Goal: Transaction & Acquisition: Purchase product/service

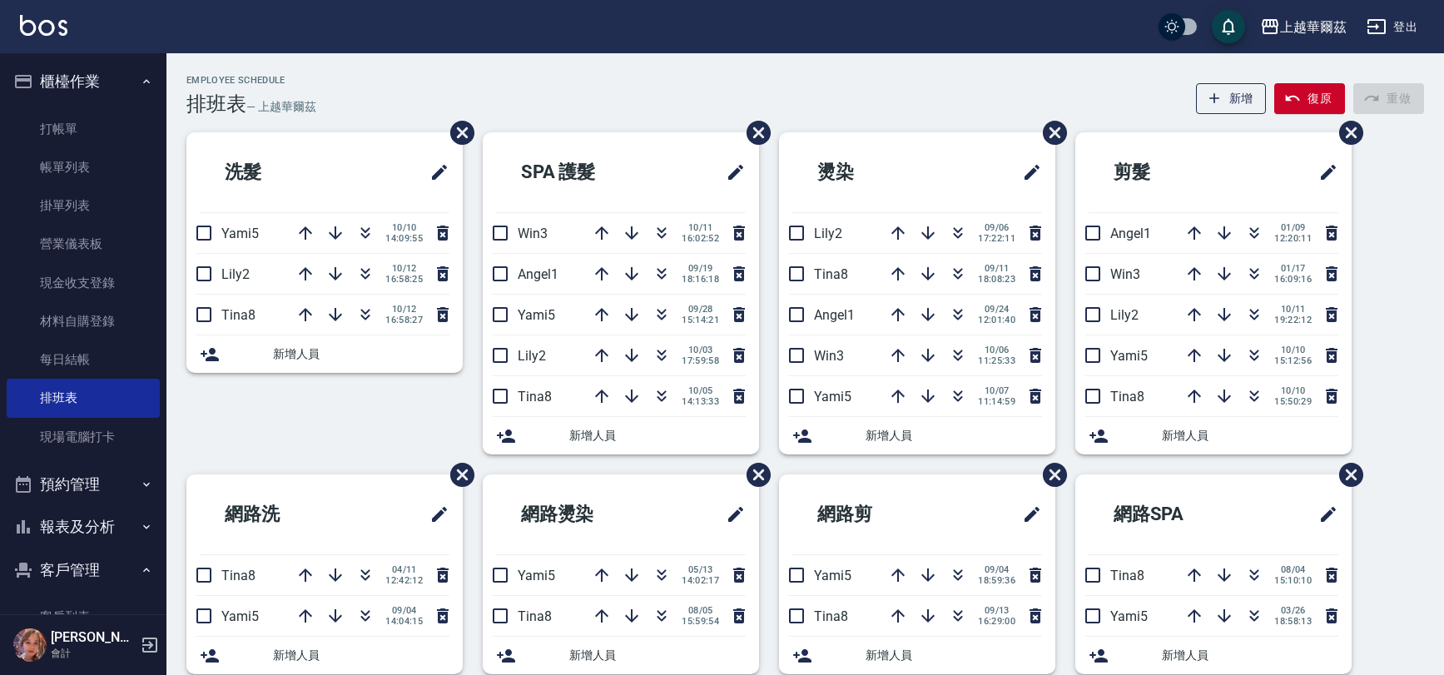
click at [56, 418] on link "現場電腦打卡" at bounding box center [83, 437] width 153 height 38
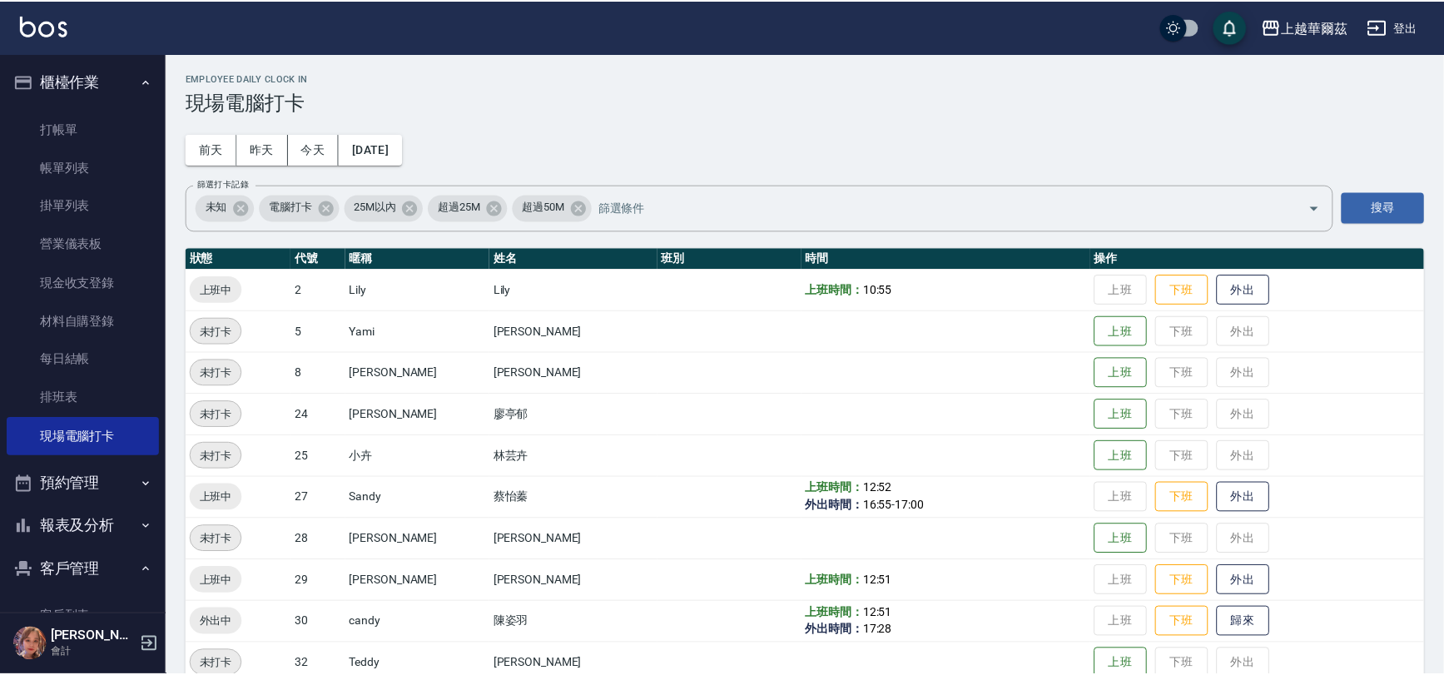
scroll to position [167, 0]
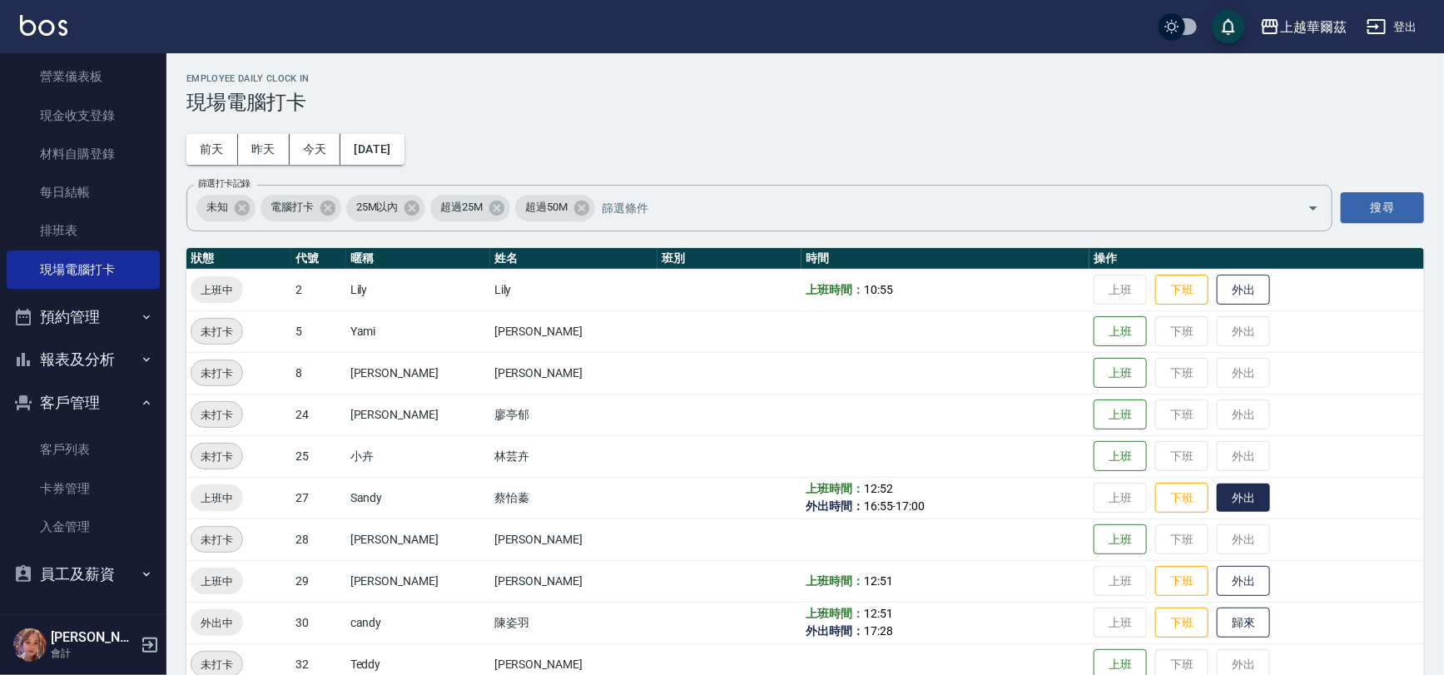
click at [1217, 498] on button "外出" at bounding box center [1243, 498] width 53 height 29
click at [1232, 627] on button "歸來" at bounding box center [1243, 623] width 53 height 29
drag, startPoint x: 1239, startPoint y: 617, endPoint x: 1218, endPoint y: 633, distance: 26.1
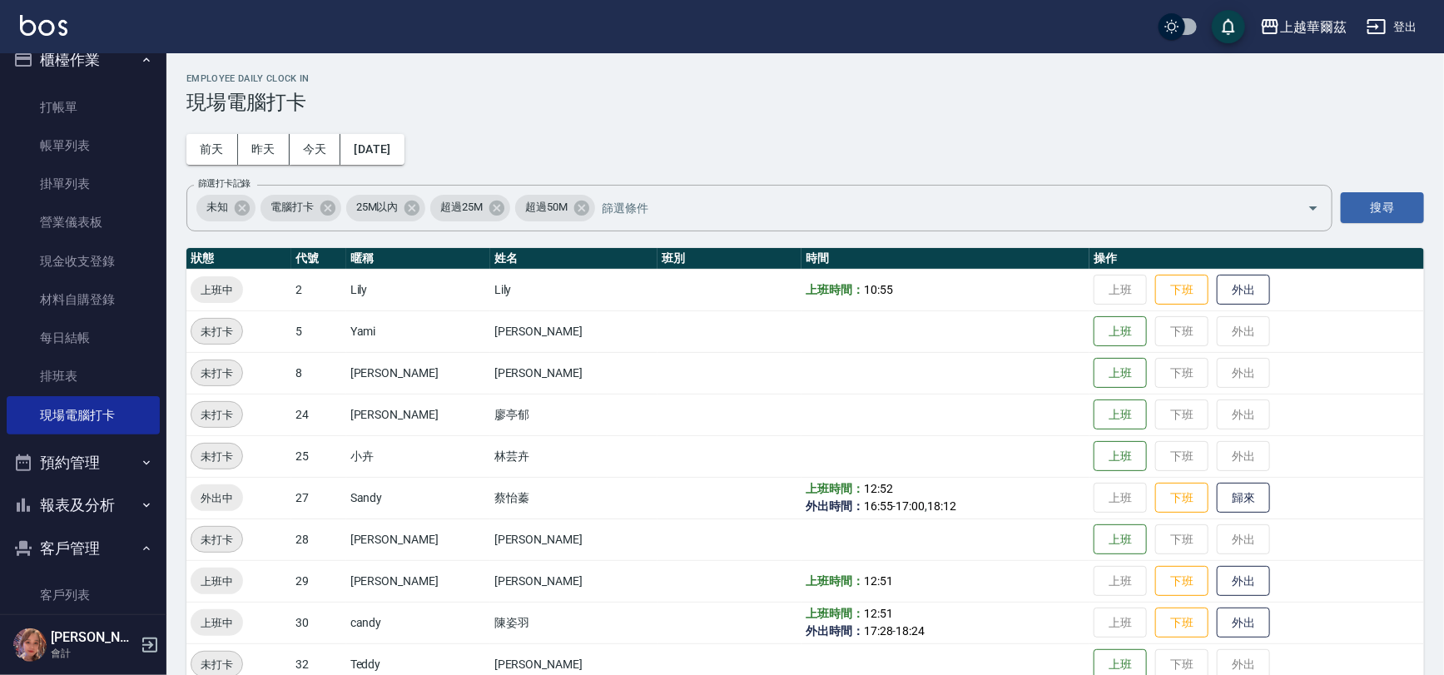
scroll to position [0, 0]
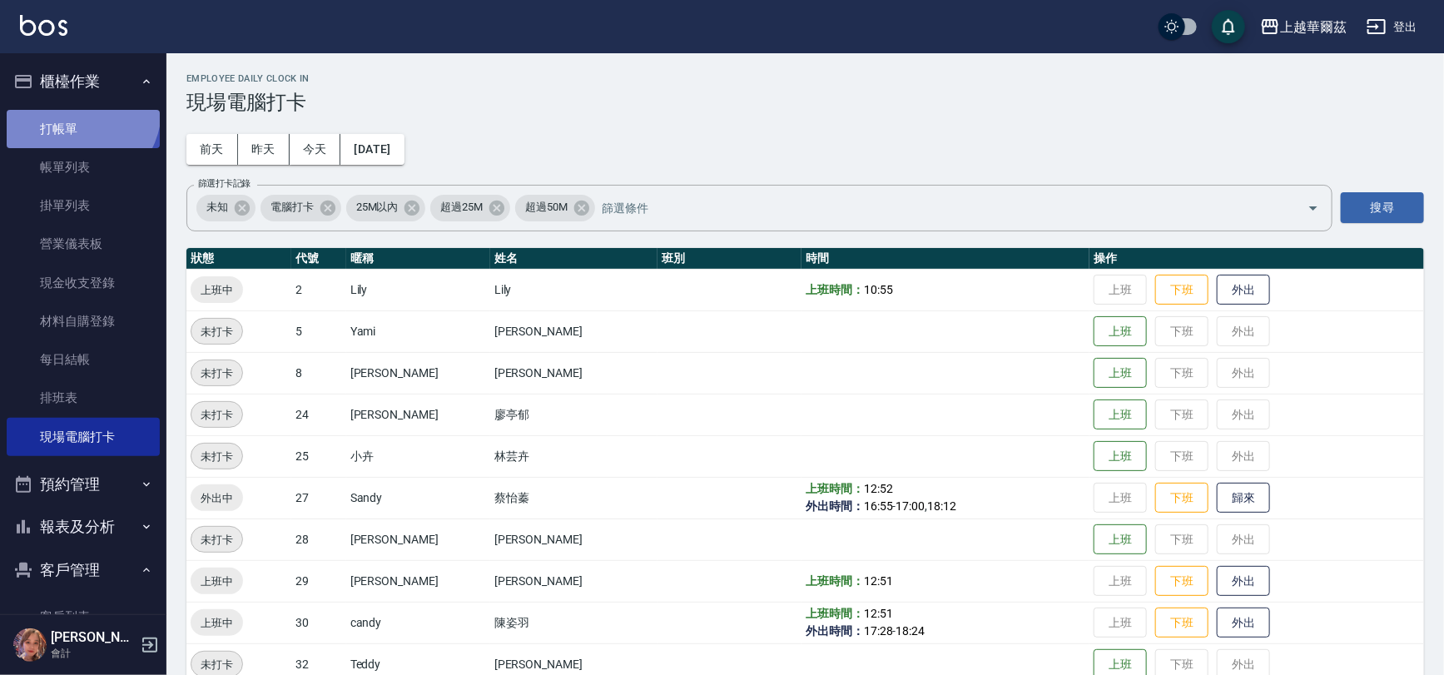
click at [77, 110] on link "打帳單" at bounding box center [83, 129] width 153 height 38
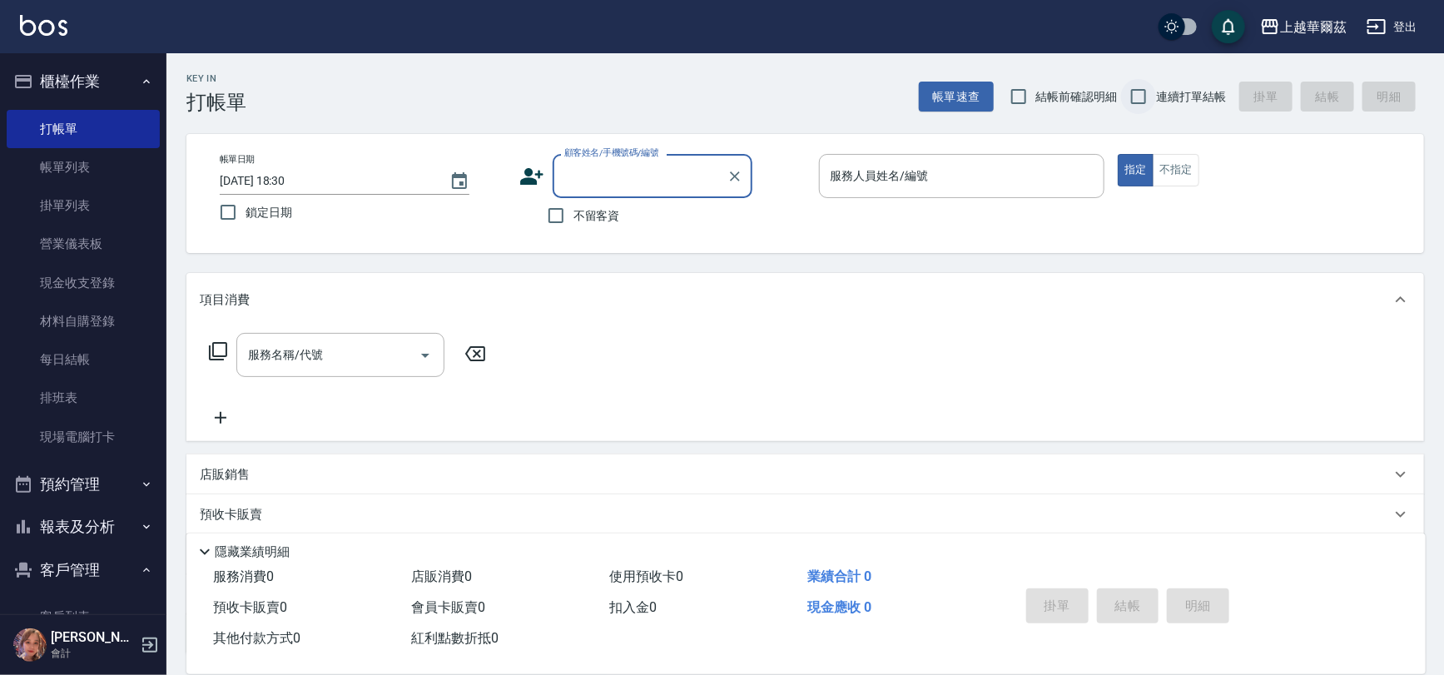
click at [1149, 88] on input "連續打單結帳" at bounding box center [1138, 96] width 35 height 35
checkbox input "true"
click at [550, 216] on input "不留客資" at bounding box center [556, 215] width 35 height 35
checkbox input "true"
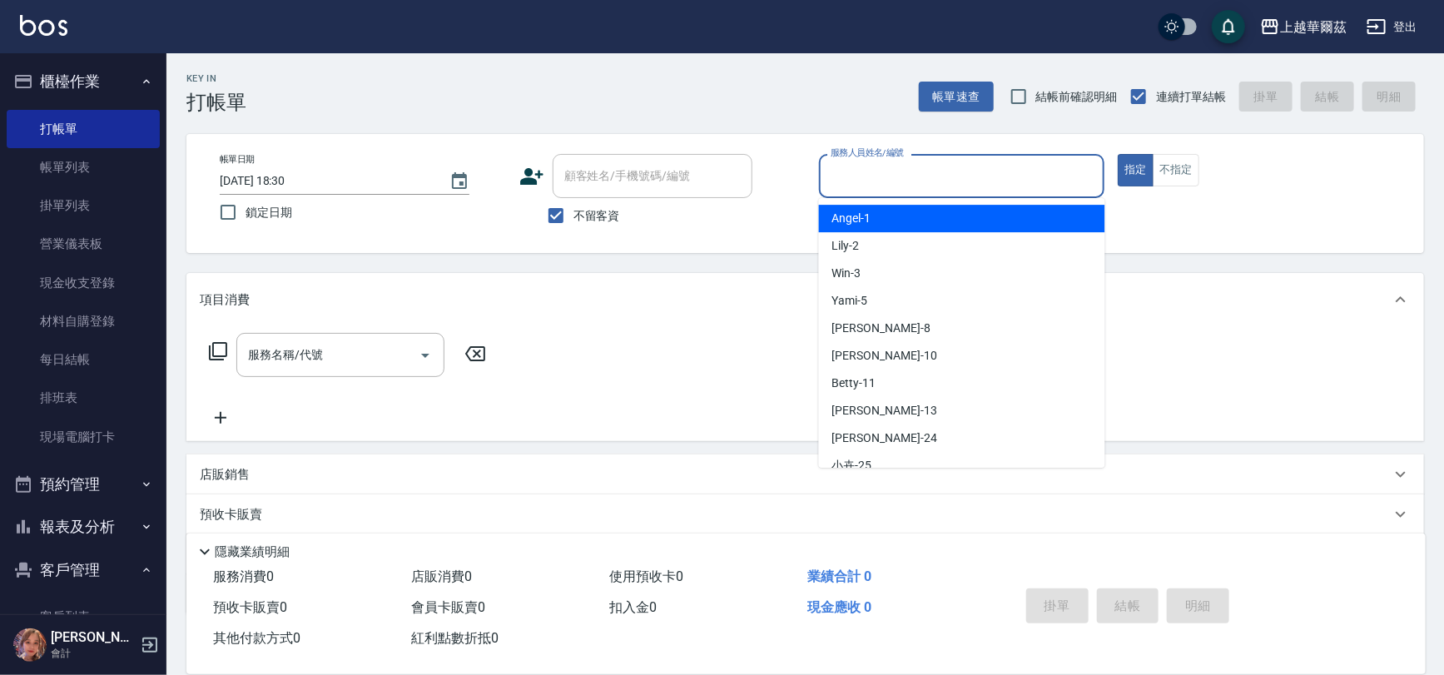
click at [916, 188] on input "服務人員姓名/編號" at bounding box center [962, 176] width 271 height 29
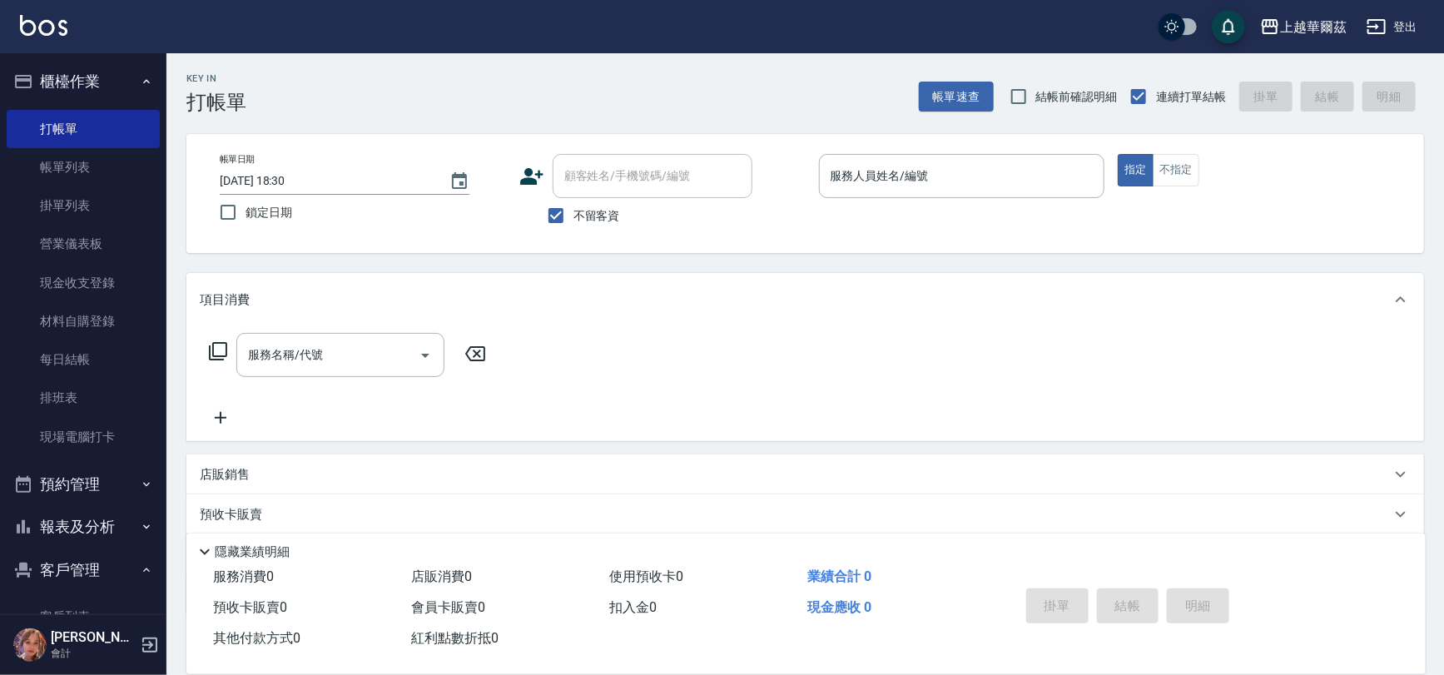
drag, startPoint x: 817, startPoint y: 334, endPoint x: 832, endPoint y: 325, distance: 17.6
click at [831, 325] on div "項目消費 服務名稱/代號 服務名稱/代號" at bounding box center [805, 357] width 1238 height 168
click at [861, 189] on input "服務人員姓名/編號" at bounding box center [962, 176] width 271 height 29
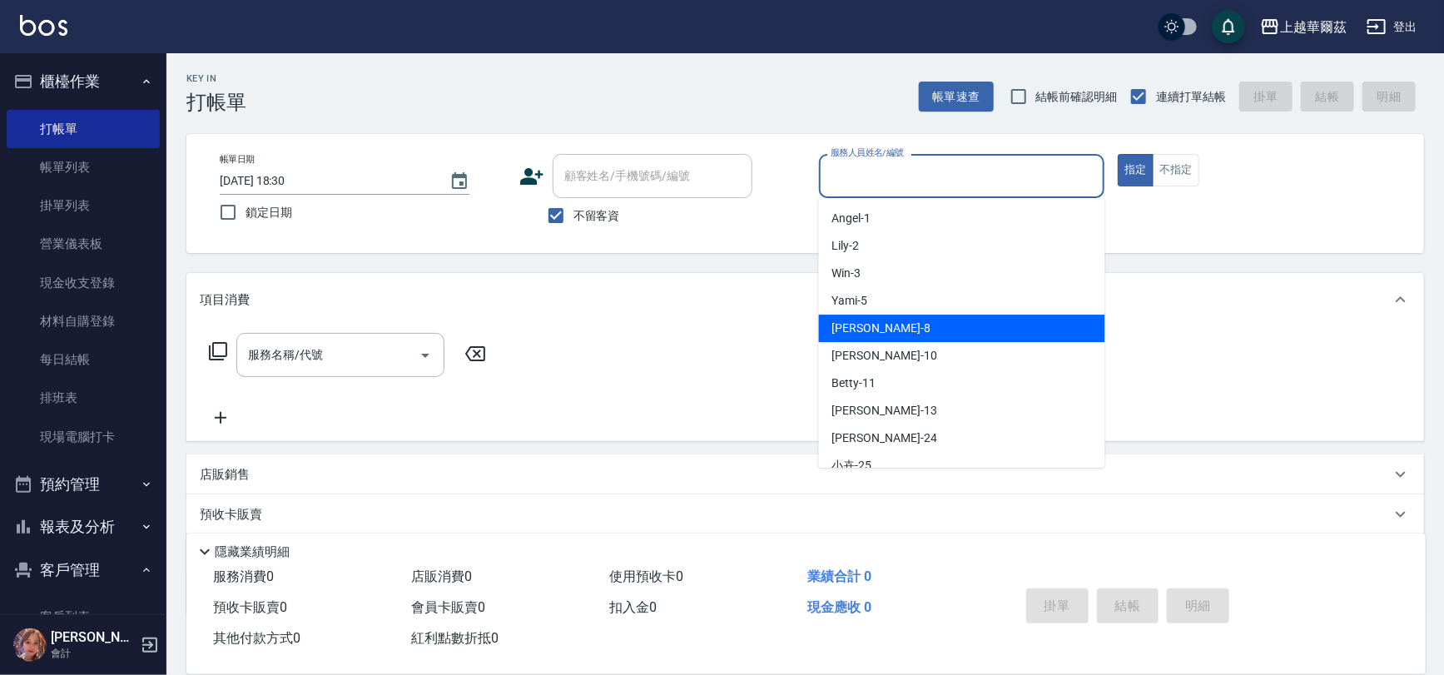
click at [918, 332] on div "[PERSON_NAME] -8" at bounding box center [962, 328] width 286 height 27
type input "[PERSON_NAME]-8"
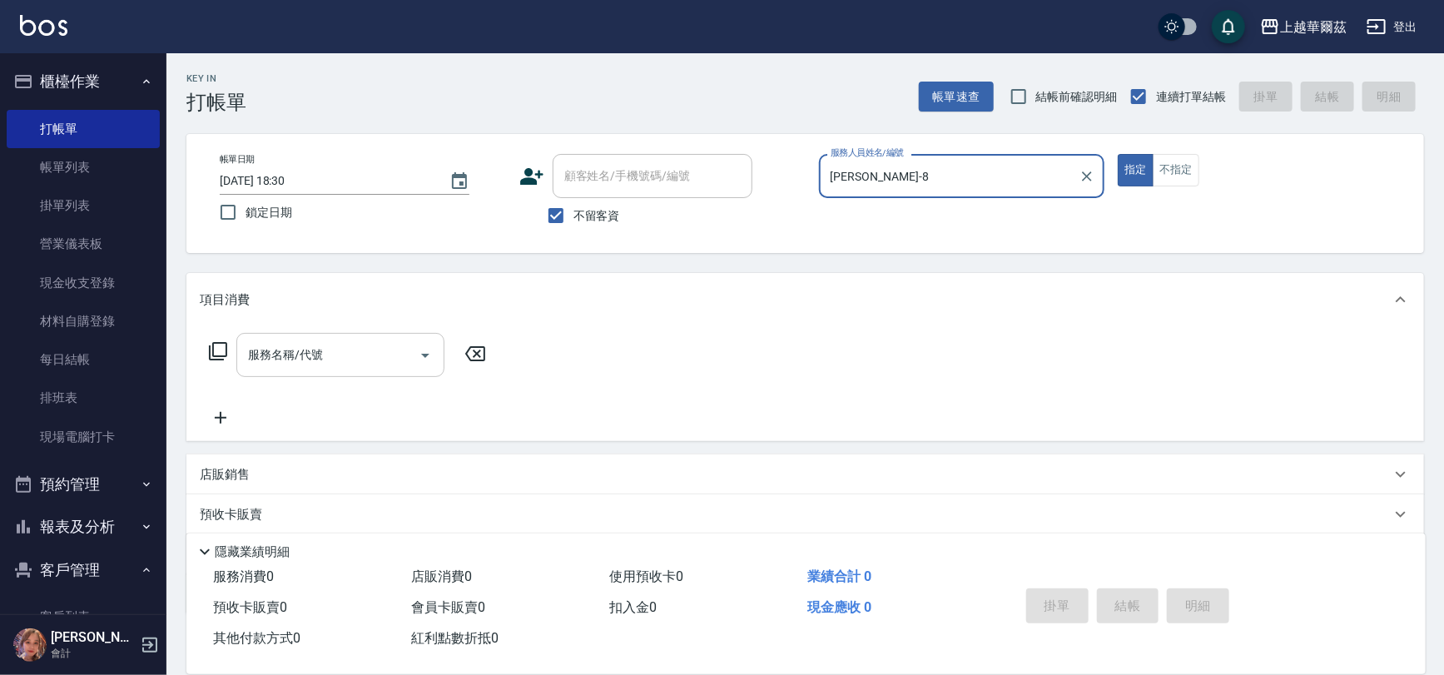
click at [272, 355] on div "服務名稱/代號 服務名稱/代號" at bounding box center [340, 355] width 208 height 44
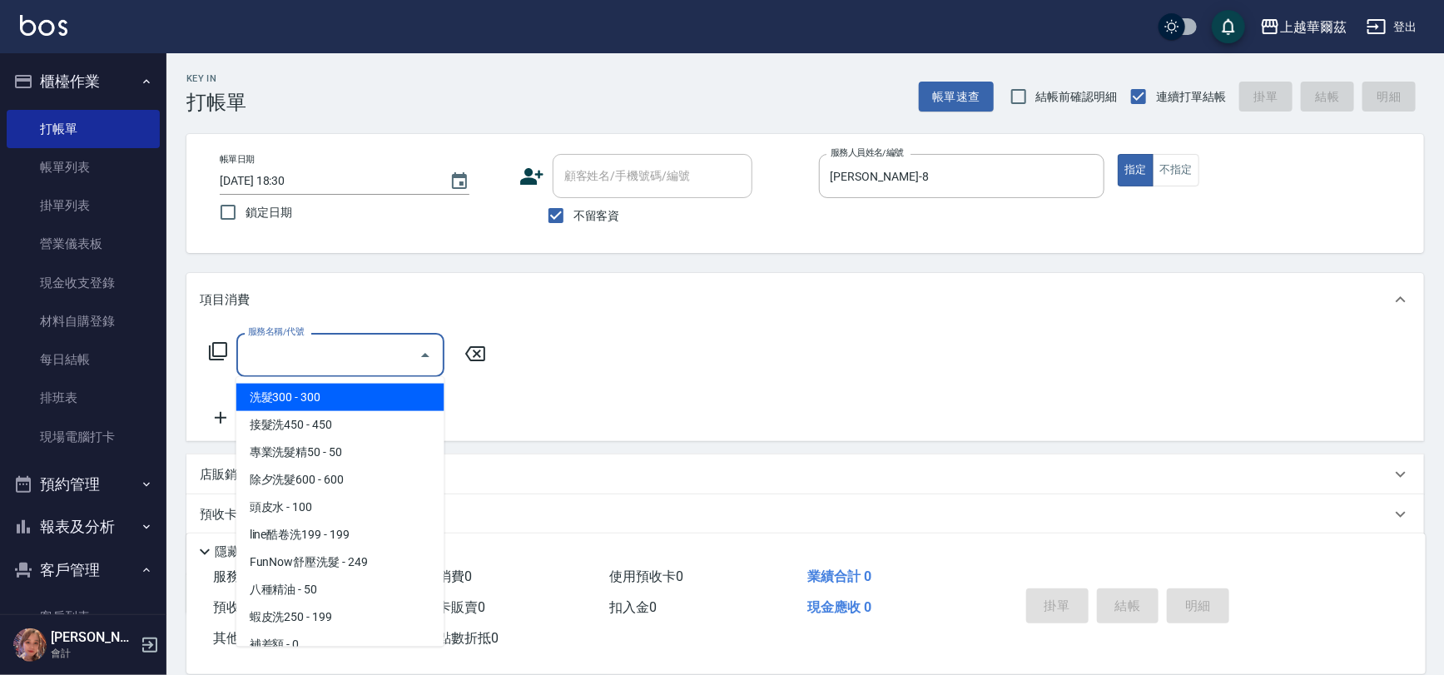
click at [288, 399] on span "洗髮300 - 300" at bounding box center [340, 397] width 208 height 27
type input "洗髮300(101)"
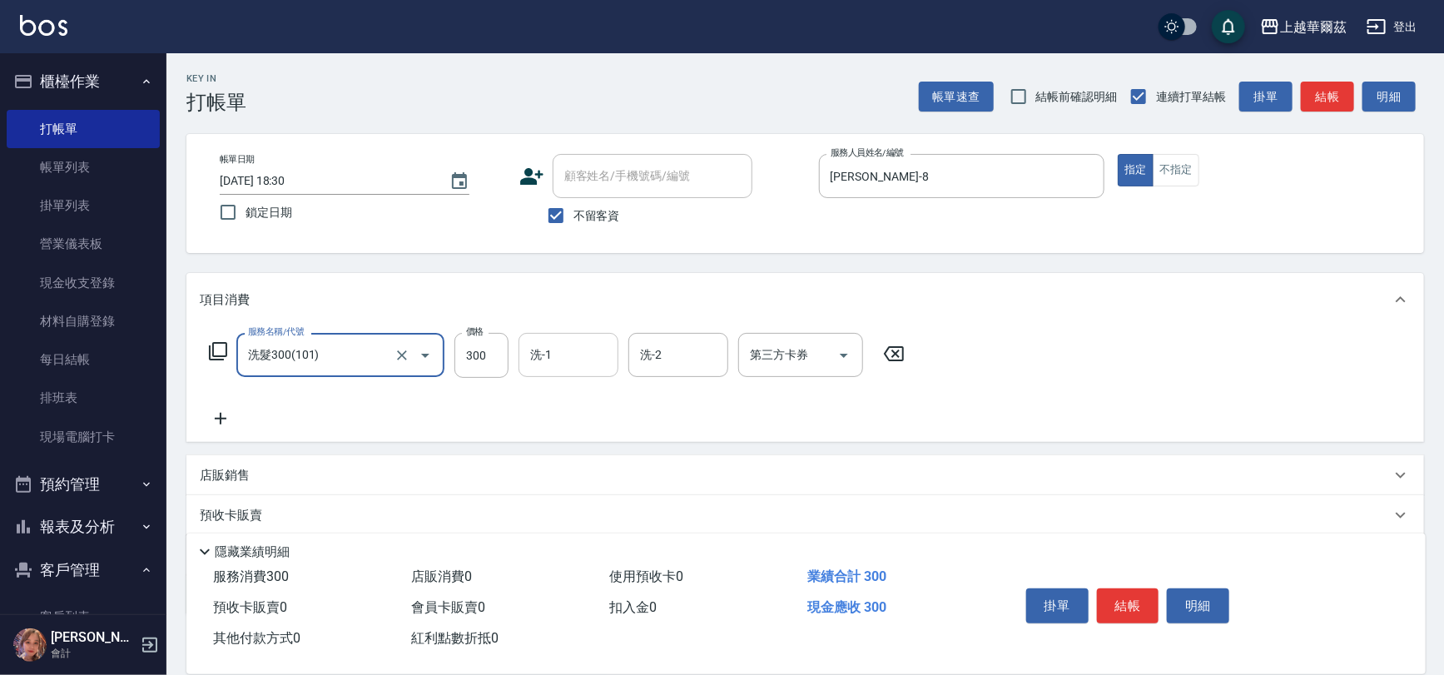
click at [558, 345] on input "洗-1" at bounding box center [568, 354] width 85 height 29
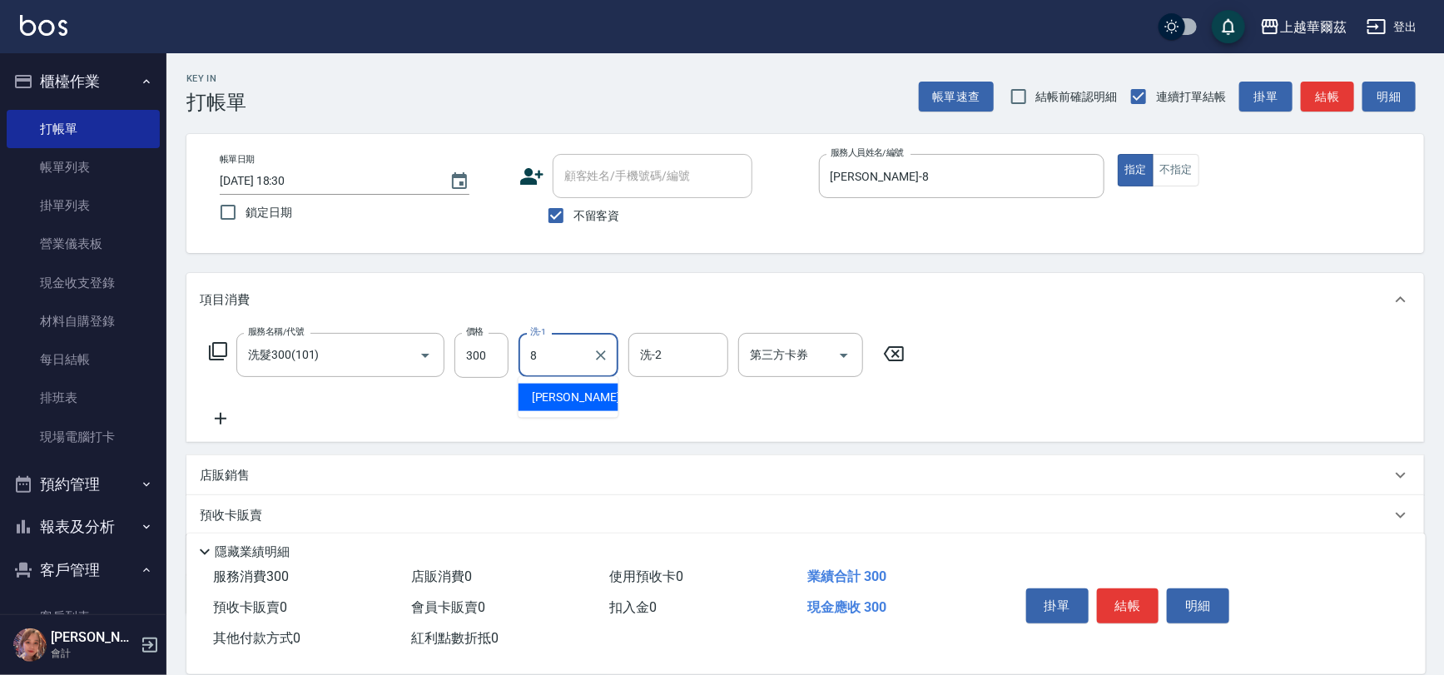
type input "[PERSON_NAME]-8"
click at [1135, 596] on button "結帳" at bounding box center [1128, 606] width 62 height 35
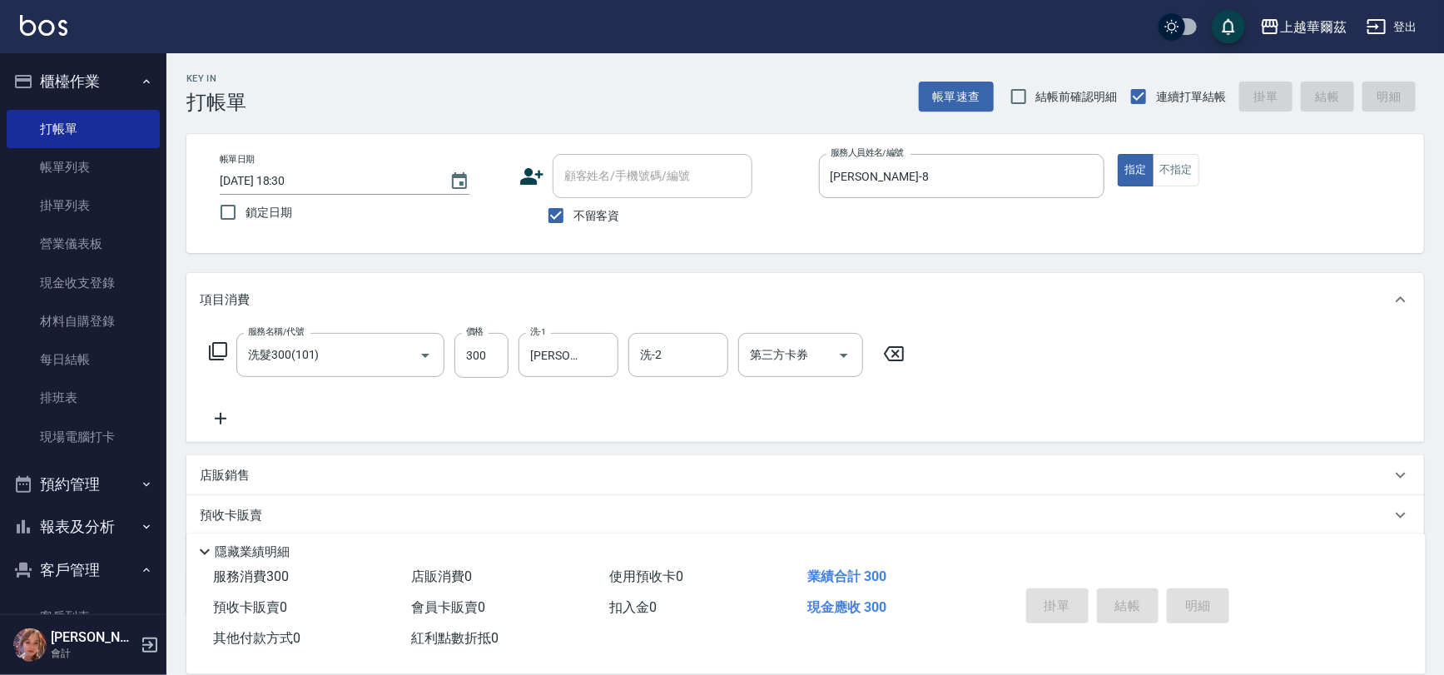
type input "[DATE] 18:31"
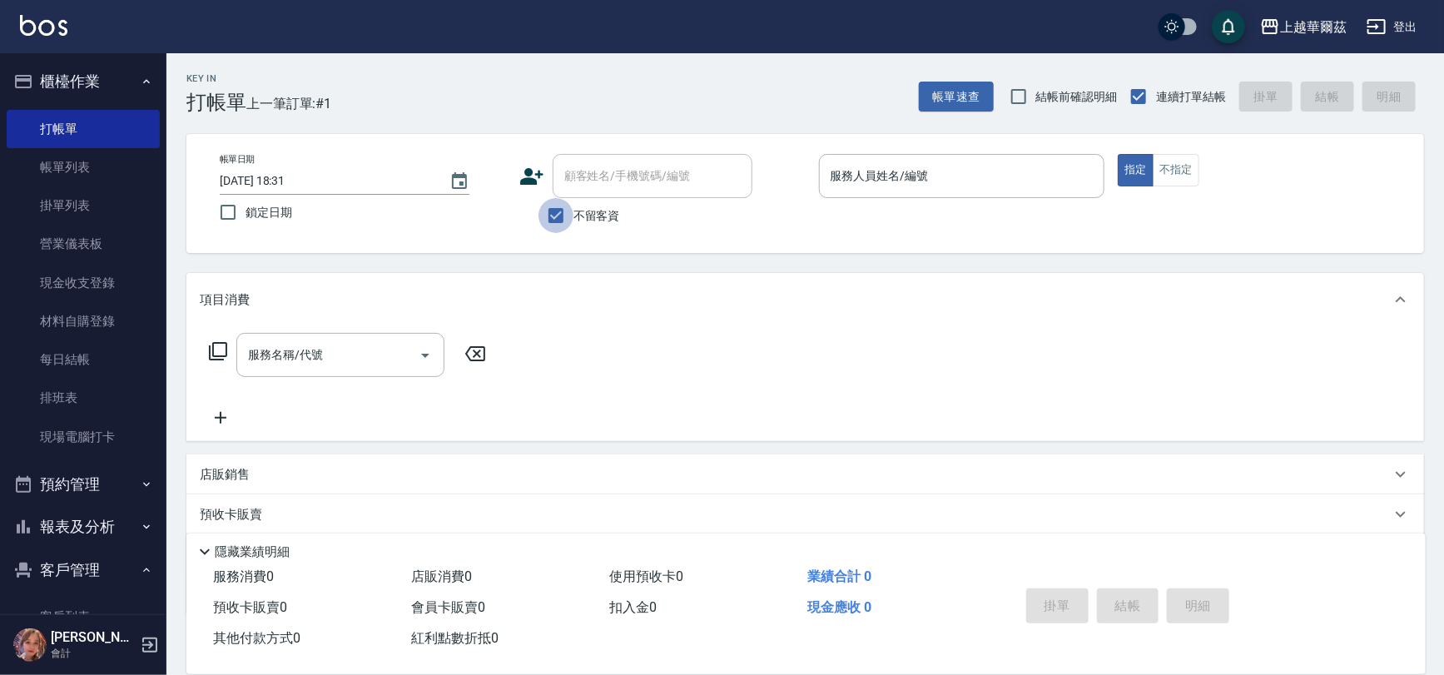
click at [565, 215] on input "不留客資" at bounding box center [556, 215] width 35 height 35
checkbox input "false"
click at [600, 169] on div "顧客姓名/手機號碼/編號 顧客姓名/手機號碼/編號" at bounding box center [653, 176] width 200 height 44
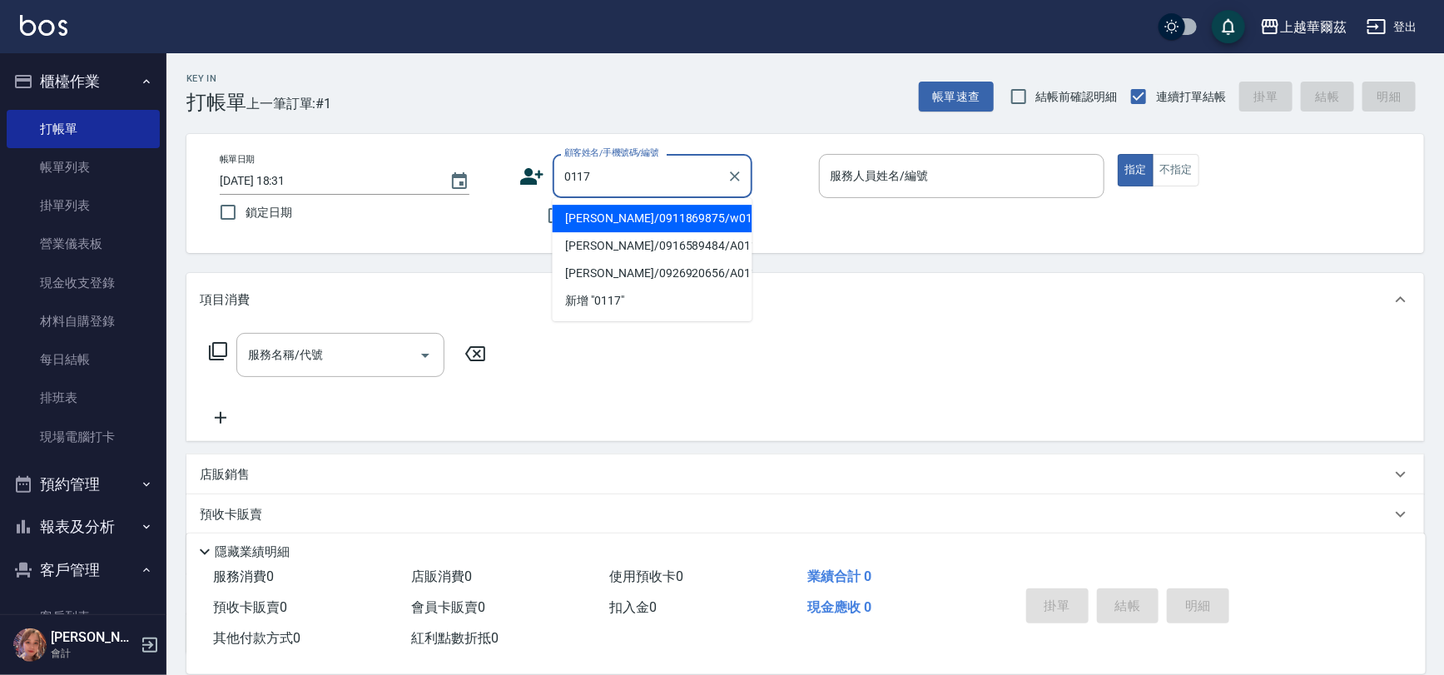
click at [666, 221] on li "[PERSON_NAME]/0911869875/w01172" at bounding box center [653, 218] width 200 height 27
type input "[PERSON_NAME]/0911869875/w01172"
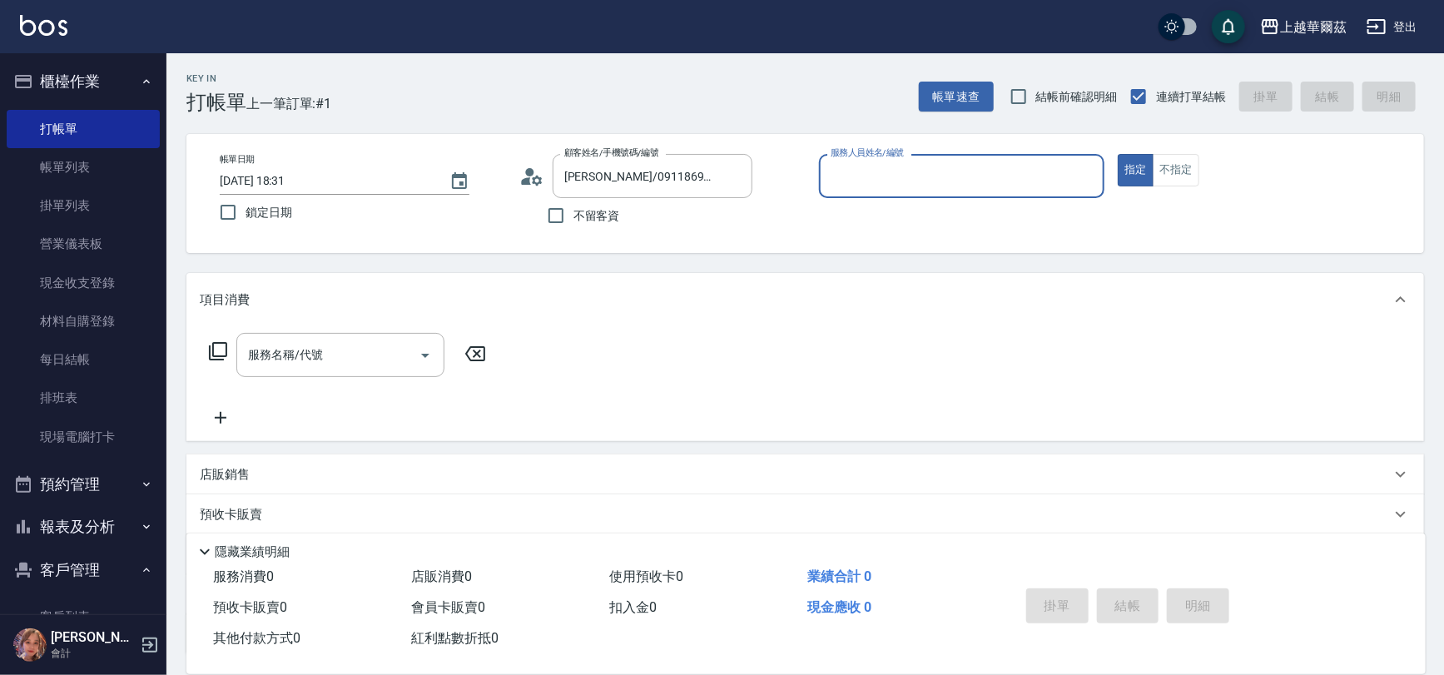
click at [873, 176] on input "服務人員姓名/編號" at bounding box center [962, 176] width 271 height 29
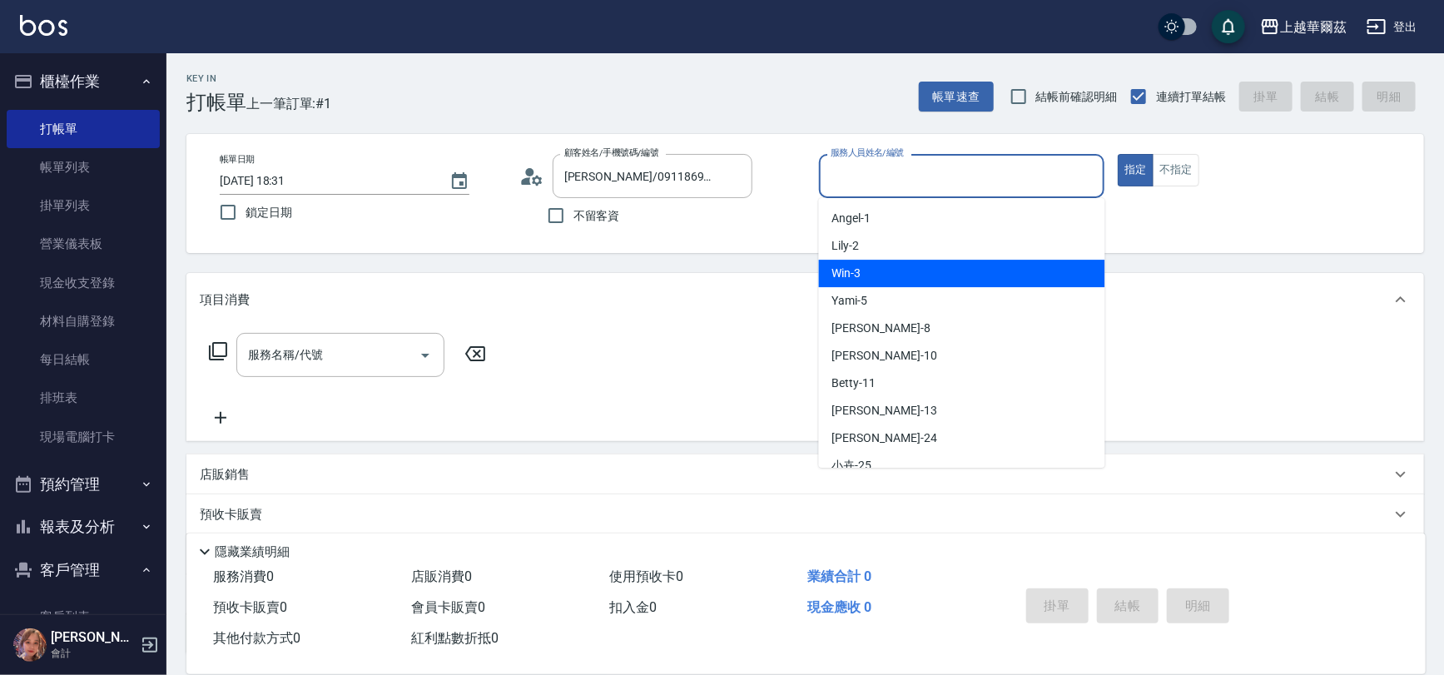
click at [864, 269] on div "Win -3" at bounding box center [962, 273] width 286 height 27
type input "Win-3"
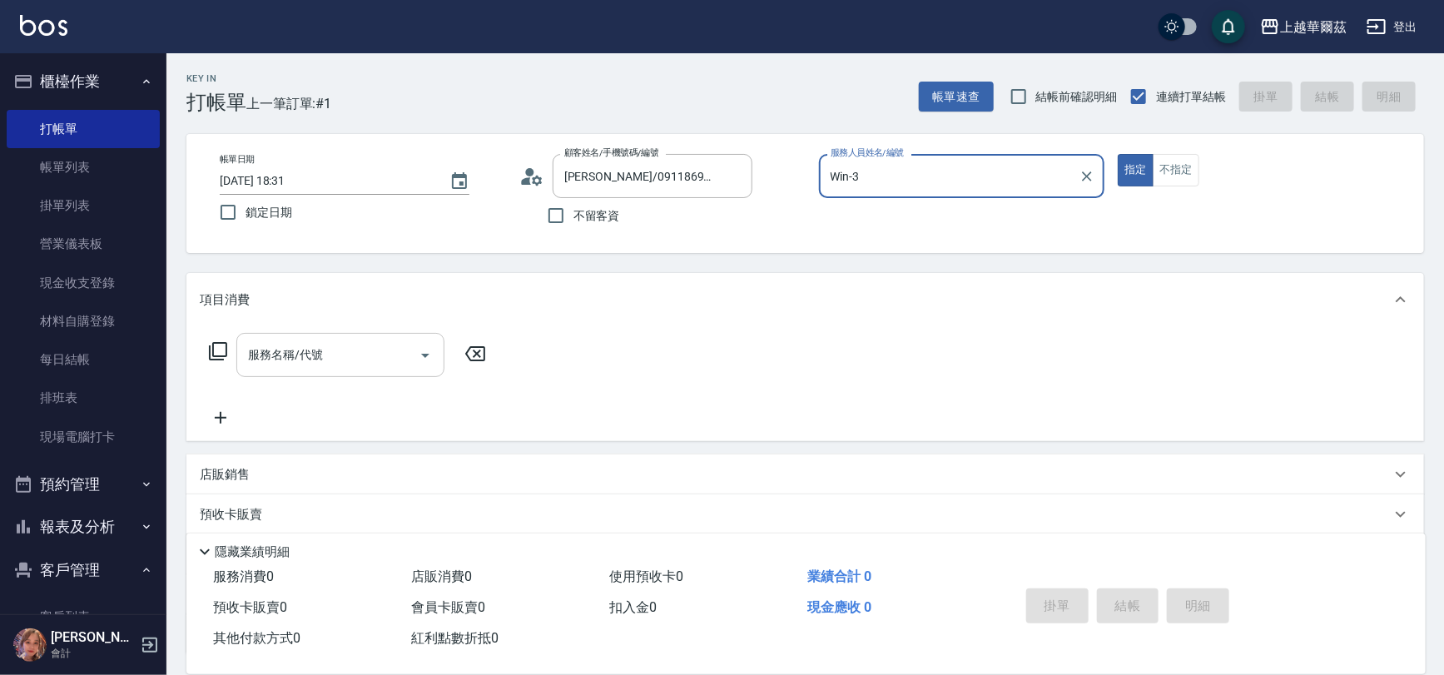
click at [381, 357] on input "服務名稱/代號" at bounding box center [328, 354] width 168 height 29
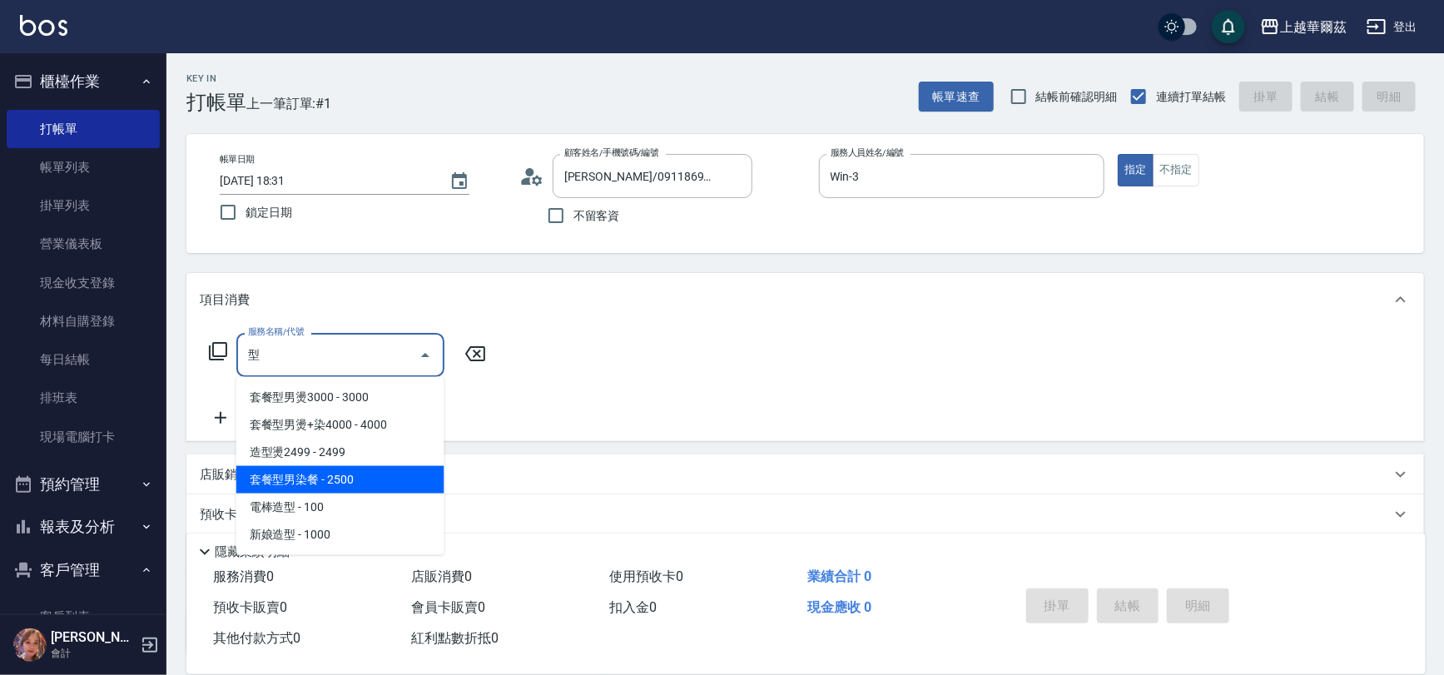
click at [345, 481] on span "套餐型男染餐 - 2500" at bounding box center [340, 479] width 208 height 27
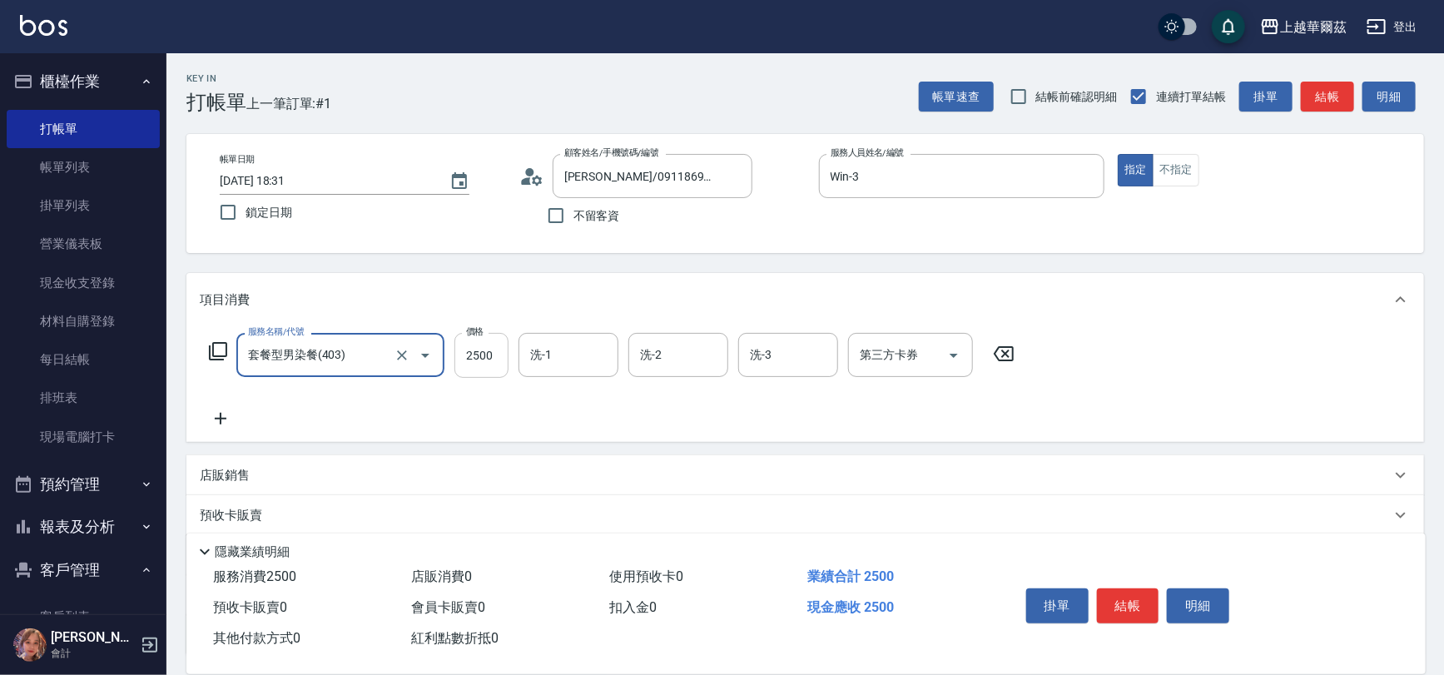
type input "套餐型男染餐(403)"
click at [471, 365] on input "2500" at bounding box center [482, 355] width 54 height 45
type input "4000"
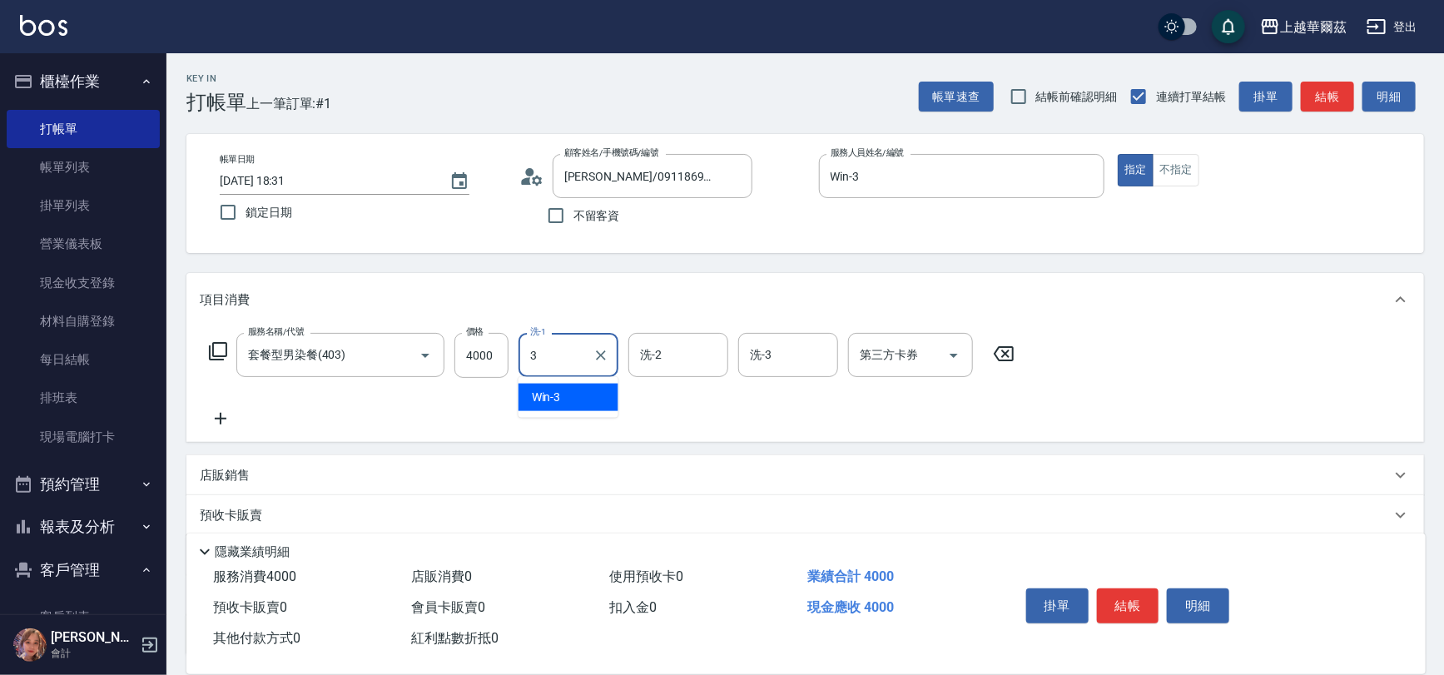
type input "Win-3"
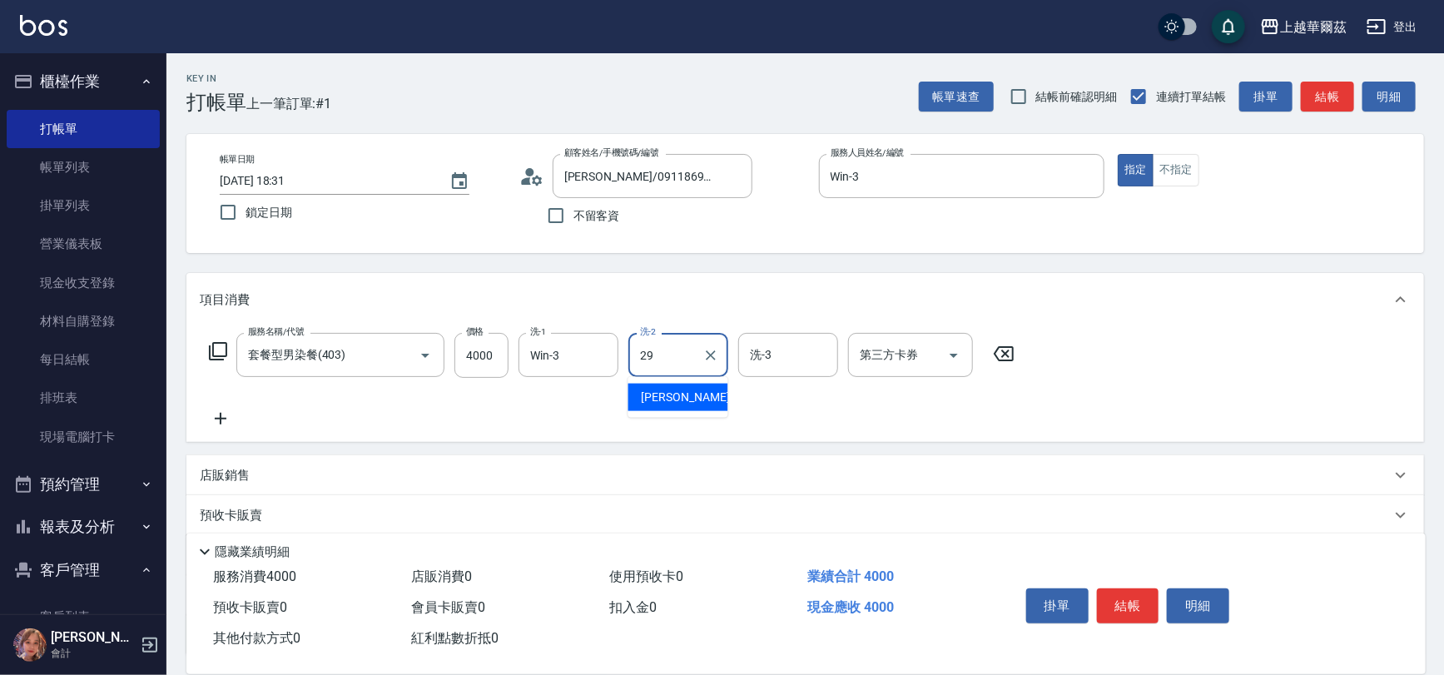
type input "[PERSON_NAME]-29"
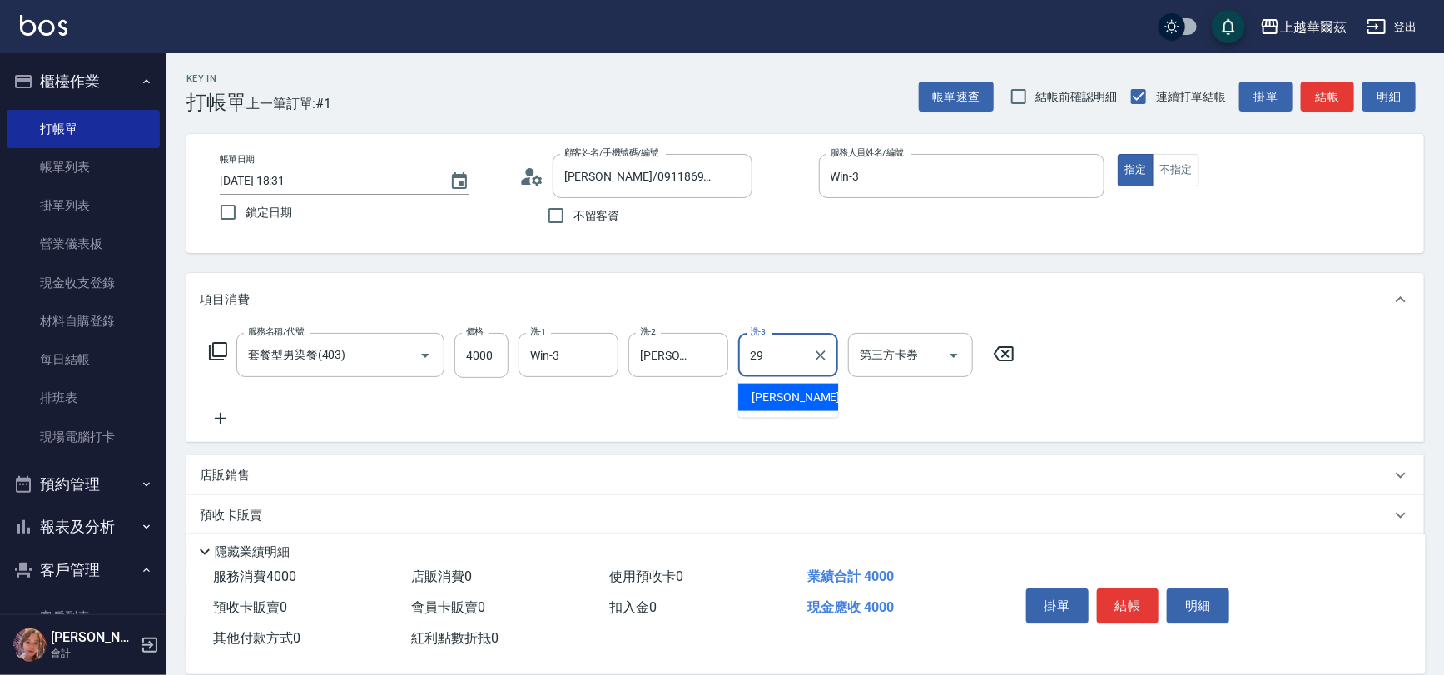
type input "[PERSON_NAME]-29"
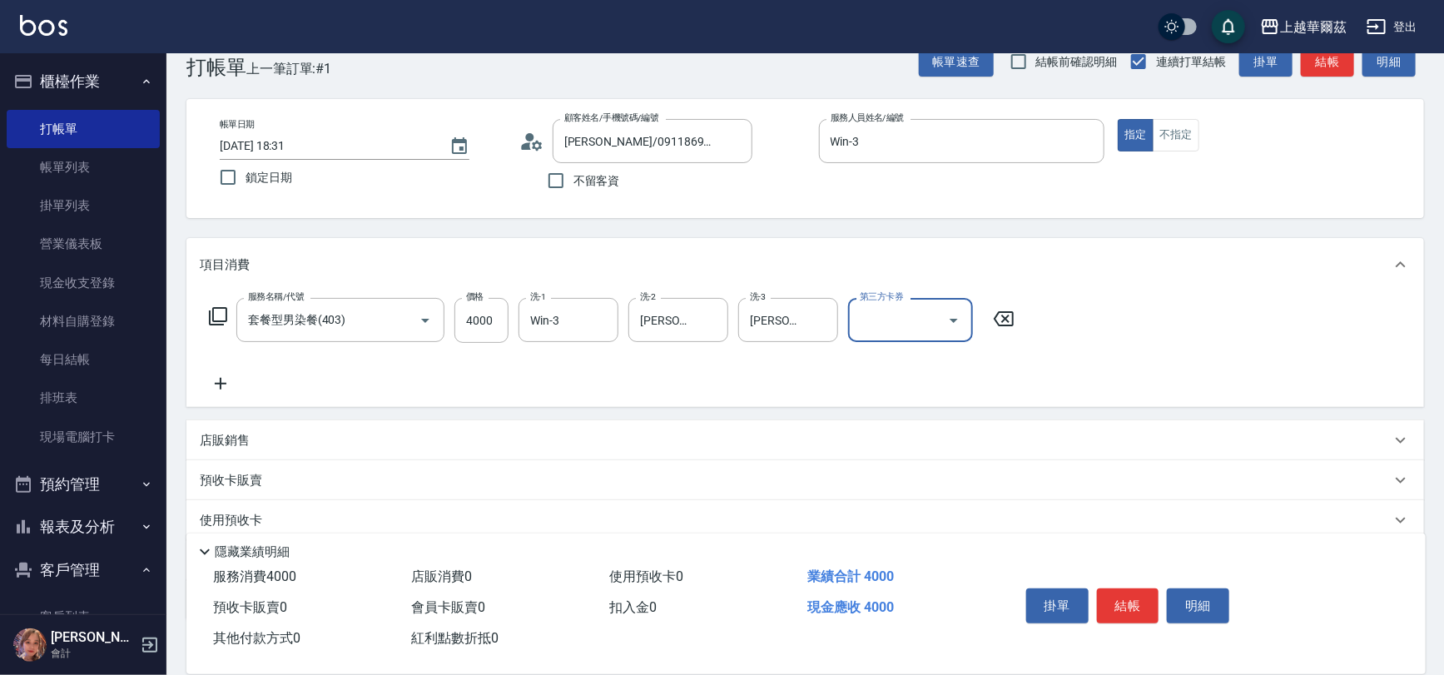
scroll to position [137, 0]
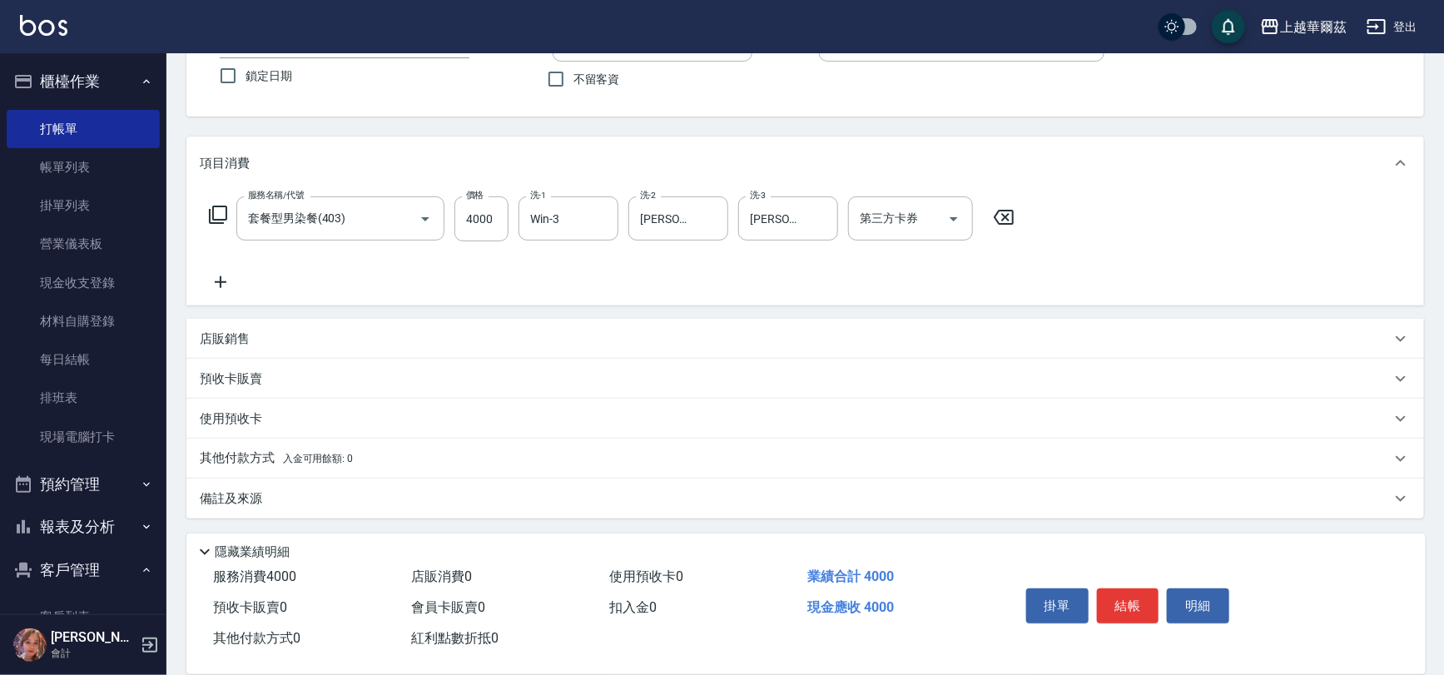
click at [371, 452] on div "其他付款方式 入金可用餘額: 0" at bounding box center [795, 459] width 1191 height 18
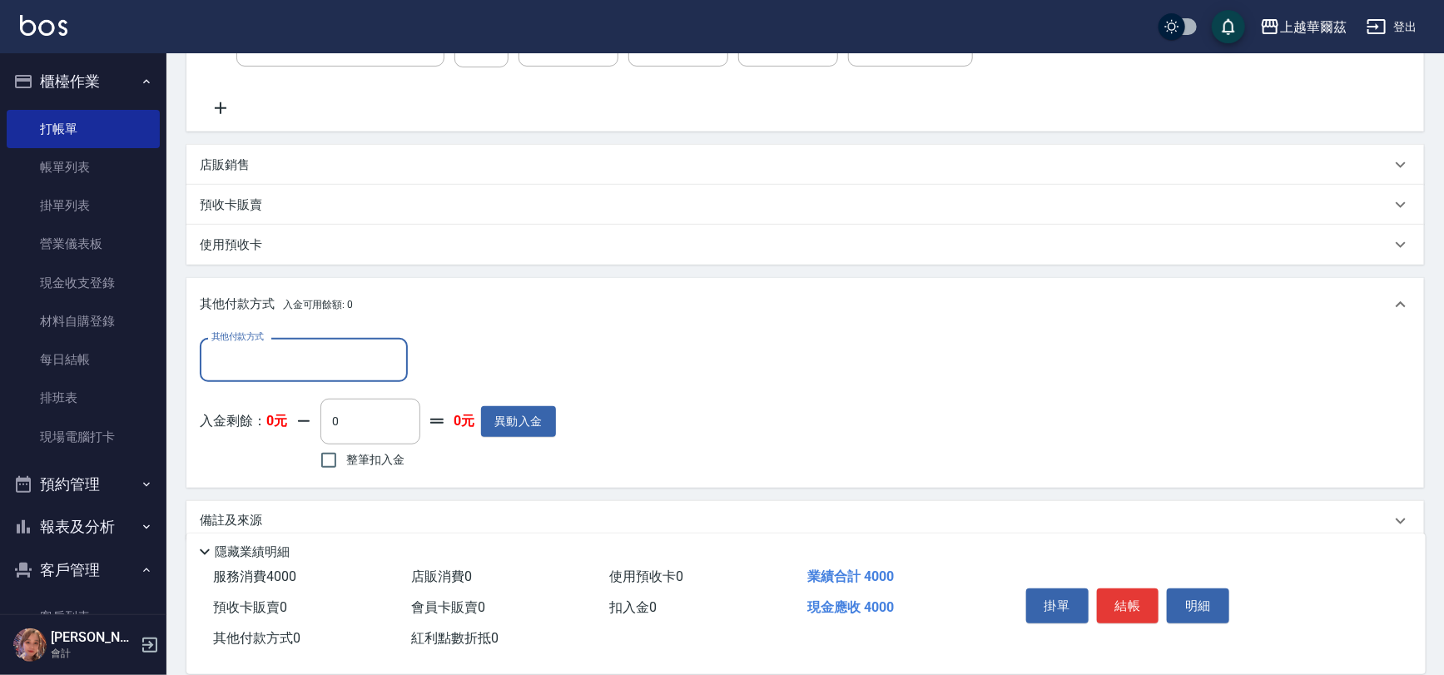
scroll to position [332, 0]
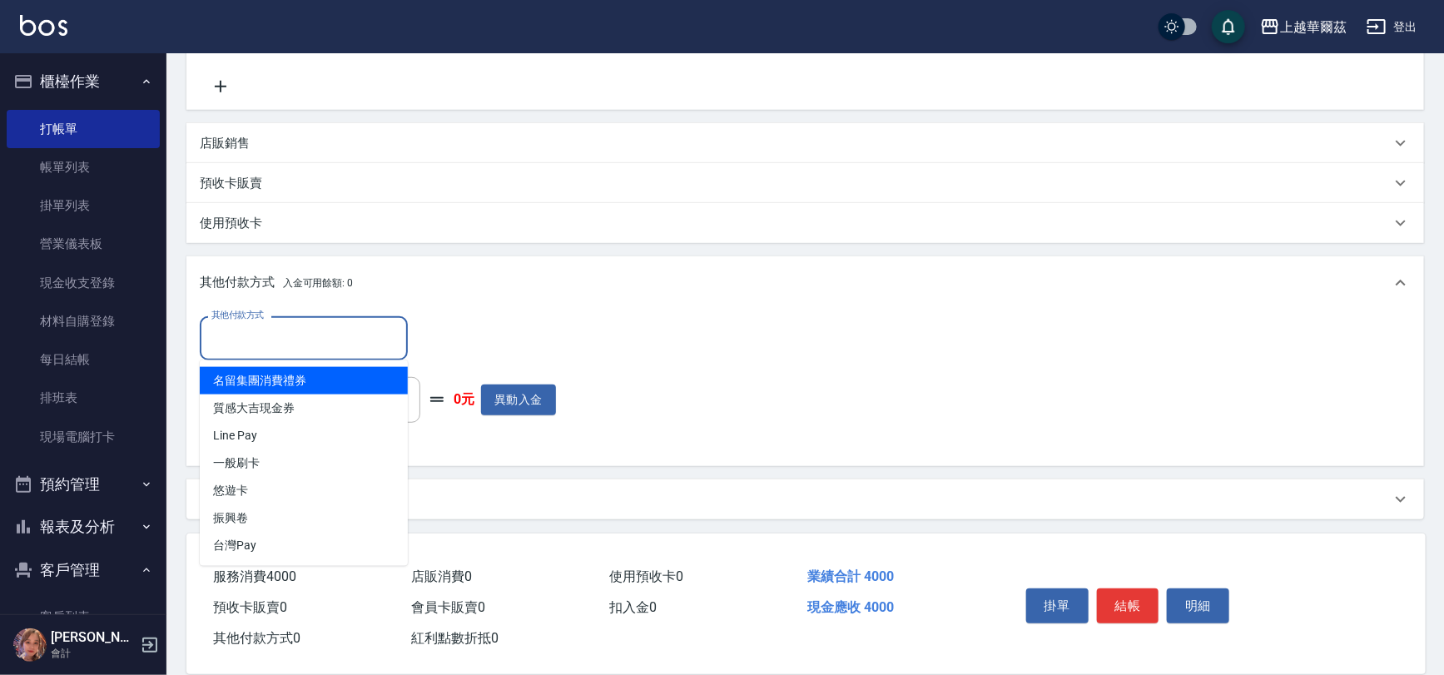
click at [256, 339] on input "其他付款方式" at bounding box center [303, 338] width 193 height 29
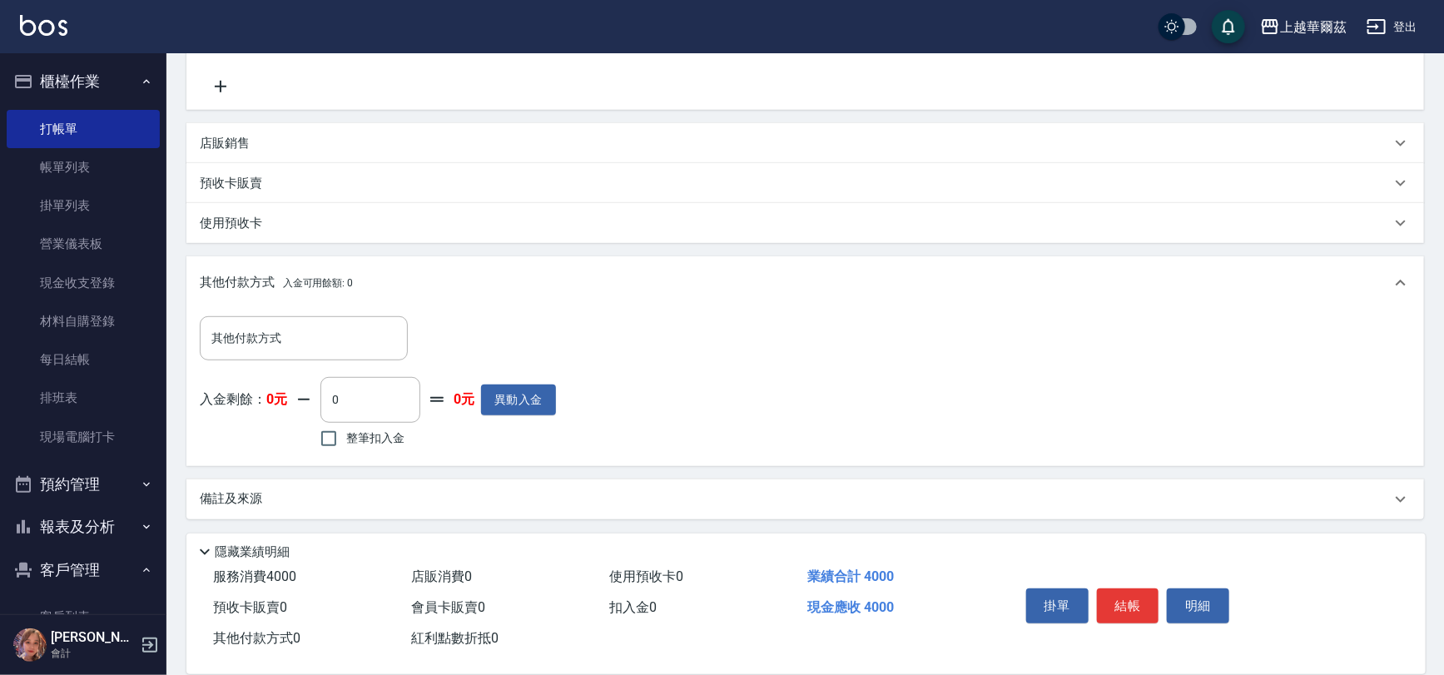
click at [564, 328] on div "其他付款方式 其他付款方式 入金剩餘： 0元 0 ​ 整筆扣入金 0元 異動入金" at bounding box center [805, 384] width 1211 height 136
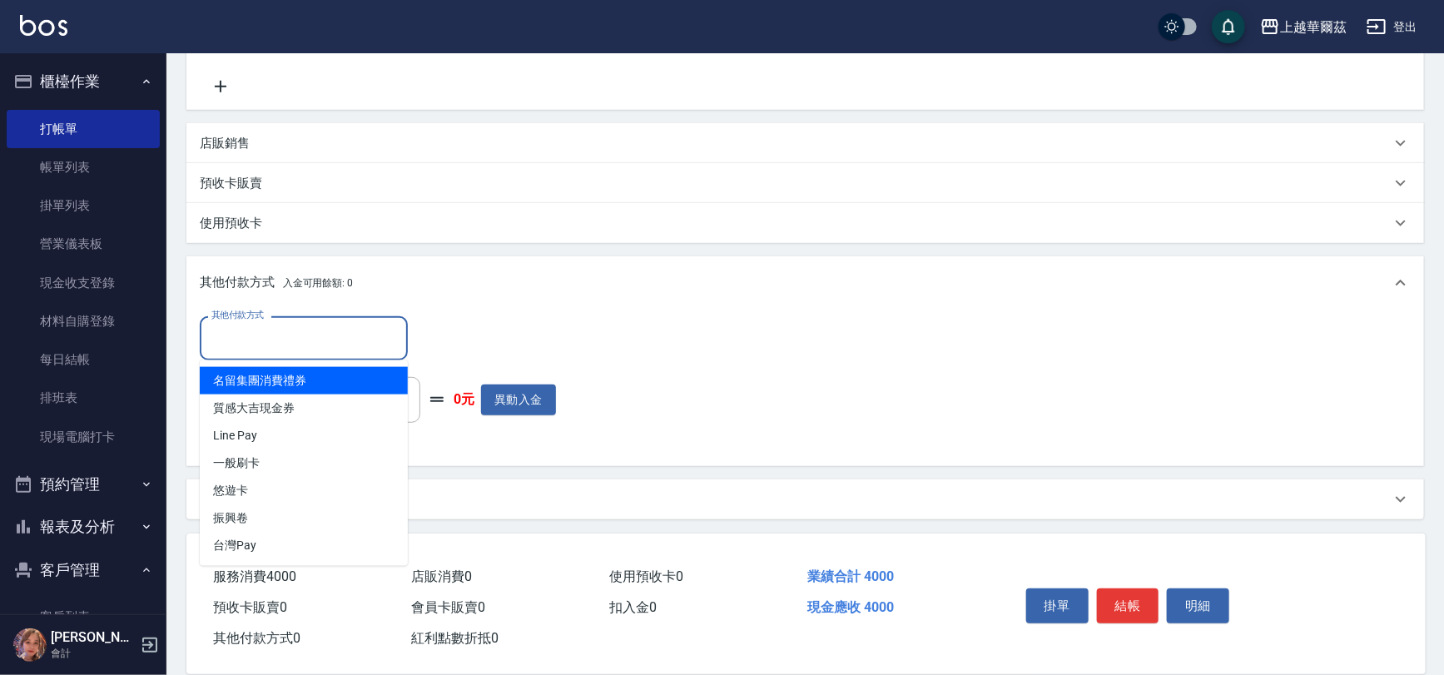
click at [296, 333] on input "其他付款方式" at bounding box center [303, 338] width 193 height 29
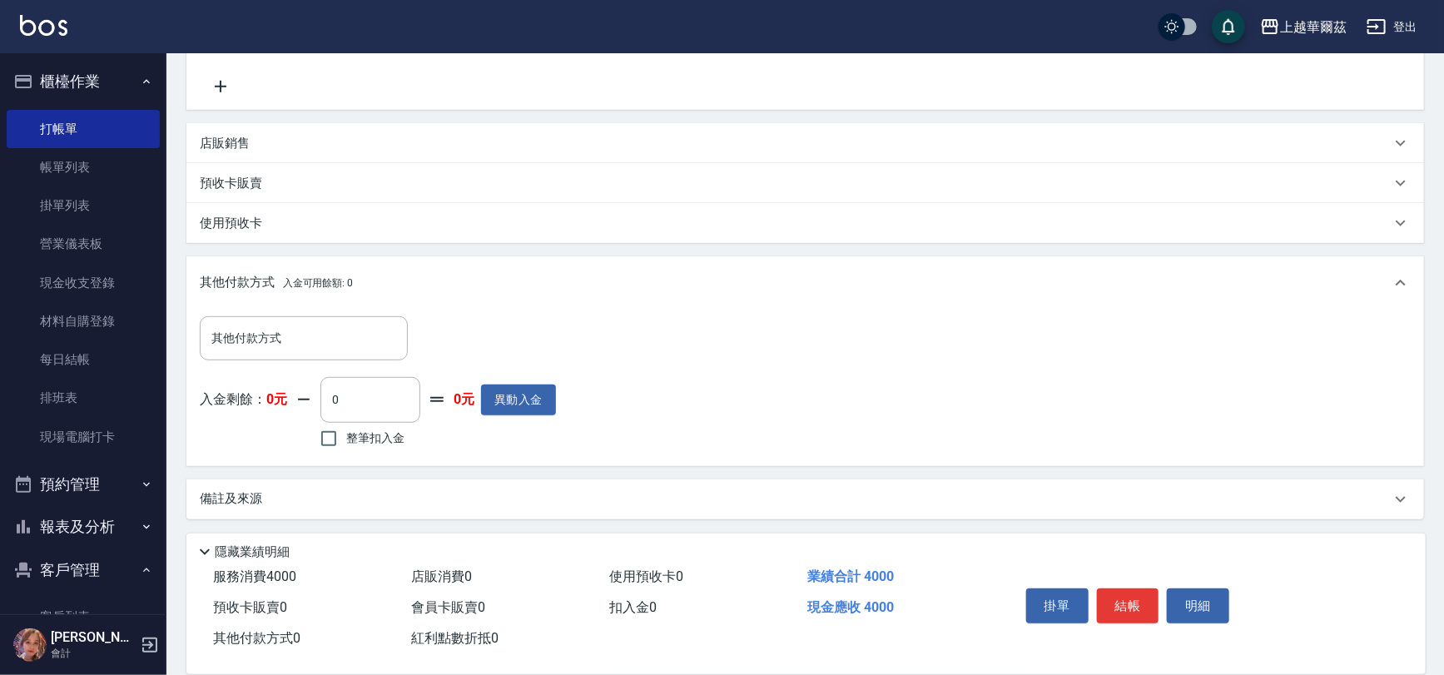
click at [549, 279] on div "其他付款方式 入金可用餘額: 0" at bounding box center [795, 283] width 1191 height 18
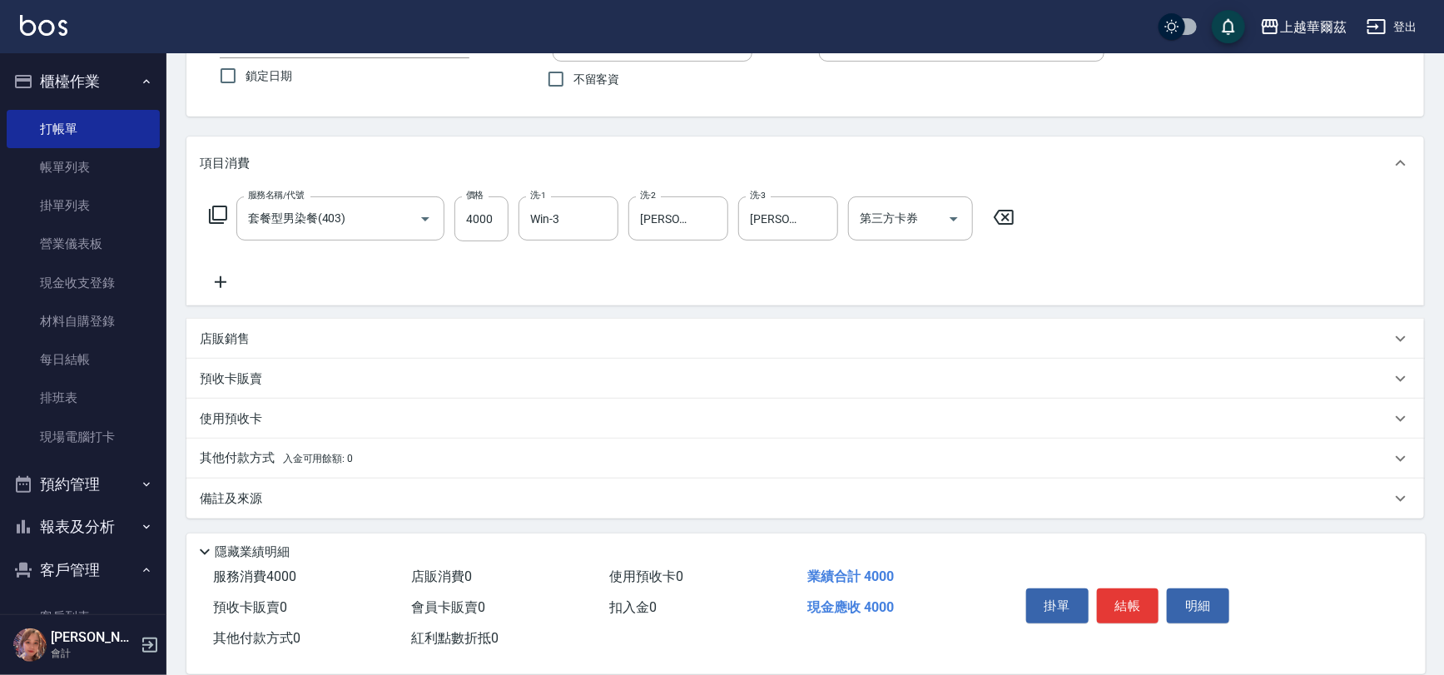
scroll to position [137, 0]
click at [300, 455] on span "入金可用餘額: 0" at bounding box center [318, 459] width 71 height 12
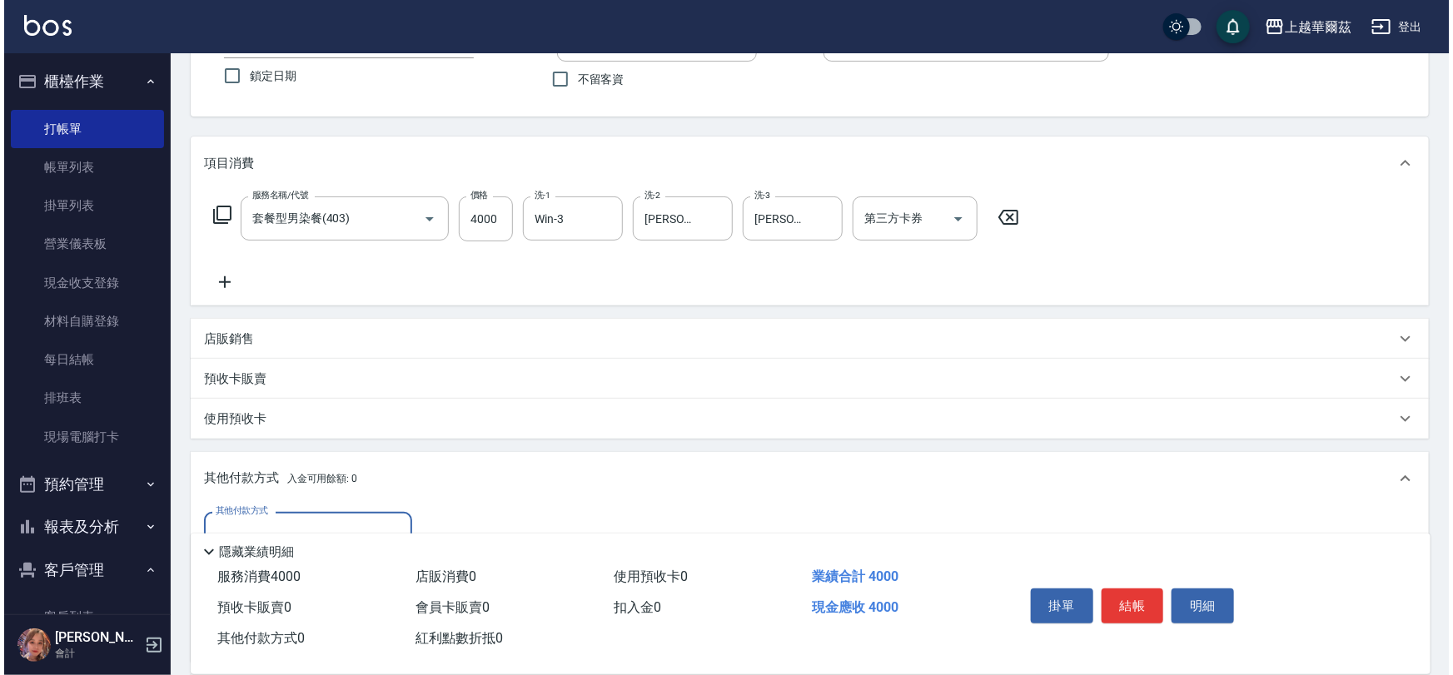
scroll to position [250, 0]
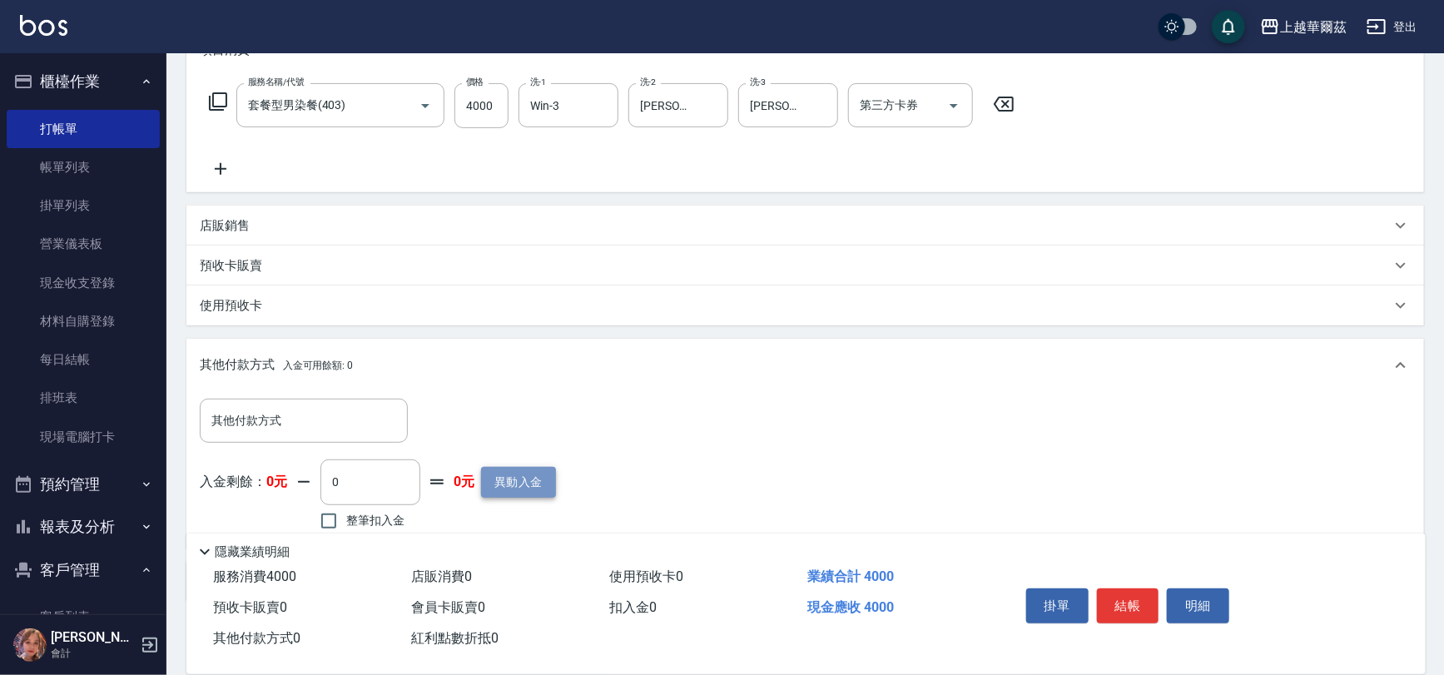
click at [504, 485] on button "異動入金" at bounding box center [518, 482] width 75 height 31
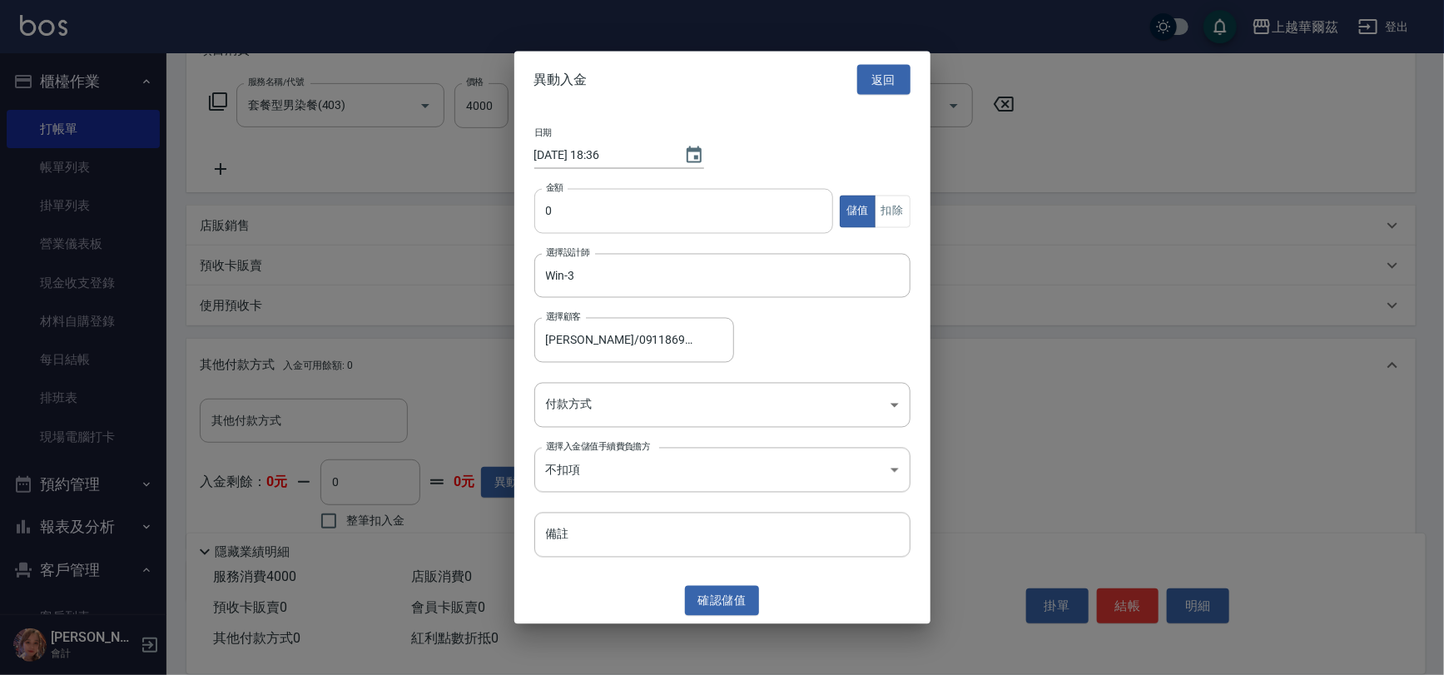
type input "[PERSON_NAME]/0911869875/w01172"
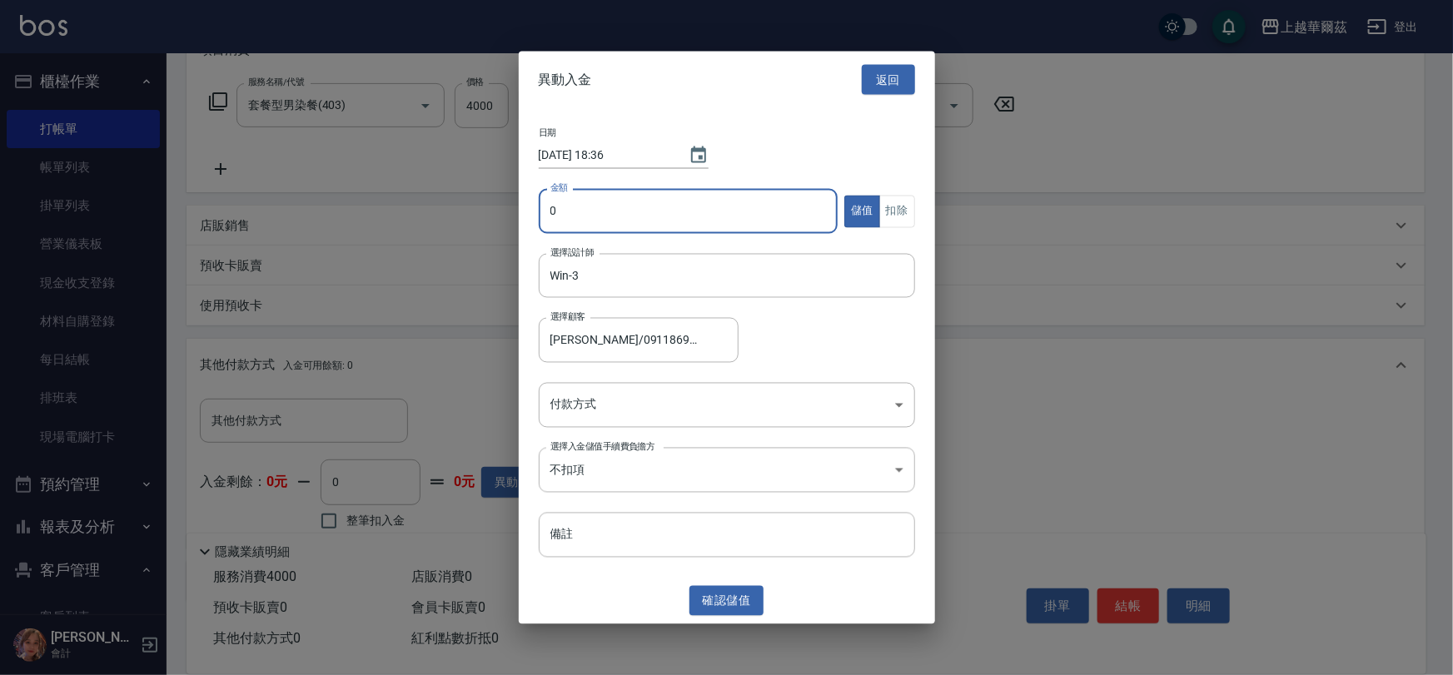
click at [554, 219] on input "0" at bounding box center [689, 211] width 300 height 45
type input "6000"
click at [575, 396] on body "上越華爾茲 登出 櫃檯作業 打帳單 帳單列表 掛單列表 營業儀表板 現金收支登錄 材料自購登錄 每日結帳 排班表 現場電腦打卡 預約管理 預約管理 單日預約紀…" at bounding box center [726, 254] width 1453 height 1008
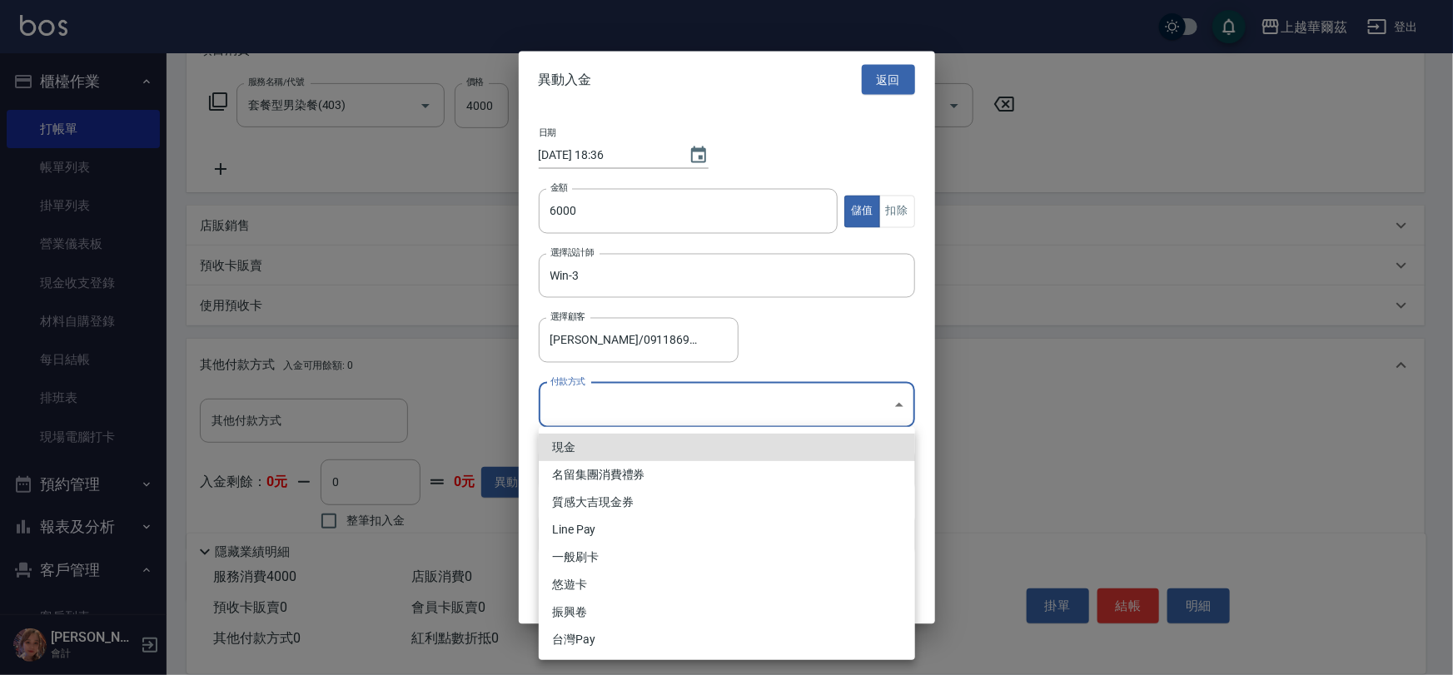
click at [582, 445] on li "現金" at bounding box center [727, 447] width 376 height 27
type input "現金"
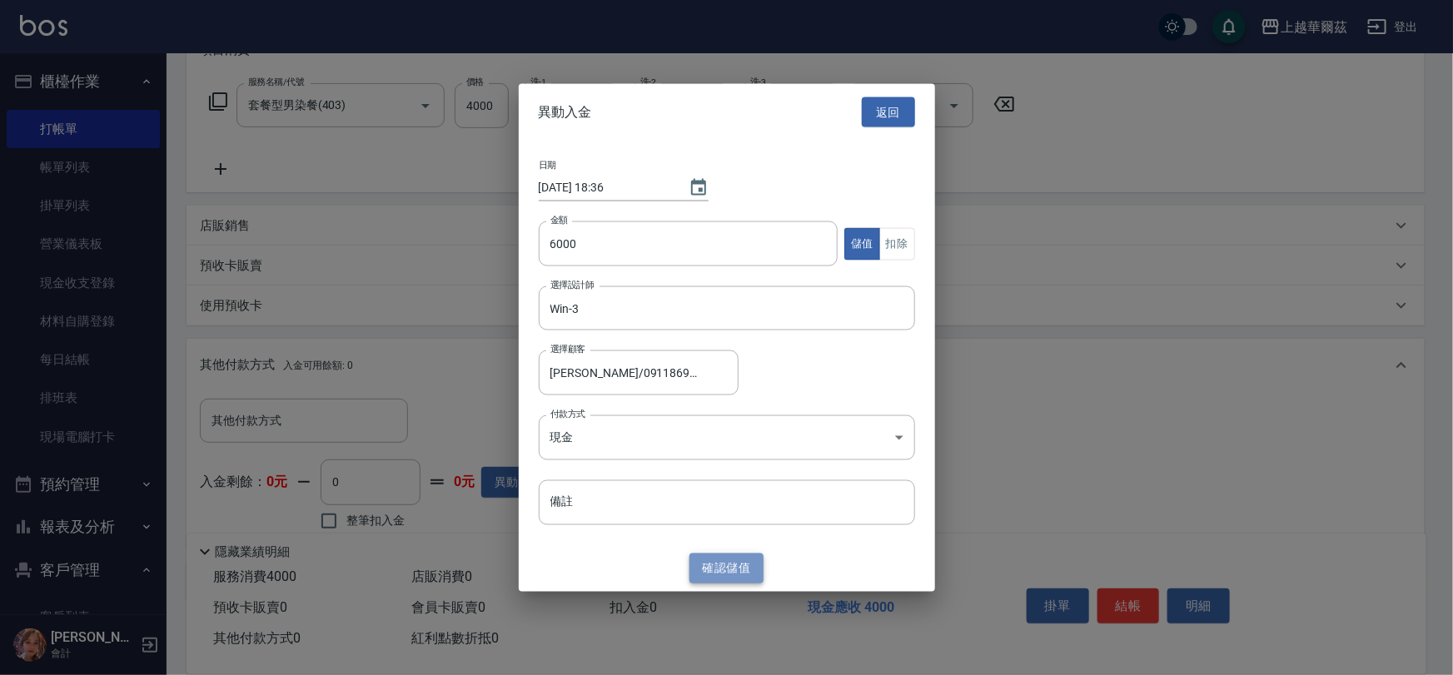
click at [741, 572] on button "確認 儲值" at bounding box center [726, 568] width 75 height 31
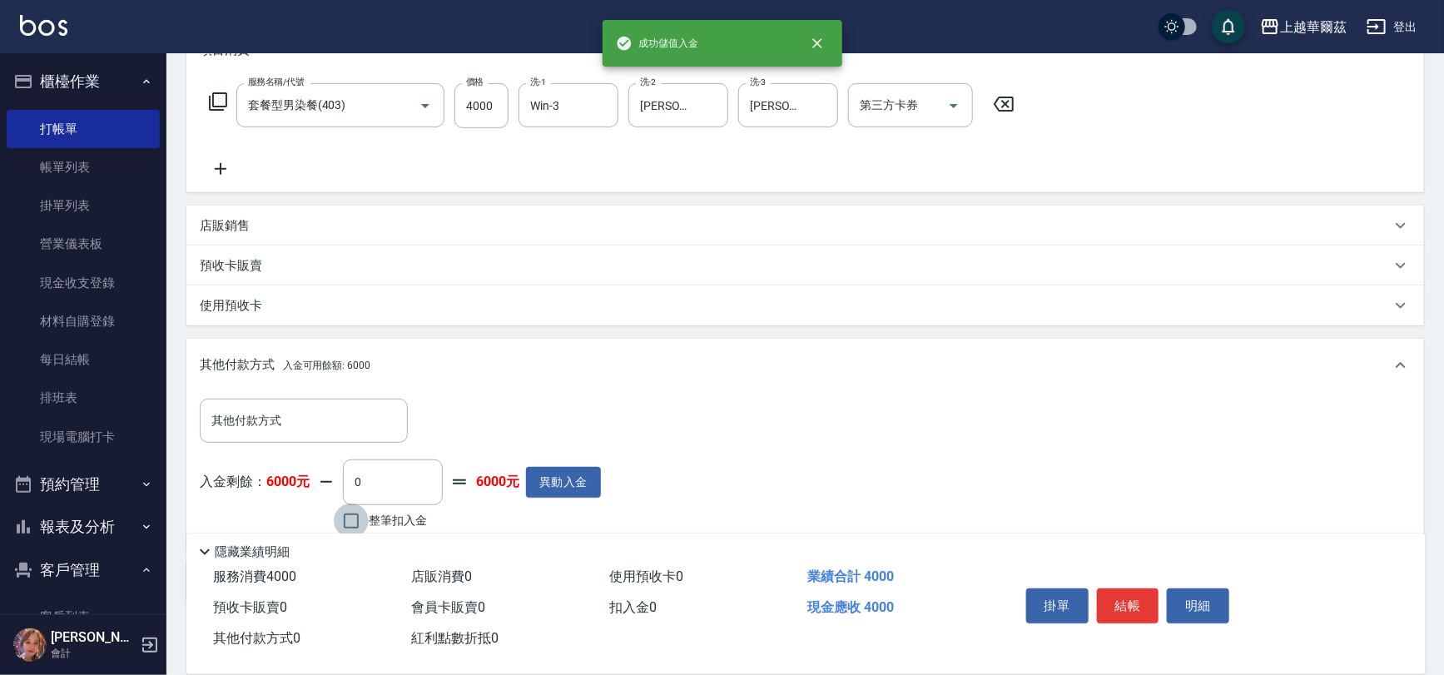
click at [353, 515] on input "整筆扣入金" at bounding box center [351, 521] width 35 height 35
checkbox input "true"
type input "4000"
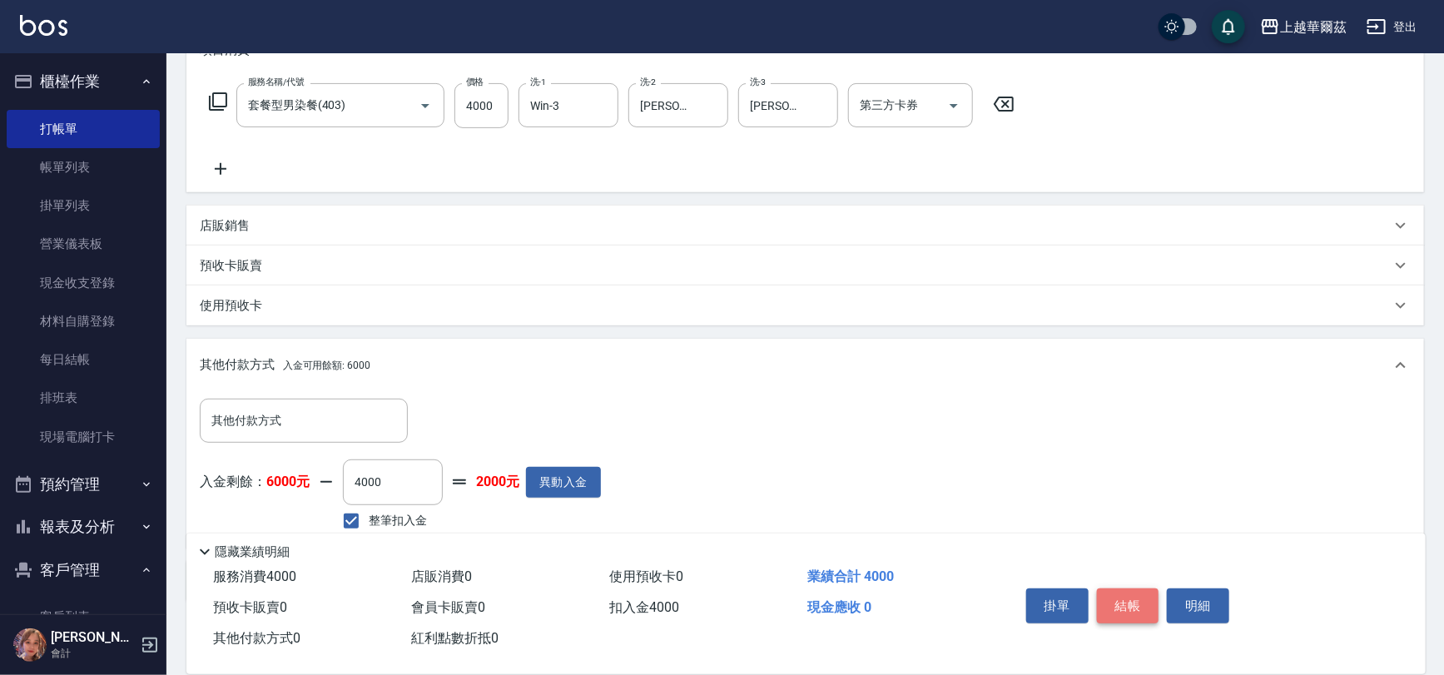
click at [1124, 598] on button "結帳" at bounding box center [1128, 606] width 62 height 35
type input "[DATE] 18:36"
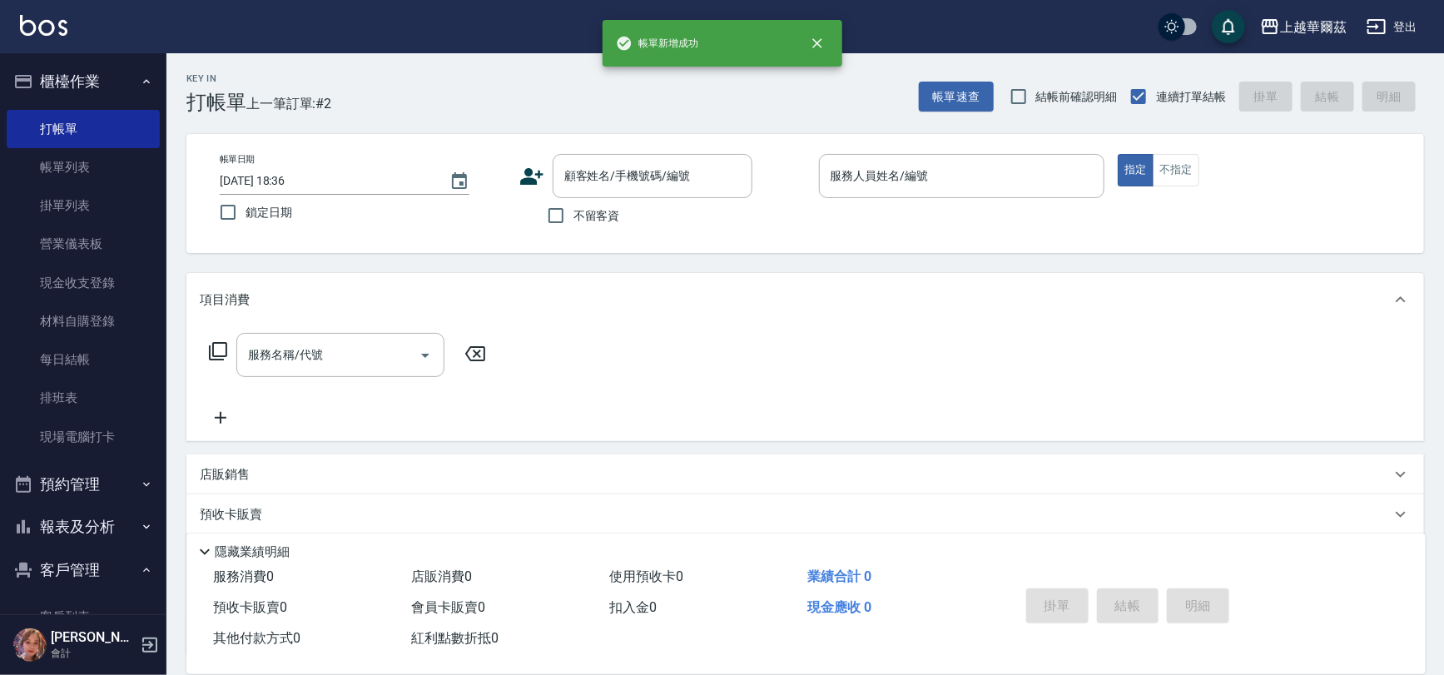
scroll to position [0, 0]
click at [549, 383] on div "服務名稱/代號 服務名稱/代號" at bounding box center [805, 383] width 1238 height 115
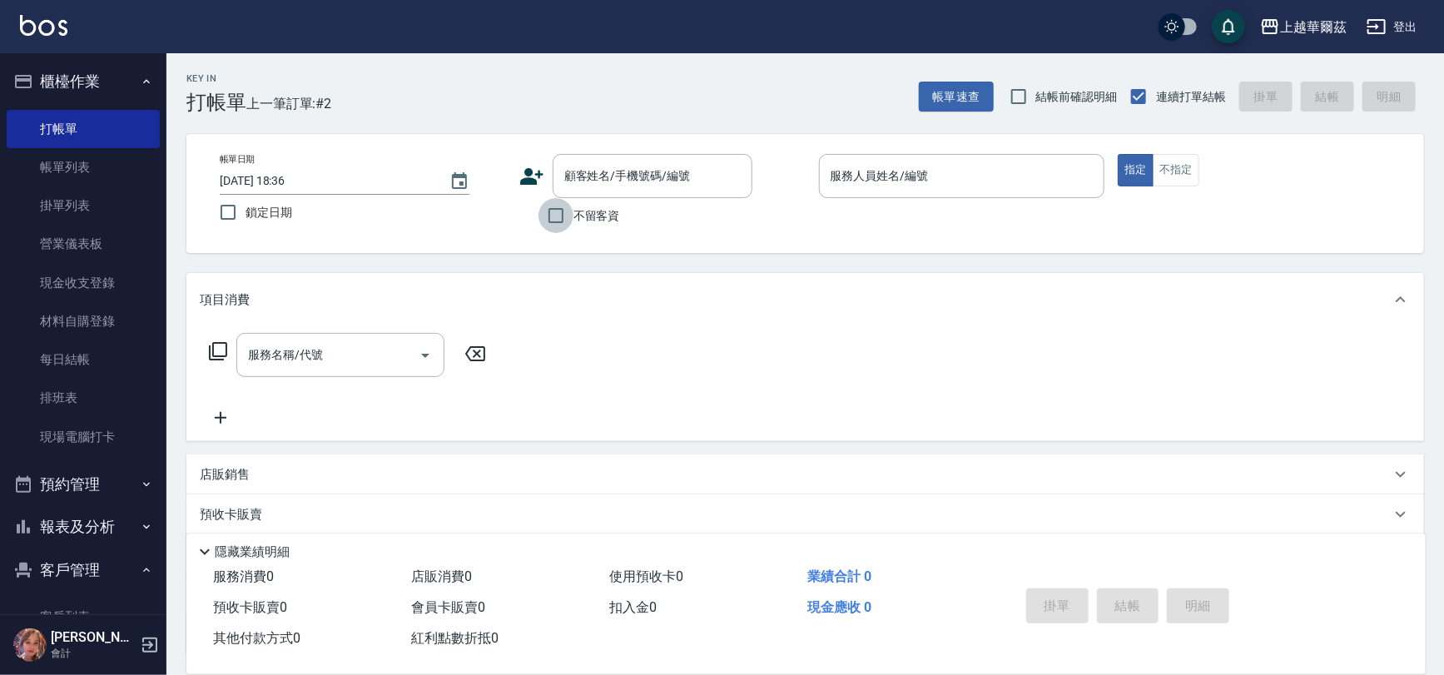
click at [554, 227] on input "不留客資" at bounding box center [556, 215] width 35 height 35
checkbox input "true"
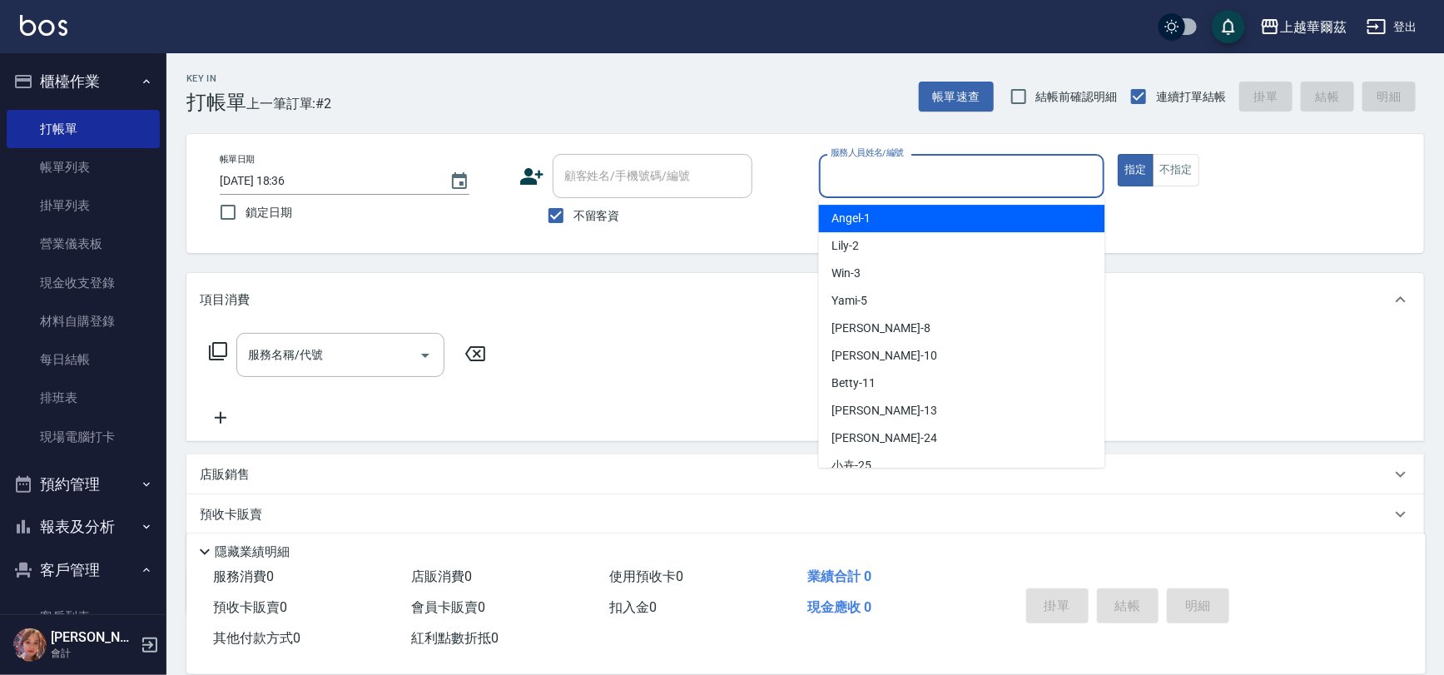
click at [864, 174] on input "服務人員姓名/編號" at bounding box center [962, 176] width 271 height 29
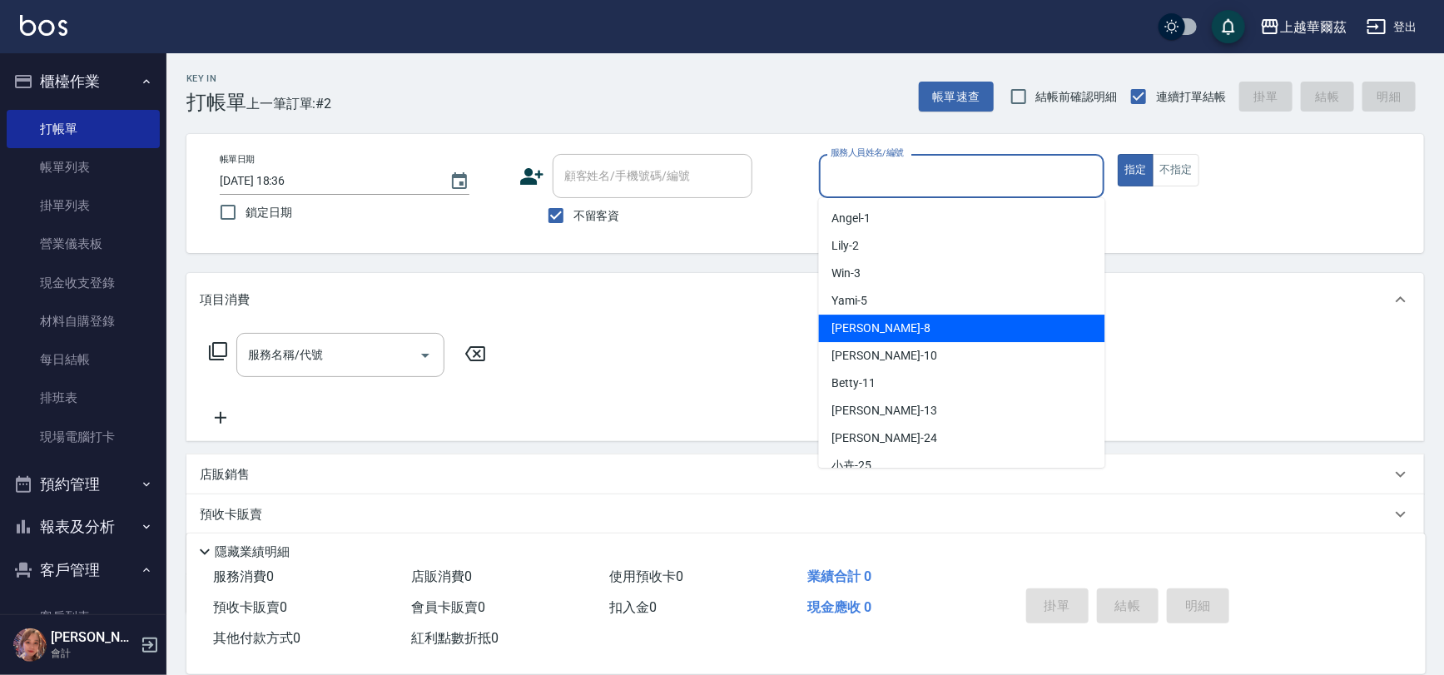
click at [882, 325] on div "[PERSON_NAME] -8" at bounding box center [962, 328] width 286 height 27
type input "[PERSON_NAME]-8"
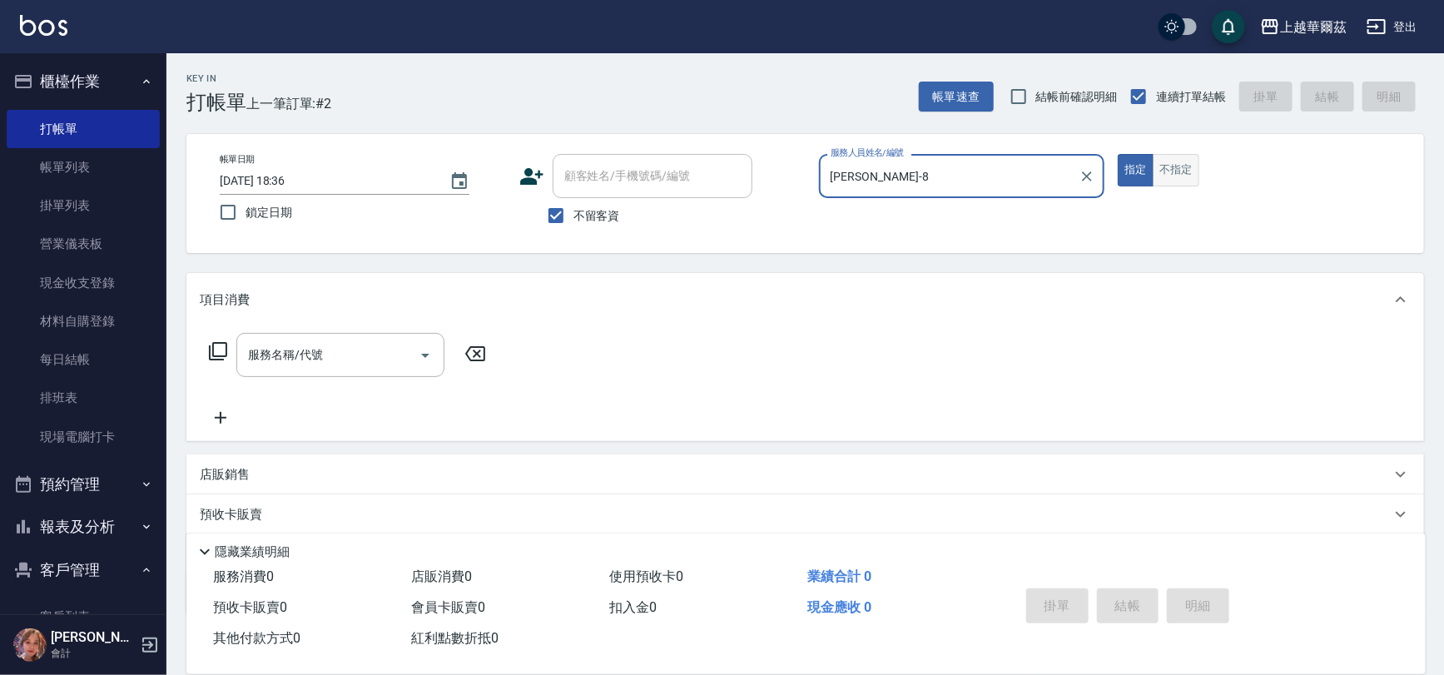
click at [1165, 171] on button "不指定" at bounding box center [1176, 170] width 47 height 32
click at [323, 365] on input "服務名稱/代號" at bounding box center [328, 354] width 168 height 29
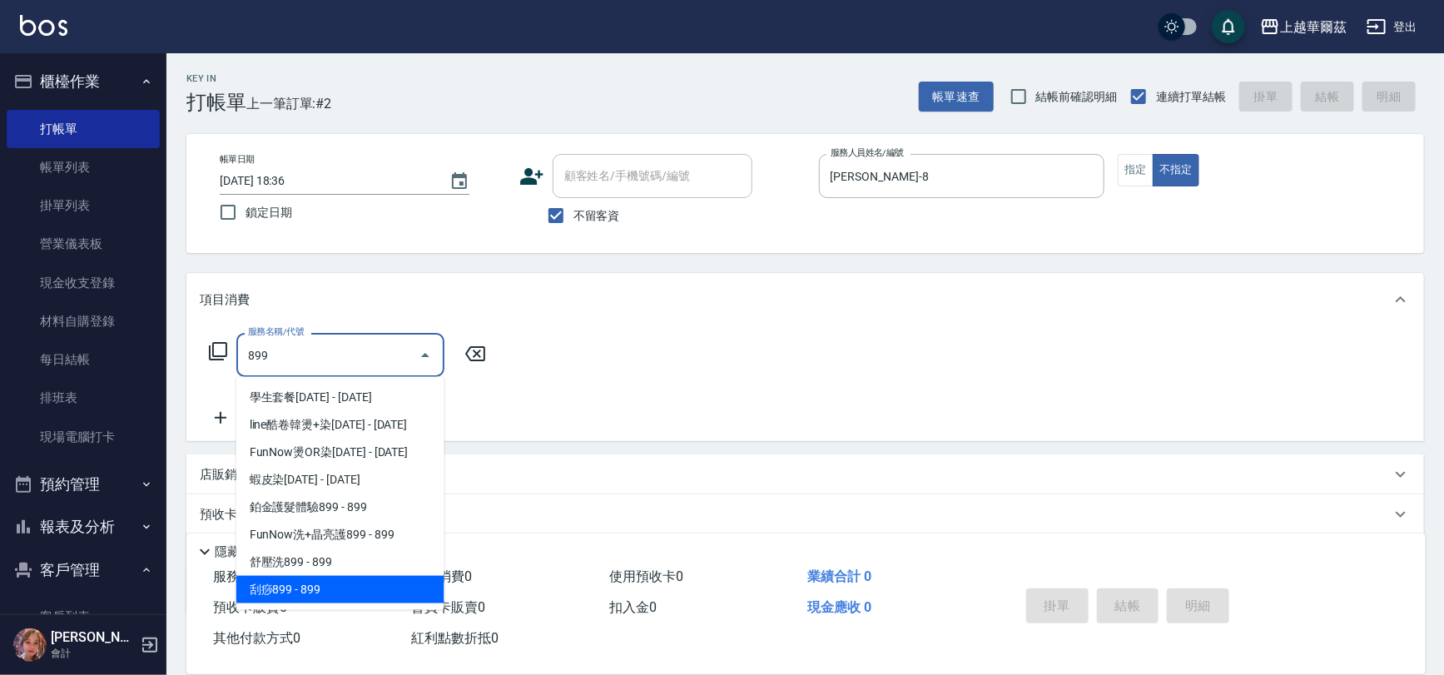
click at [309, 589] on span "刮痧899 - 899" at bounding box center [340, 589] width 208 height 27
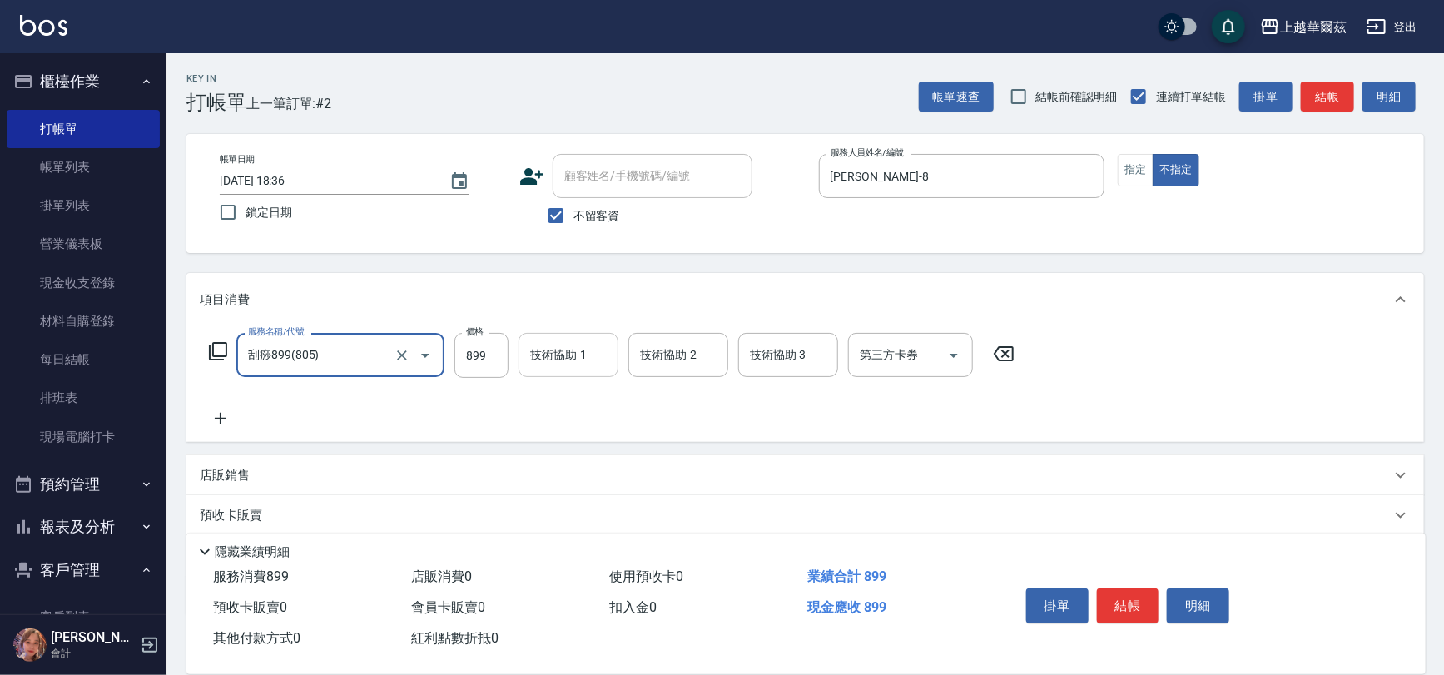
type input "刮痧899(805)"
click at [560, 345] on input "技術協助-1" at bounding box center [568, 354] width 85 height 29
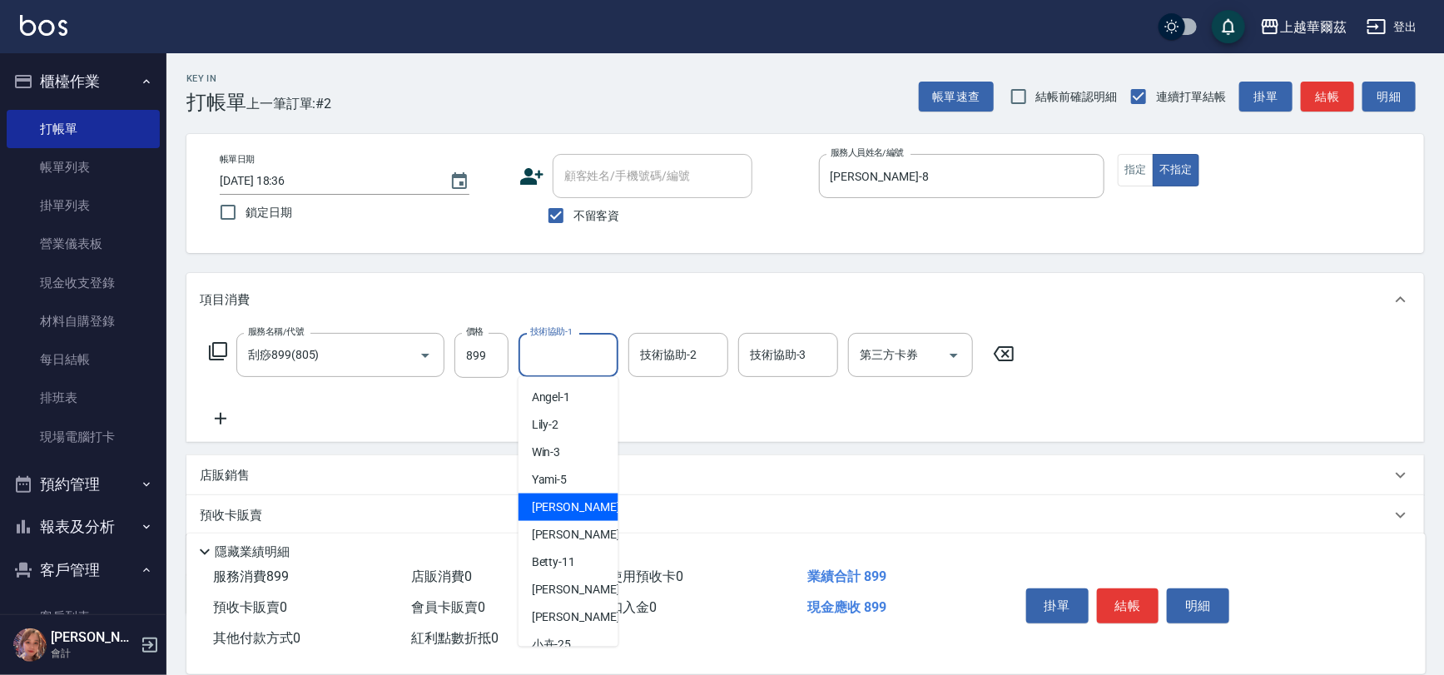
click at [556, 499] on span "[PERSON_NAME] -8" at bounding box center [581, 507] width 98 height 17
type input "[PERSON_NAME]-8"
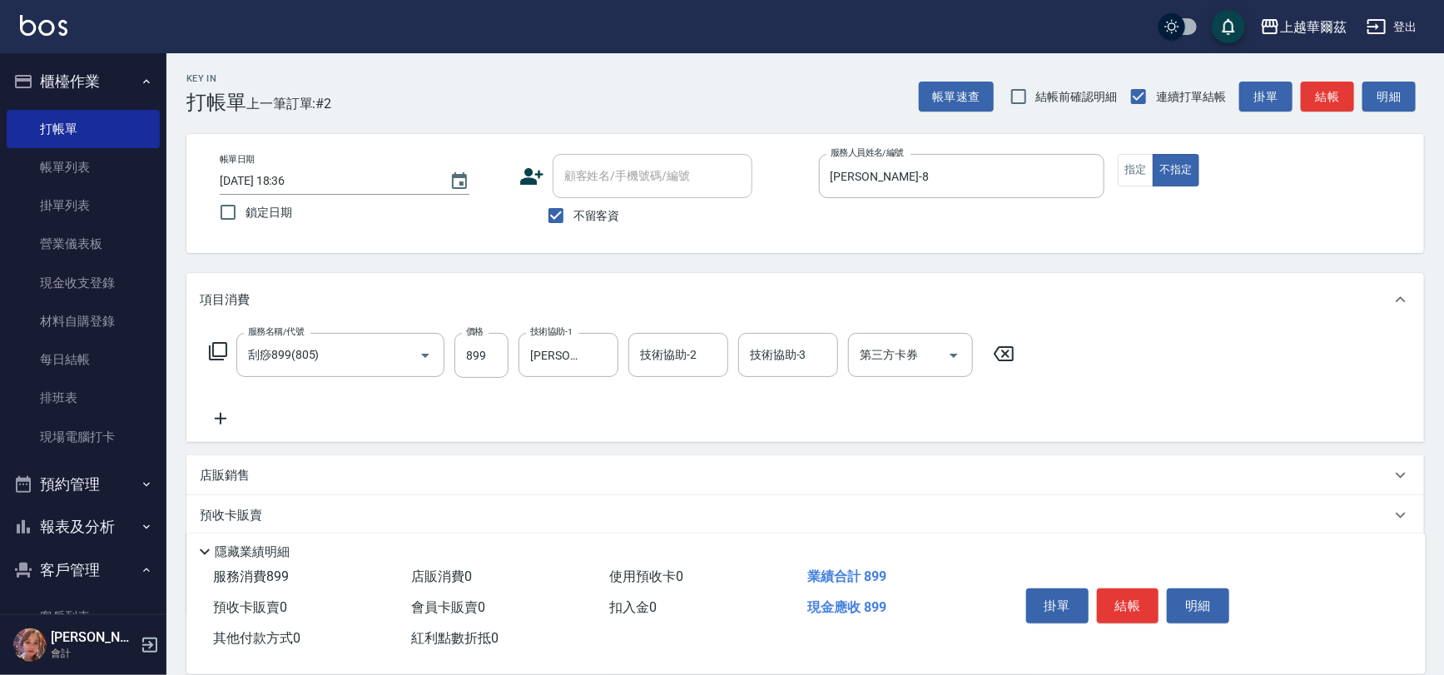
click at [216, 415] on icon at bounding box center [221, 419] width 42 height 20
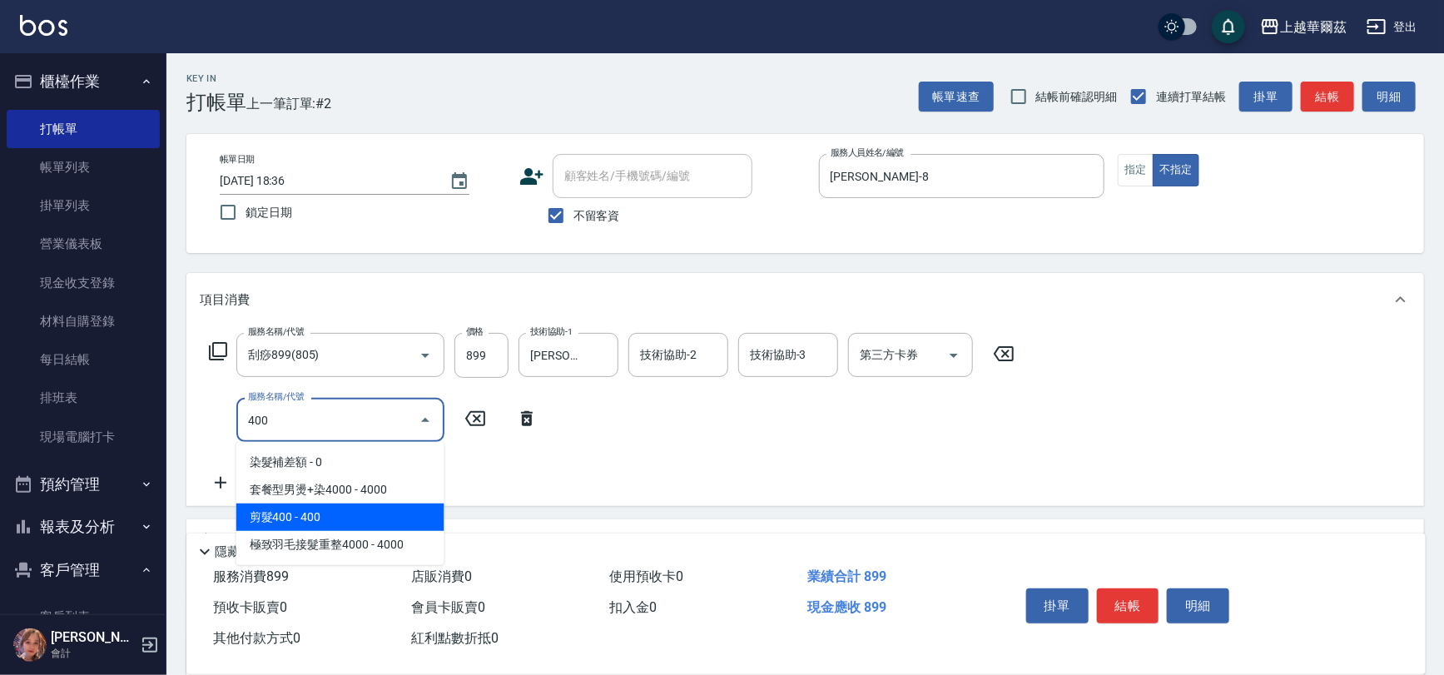
click at [286, 509] on span "剪髮400 - 400" at bounding box center [340, 517] width 208 height 27
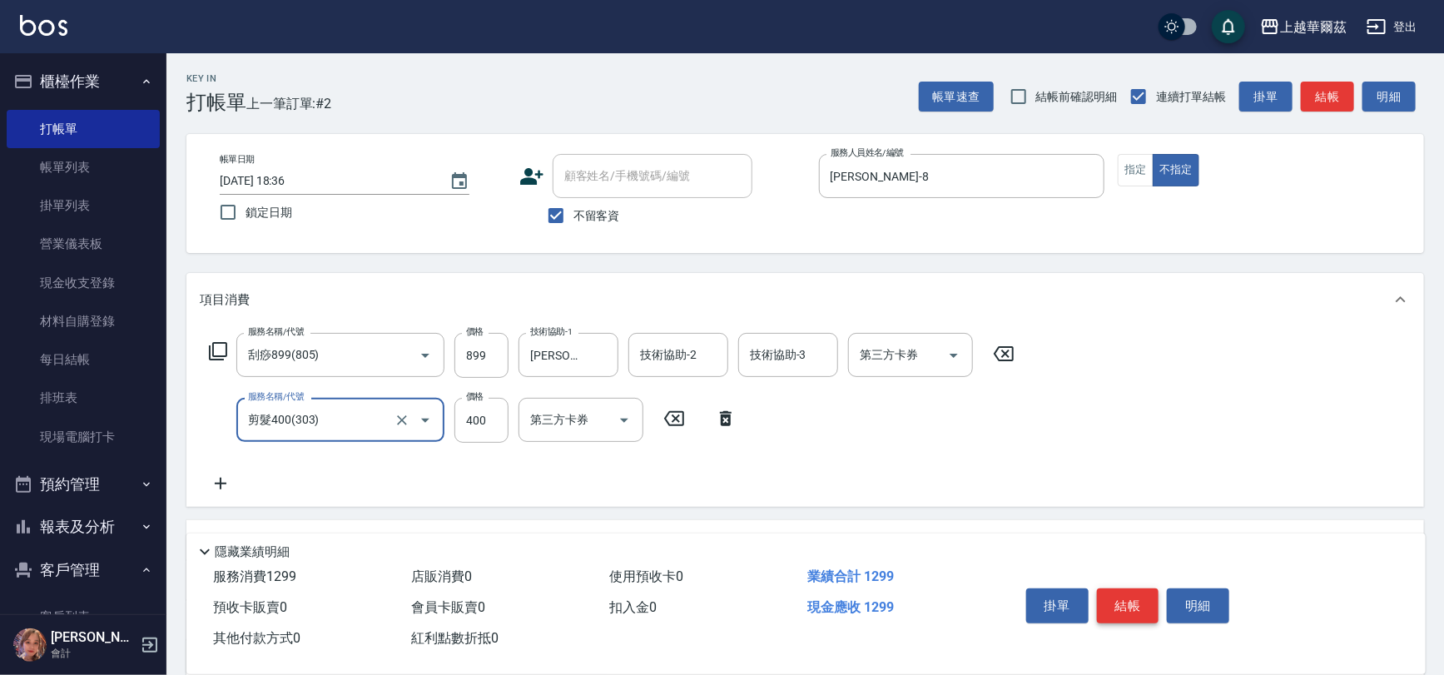
type input "剪髮400(303)"
click at [1124, 595] on button "結帳" at bounding box center [1128, 606] width 62 height 35
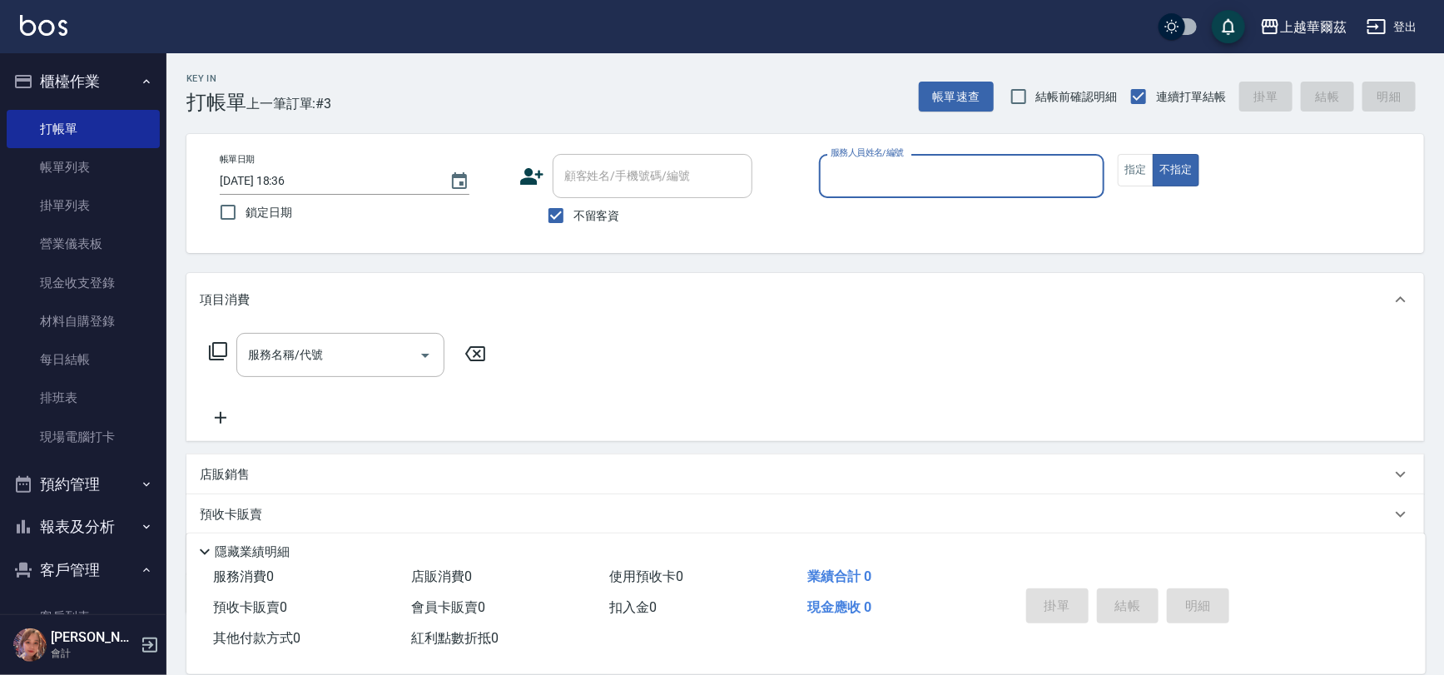
click at [884, 186] on input "服務人員姓名/編號" at bounding box center [962, 176] width 271 height 29
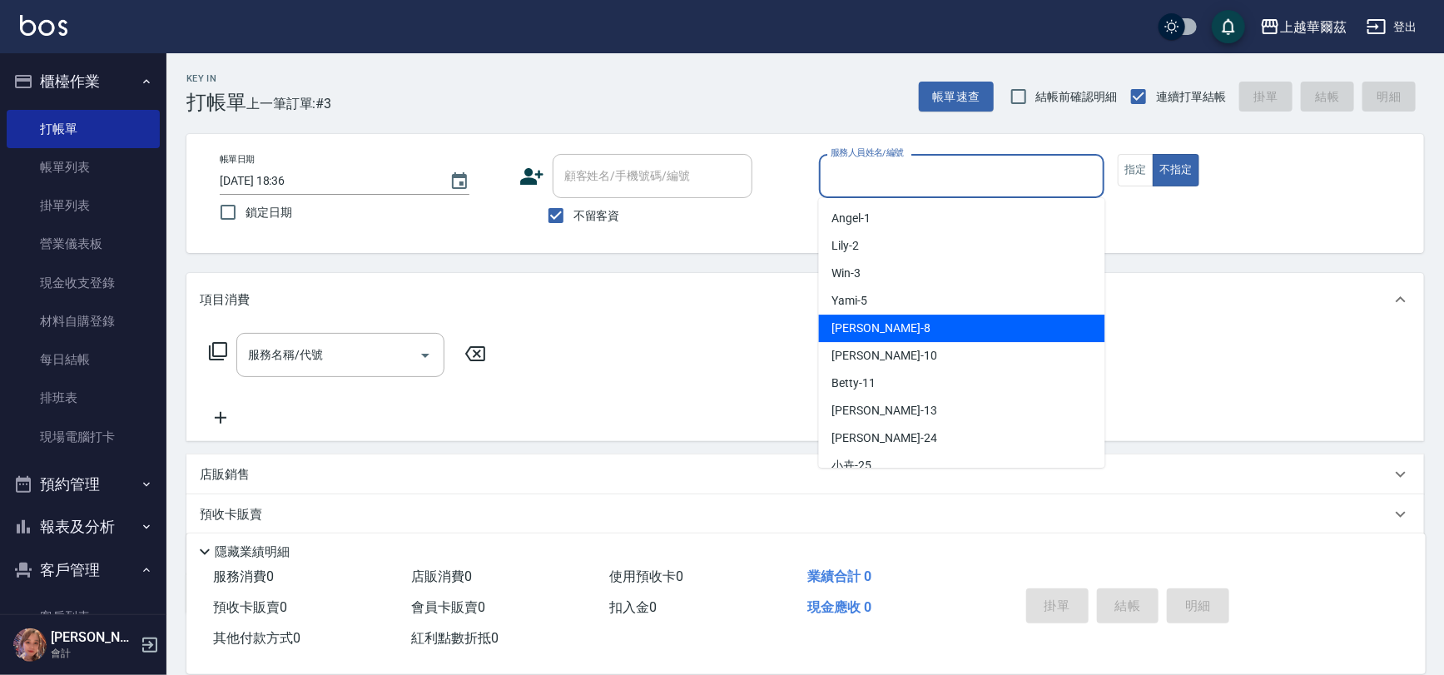
click at [887, 337] on div "[PERSON_NAME] -8" at bounding box center [962, 328] width 286 height 27
type input "[PERSON_NAME]-8"
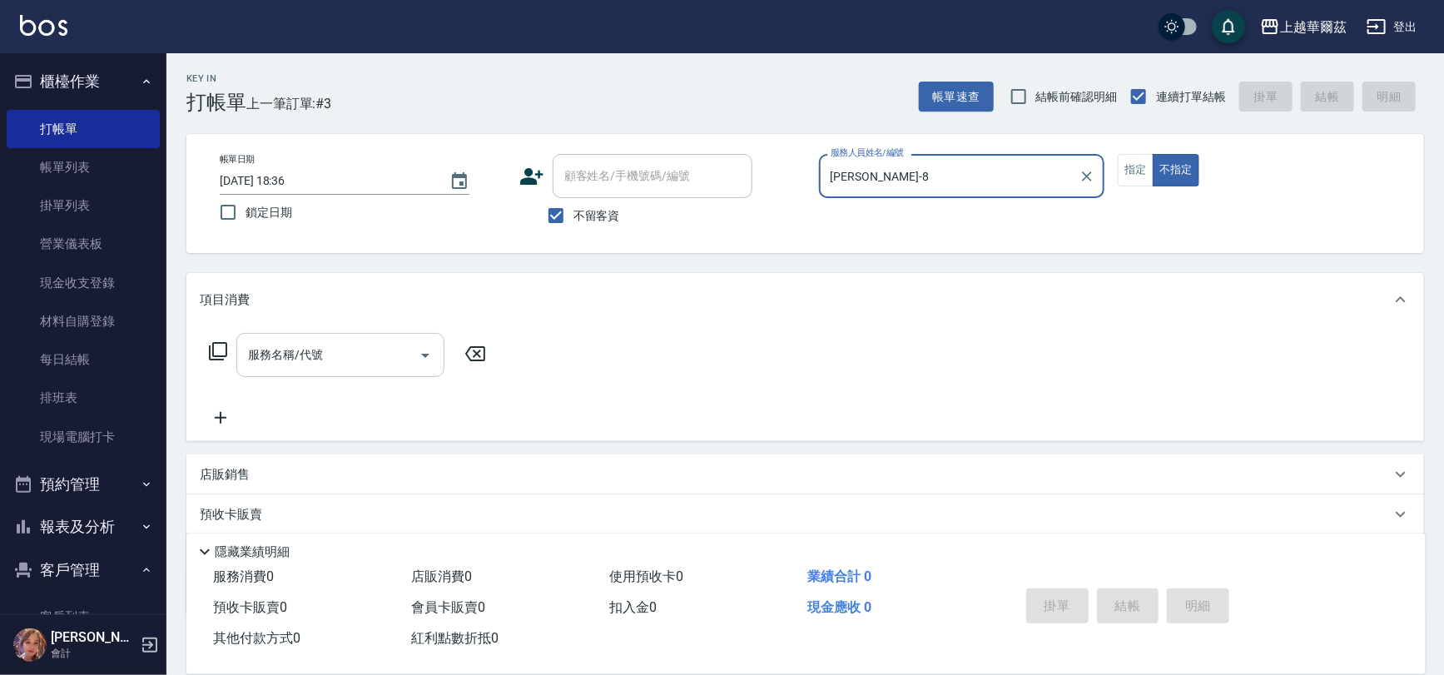
click at [325, 360] on input "服務名稱/代號" at bounding box center [328, 354] width 168 height 29
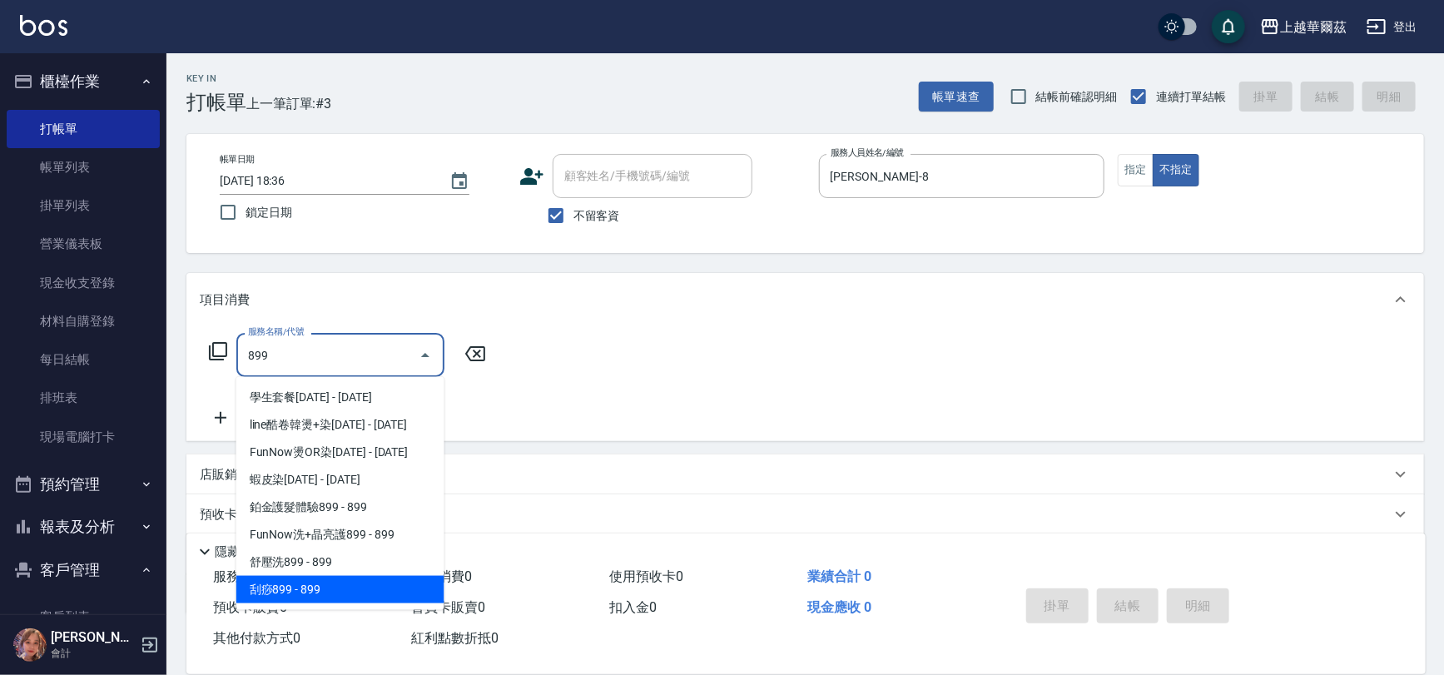
click at [321, 585] on span "刮痧899 - 899" at bounding box center [340, 589] width 208 height 27
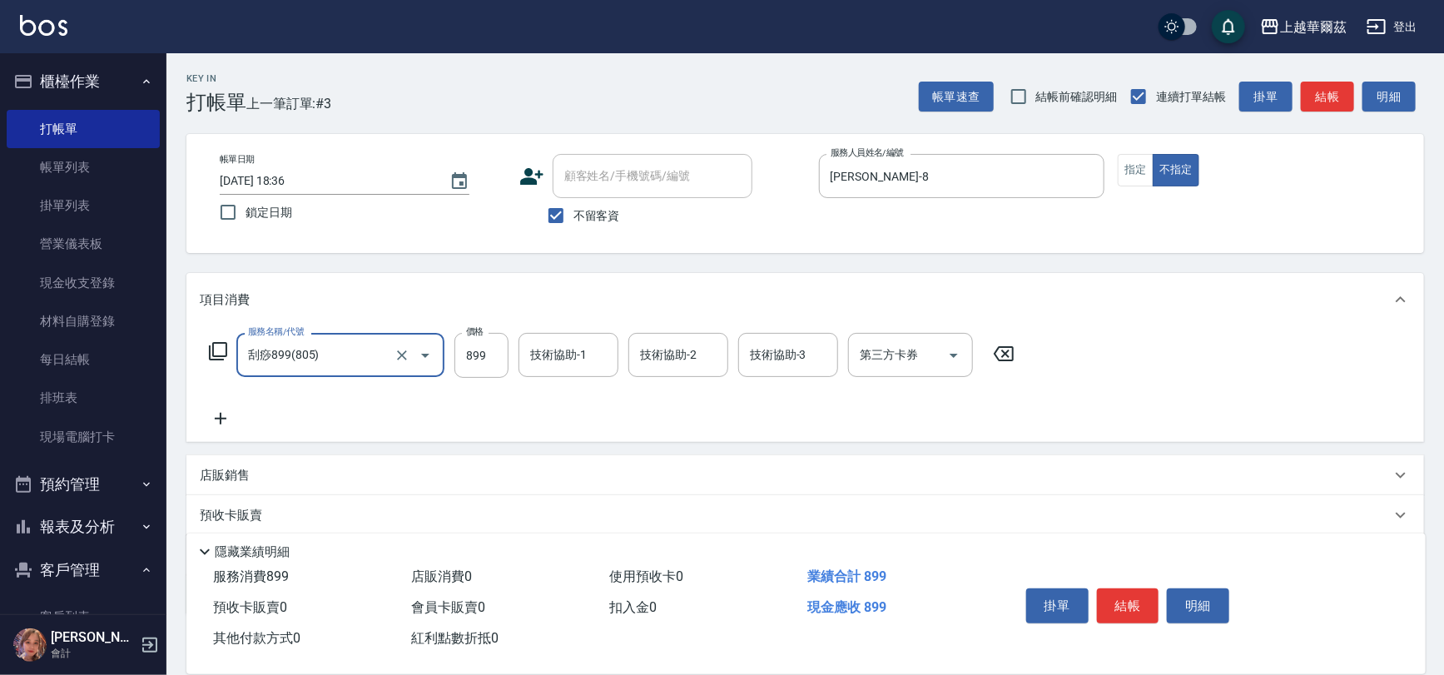
type input "刮痧899(805)"
click at [557, 357] on div "技術協助-1 技術協助-1" at bounding box center [569, 355] width 100 height 44
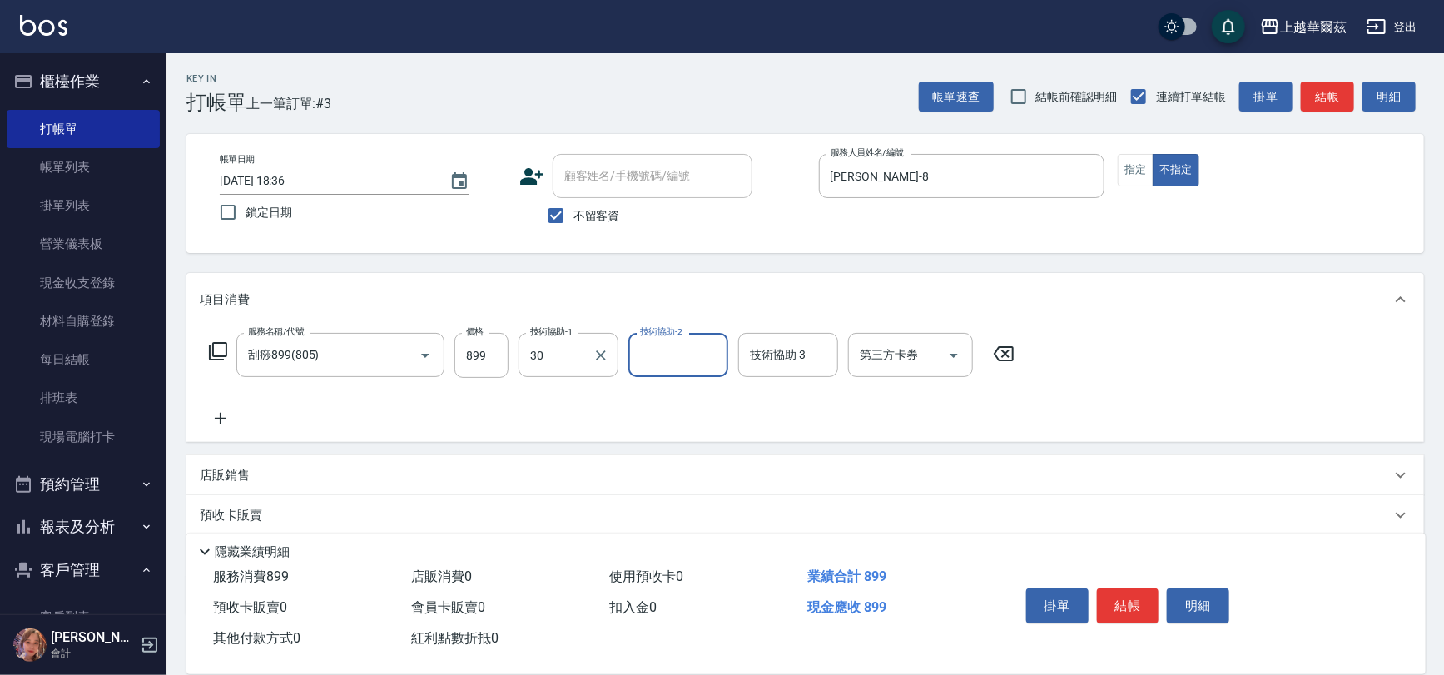
type input "candy-30"
click at [216, 418] on icon at bounding box center [221, 419] width 12 height 12
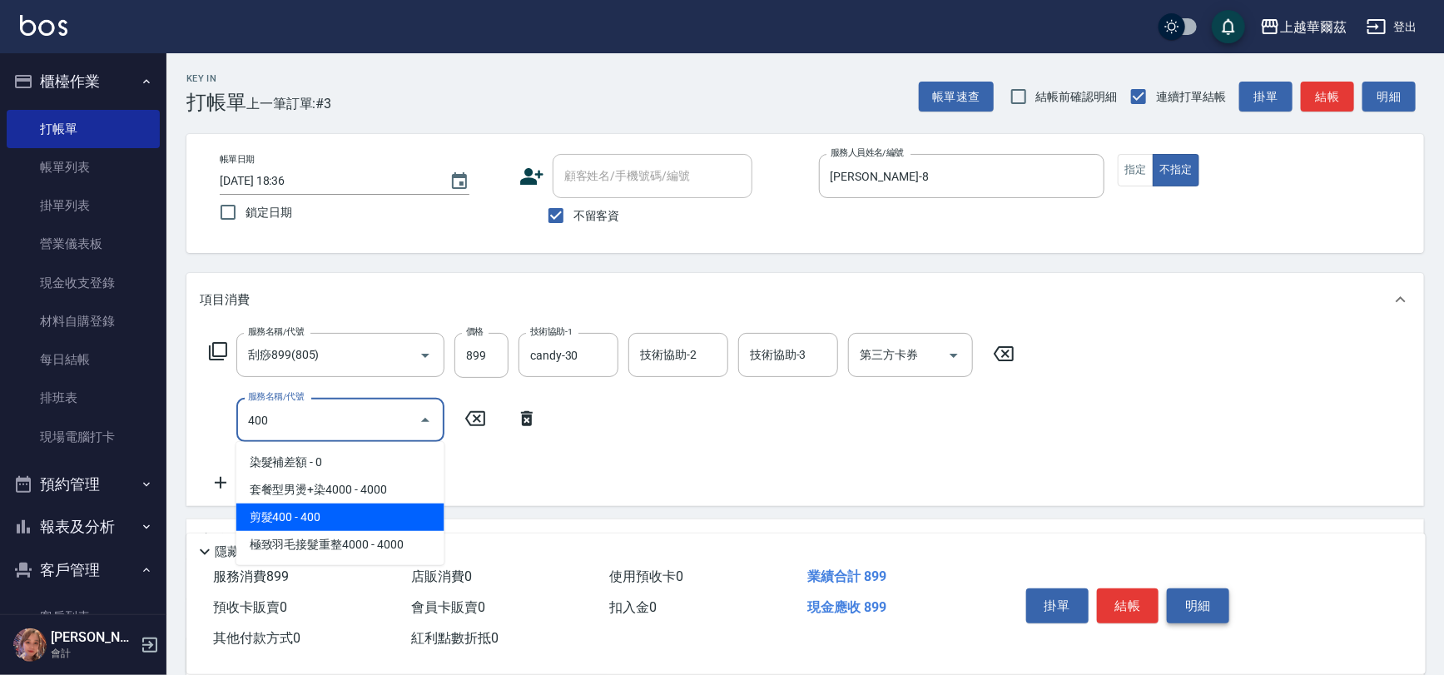
drag, startPoint x: 315, startPoint y: 514, endPoint x: 1180, endPoint y: 608, distance: 870.0
click at [315, 514] on span "剪髮400 - 400" at bounding box center [340, 517] width 208 height 27
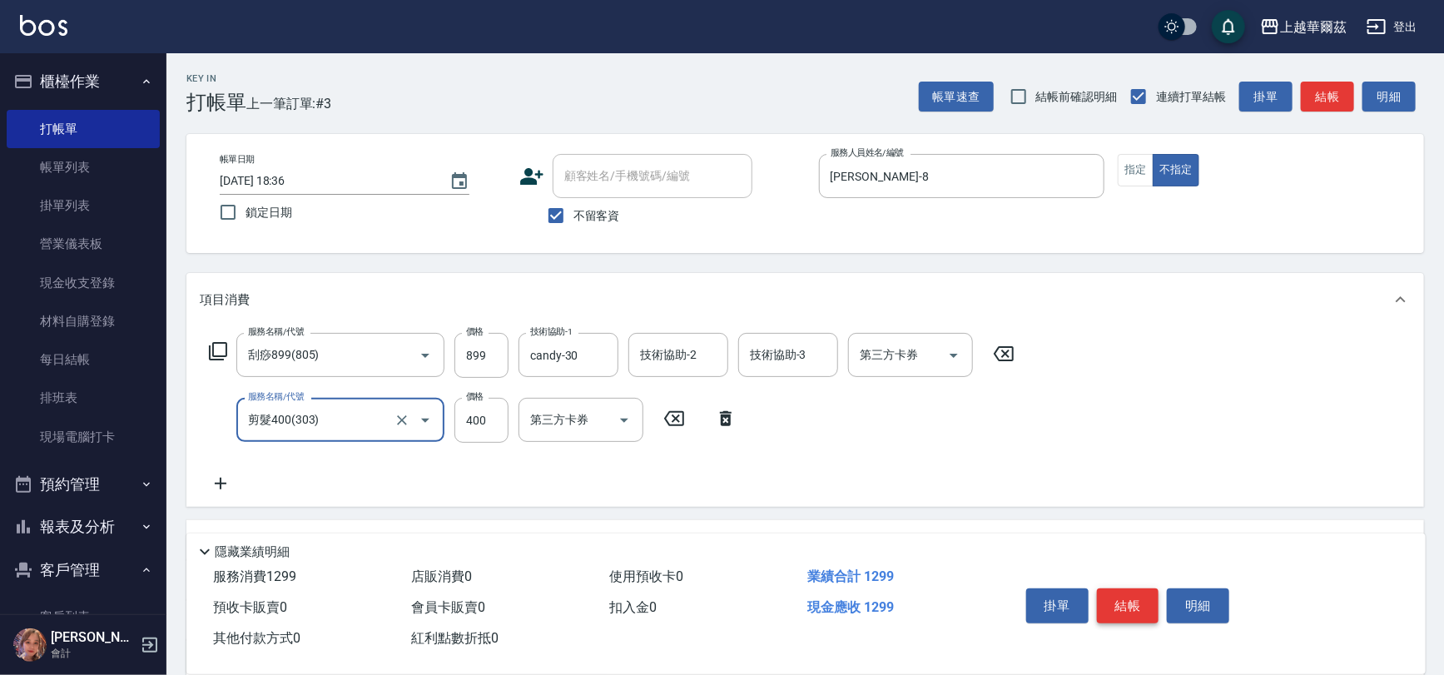
type input "剪髮400(303)"
click at [1134, 611] on button "結帳" at bounding box center [1128, 606] width 62 height 35
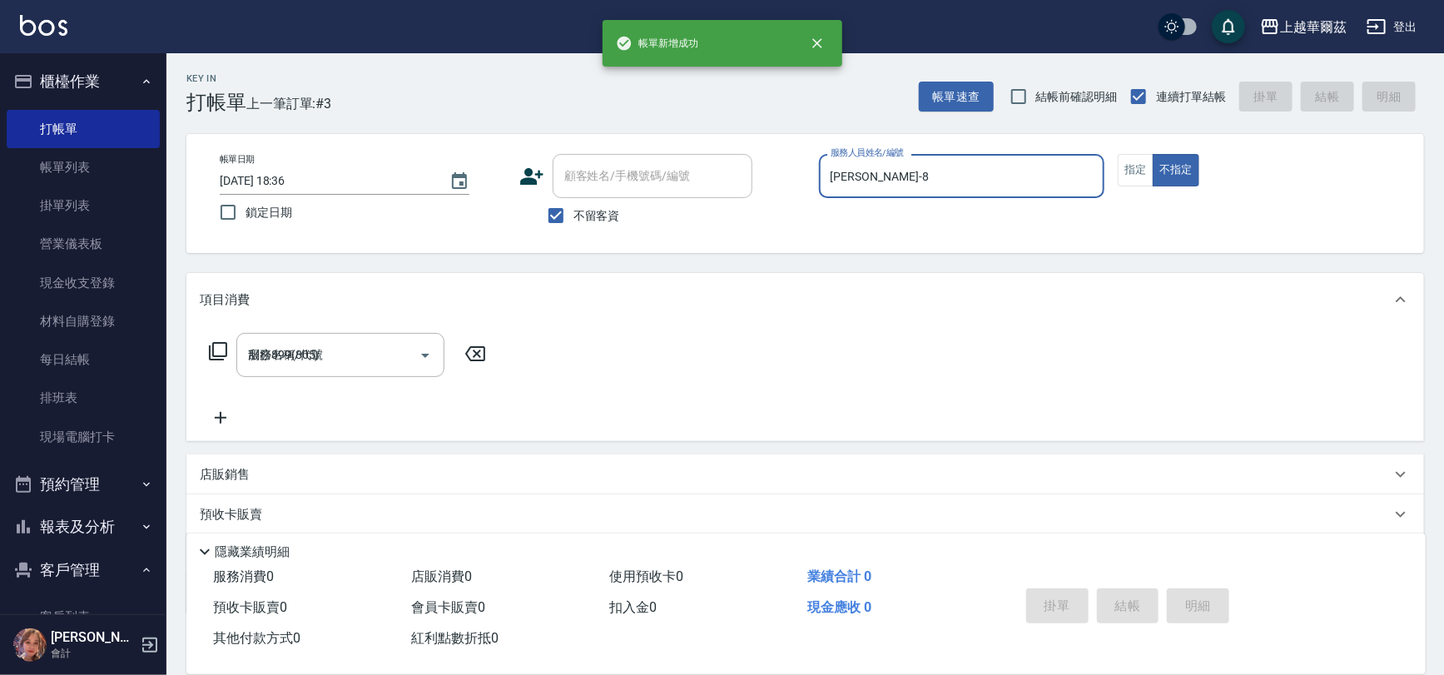
type input "[DATE] 18:37"
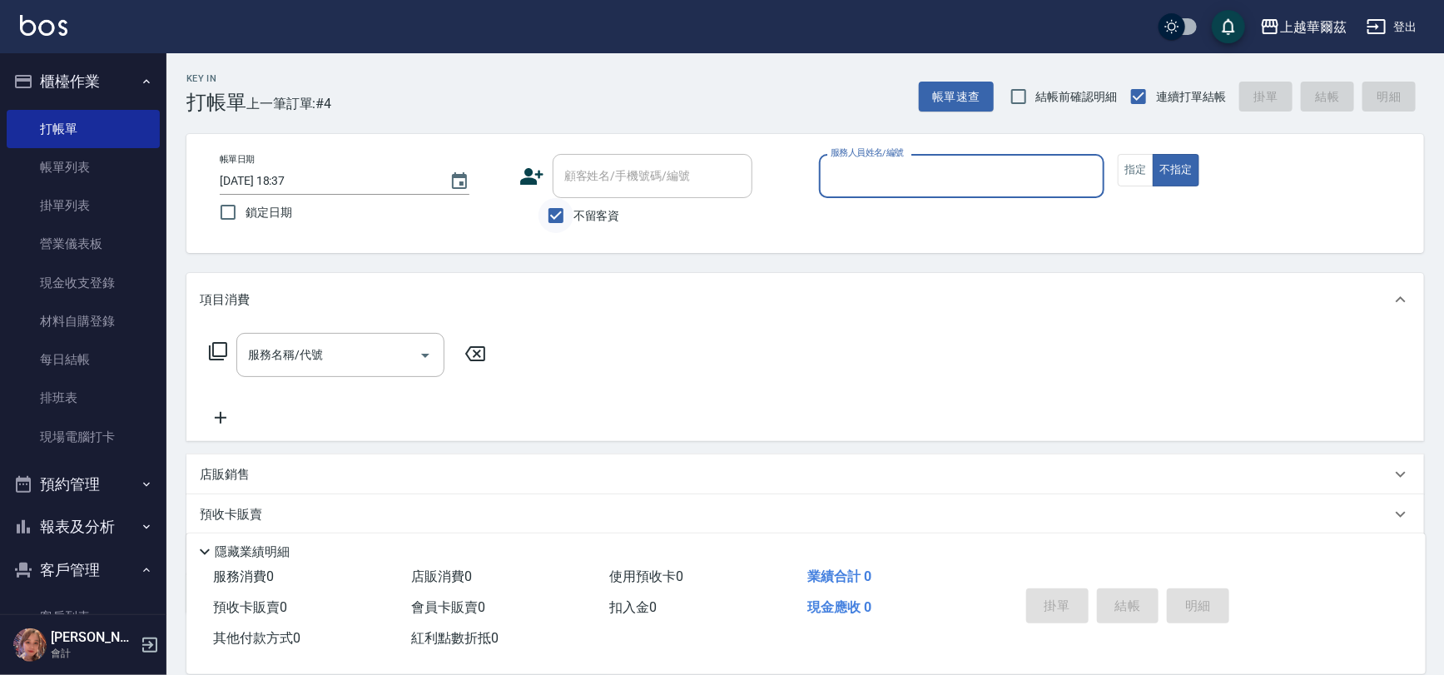
click at [548, 206] on input "不留客資" at bounding box center [556, 215] width 35 height 35
checkbox input "false"
click at [597, 172] on div "顧客姓名/手機號碼/編號 顧客姓名/手機號碼/編號" at bounding box center [653, 176] width 200 height 44
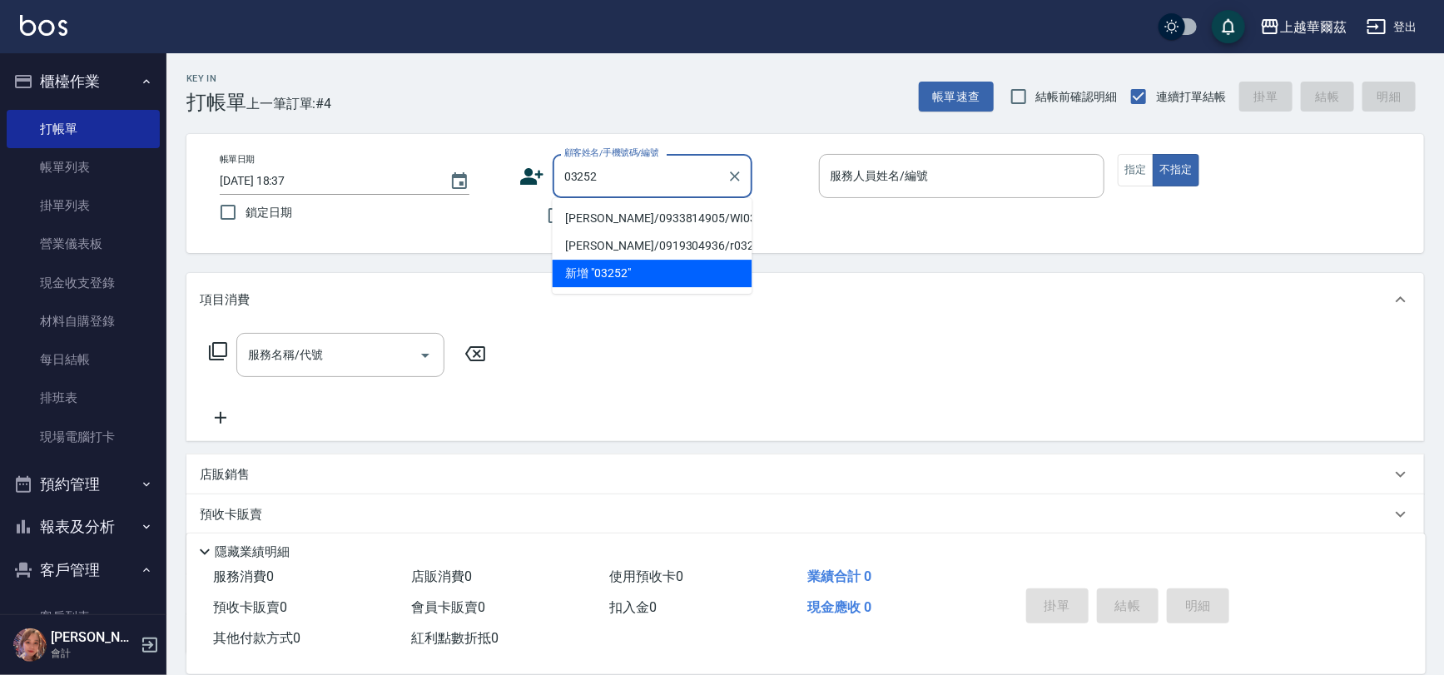
click at [574, 216] on li "[PERSON_NAME]/0933814905/WI03252" at bounding box center [653, 218] width 200 height 27
type input "[PERSON_NAME]/0933814905/WI03252"
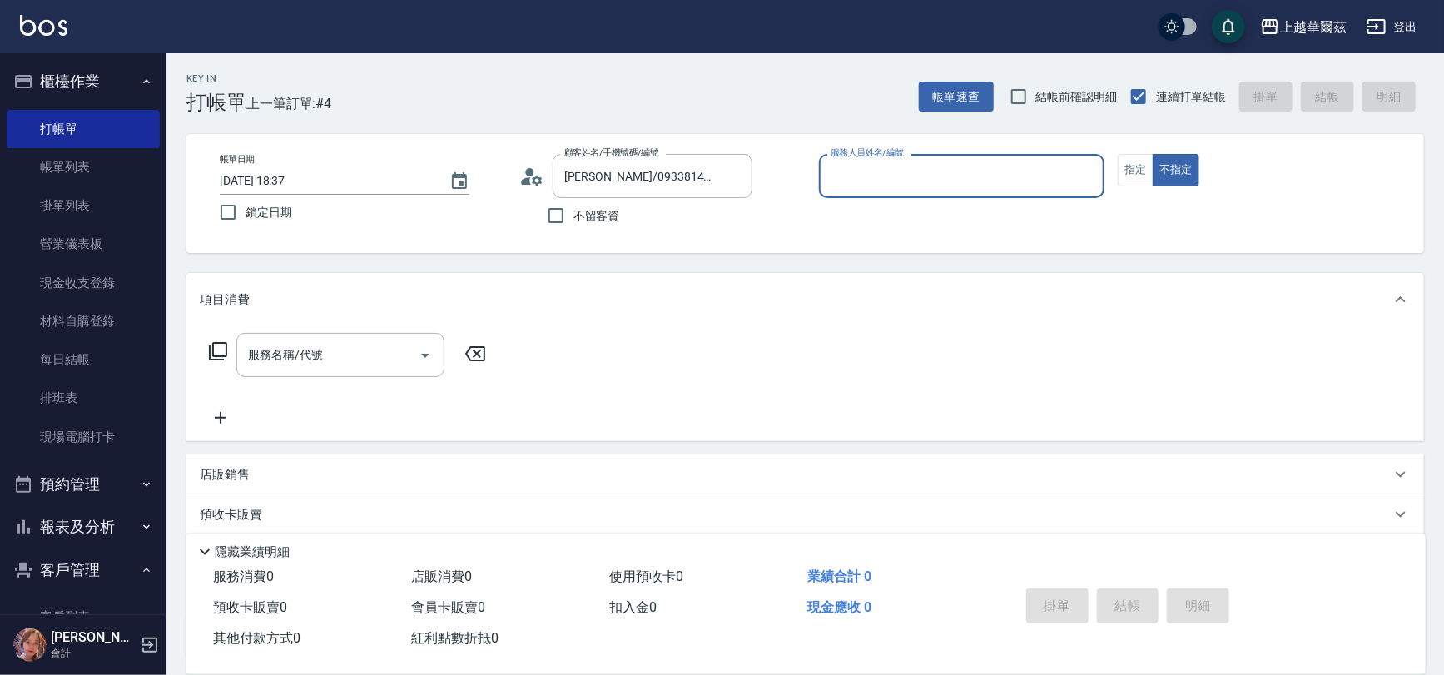
click at [848, 183] on input "服務人員姓名/編號" at bounding box center [962, 176] width 271 height 29
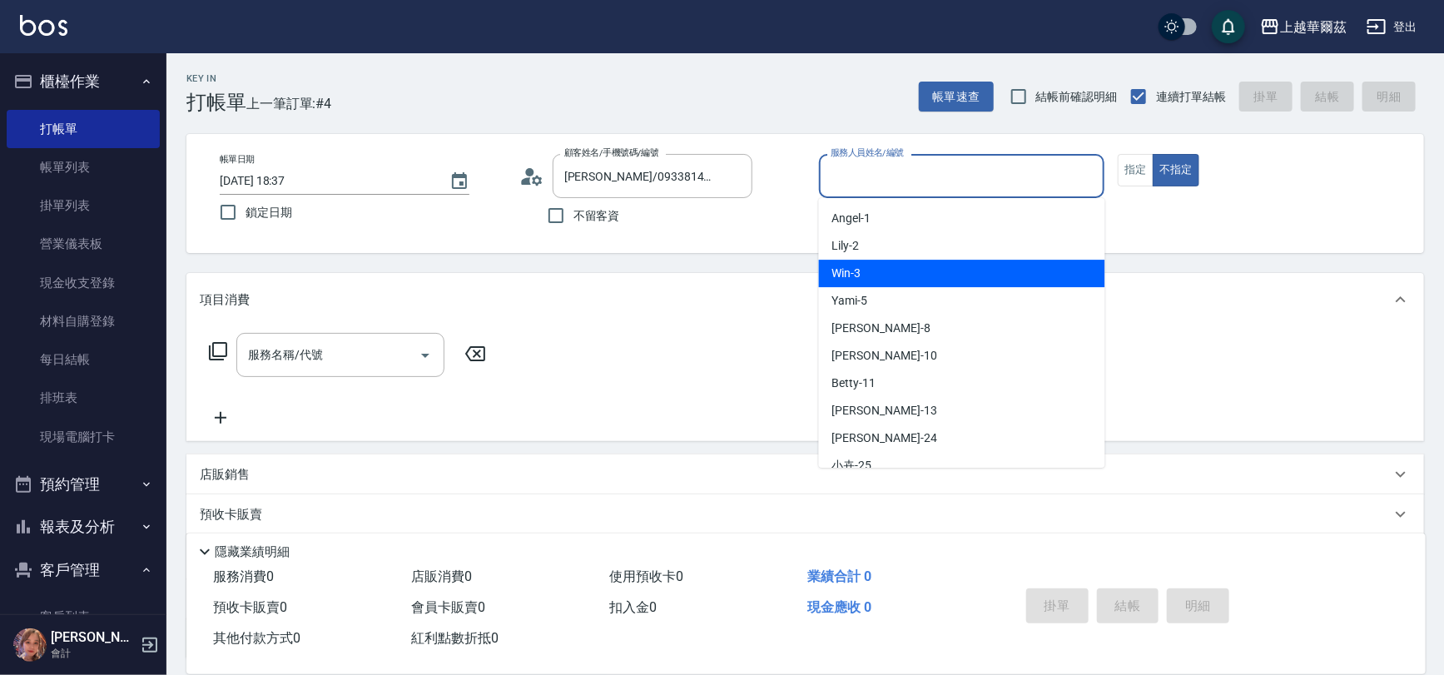
drag, startPoint x: 862, startPoint y: 273, endPoint x: 1071, endPoint y: 207, distance: 219.1
click at [862, 273] on div "Win -3" at bounding box center [962, 273] width 286 height 27
type input "Win-3"
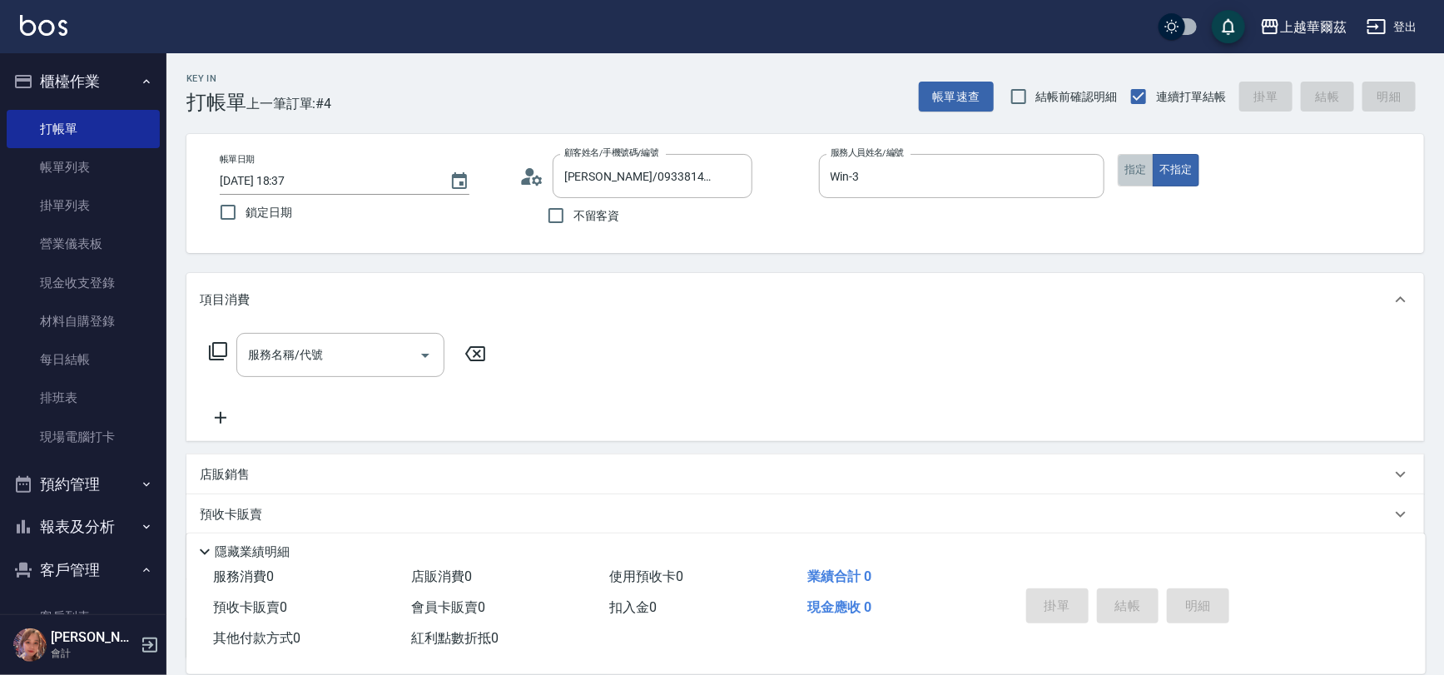
click at [1137, 175] on button "指定" at bounding box center [1136, 170] width 36 height 32
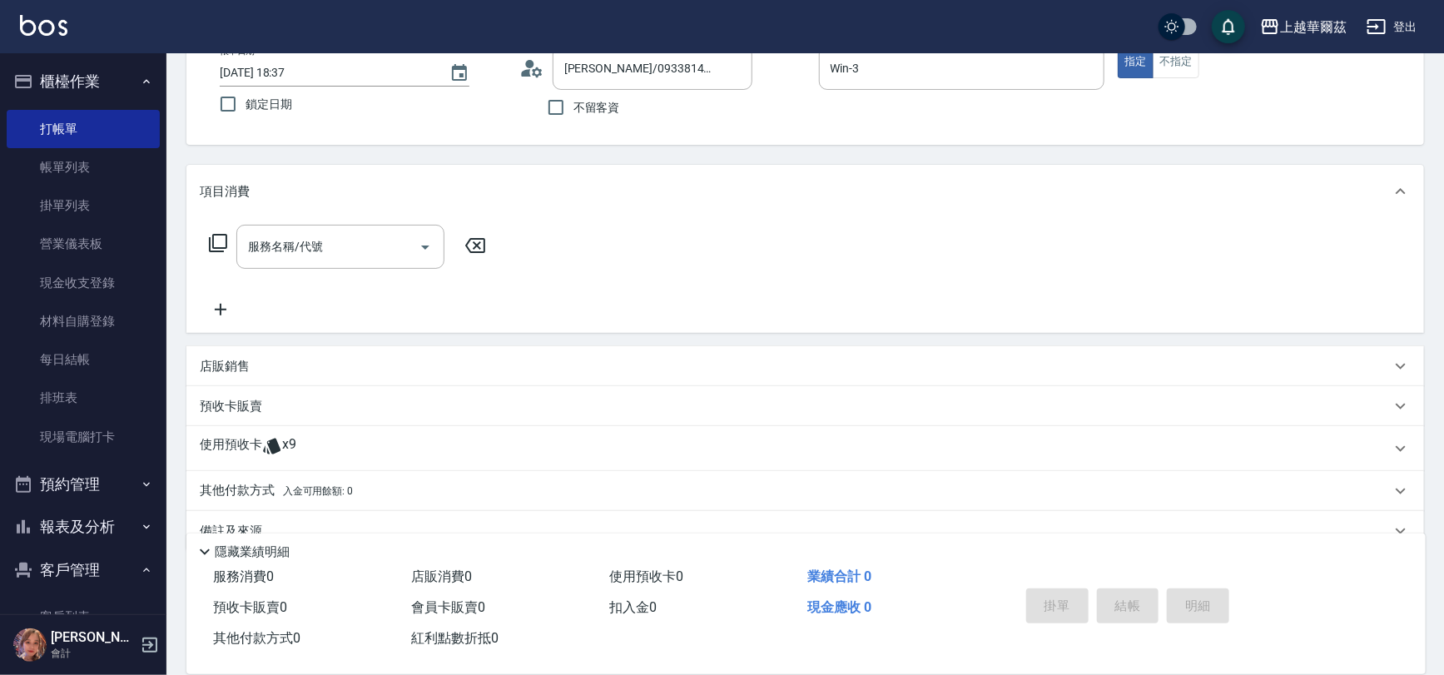
scroll to position [107, 0]
drag, startPoint x: 381, startPoint y: 441, endPoint x: 492, endPoint y: 435, distance: 110.9
click at [380, 446] on div "使用預收卡 x9" at bounding box center [795, 450] width 1191 height 25
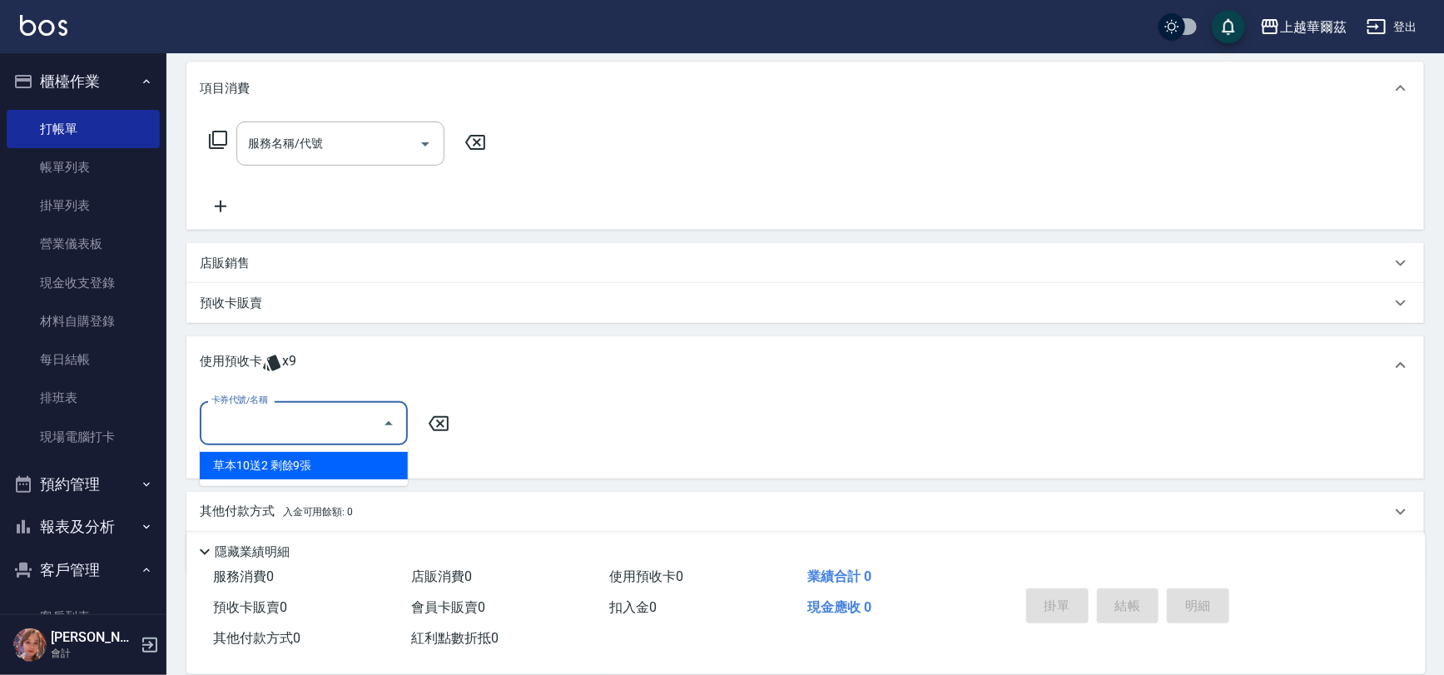
drag, startPoint x: 317, startPoint y: 414, endPoint x: 320, endPoint y: 426, distance: 12.7
click at [316, 417] on input "卡券代號/名稱" at bounding box center [291, 423] width 168 height 29
drag, startPoint x: 326, startPoint y: 464, endPoint x: 459, endPoint y: 447, distance: 133.4
click at [335, 462] on div "草本10送2 剩餘9張" at bounding box center [304, 465] width 208 height 27
type input "草本10送2"
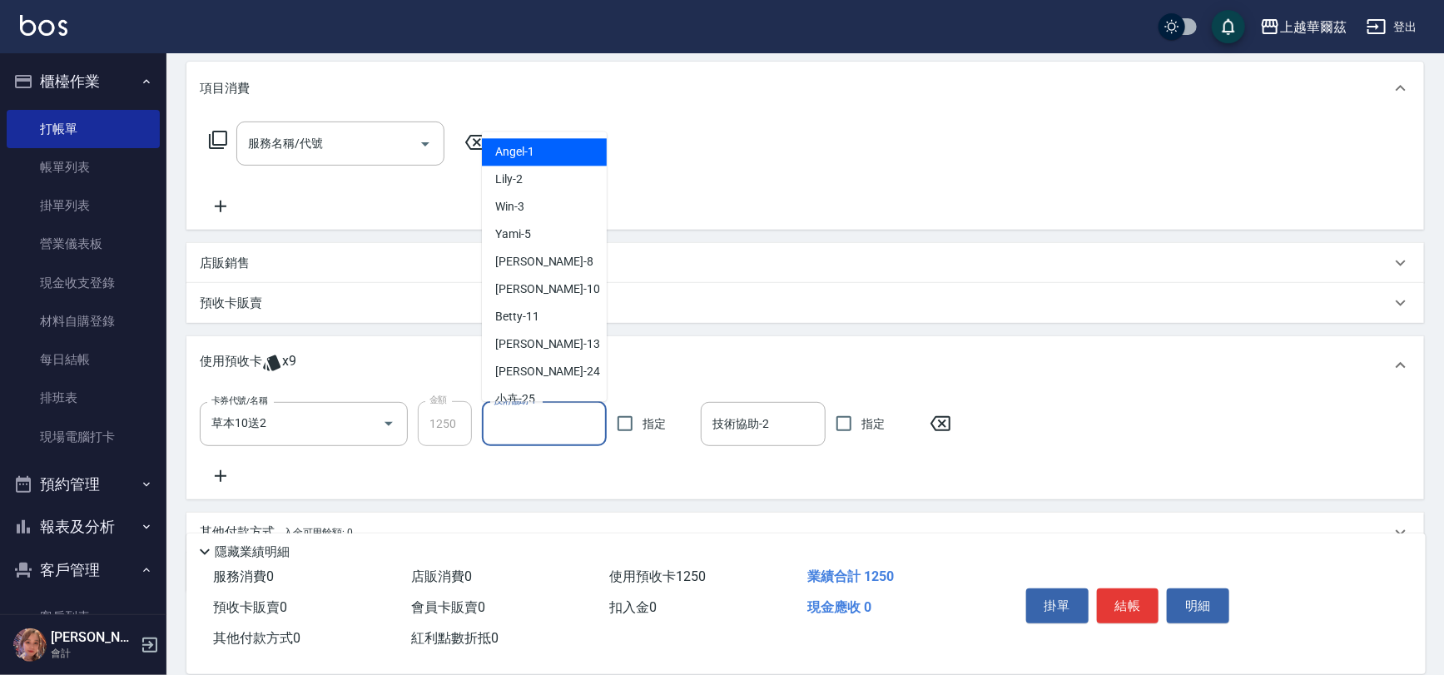
click at [514, 418] on div "技術協助-1 技術協助-1" at bounding box center [544, 424] width 125 height 44
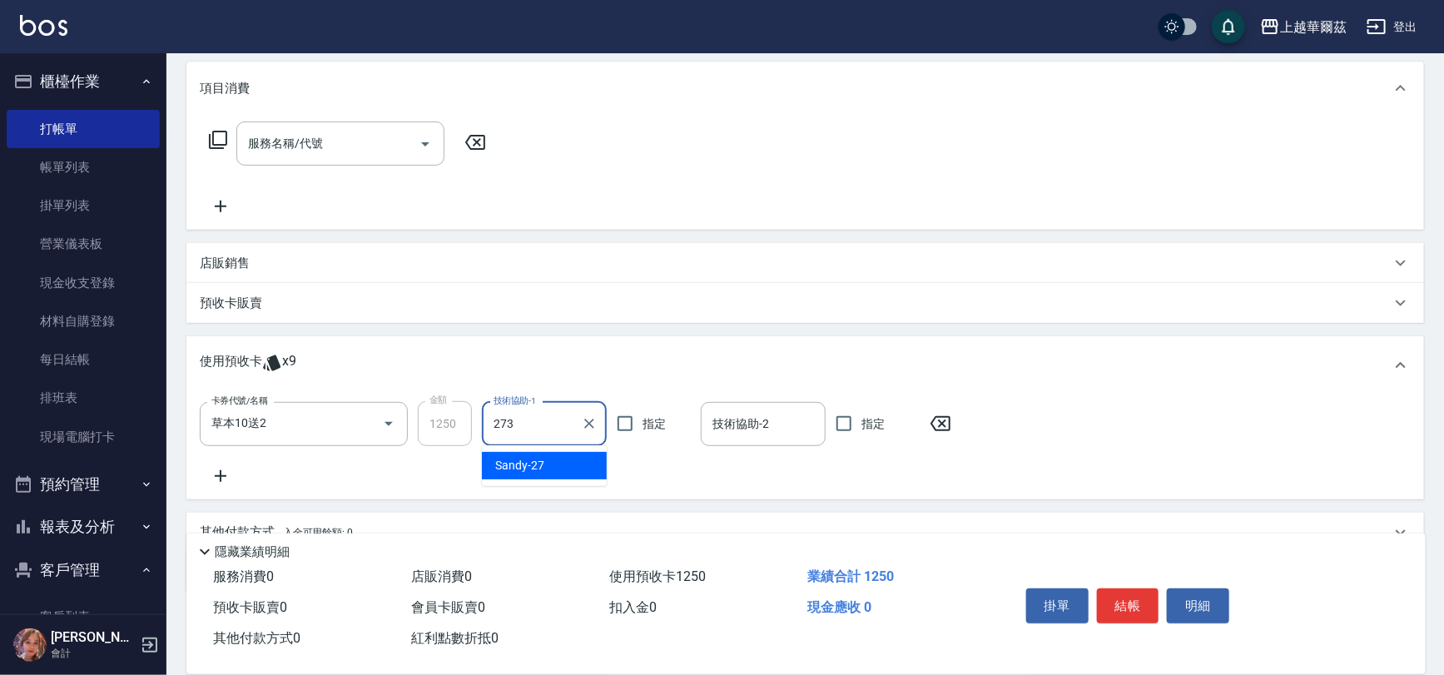
type input "273"
drag, startPoint x: 545, startPoint y: 431, endPoint x: 561, endPoint y: 421, distance: 18.7
click at [561, 421] on input "技術協助-1" at bounding box center [544, 424] width 110 height 29
type input "Sandy-27"
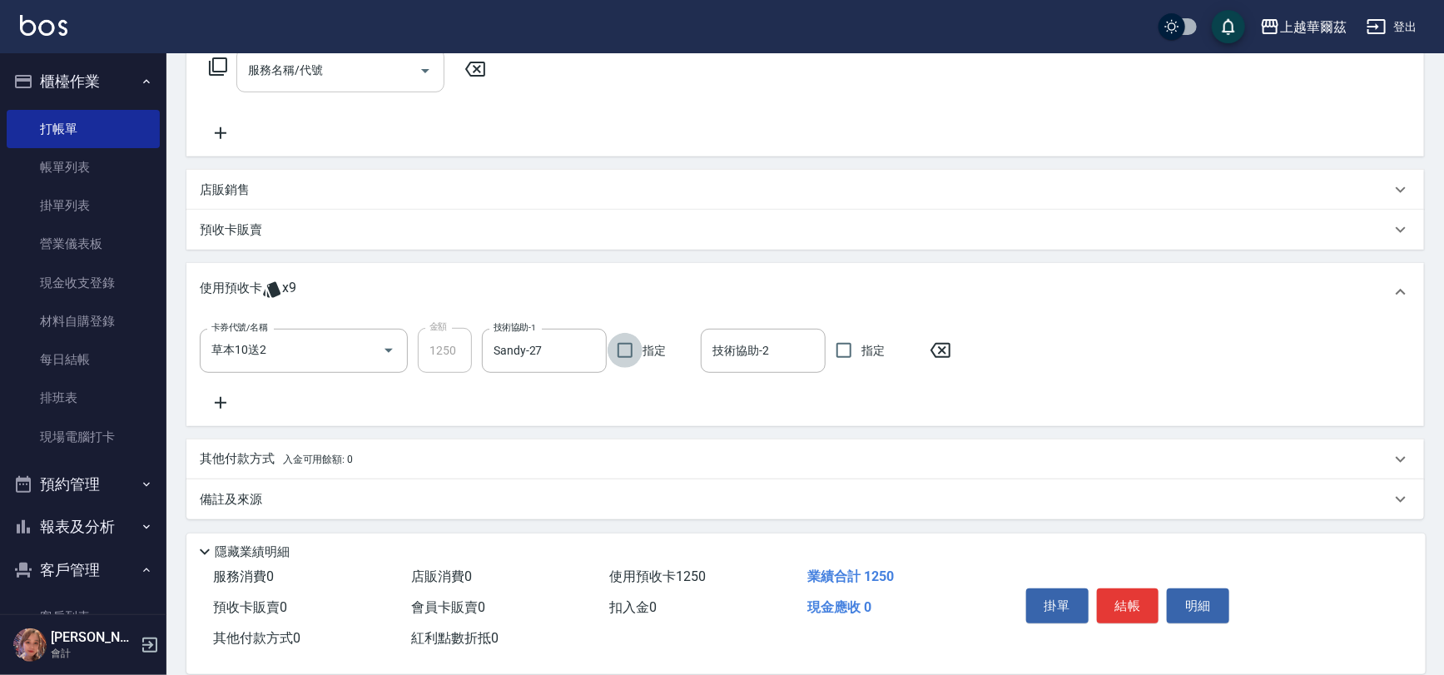
click at [278, 78] on input "服務名稱/代號" at bounding box center [328, 70] width 168 height 29
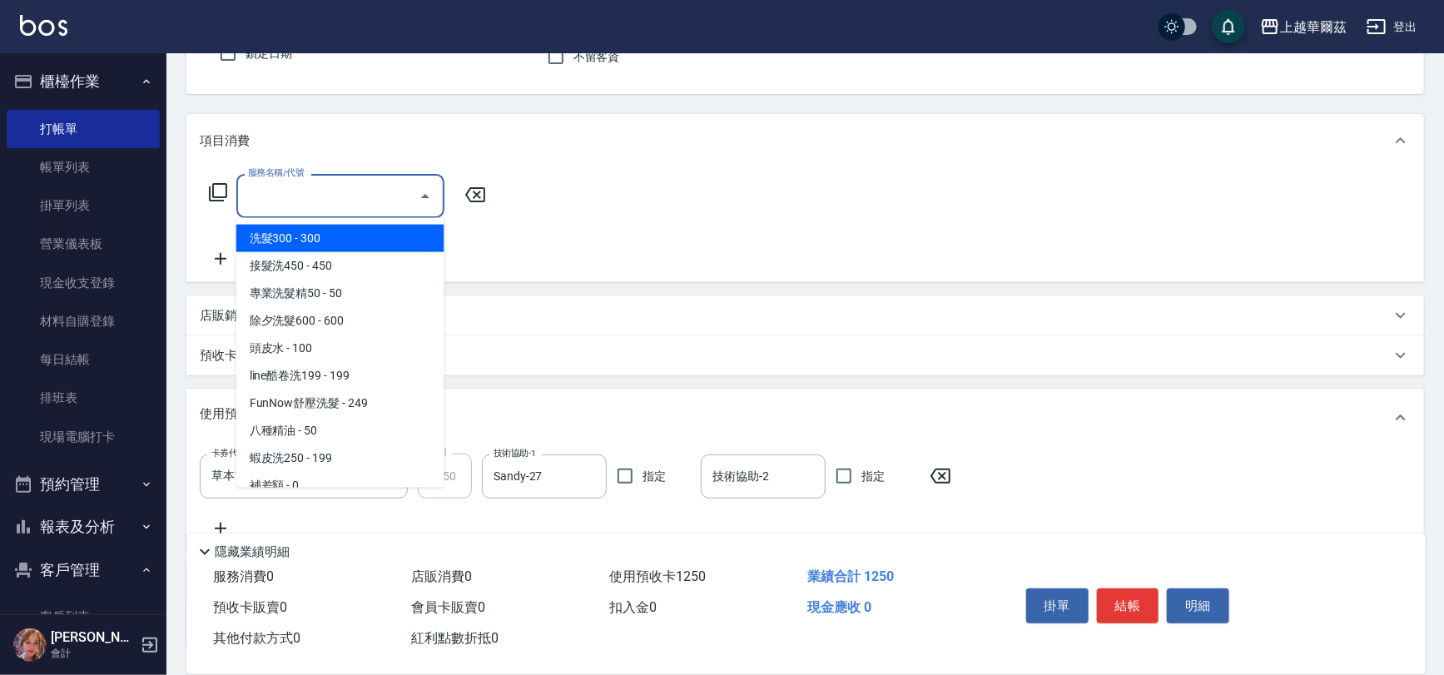
scroll to position [132, 0]
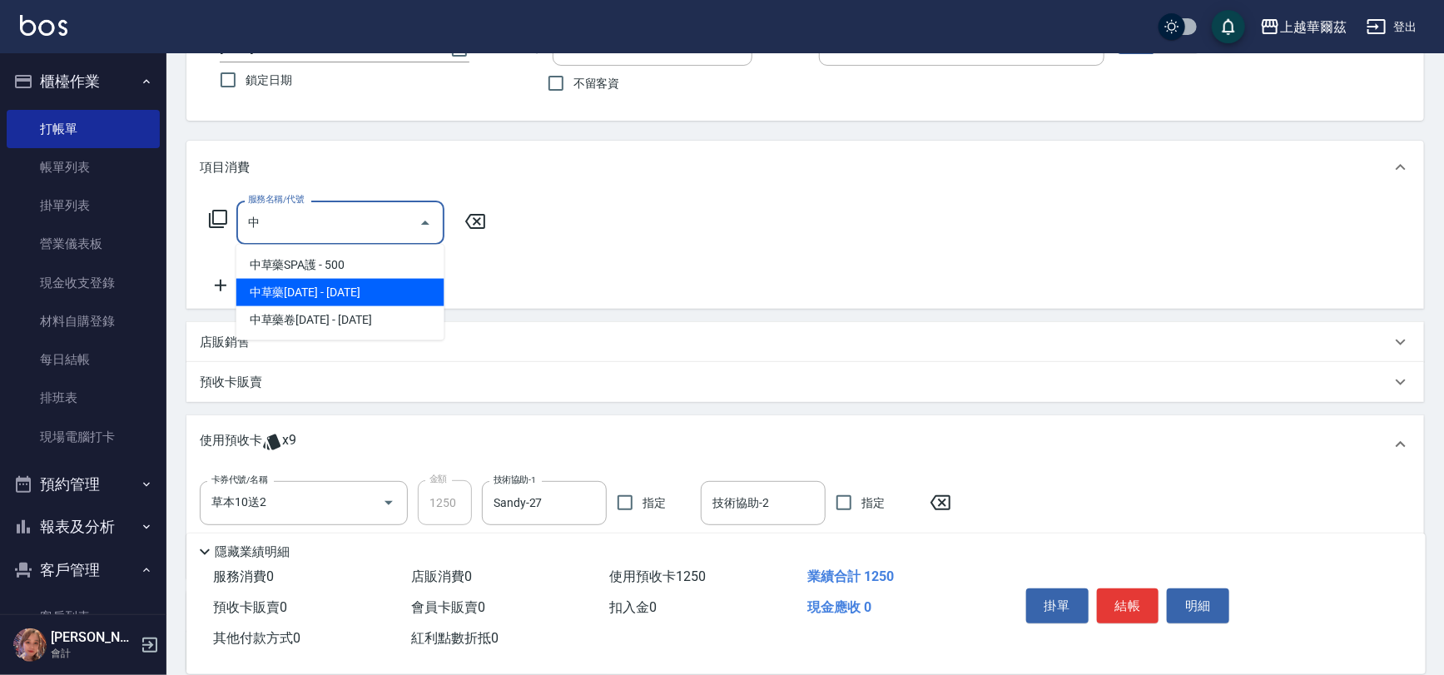
click at [330, 290] on span "中草藥[DATE] - [DATE]" at bounding box center [340, 292] width 208 height 27
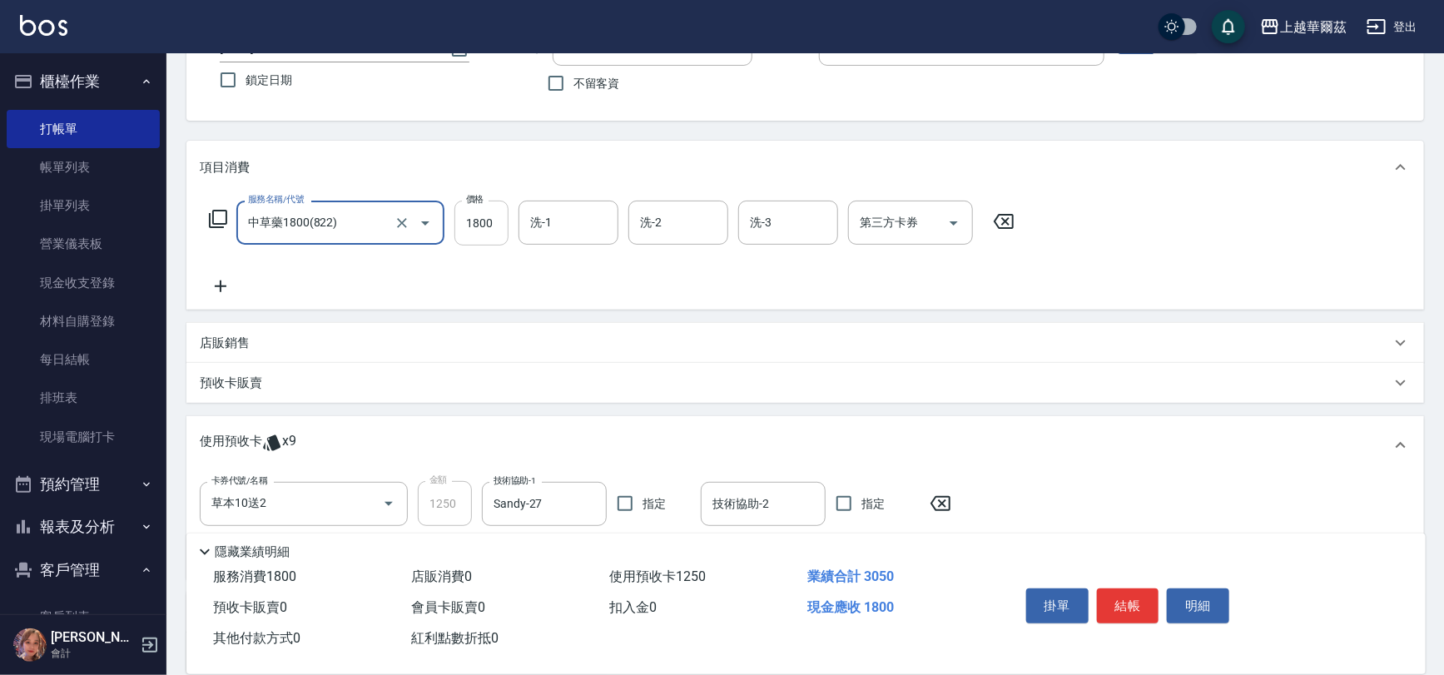
type input "中草藥1800(822)"
click at [488, 225] on input "1800" at bounding box center [482, 223] width 54 height 45
type input "300"
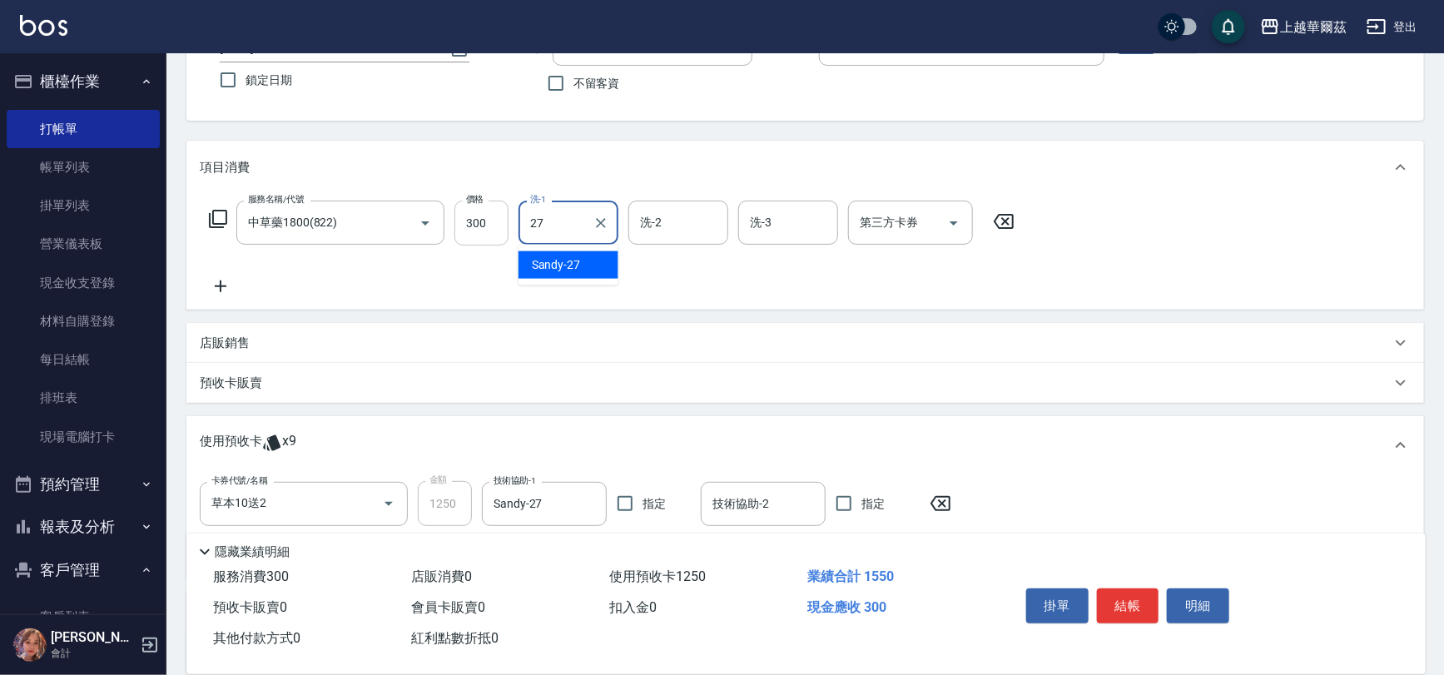
type input "Sandy-27"
click at [1122, 604] on button "結帳" at bounding box center [1128, 606] width 62 height 35
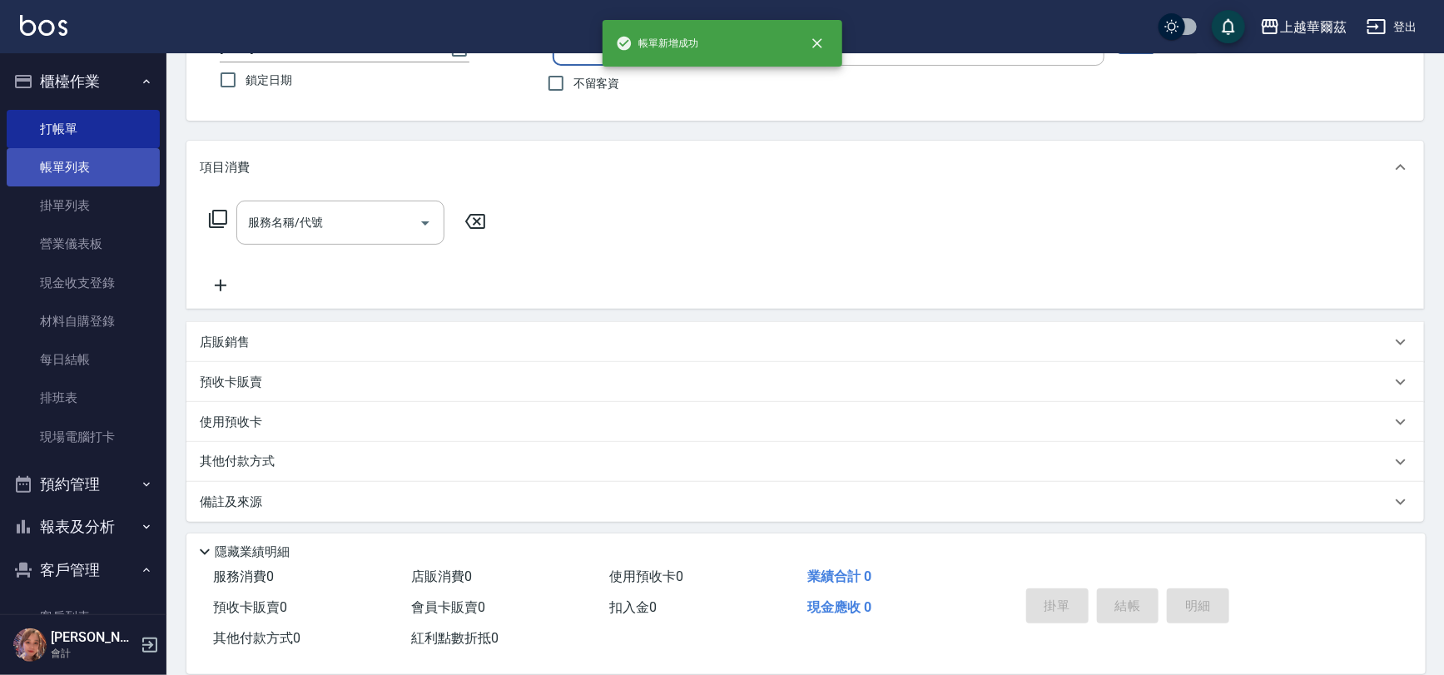
click at [39, 165] on link "帳單列表" at bounding box center [83, 167] width 153 height 38
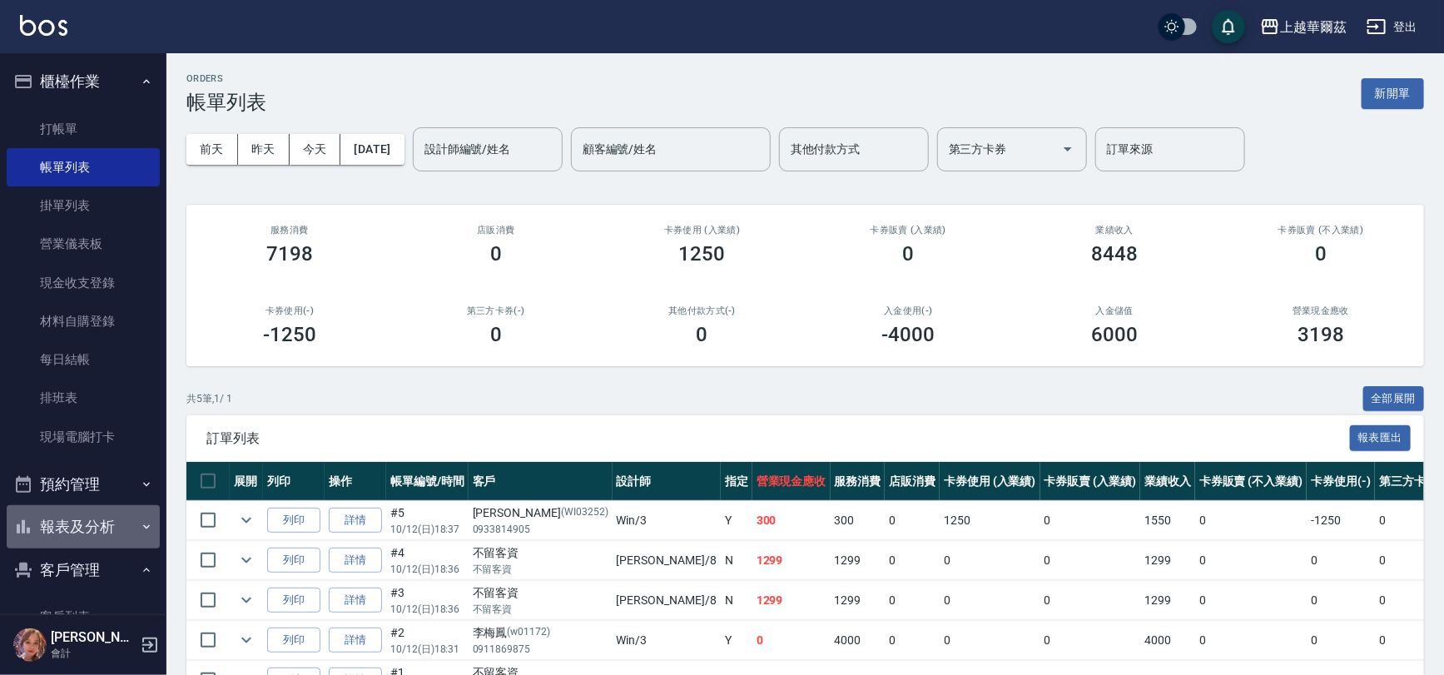
click at [119, 521] on button "報表及分析" at bounding box center [83, 526] width 153 height 43
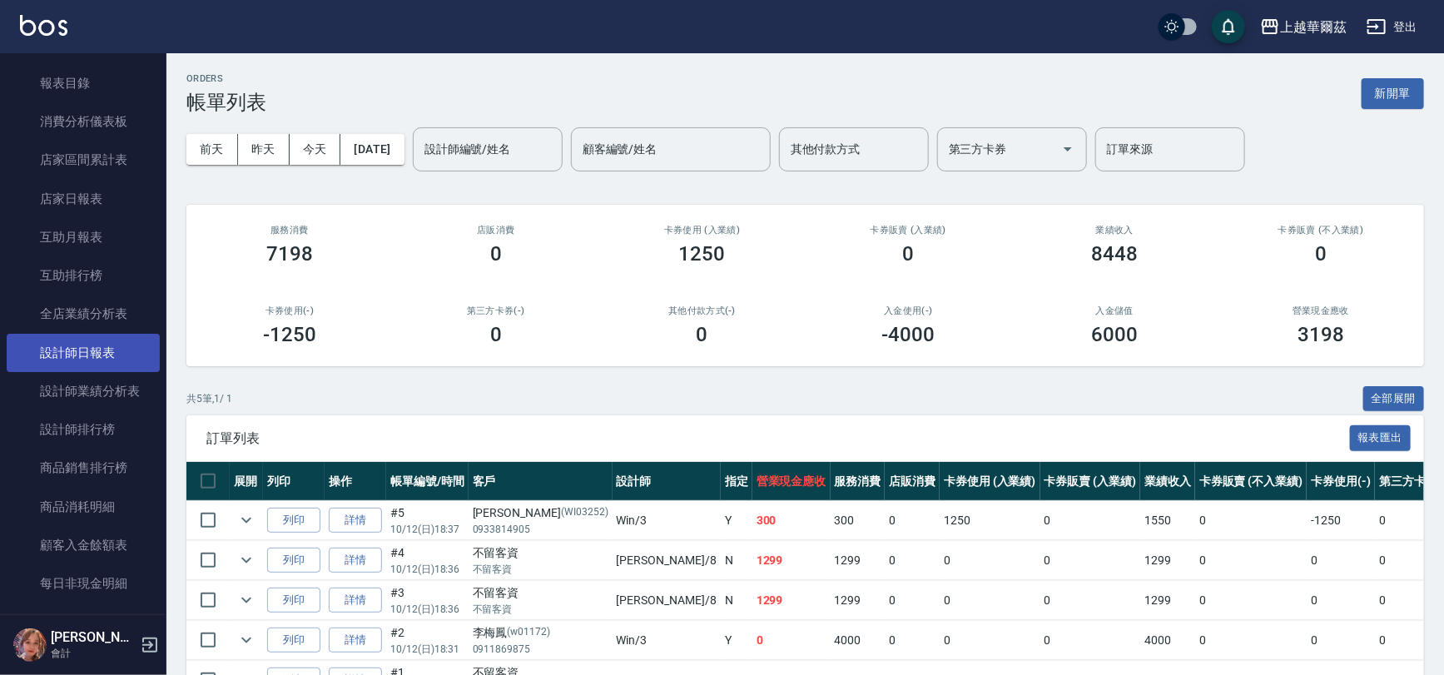
click at [73, 345] on link "設計師日報表" at bounding box center [83, 353] width 153 height 38
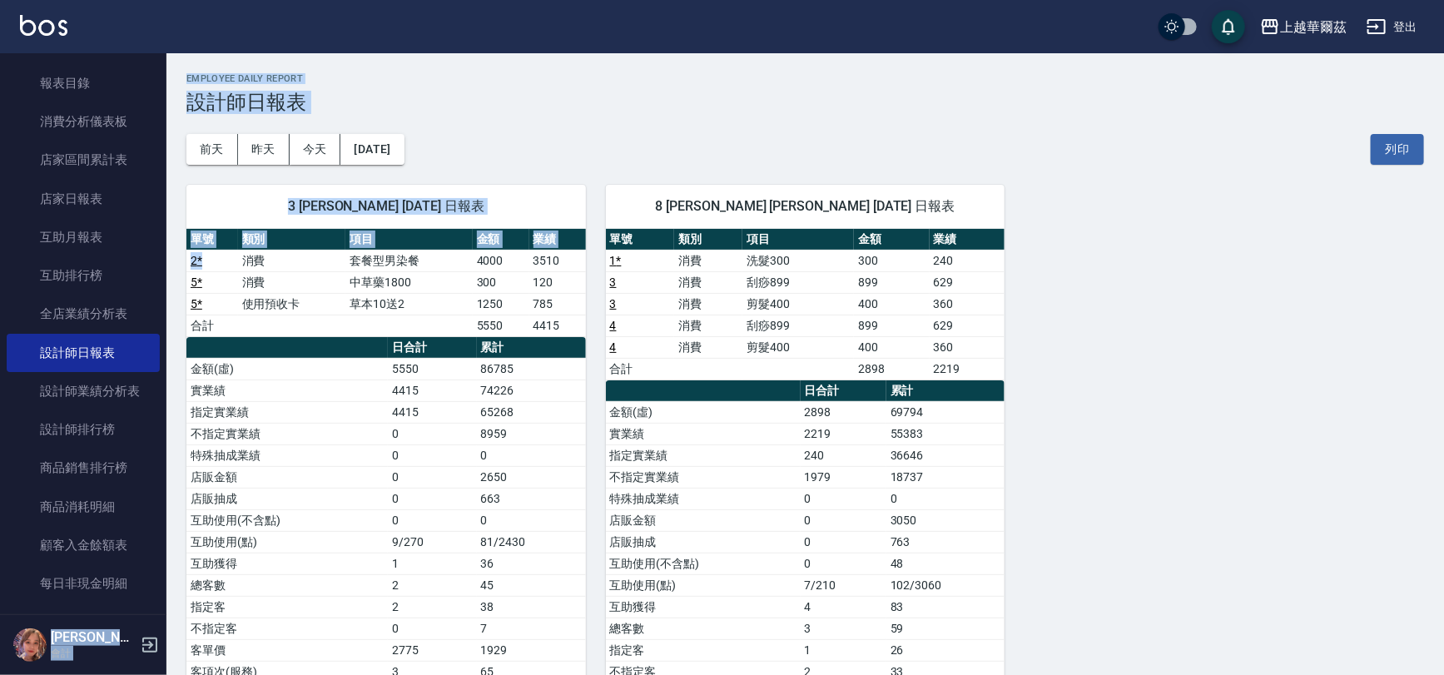
drag, startPoint x: 166, startPoint y: 416, endPoint x: 201, endPoint y: 268, distance: 152.2
click at [201, 268] on div "上越華爾茲 登出 櫃檯作業 打帳單 帳單列表 掛單列表 營業儀表板 現金收支登錄 材料自購登錄 每日結帳 排班表 現場電腦打卡 預約管理 預約管理 單日預約紀…" at bounding box center [722, 394] width 1444 height 788
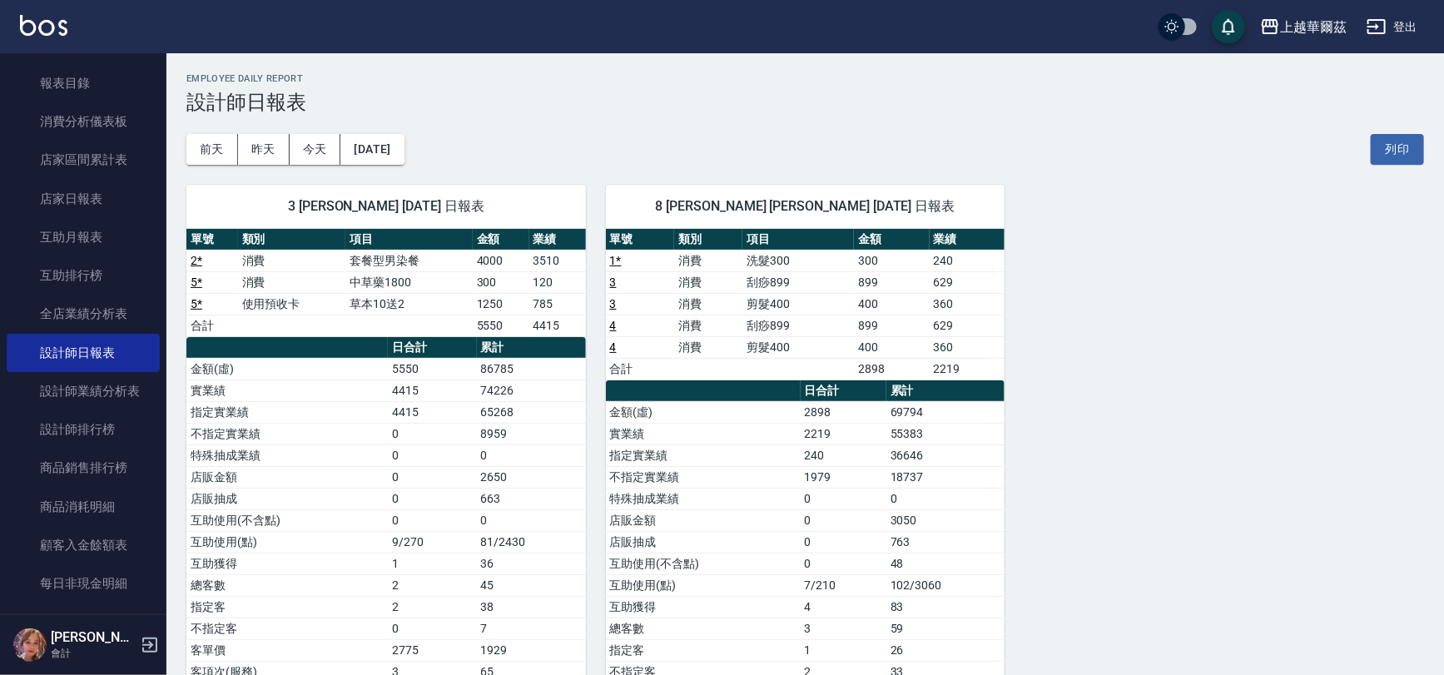
click at [374, 304] on td "草本10送2" at bounding box center [408, 304] width 127 height 22
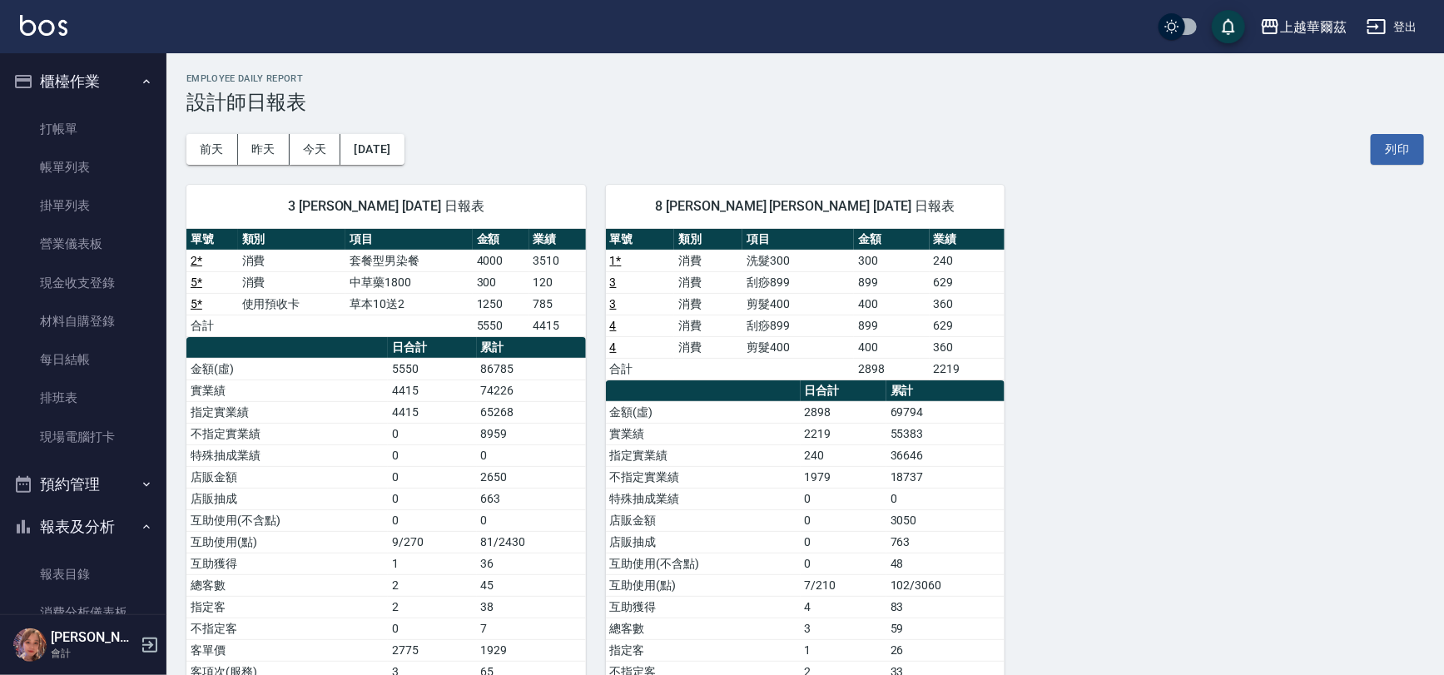
click at [75, 524] on button "報表及分析" at bounding box center [83, 526] width 153 height 43
click at [104, 142] on link "打帳單" at bounding box center [83, 129] width 153 height 38
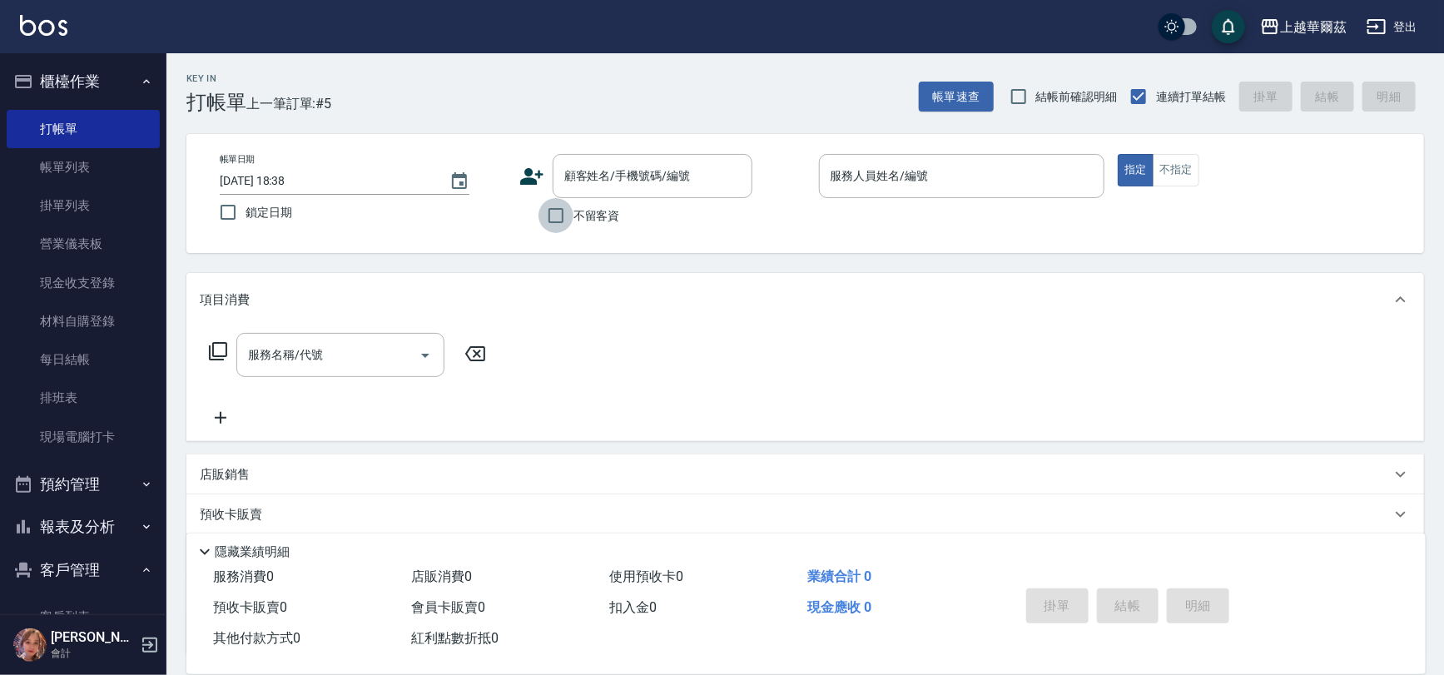
click at [549, 211] on input "不留客資" at bounding box center [556, 215] width 35 height 35
checkbox input "true"
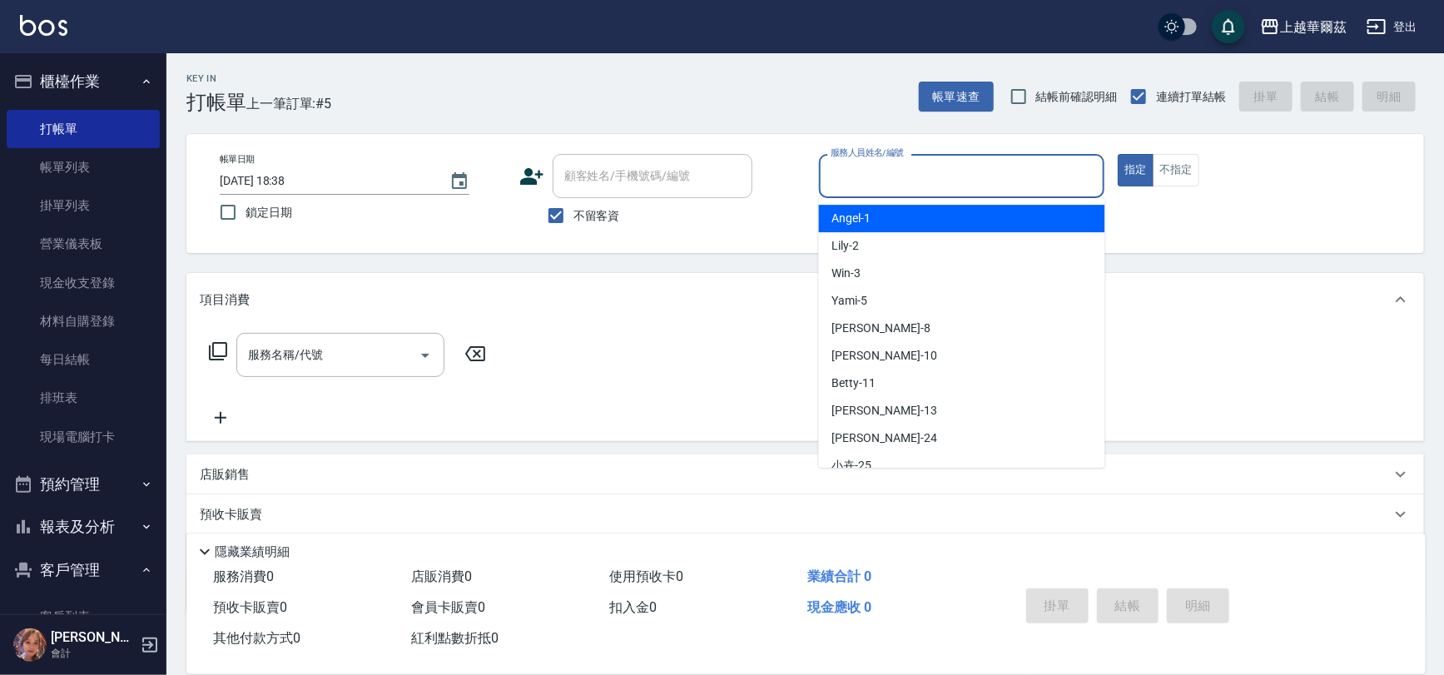
click at [921, 183] on input "服務人員姓名/編號" at bounding box center [962, 176] width 271 height 29
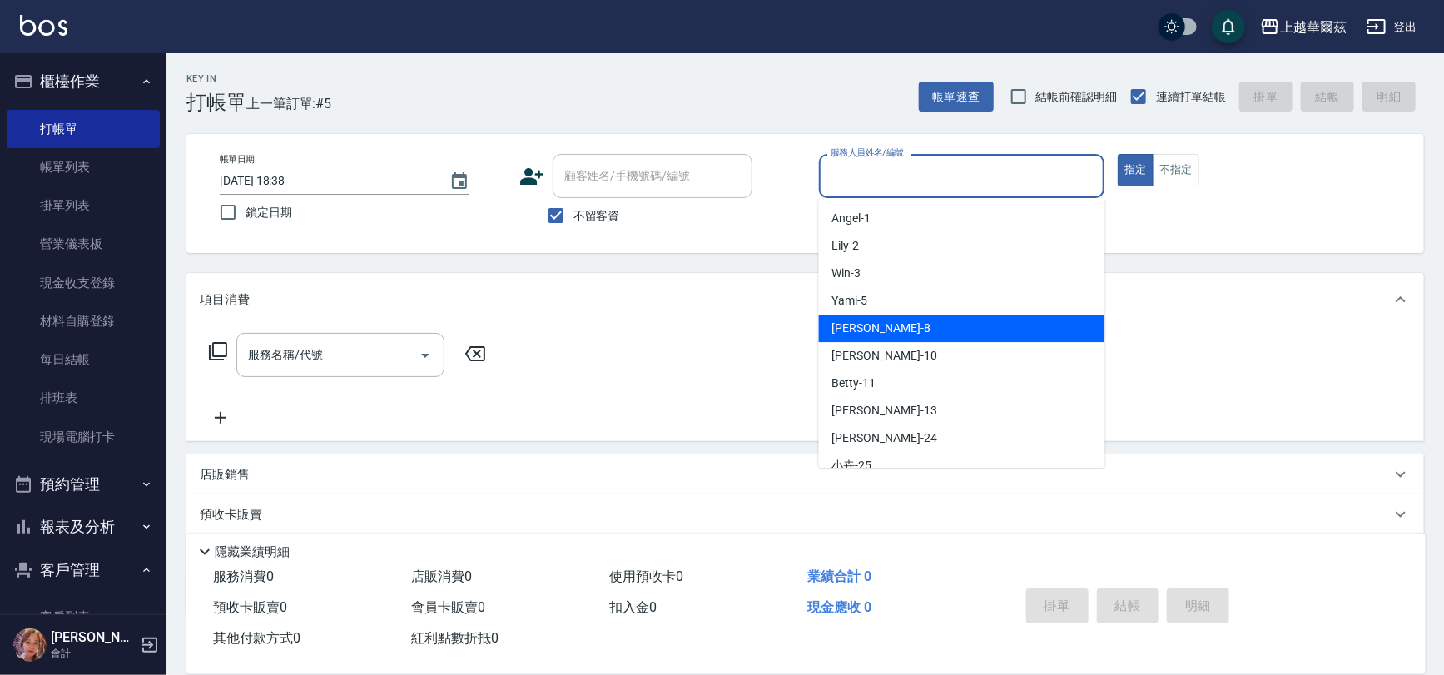
drag, startPoint x: 911, startPoint y: 341, endPoint x: 910, endPoint y: 333, distance: 8.4
click at [910, 333] on ul "[PERSON_NAME] -1 Lily -2 Win -3 Yami -5 [PERSON_NAME] -8 Polly -10 Betty -11 St…" at bounding box center [962, 333] width 286 height 270
click at [910, 333] on div "[PERSON_NAME] -8" at bounding box center [962, 328] width 286 height 27
type input "[PERSON_NAME]-8"
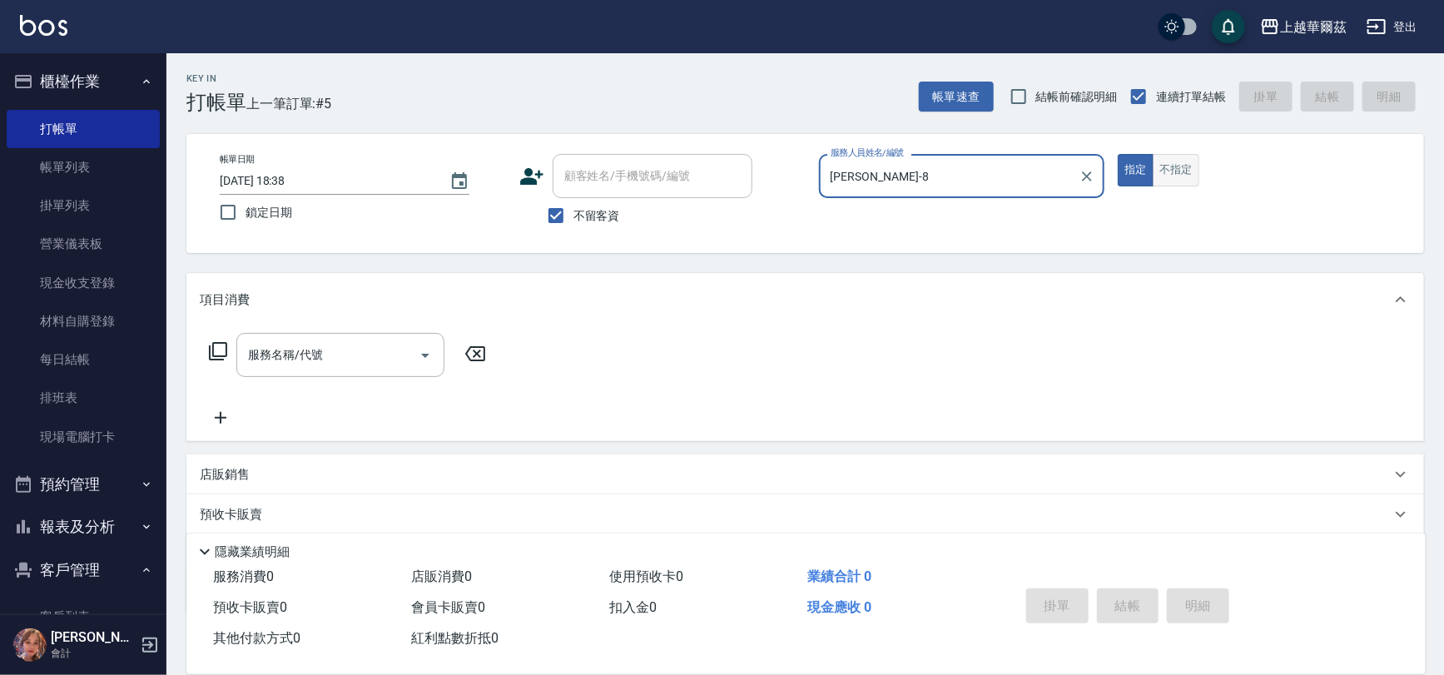
click at [1185, 171] on button "不指定" at bounding box center [1176, 170] width 47 height 32
drag, startPoint x: 296, startPoint y: 356, endPoint x: 245, endPoint y: 360, distance: 51.8
click at [293, 356] on div "服務名稱/代號 服務名稱/代號" at bounding box center [340, 355] width 208 height 44
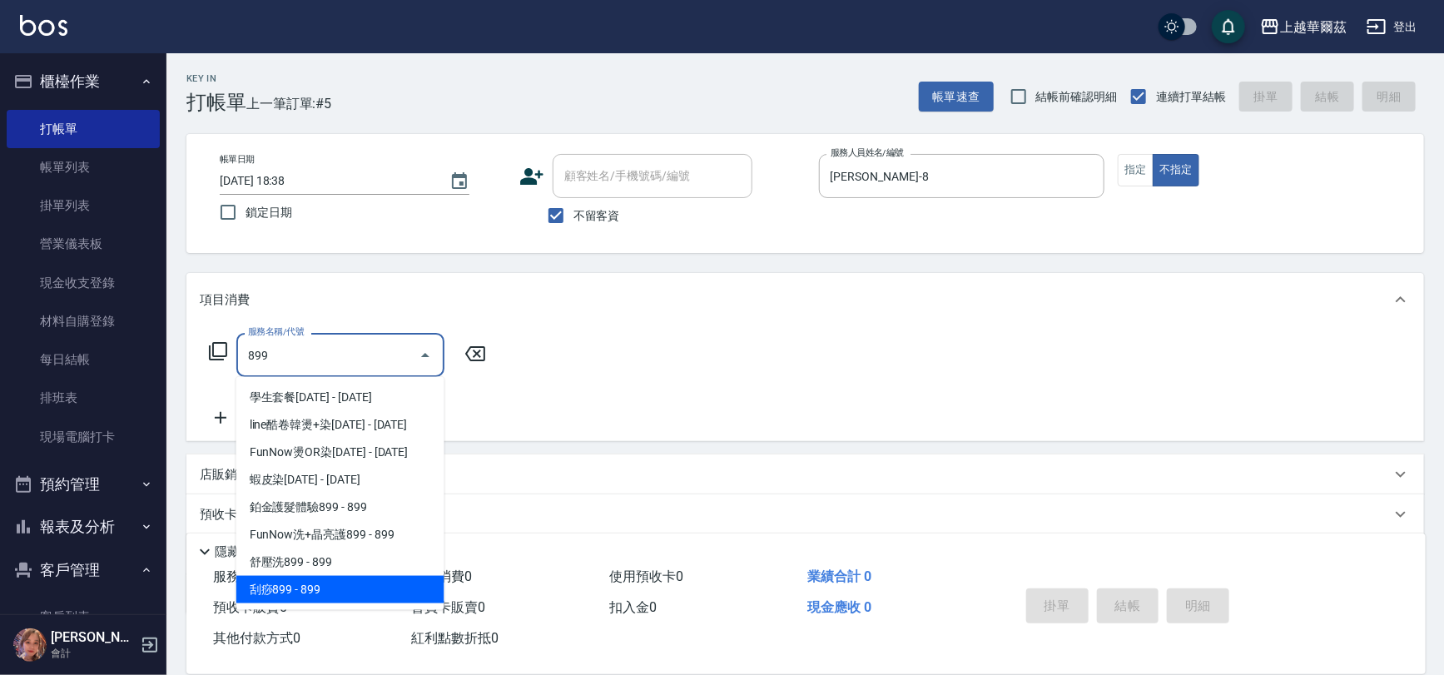
drag, startPoint x: 402, startPoint y: 574, endPoint x: 406, endPoint y: 585, distance: 11.6
click at [406, 585] on ul "學生套餐[DATE] - [DATE] line酷卷韓燙+染[DATE] - [DATE] FunNow燙OR染[DATE] - [DATE] 蝦皮染[DAT…" at bounding box center [340, 493] width 208 height 233
click at [406, 585] on span "刮痧899 - 899" at bounding box center [340, 589] width 208 height 27
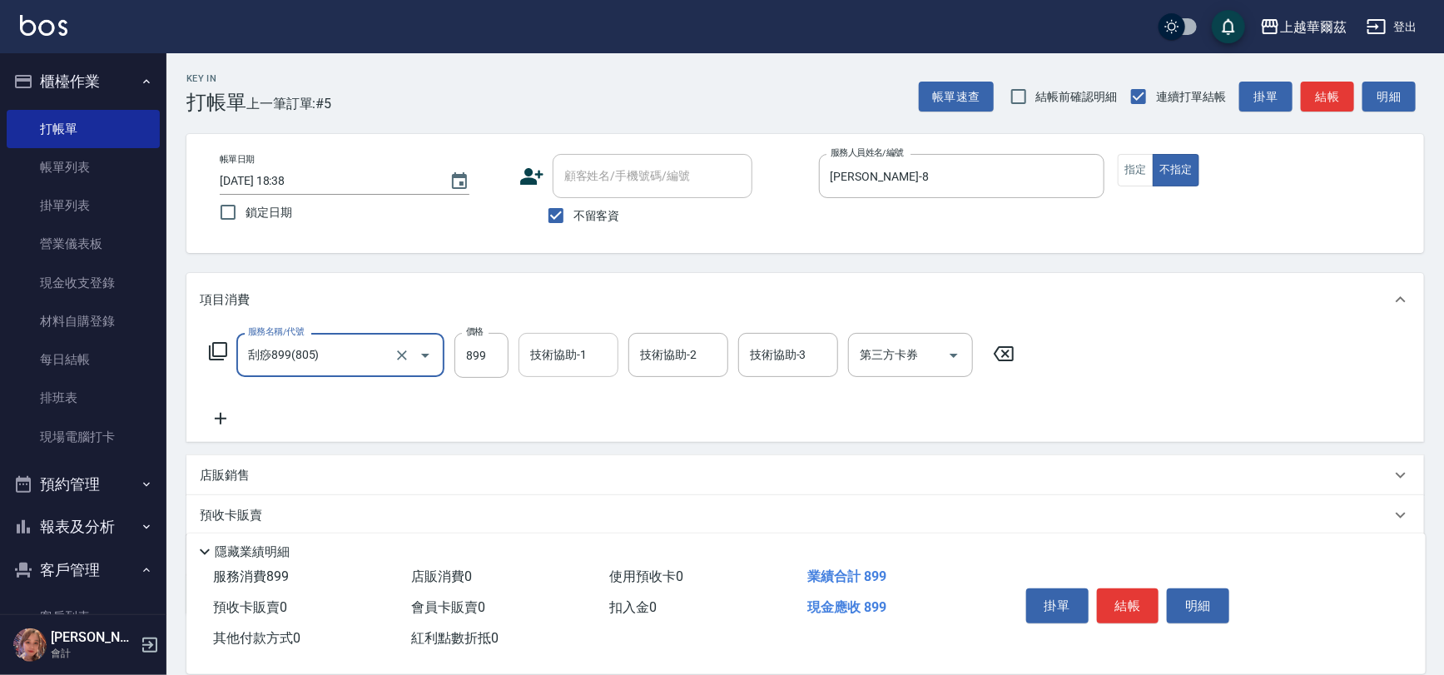
type input "刮痧899(805)"
click at [556, 357] on div "技術協助-1 技術協助-1" at bounding box center [569, 355] width 100 height 44
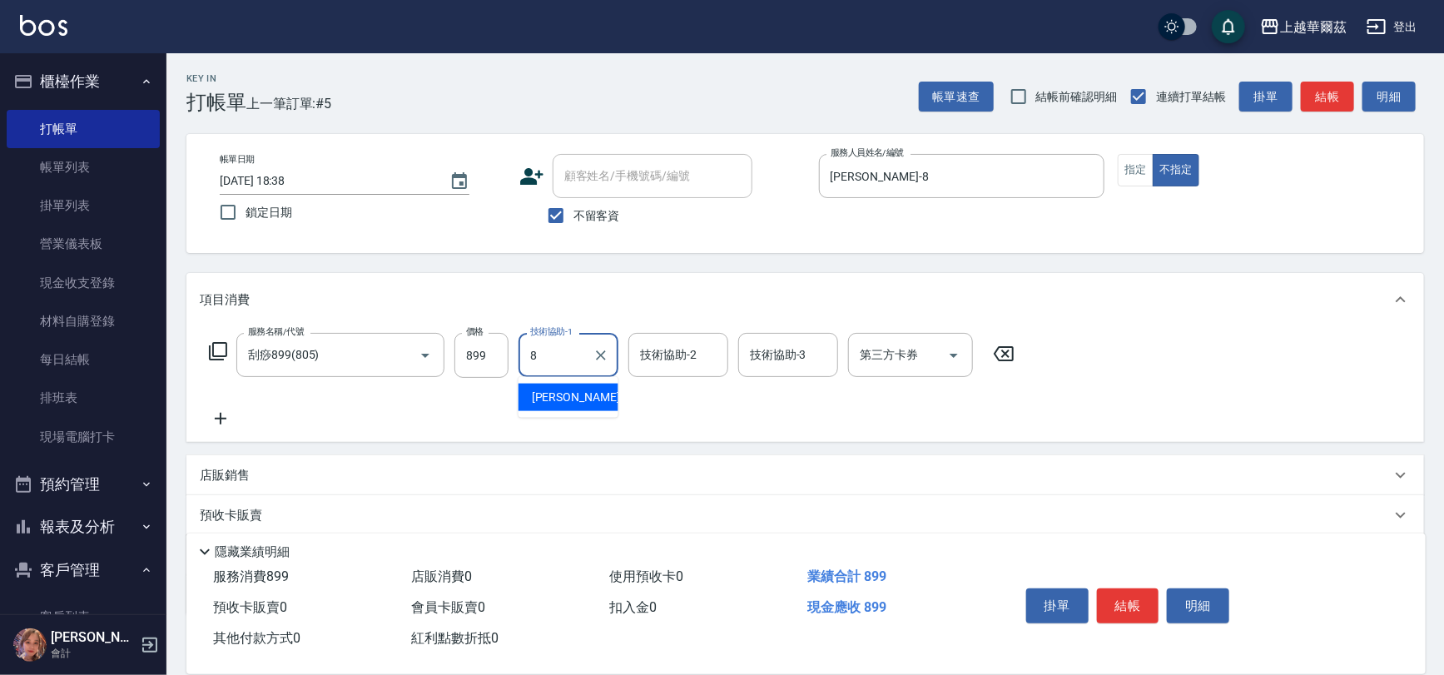
type input "[PERSON_NAME]-8"
click at [217, 422] on icon at bounding box center [221, 419] width 42 height 20
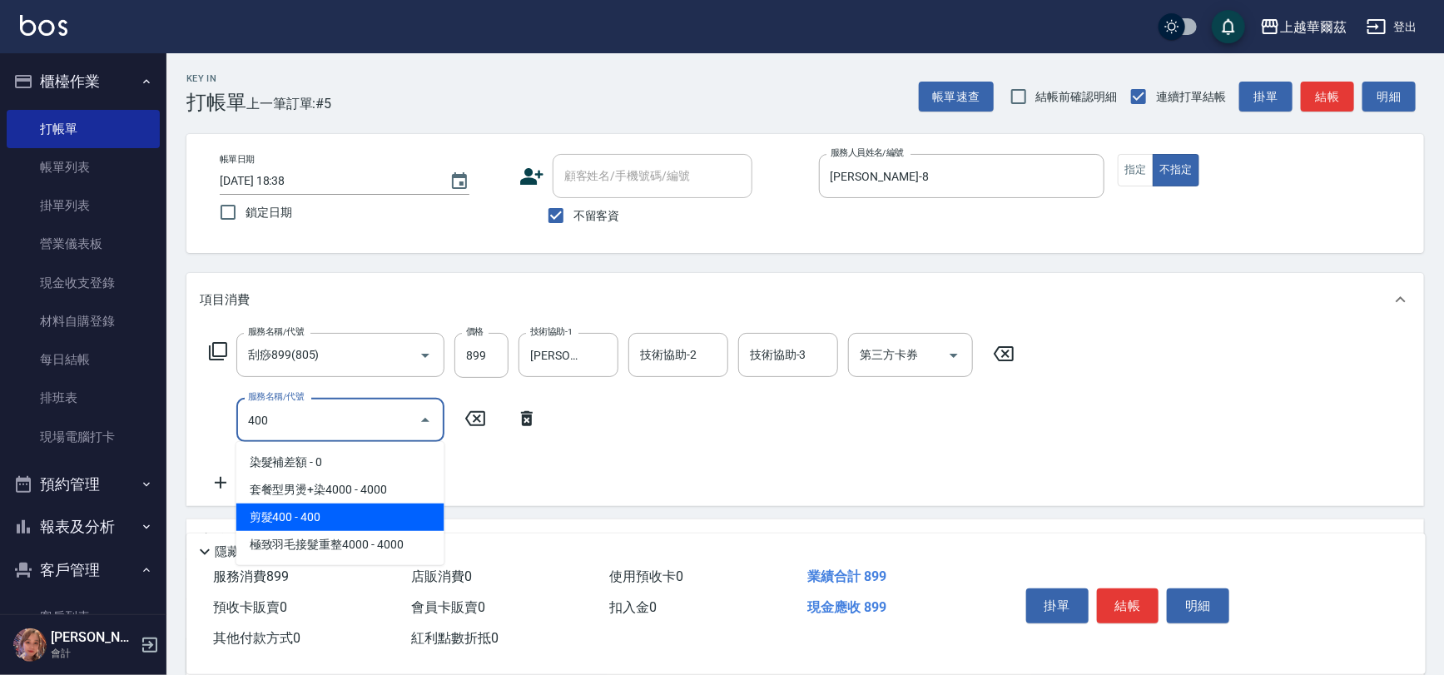
click at [321, 529] on span "剪髮400 - 400" at bounding box center [340, 517] width 208 height 27
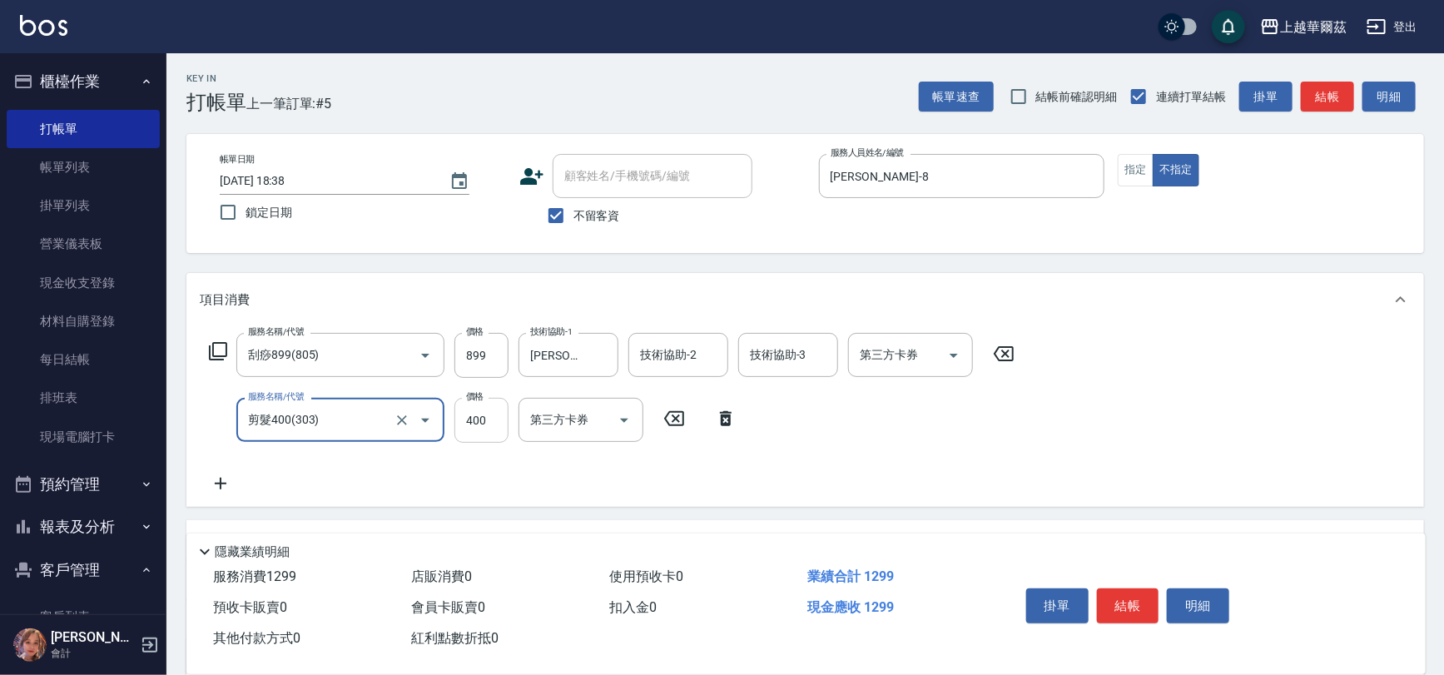
type input "剪髮400(303)"
click at [478, 420] on input "400" at bounding box center [482, 420] width 54 height 45
type input "450"
click at [1131, 601] on button "結帳" at bounding box center [1128, 606] width 62 height 35
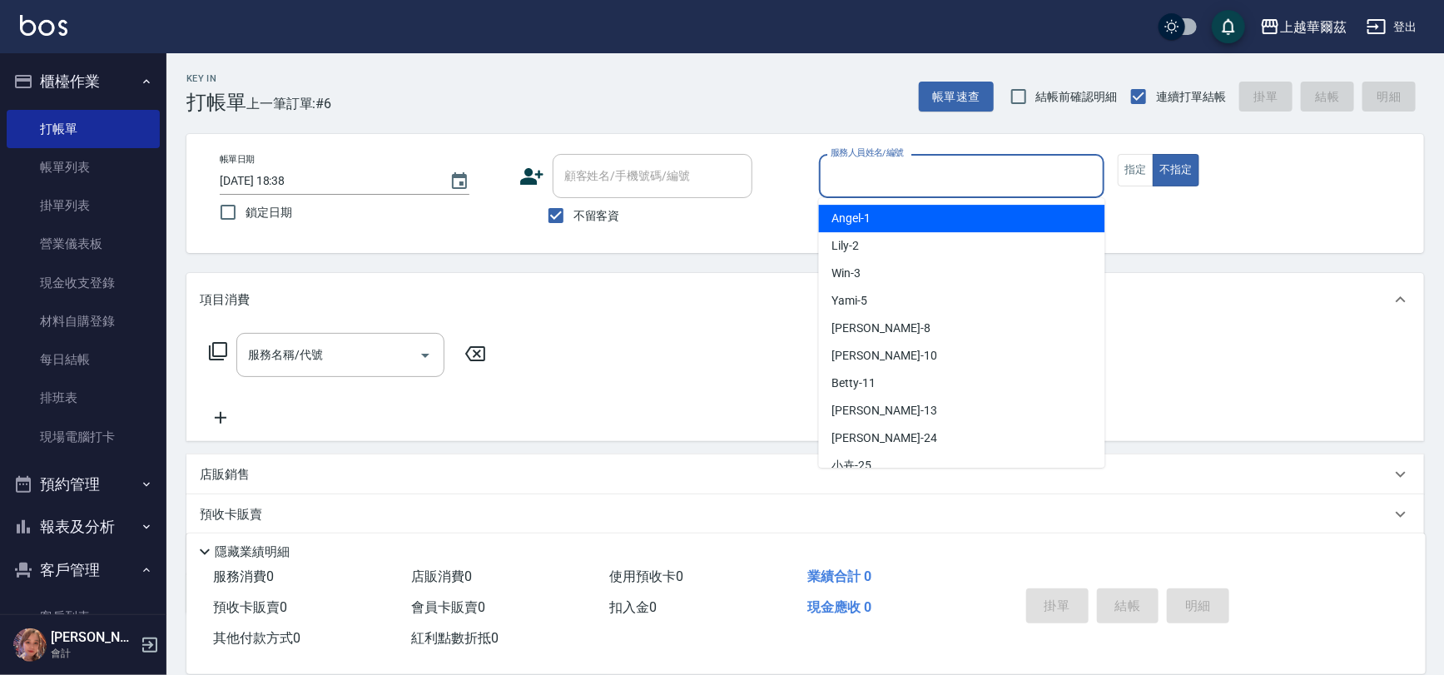
drag, startPoint x: 863, startPoint y: 181, endPoint x: 876, endPoint y: 199, distance: 21.5
click at [864, 182] on input "服務人員姓名/編號" at bounding box center [962, 176] width 271 height 29
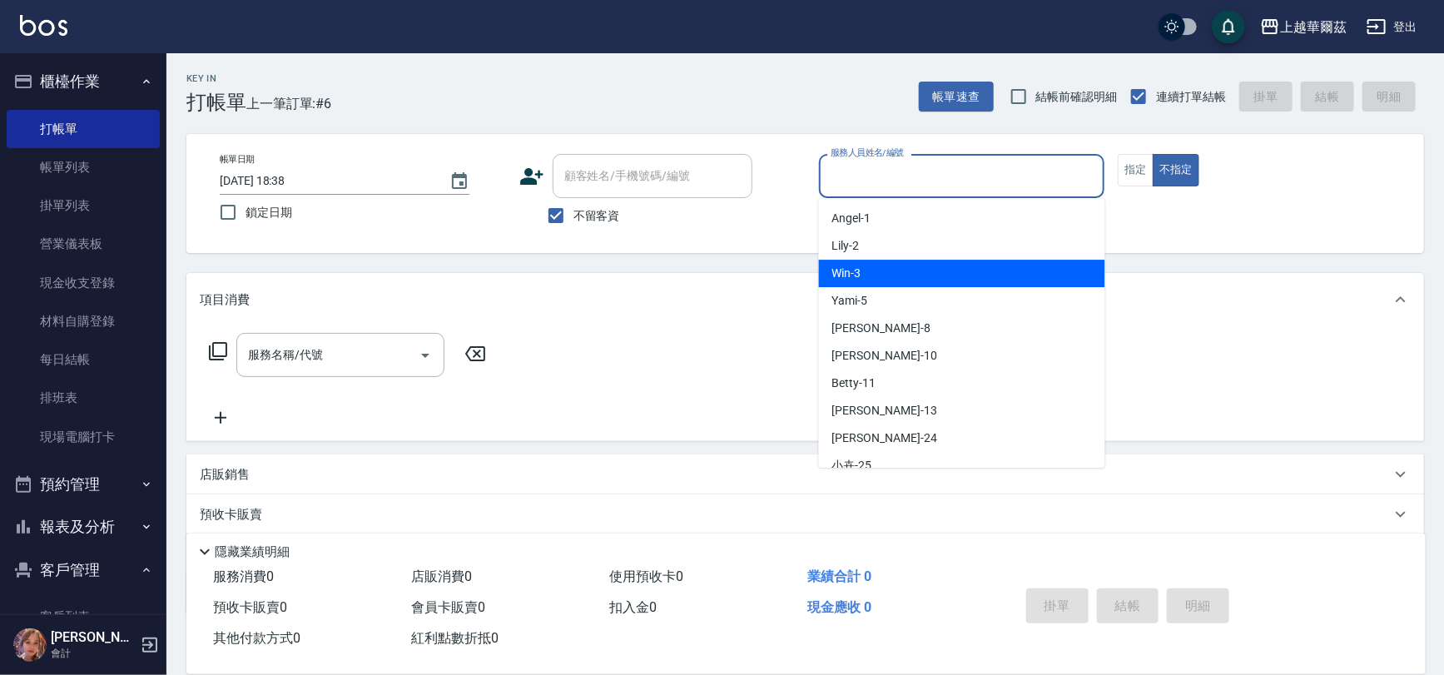
click at [907, 279] on div "Win -3" at bounding box center [962, 273] width 286 height 27
type input "Win-3"
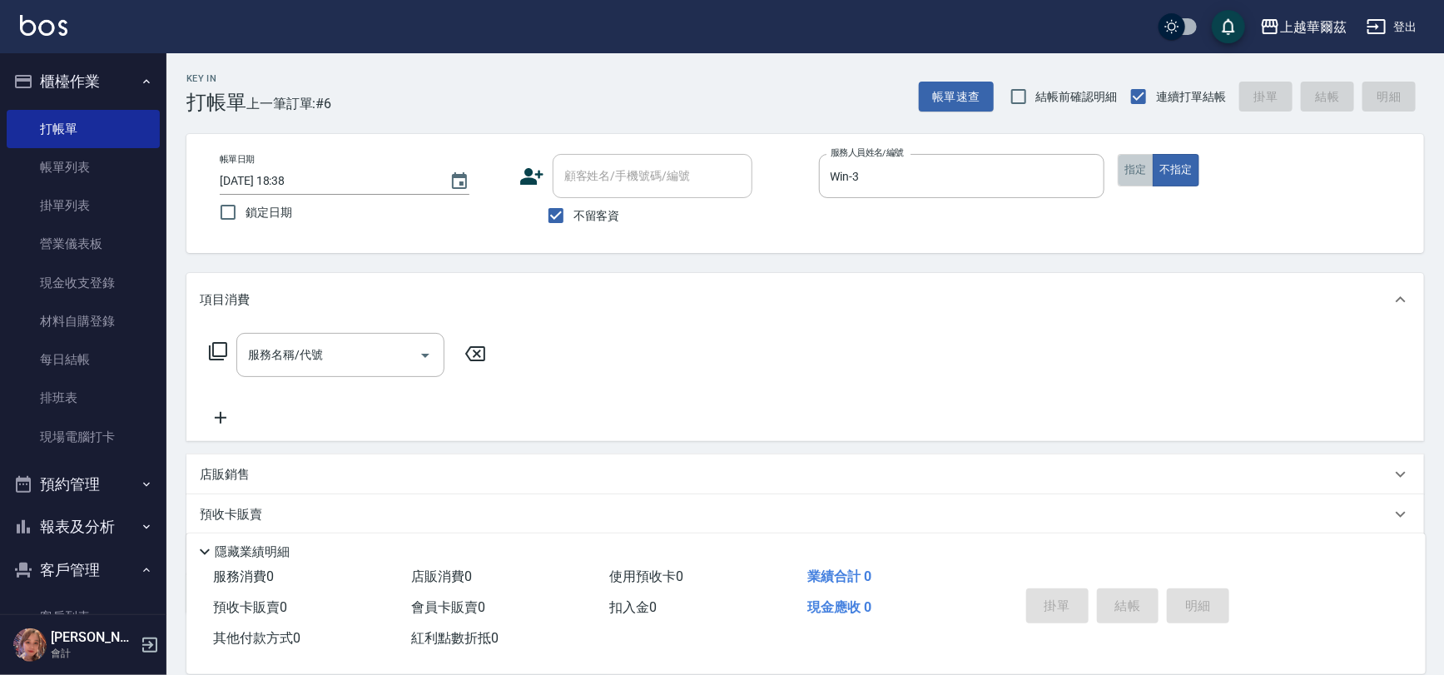
click at [1146, 162] on button "指定" at bounding box center [1136, 170] width 36 height 32
click at [333, 363] on input "服務名稱/代號" at bounding box center [328, 354] width 168 height 29
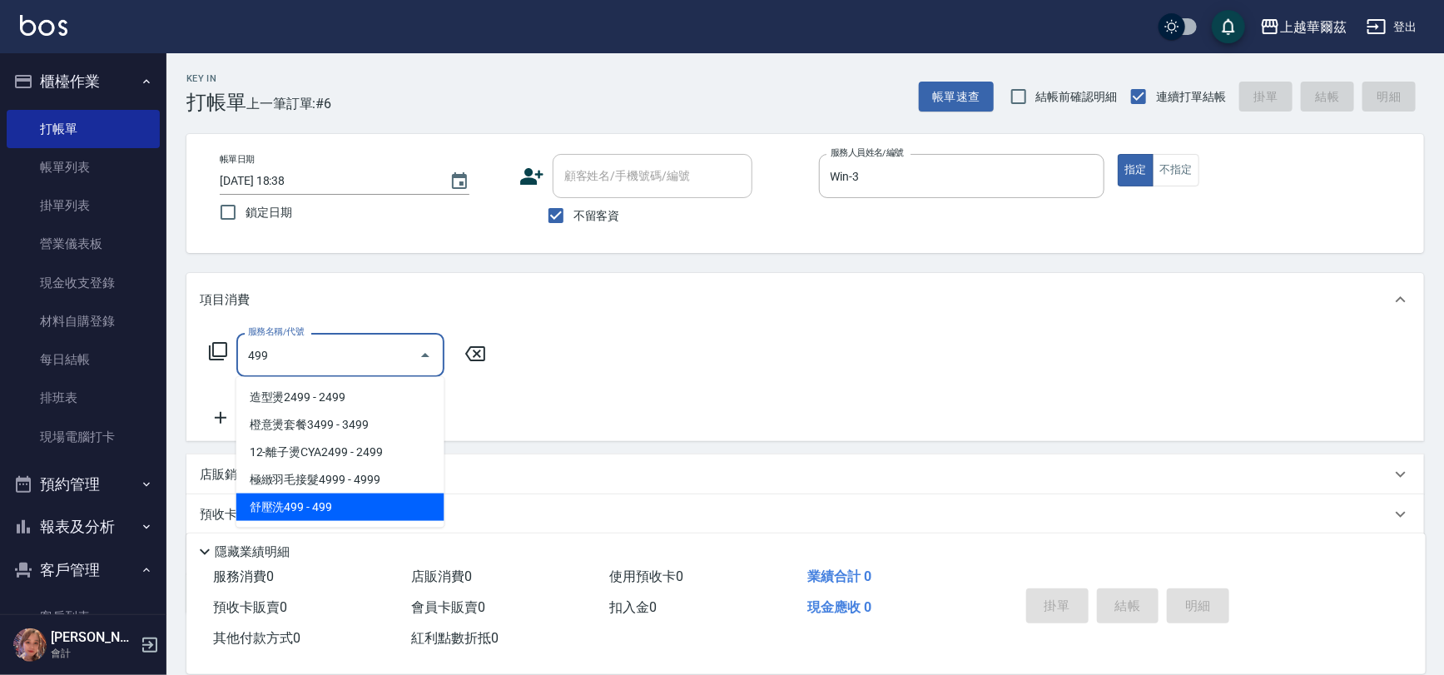
click at [340, 499] on span "舒壓洗499 - 499" at bounding box center [340, 507] width 208 height 27
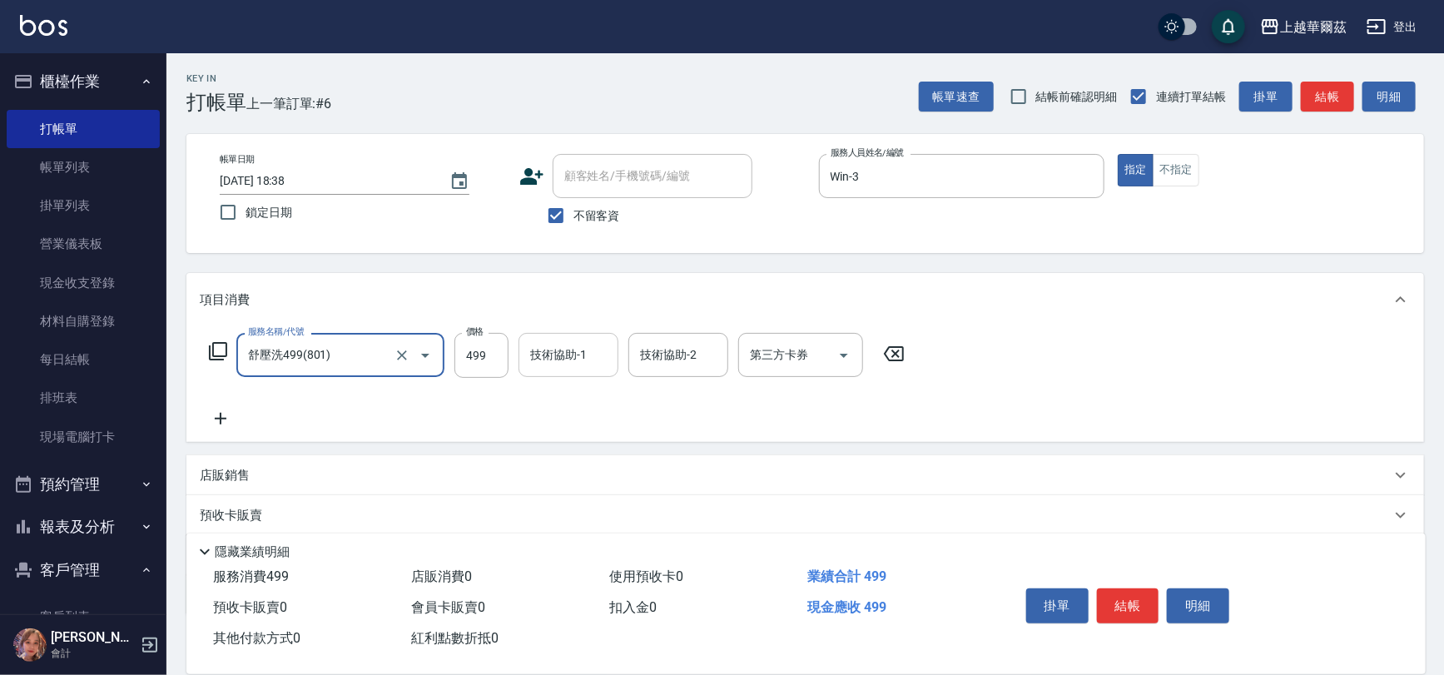
type input "舒壓洗499(801)"
click at [564, 352] on div "技術協助-1 技術協助-1" at bounding box center [569, 355] width 100 height 44
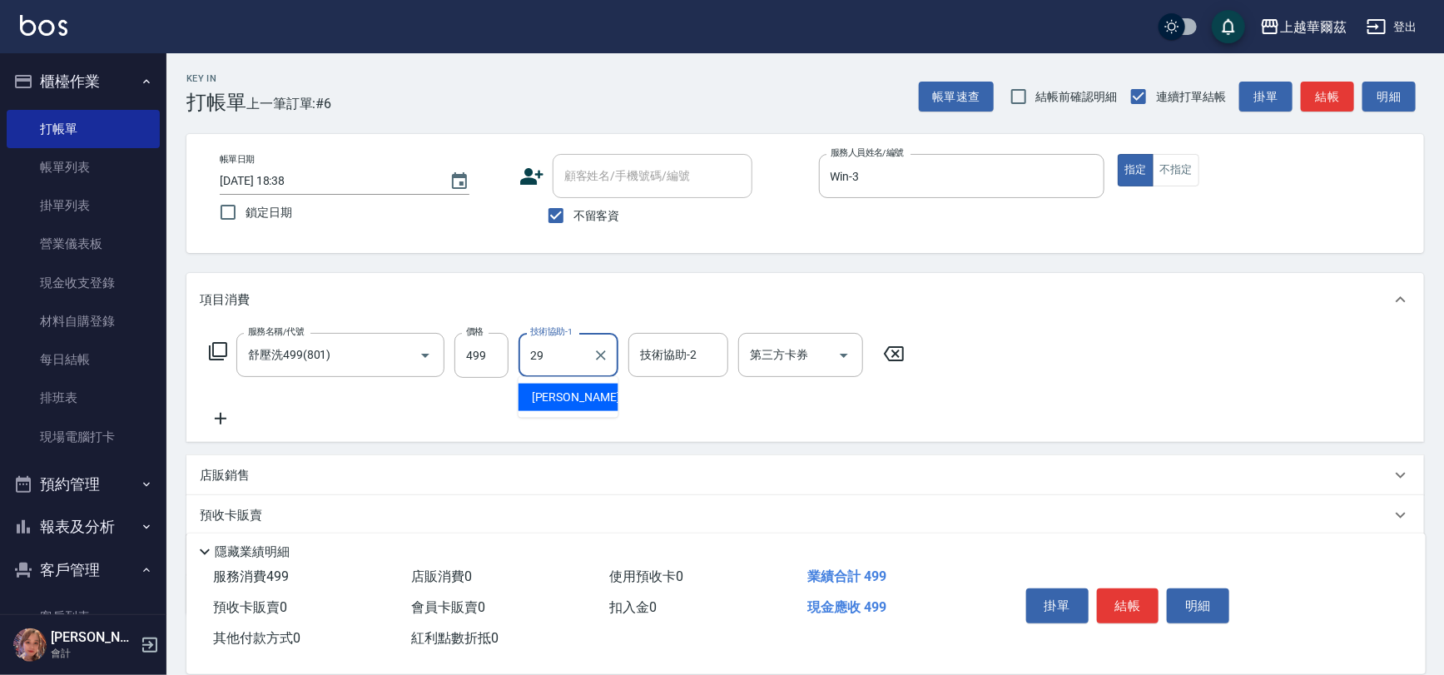
type input "[PERSON_NAME]-29"
click at [218, 415] on icon at bounding box center [221, 419] width 42 height 20
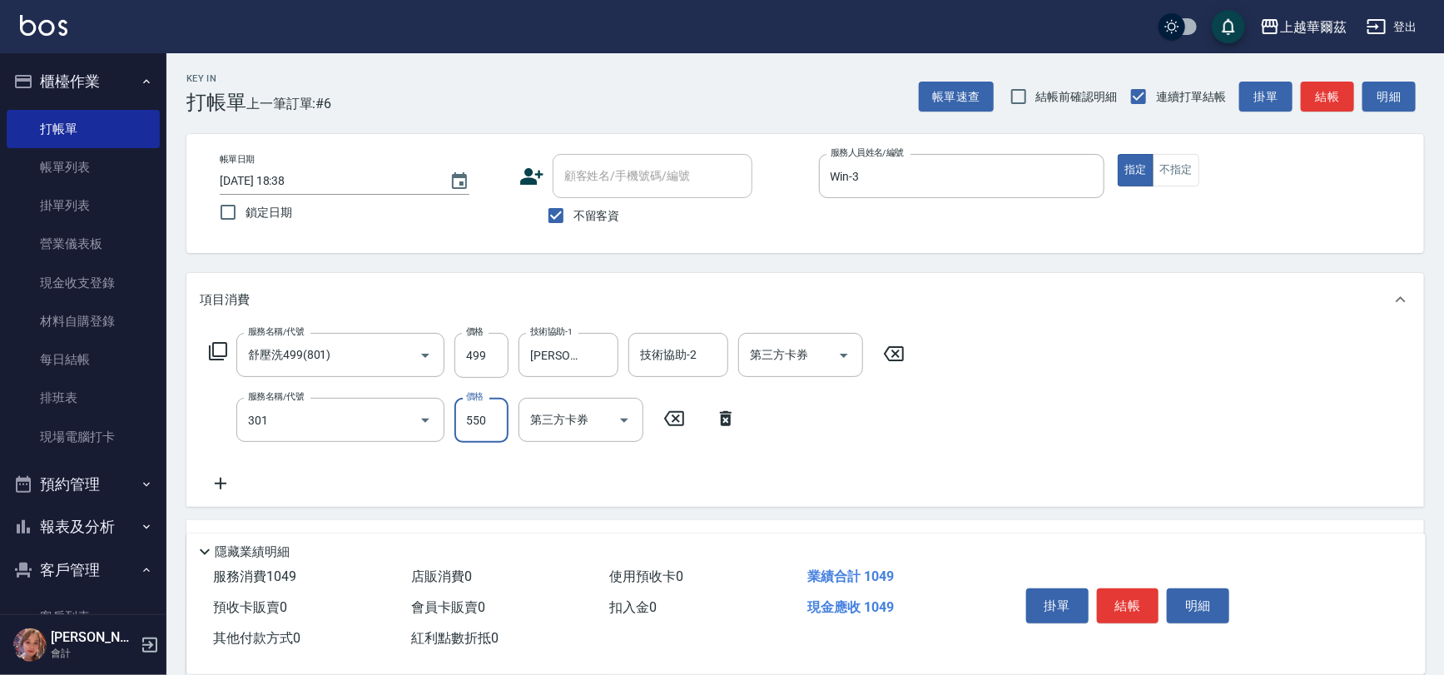
type input "剪髮550(301)"
drag, startPoint x: 1124, startPoint y: 592, endPoint x: 1139, endPoint y: 604, distance: 19.0
click at [1138, 601] on button "結帳" at bounding box center [1128, 606] width 62 height 35
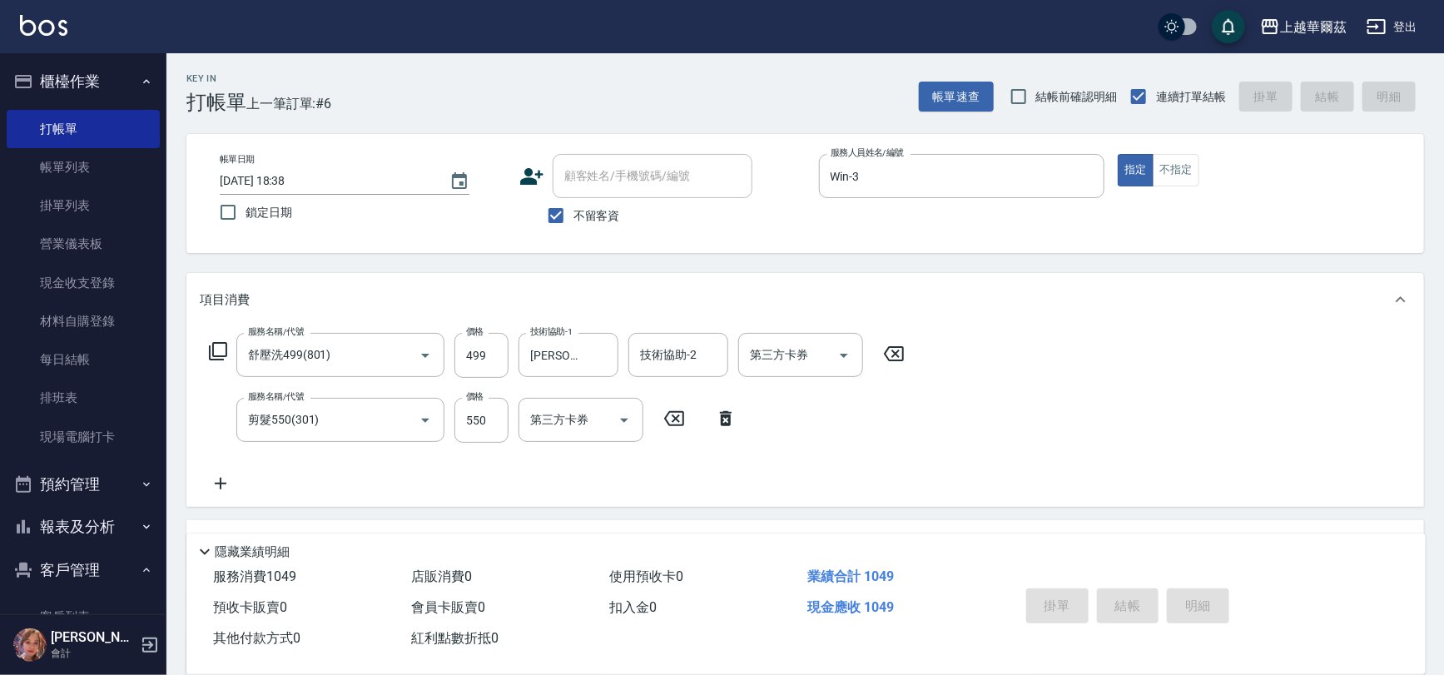
type input "[DATE] 18:39"
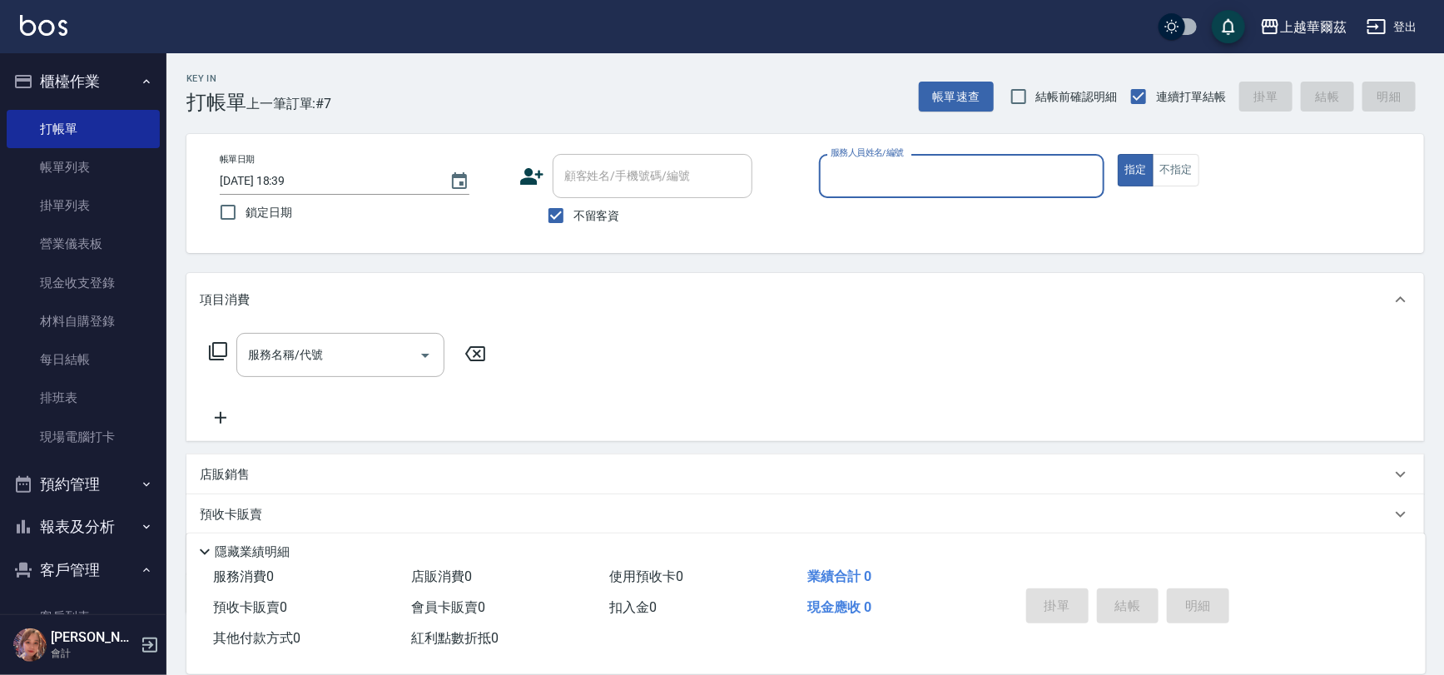
click at [944, 165] on input "服務人員姓名/編號" at bounding box center [962, 176] width 271 height 29
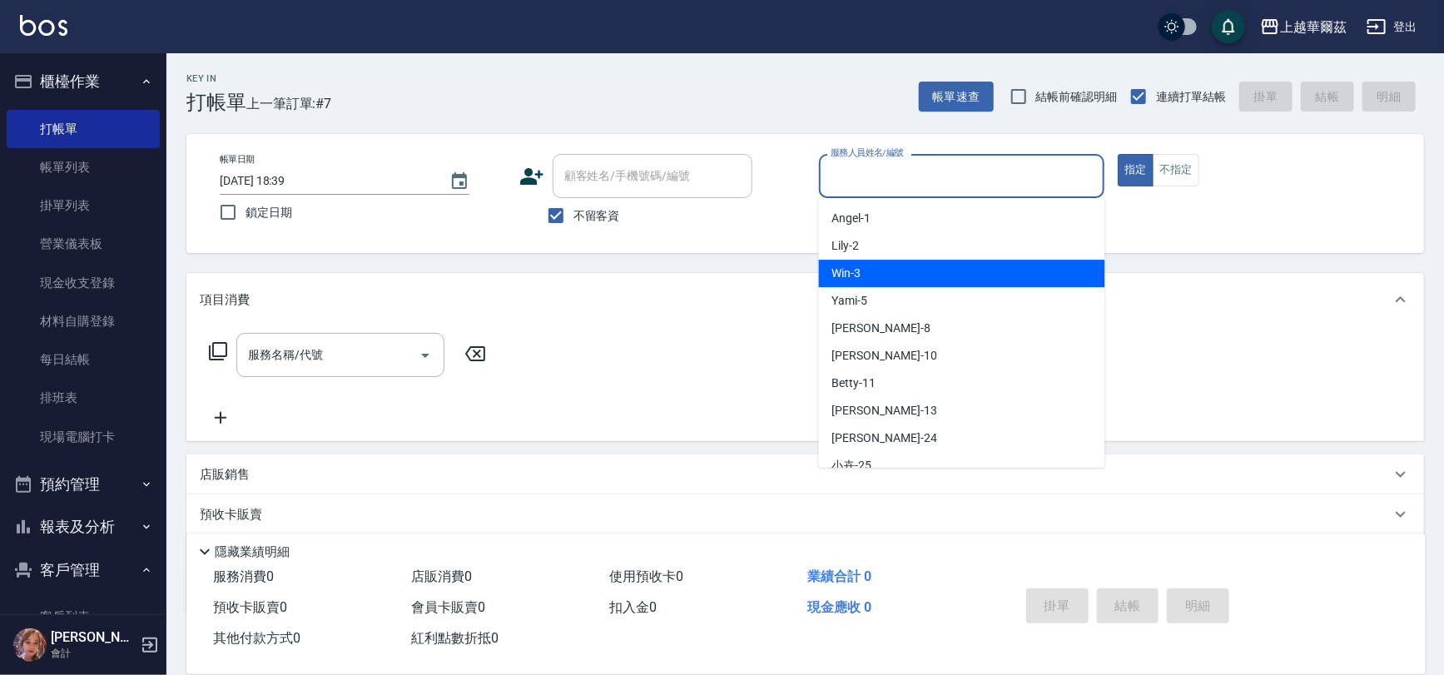
click at [927, 272] on div "Win -3" at bounding box center [962, 273] width 286 height 27
type input "Win-3"
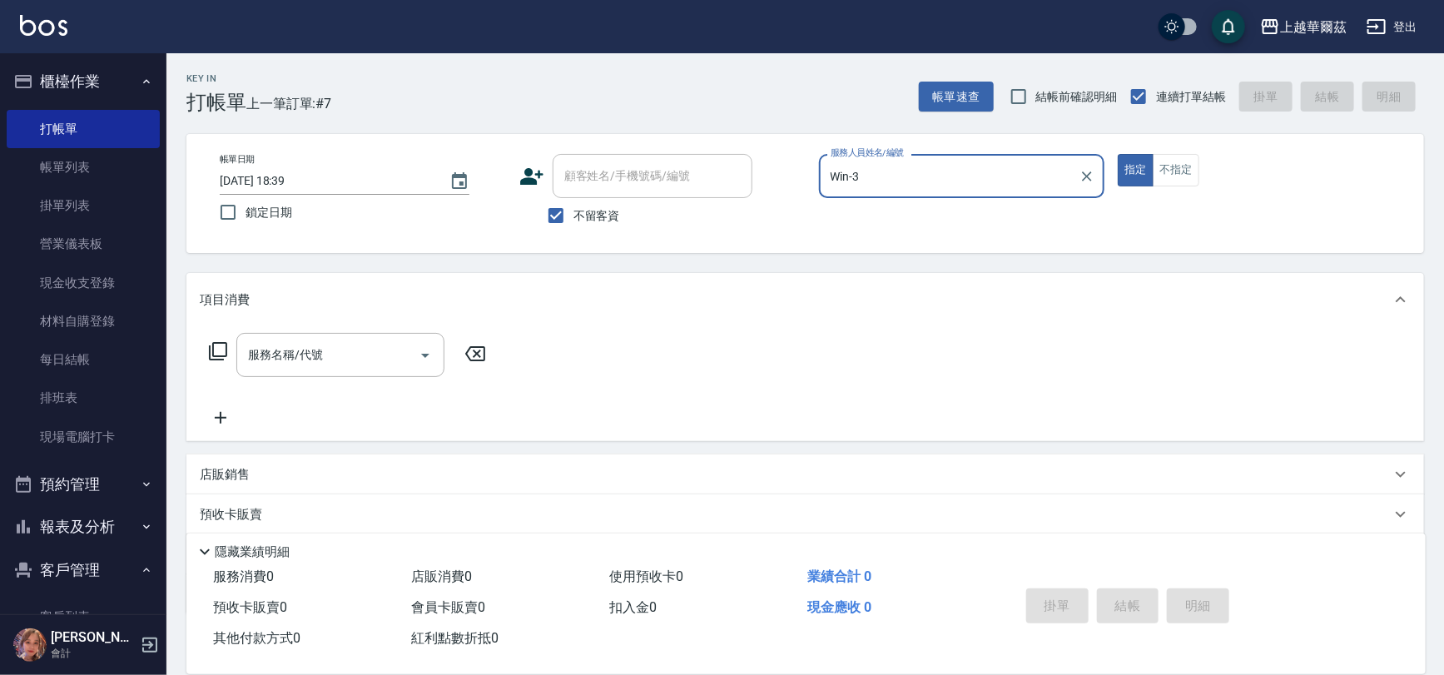
click at [307, 351] on div "服務名稱/代號 服務名稱/代號" at bounding box center [340, 355] width 208 height 44
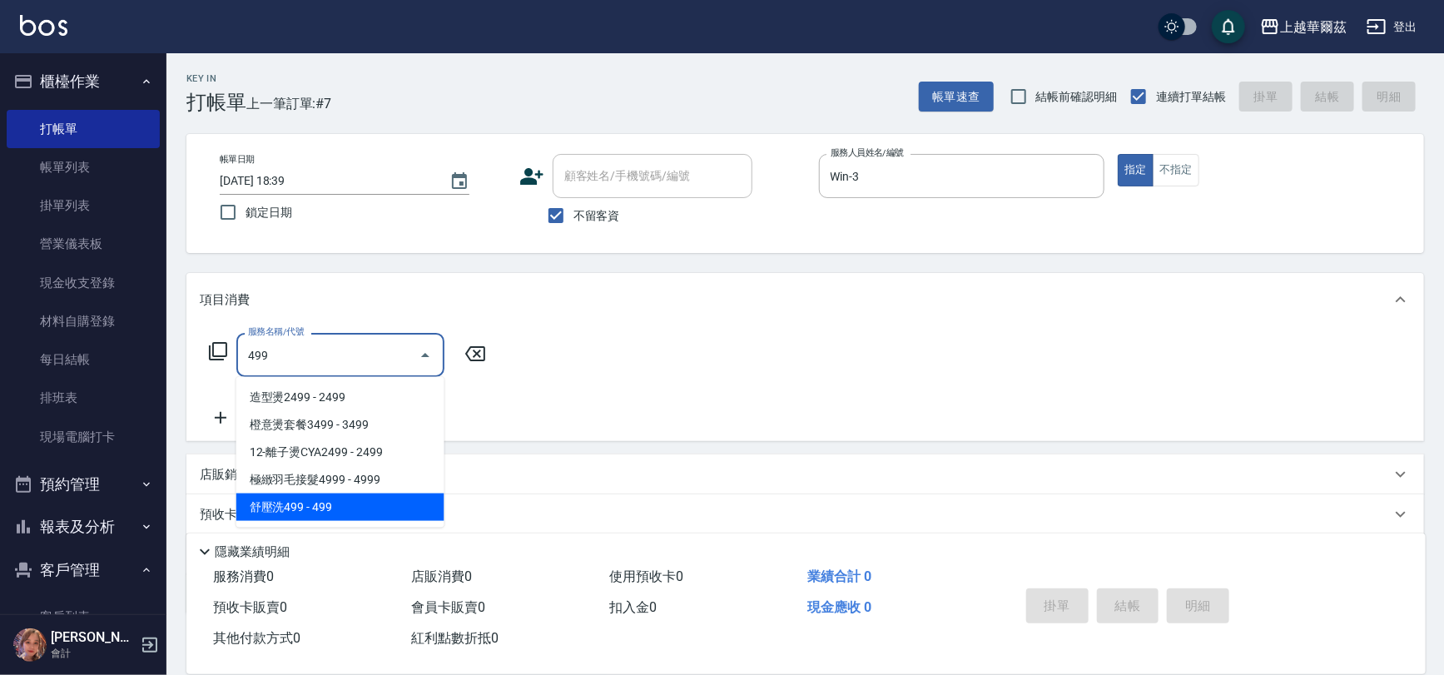
click at [309, 499] on span "舒壓洗499 - 499" at bounding box center [340, 507] width 208 height 27
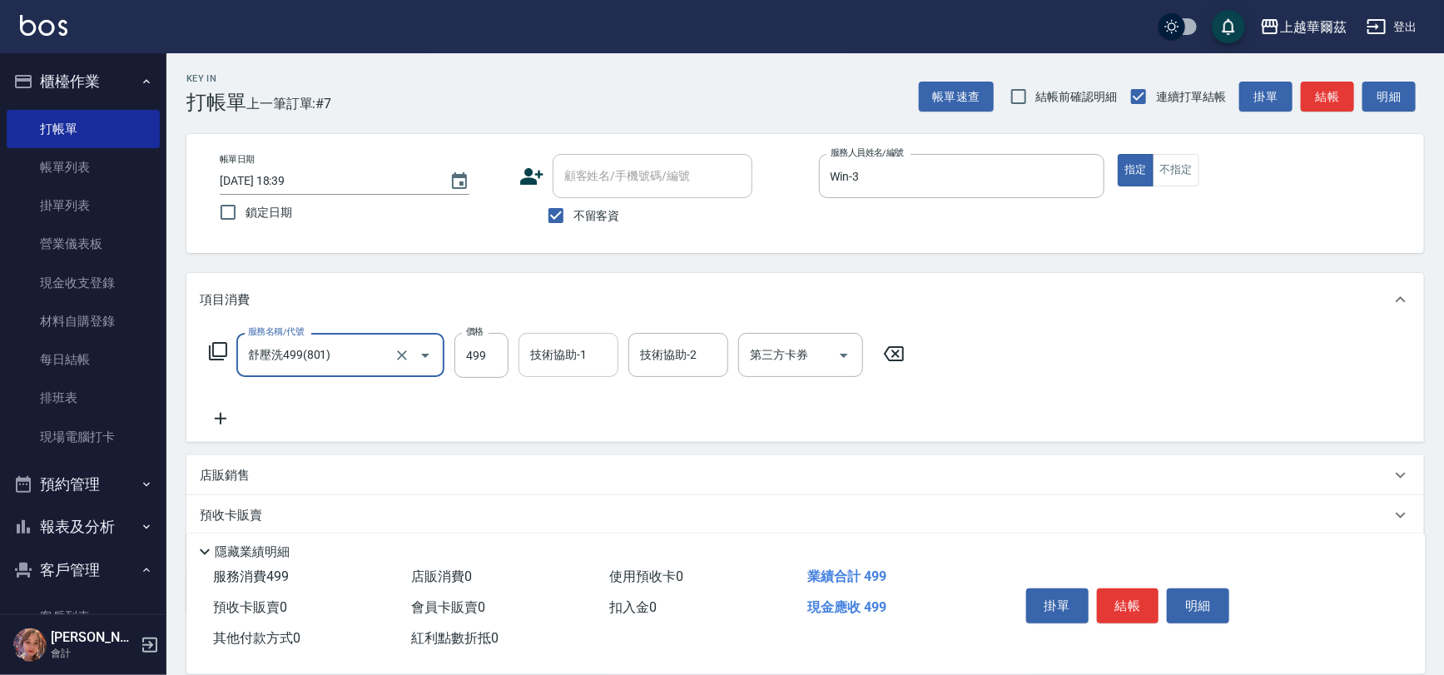
click at [574, 370] on div "技術協助-1" at bounding box center [569, 355] width 100 height 44
type input "舒壓洗499(801)"
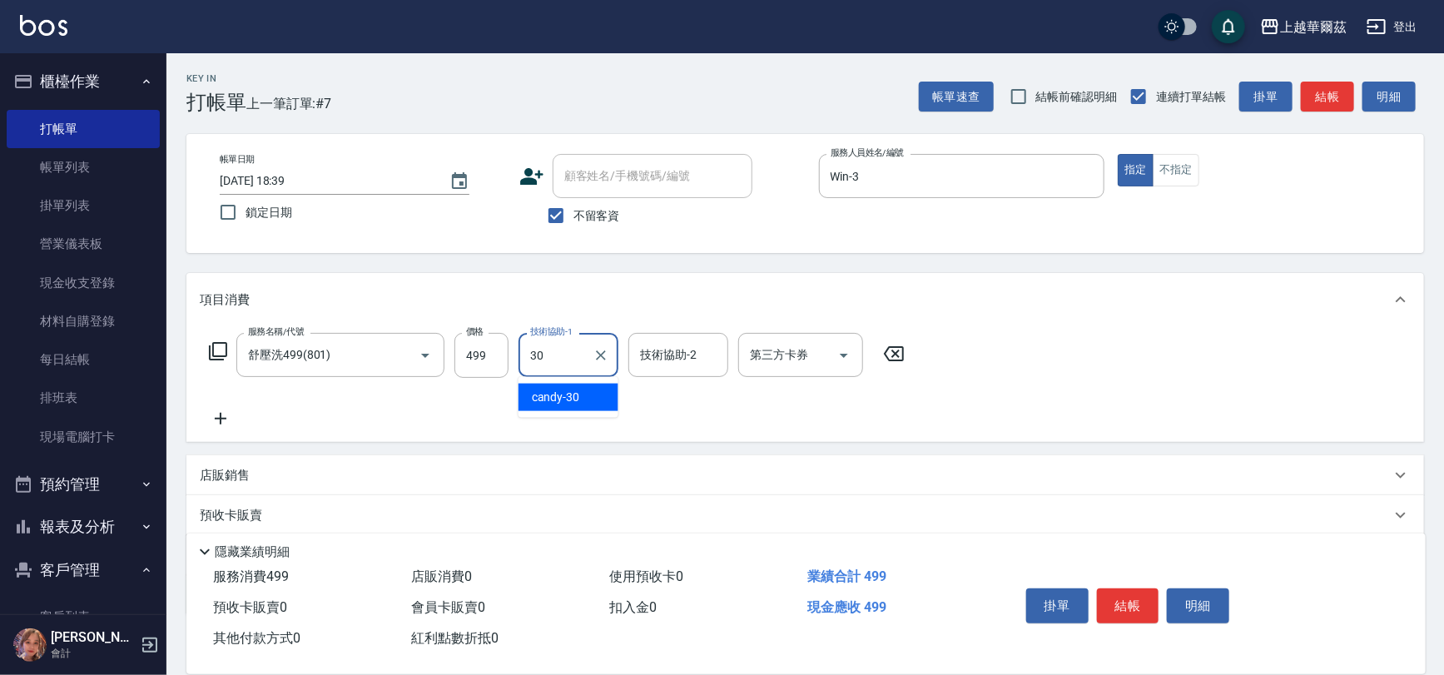
type input "candy-30"
click at [216, 406] on div "服務名稱/代號 舒壓洗499(801) 服務名稱/代號 價格 499 價格 技術協助-1 candy-30 技術協助-1 技術協助-2 技術協助-2 第三方卡…" at bounding box center [557, 381] width 715 height 96
click at [219, 415] on icon at bounding box center [221, 419] width 42 height 20
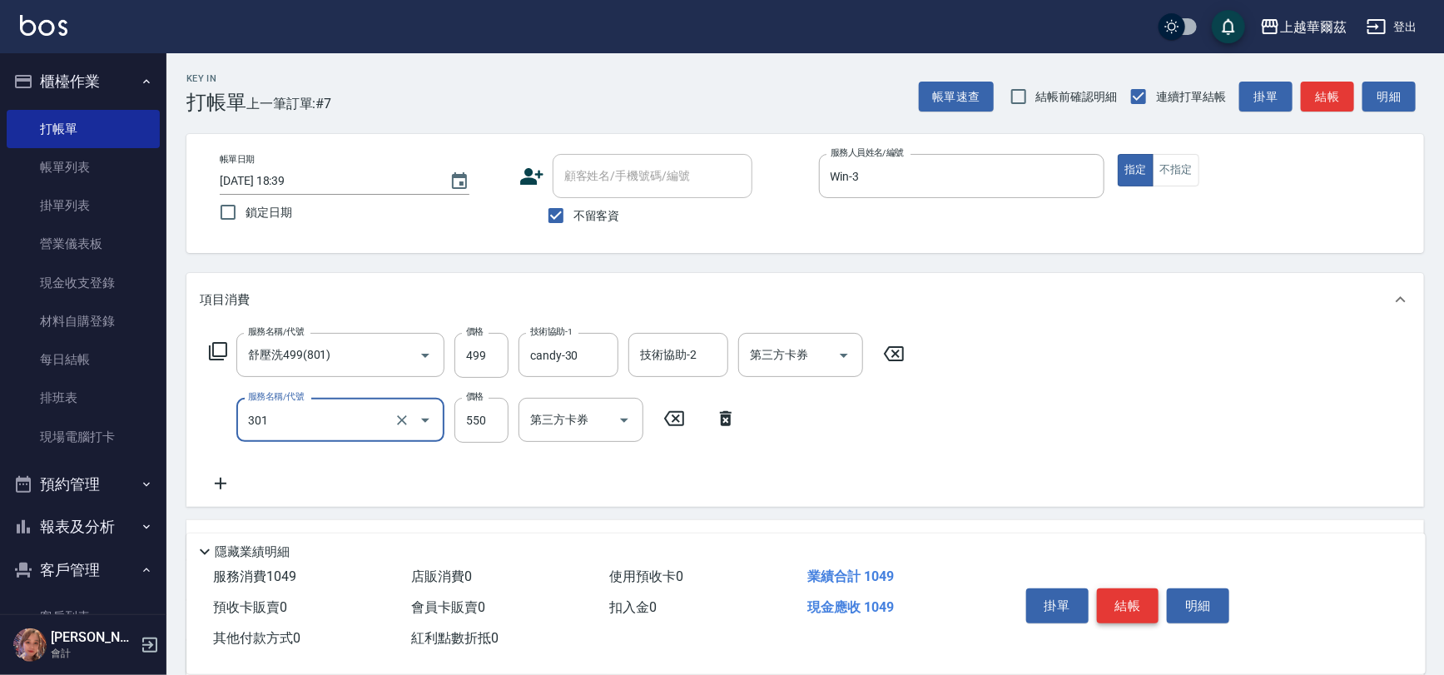
type input "剪髮550(301)"
click at [1108, 597] on button "結帳" at bounding box center [1128, 606] width 62 height 35
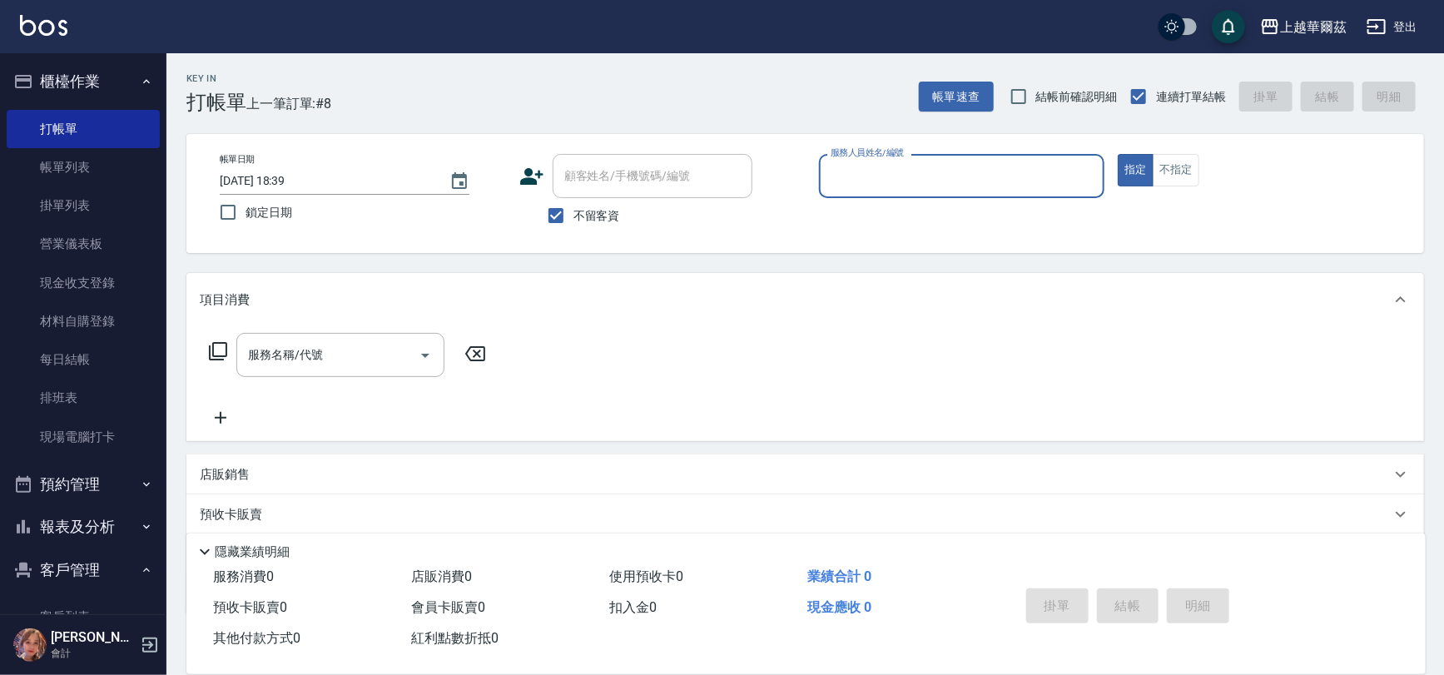
click at [862, 160] on div "服務人員姓名/編號" at bounding box center [962, 176] width 286 height 44
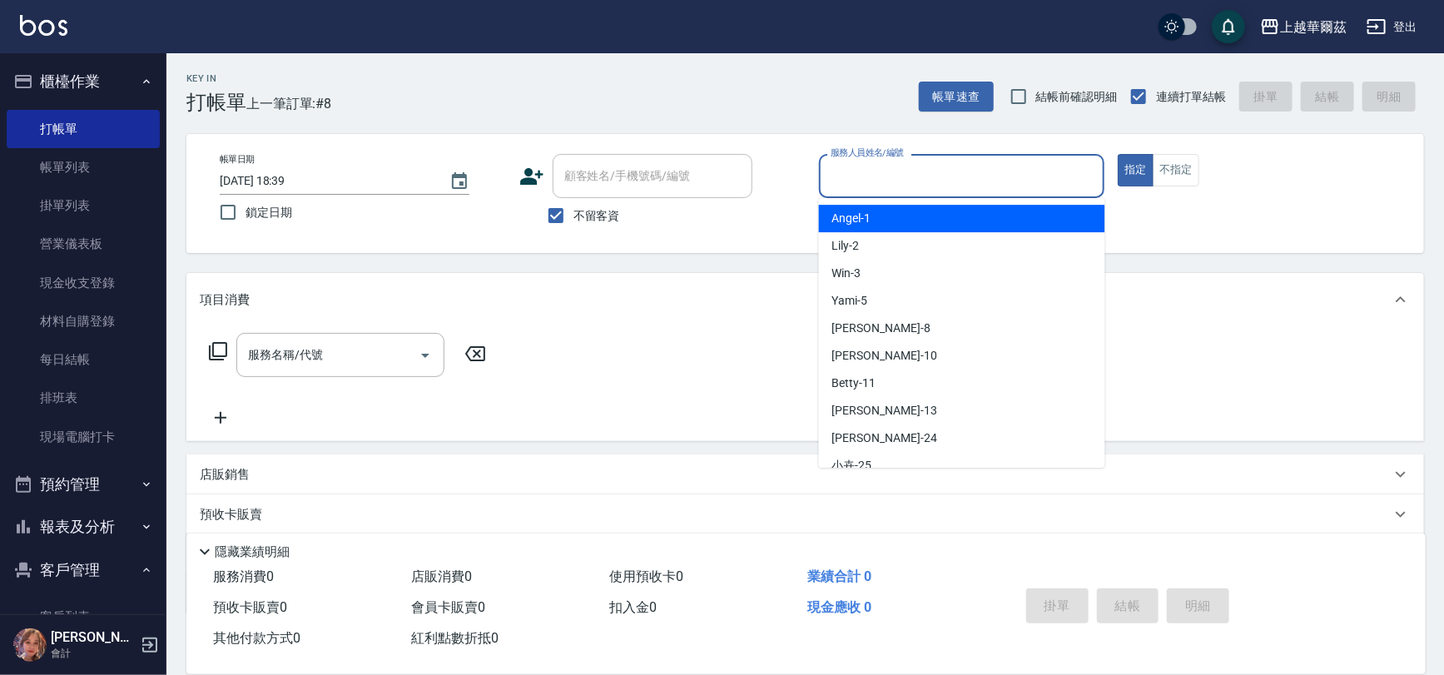
click at [862, 186] on input "服務人員姓名/編號" at bounding box center [962, 176] width 271 height 29
drag, startPoint x: 866, startPoint y: 176, endPoint x: 868, endPoint y: 235, distance: 58.3
click at [867, 181] on input "服務人員姓名/編號" at bounding box center [962, 176] width 271 height 29
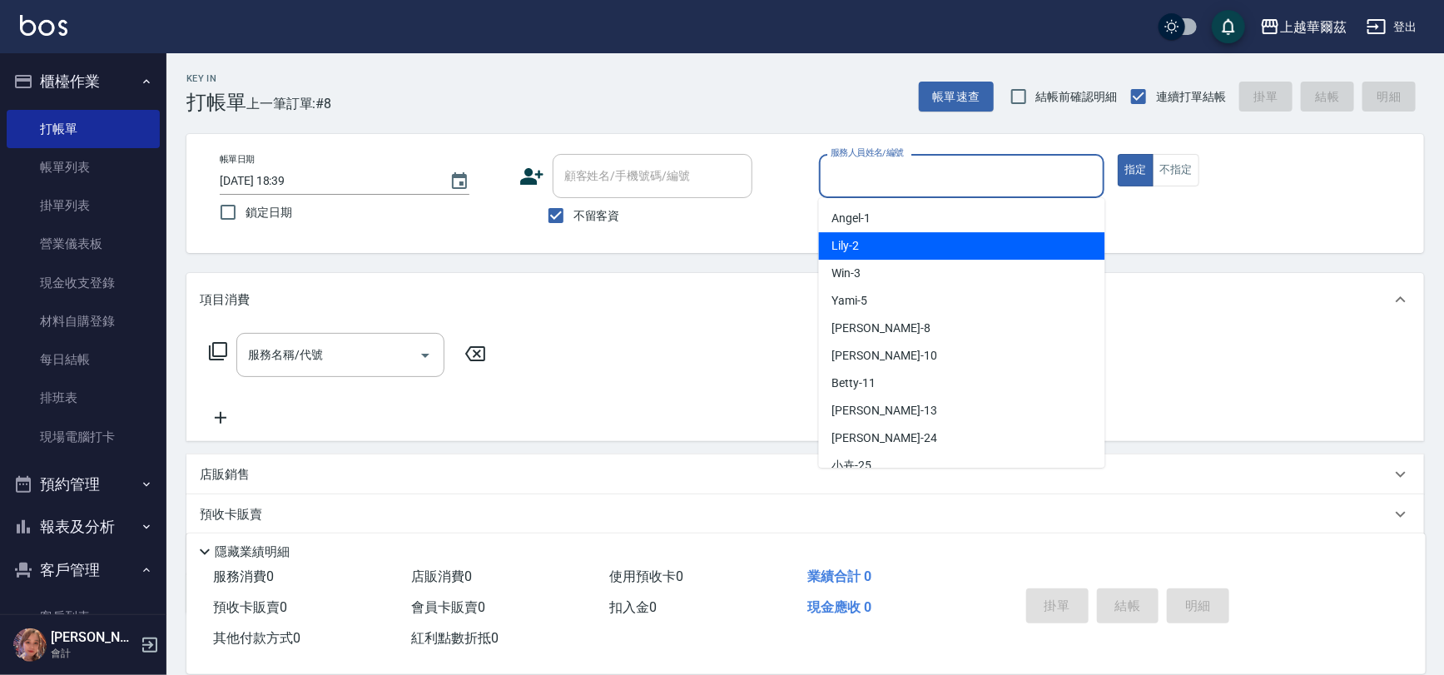
click at [869, 241] on div "Lily -2" at bounding box center [962, 245] width 286 height 27
type input "Lily-2"
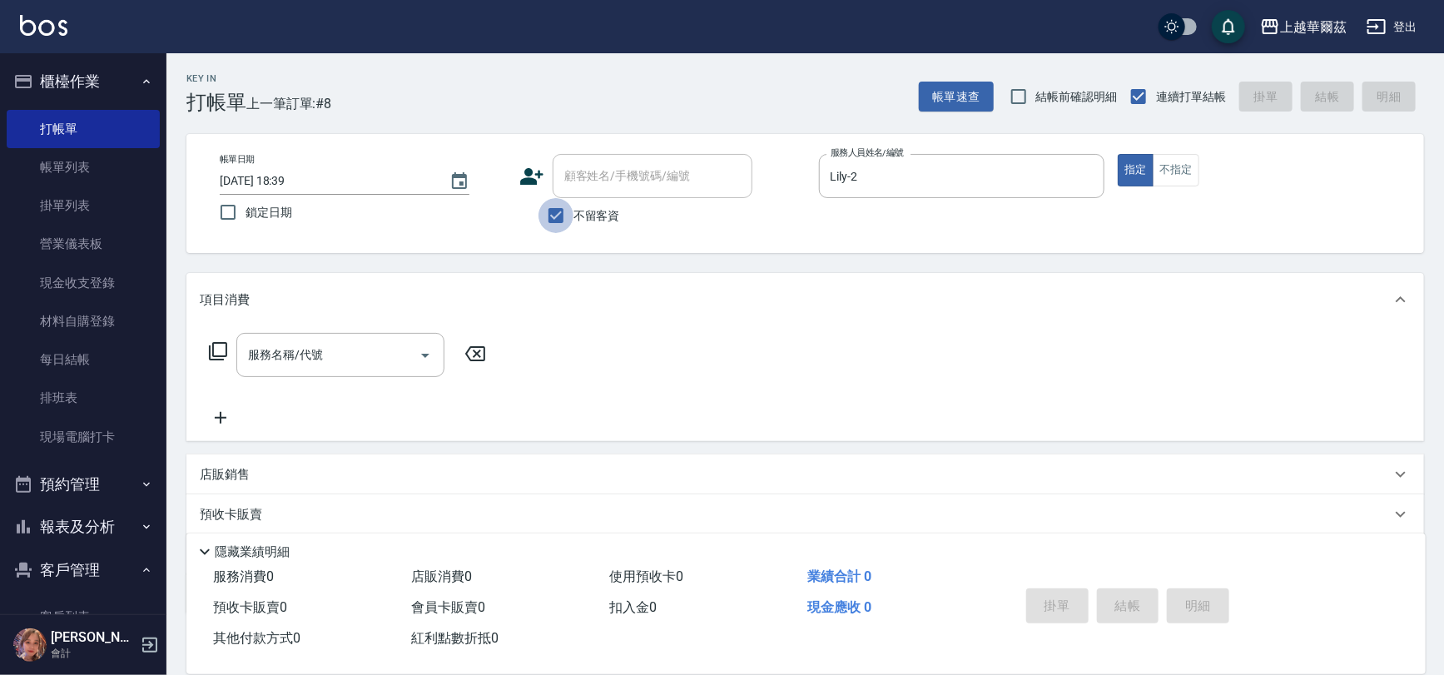
click at [566, 214] on input "不留客資" at bounding box center [556, 215] width 35 height 35
checkbox input "false"
click at [591, 181] on div "顧客姓名/手機號碼/編號 顧客姓名/手機號碼/編號" at bounding box center [653, 176] width 200 height 44
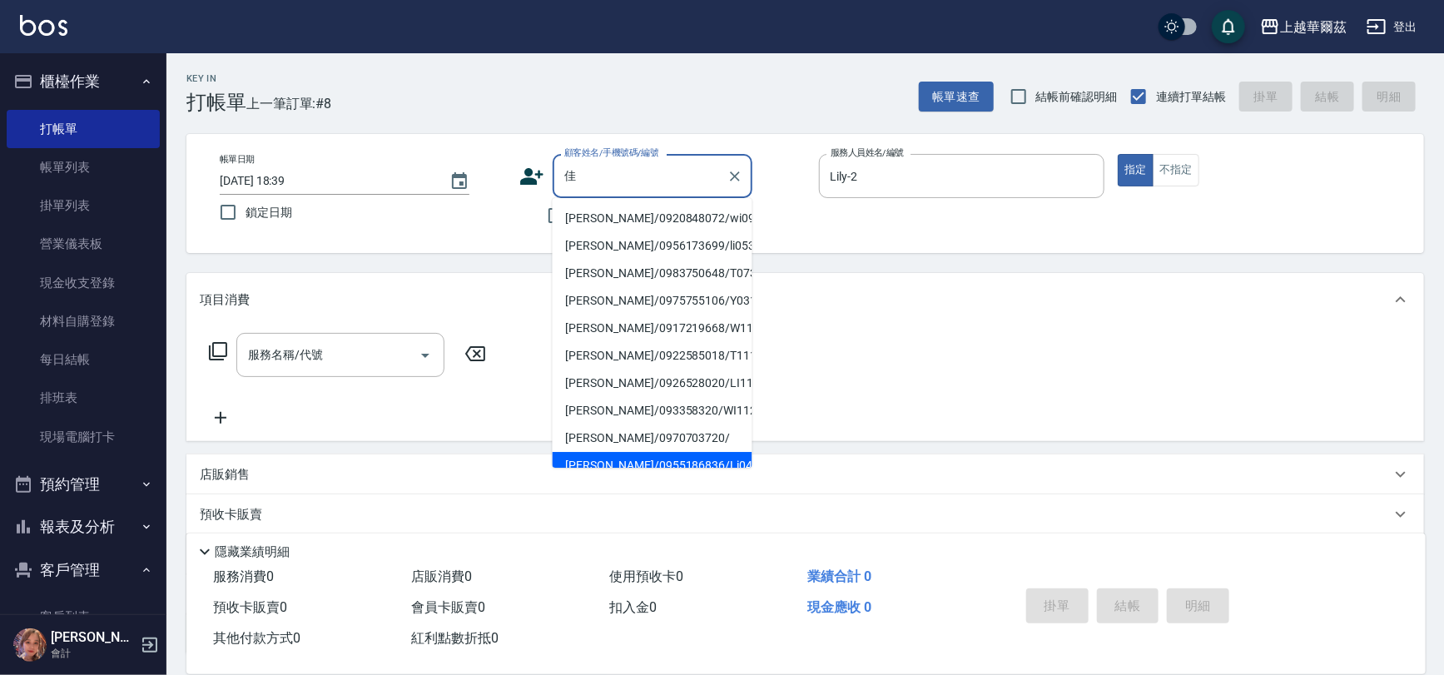
click at [664, 452] on li "[PERSON_NAME]/0955186836/Li041522" at bounding box center [653, 465] width 200 height 27
type input "[PERSON_NAME]/0955186836/Li041522"
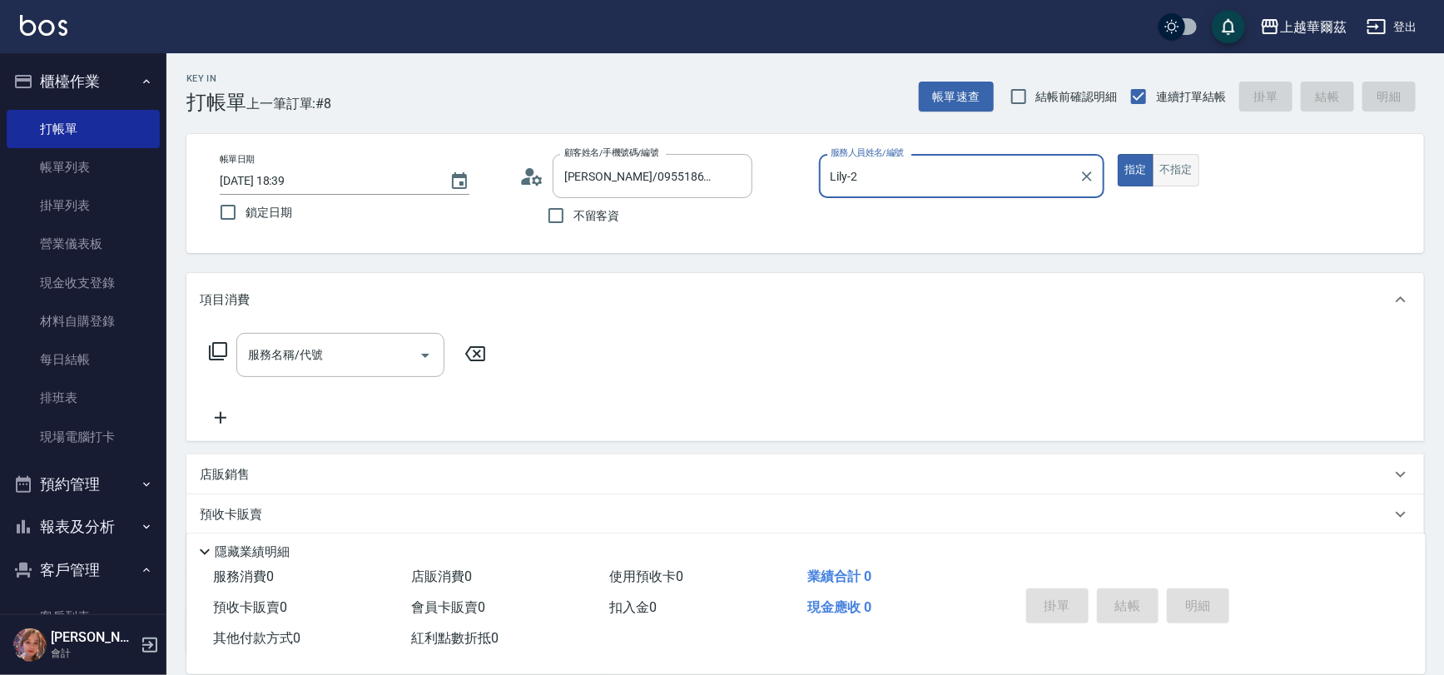
click at [1183, 168] on button "不指定" at bounding box center [1176, 170] width 47 height 32
click at [345, 360] on input "服務名稱/代號" at bounding box center [328, 354] width 168 height 29
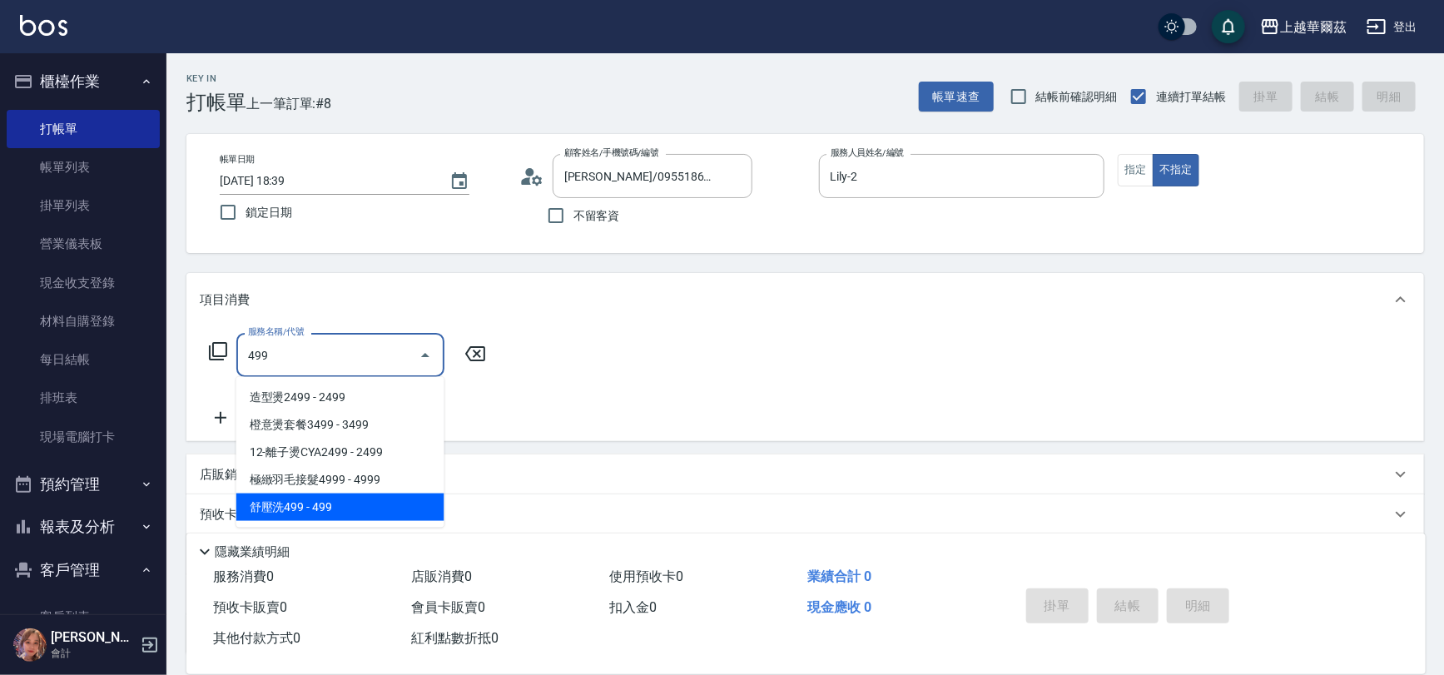
click at [325, 497] on span "舒壓洗499 - 499" at bounding box center [340, 507] width 208 height 27
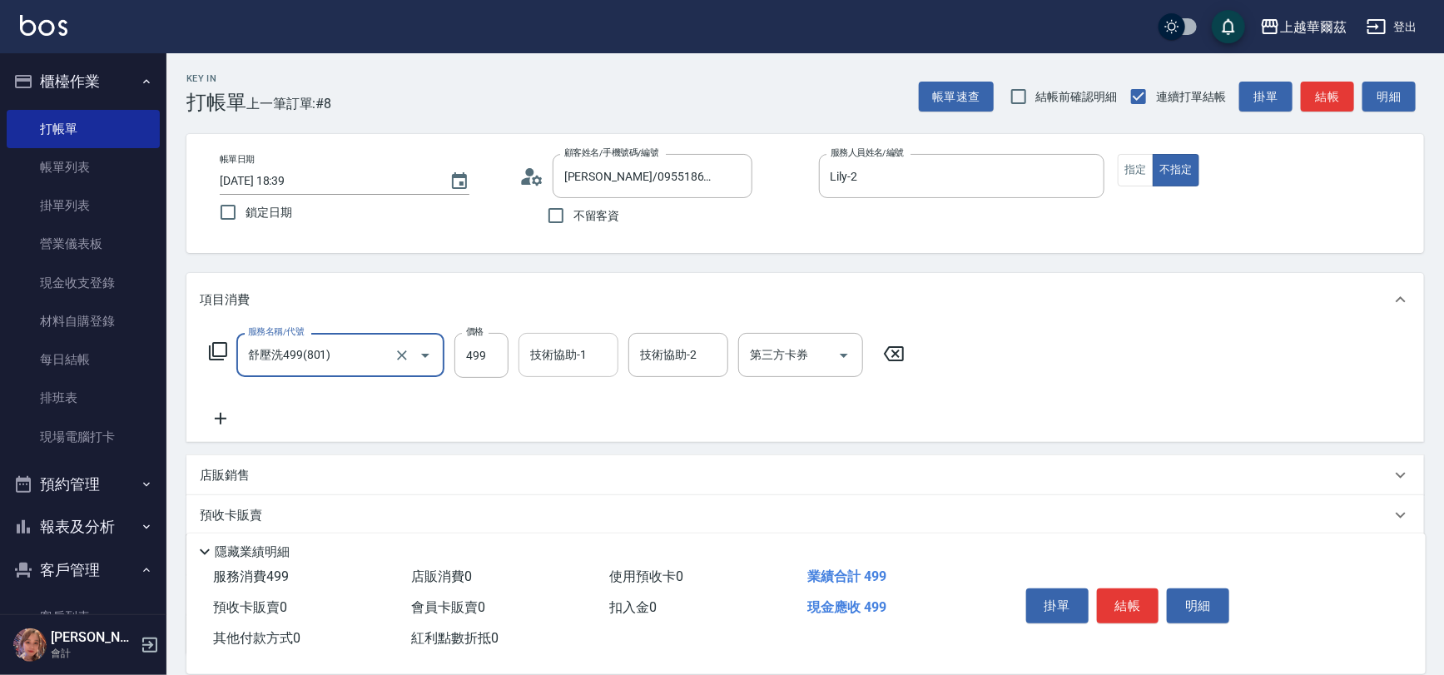
type input "舒壓洗499(801)"
click at [569, 354] on div "技術協助-1 技術協助-1" at bounding box center [569, 355] width 100 height 44
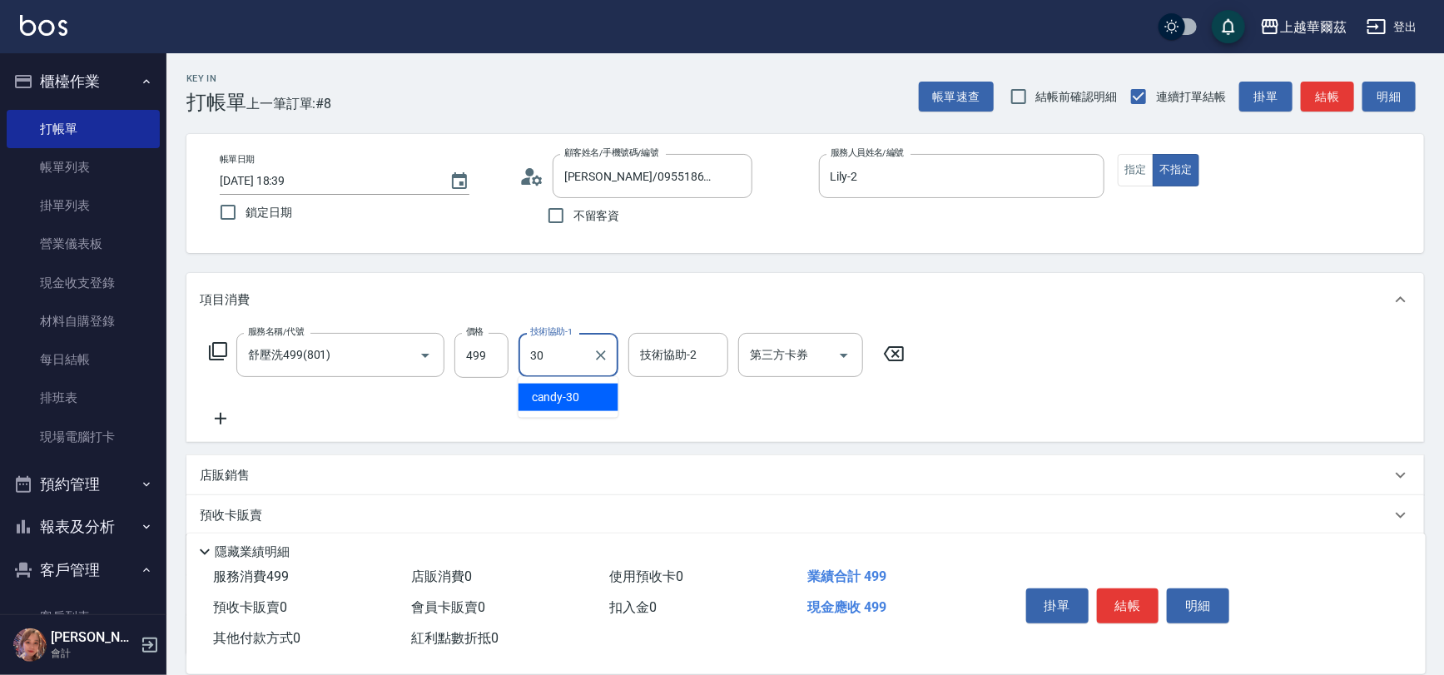
type input "candy-30"
click at [221, 415] on icon at bounding box center [221, 419] width 42 height 20
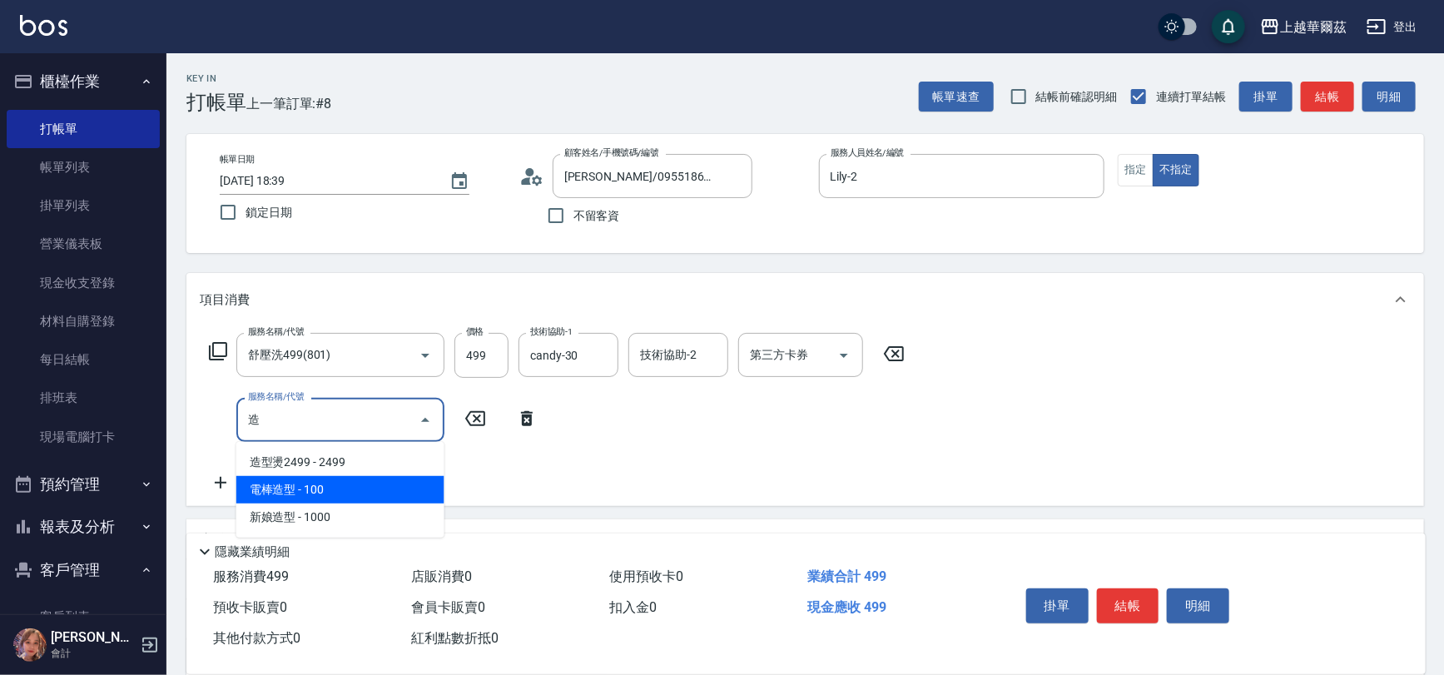
click at [269, 481] on span "電棒造型 - 100" at bounding box center [340, 489] width 208 height 27
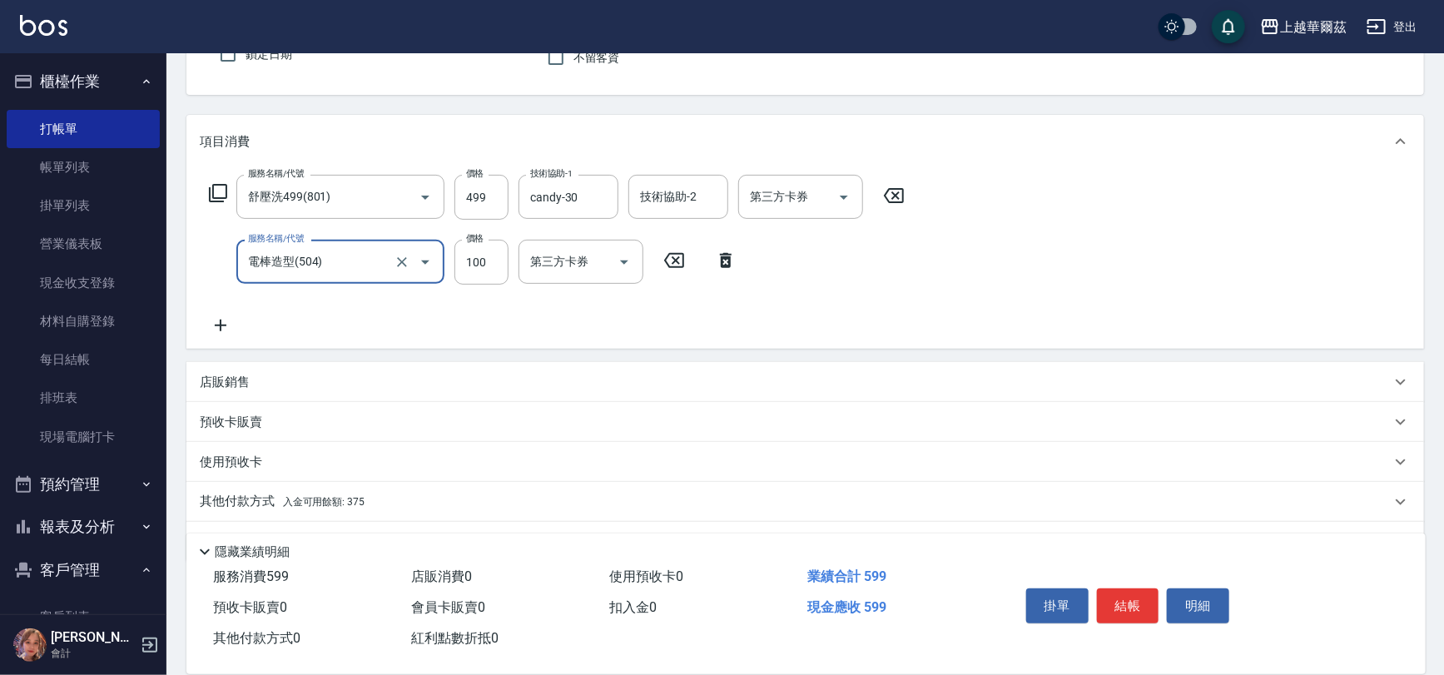
scroll to position [201, 0]
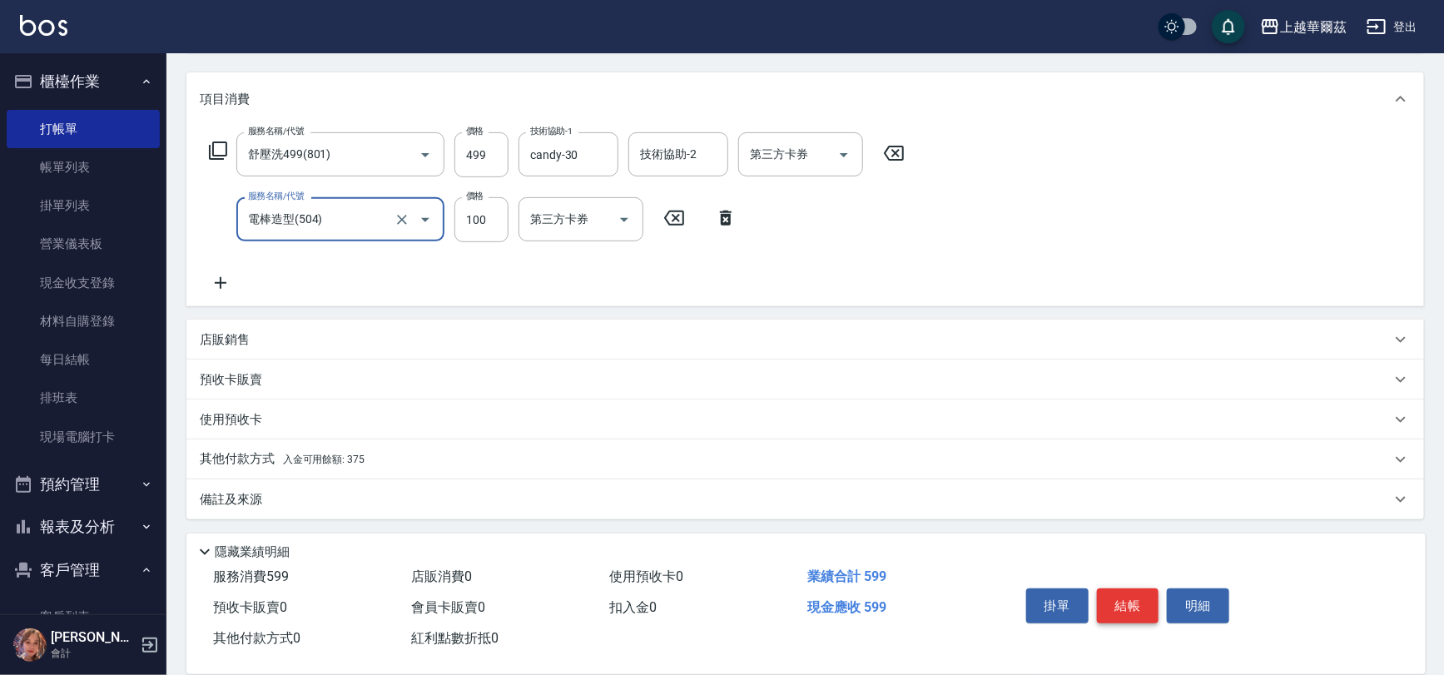
type input "電棒造型(504)"
click at [1130, 594] on button "結帳" at bounding box center [1128, 606] width 62 height 35
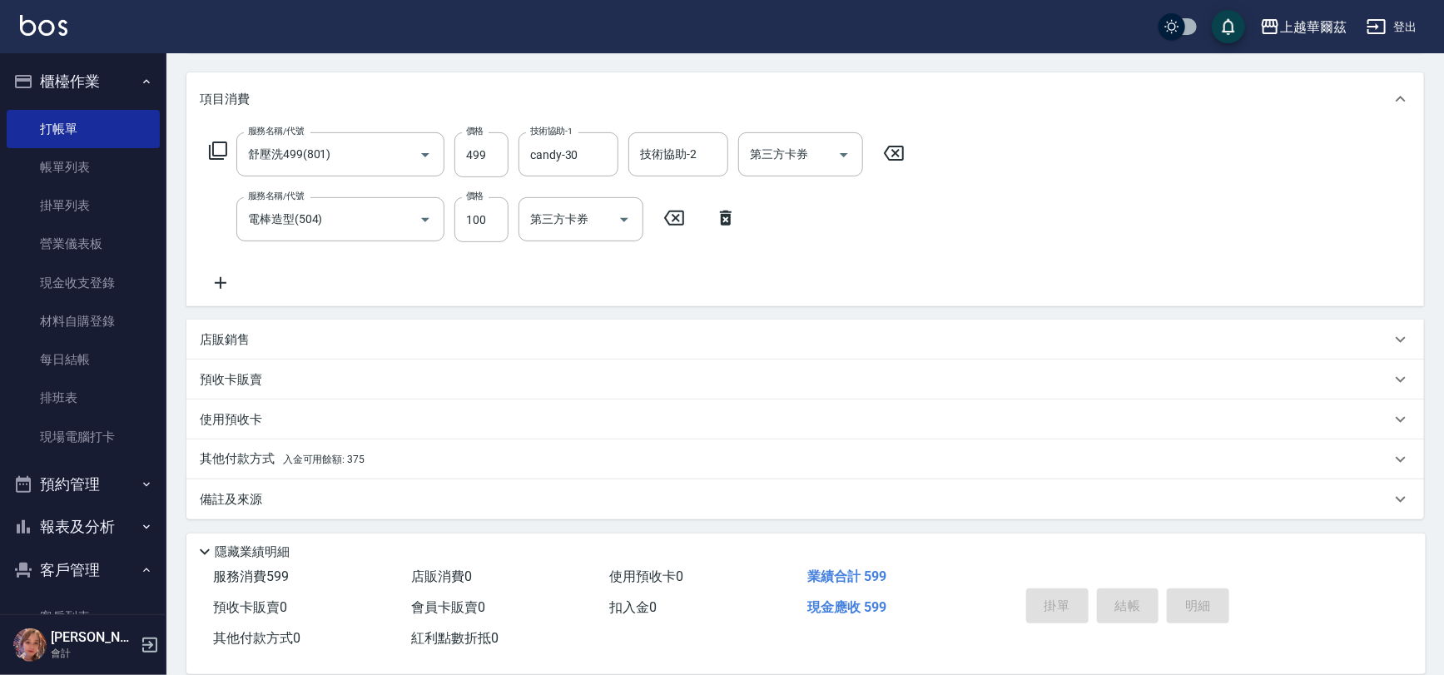
type input "[DATE] 18:40"
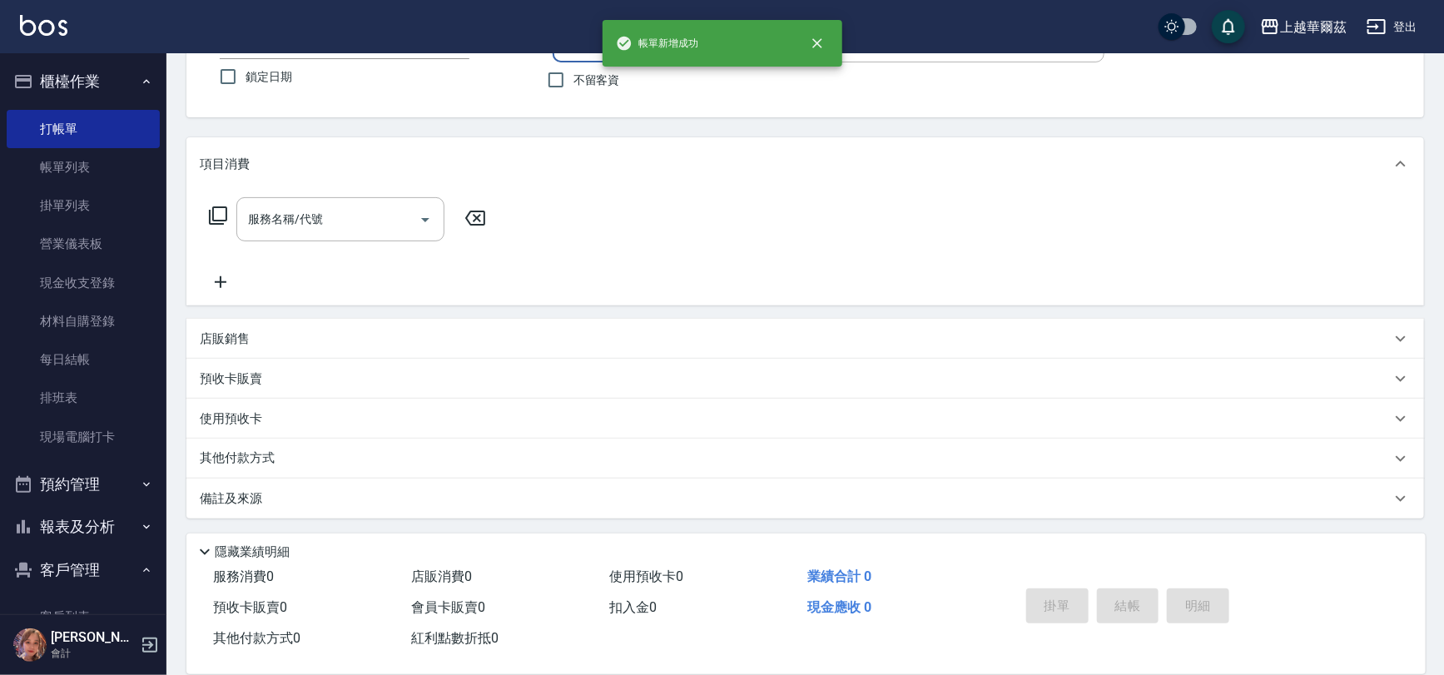
scroll to position [0, 0]
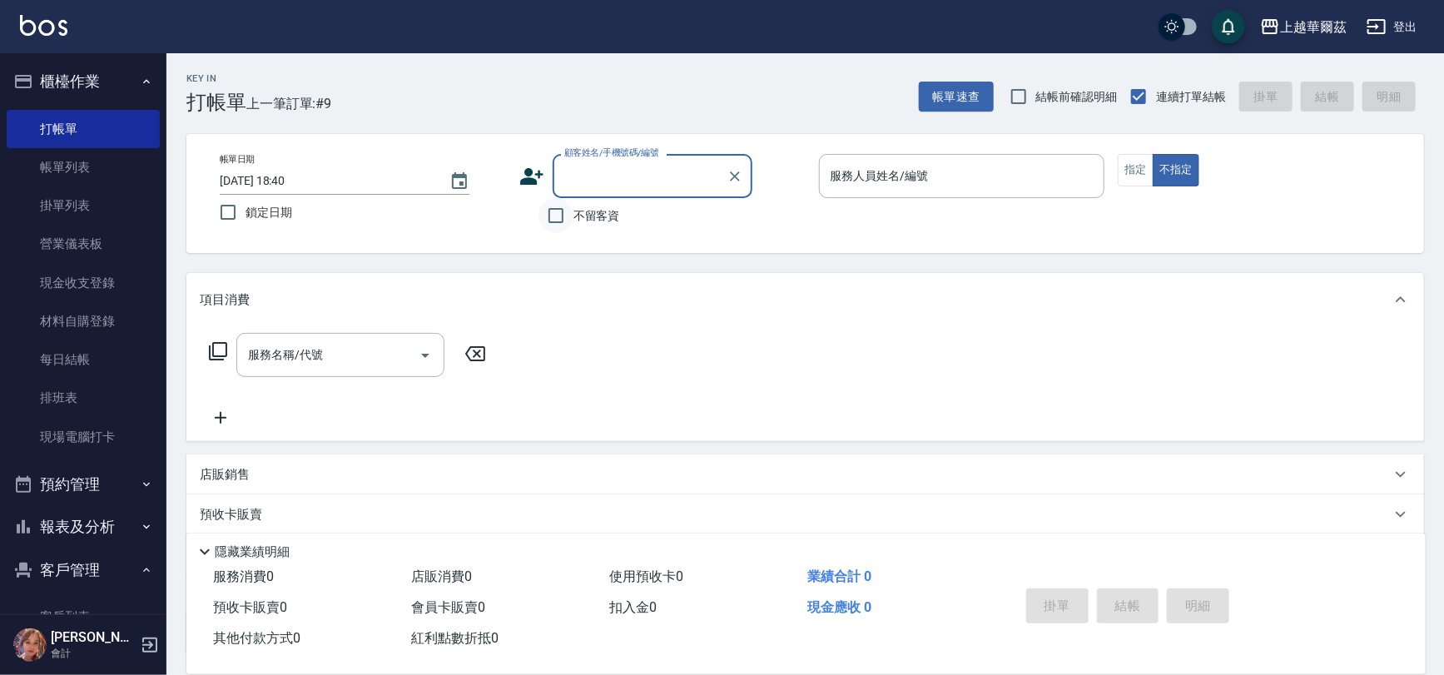
click at [542, 210] on input "不留客資" at bounding box center [556, 215] width 35 height 35
checkbox input "true"
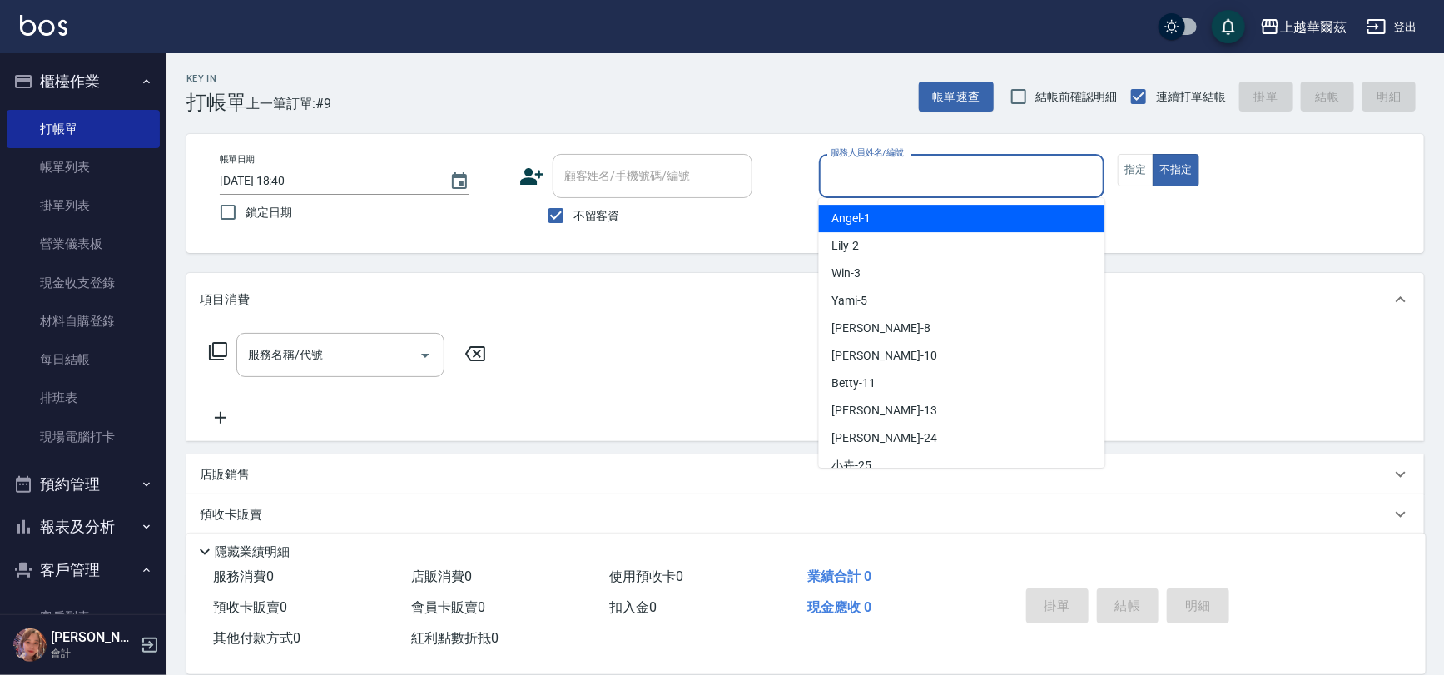
click at [864, 182] on input "服務人員姓名/編號" at bounding box center [962, 176] width 271 height 29
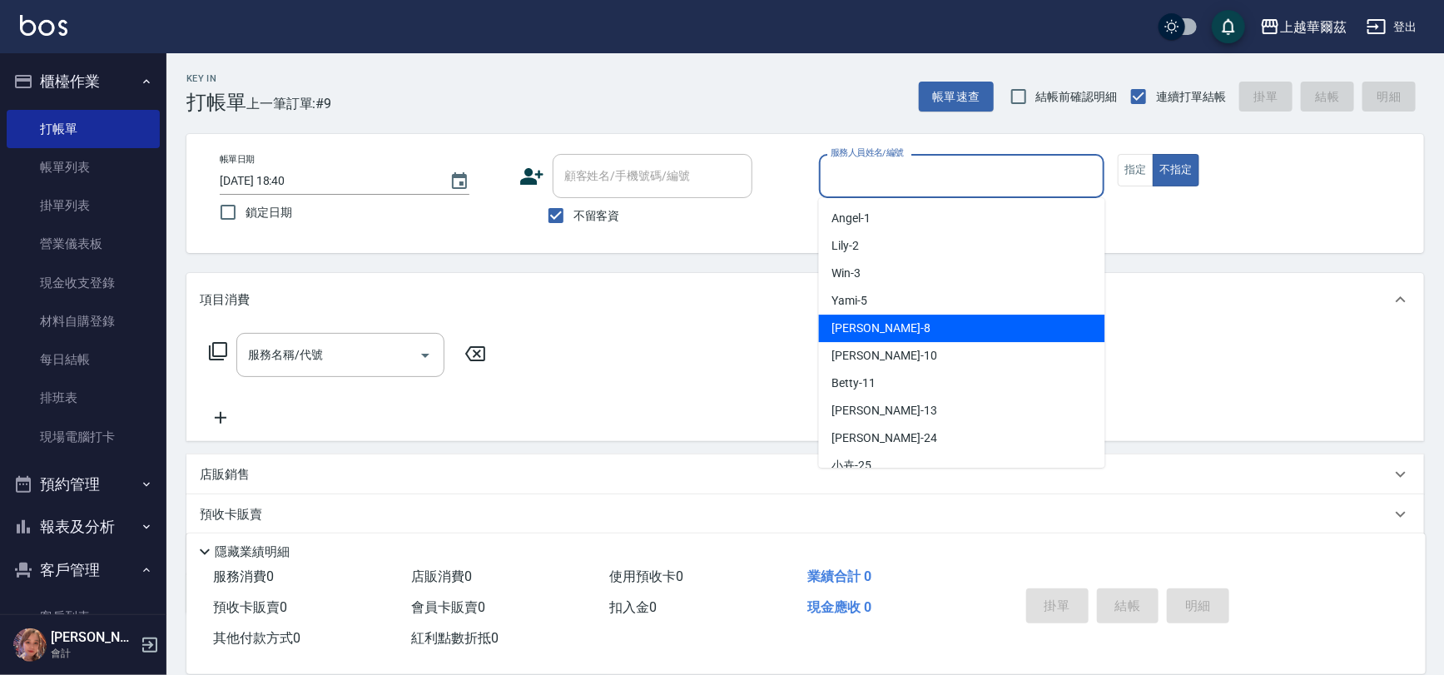
click at [881, 332] on div "[PERSON_NAME] -8" at bounding box center [962, 328] width 286 height 27
type input "[PERSON_NAME]-8"
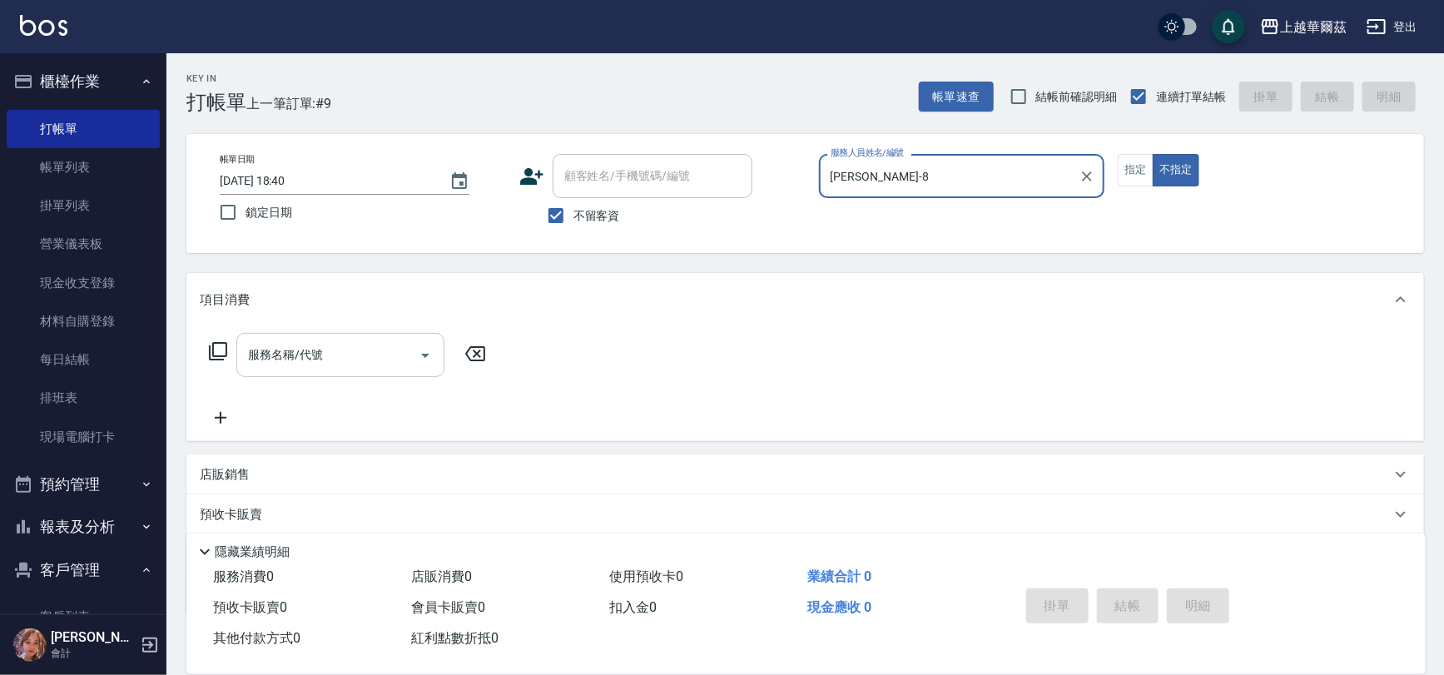
click at [345, 367] on input "服務名稱/代號" at bounding box center [328, 354] width 168 height 29
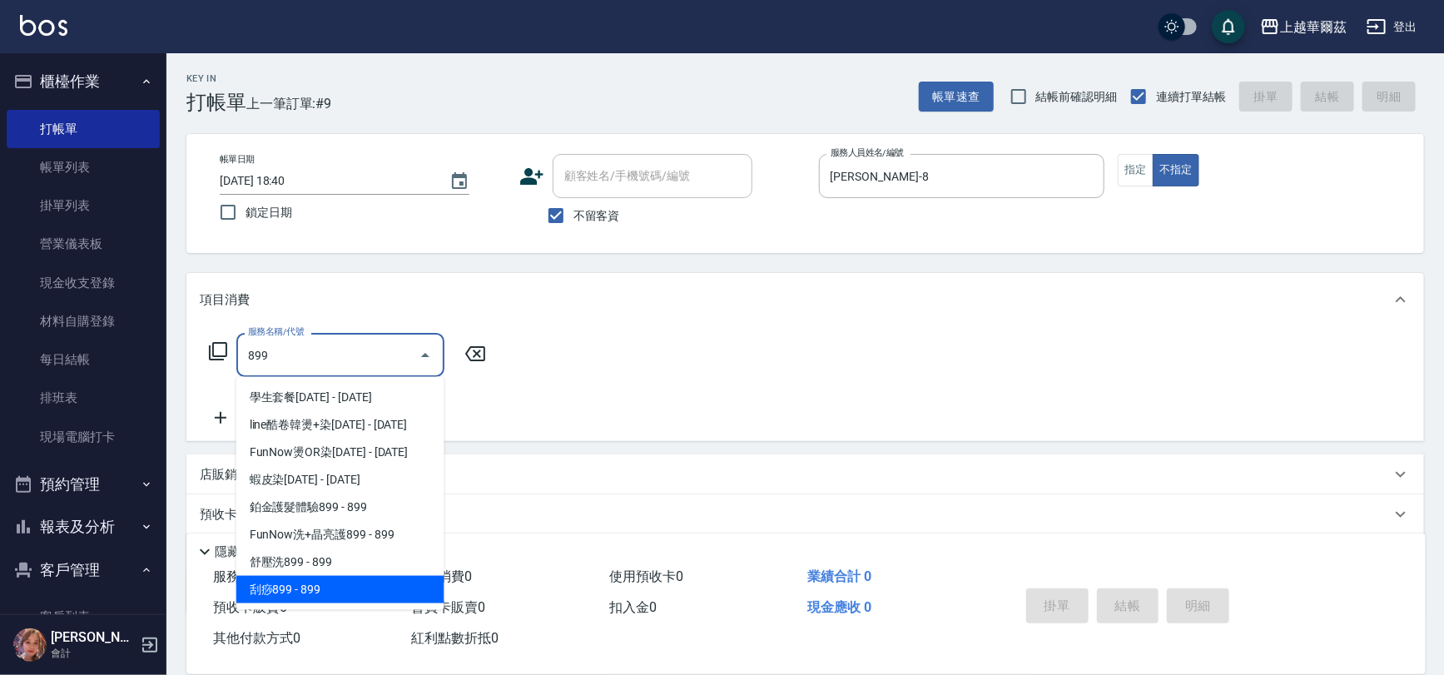
click at [353, 583] on span "刮痧899 - 899" at bounding box center [340, 589] width 208 height 27
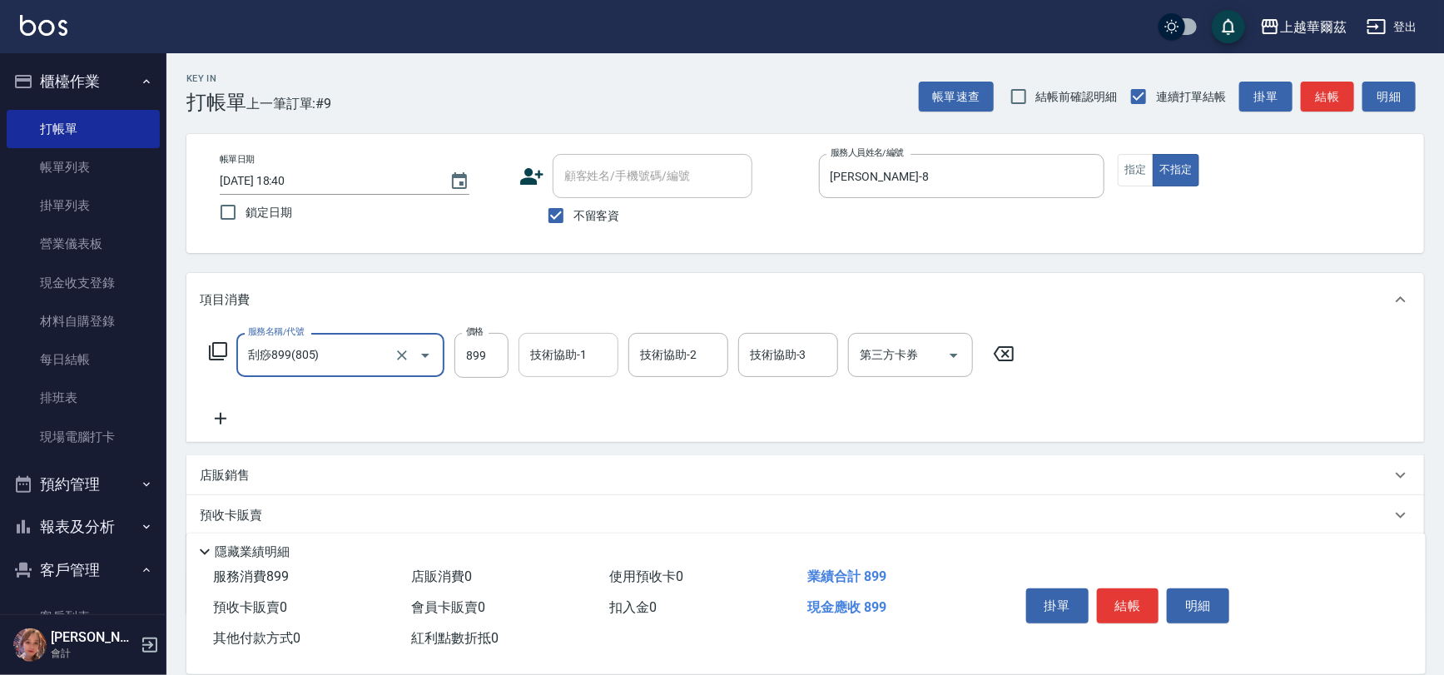
type input "刮痧899(805)"
click at [571, 345] on div "技術協助-1 技術協助-1" at bounding box center [569, 355] width 100 height 44
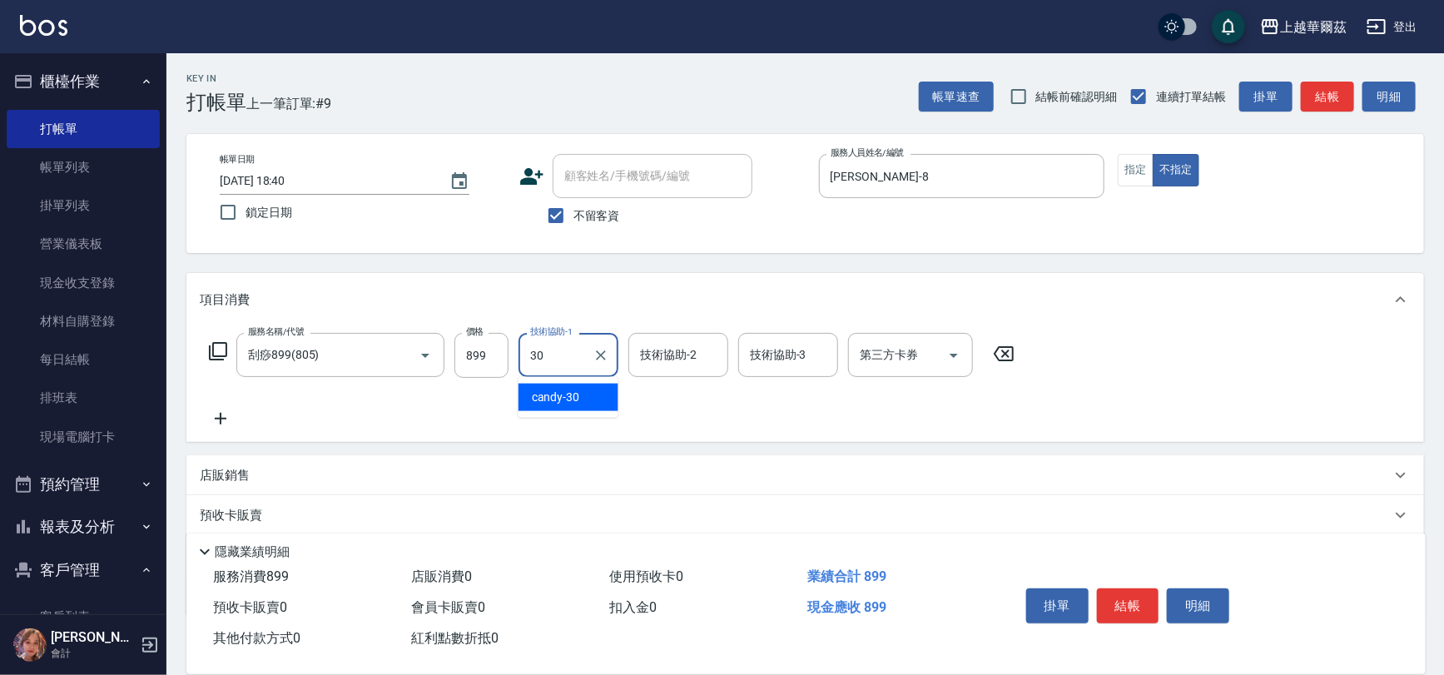
type input "candy-30"
click at [220, 419] on icon at bounding box center [221, 419] width 12 height 12
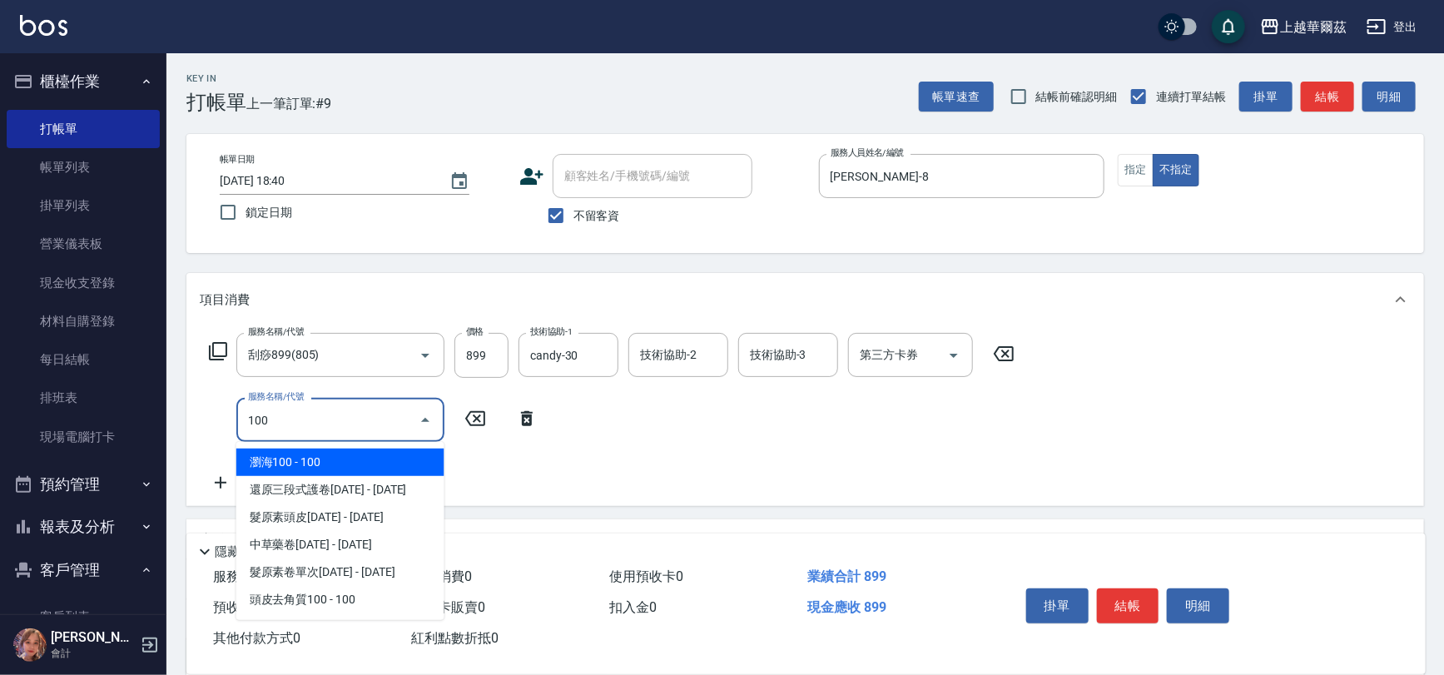
click at [334, 450] on span "瀏海100 - 100" at bounding box center [340, 462] width 208 height 27
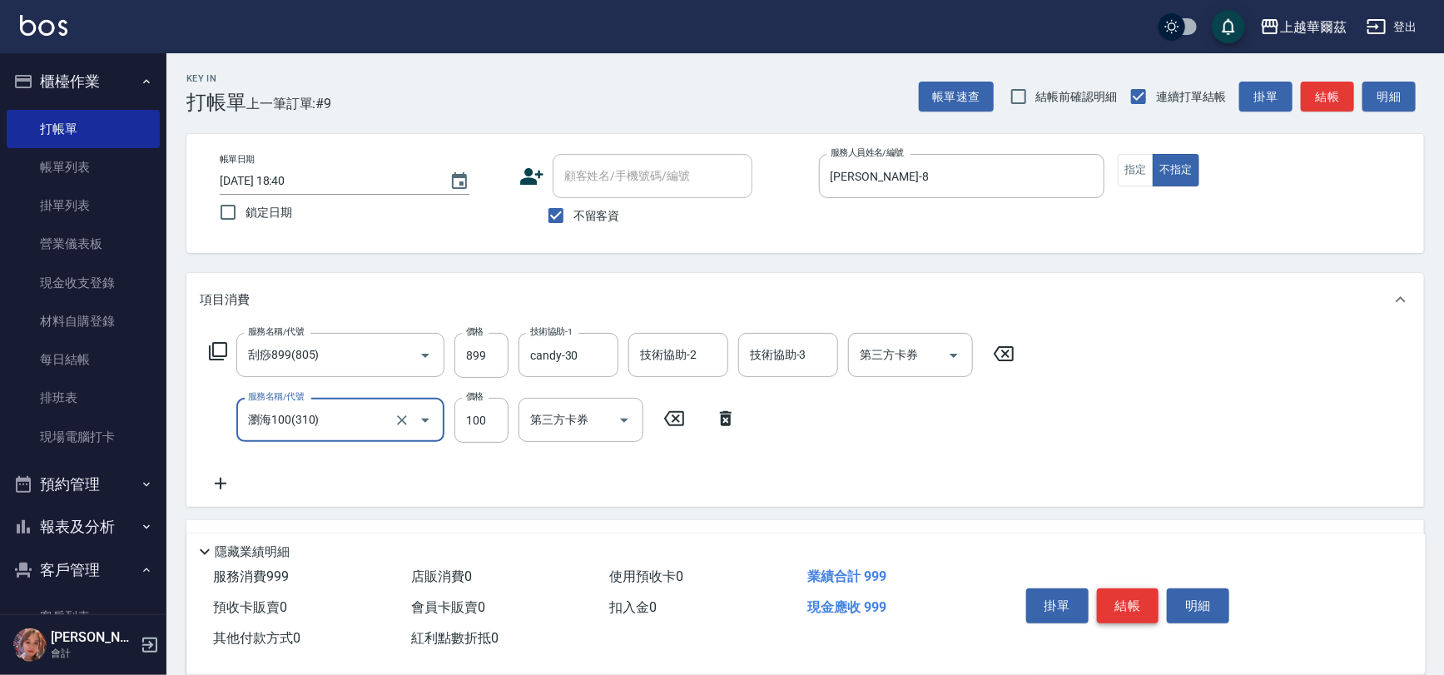
type input "瀏海100(310)"
click at [1127, 594] on button "結帳" at bounding box center [1128, 606] width 62 height 35
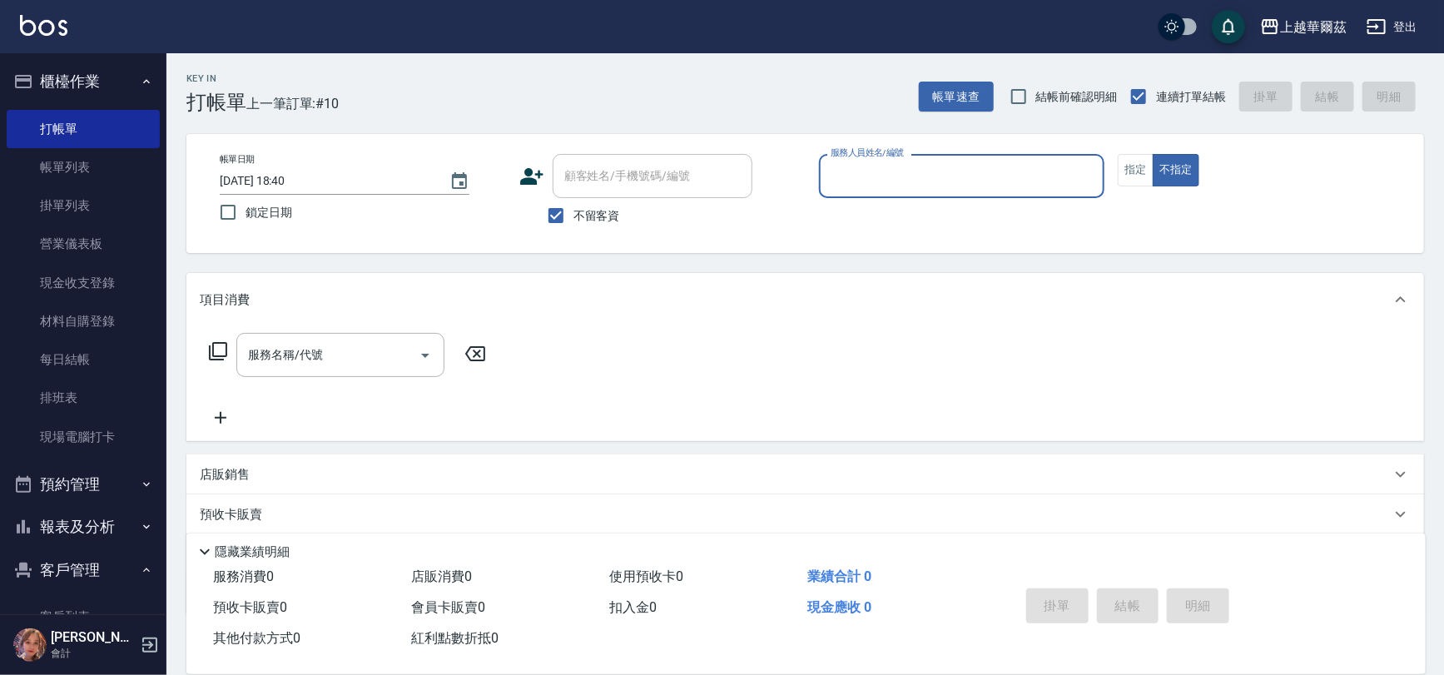
drag, startPoint x: 863, startPoint y: 170, endPoint x: 873, endPoint y: 178, distance: 13.0
click at [864, 169] on input "服務人員姓名/編號" at bounding box center [962, 176] width 271 height 29
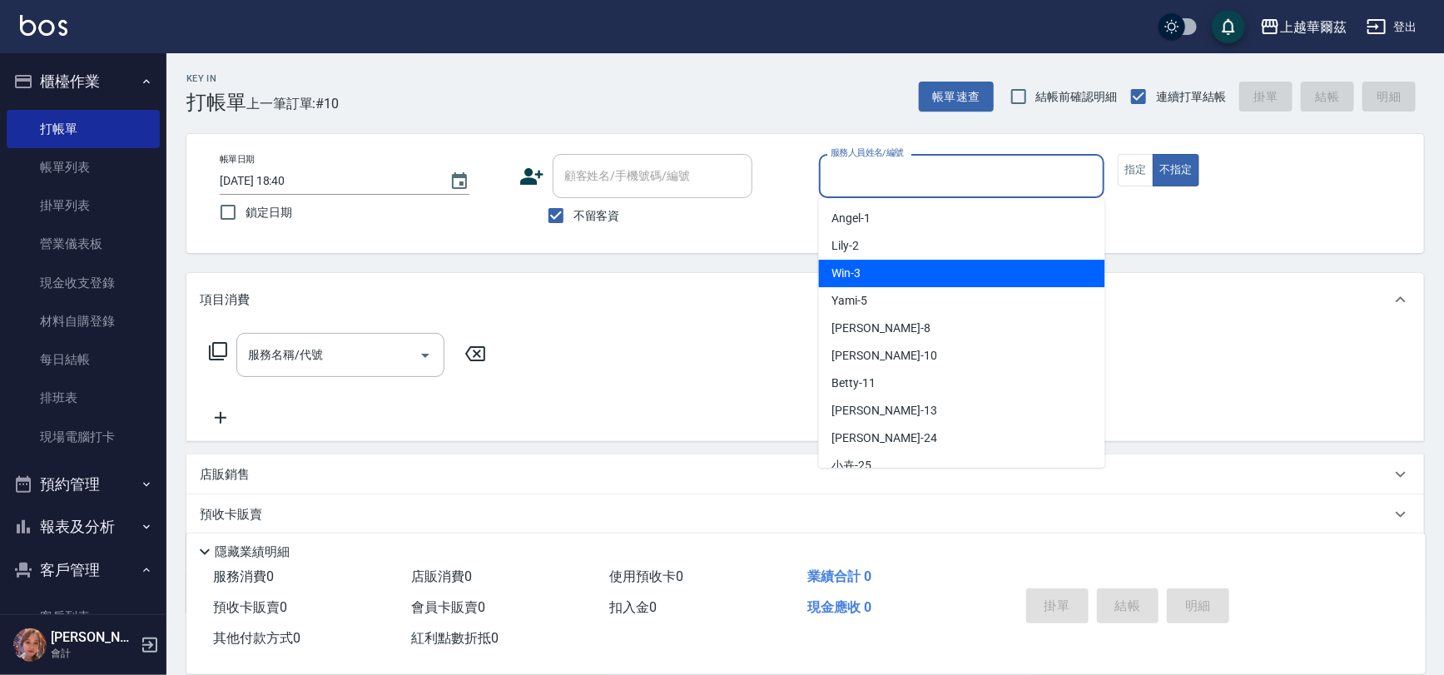
click at [875, 272] on div "Win -3" at bounding box center [962, 273] width 286 height 27
type input "Win-3"
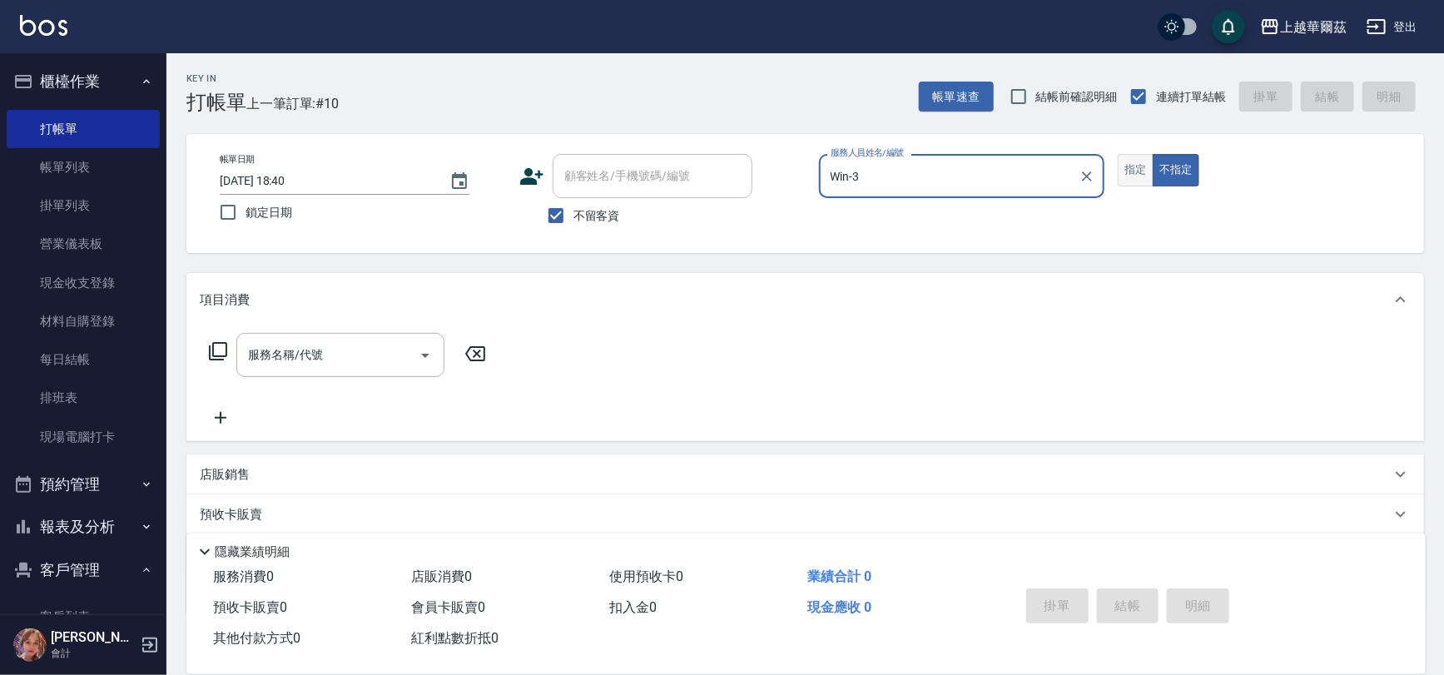
click at [1134, 166] on button "指定" at bounding box center [1136, 170] width 36 height 32
click at [293, 367] on input "服務名稱/代號" at bounding box center [328, 354] width 168 height 29
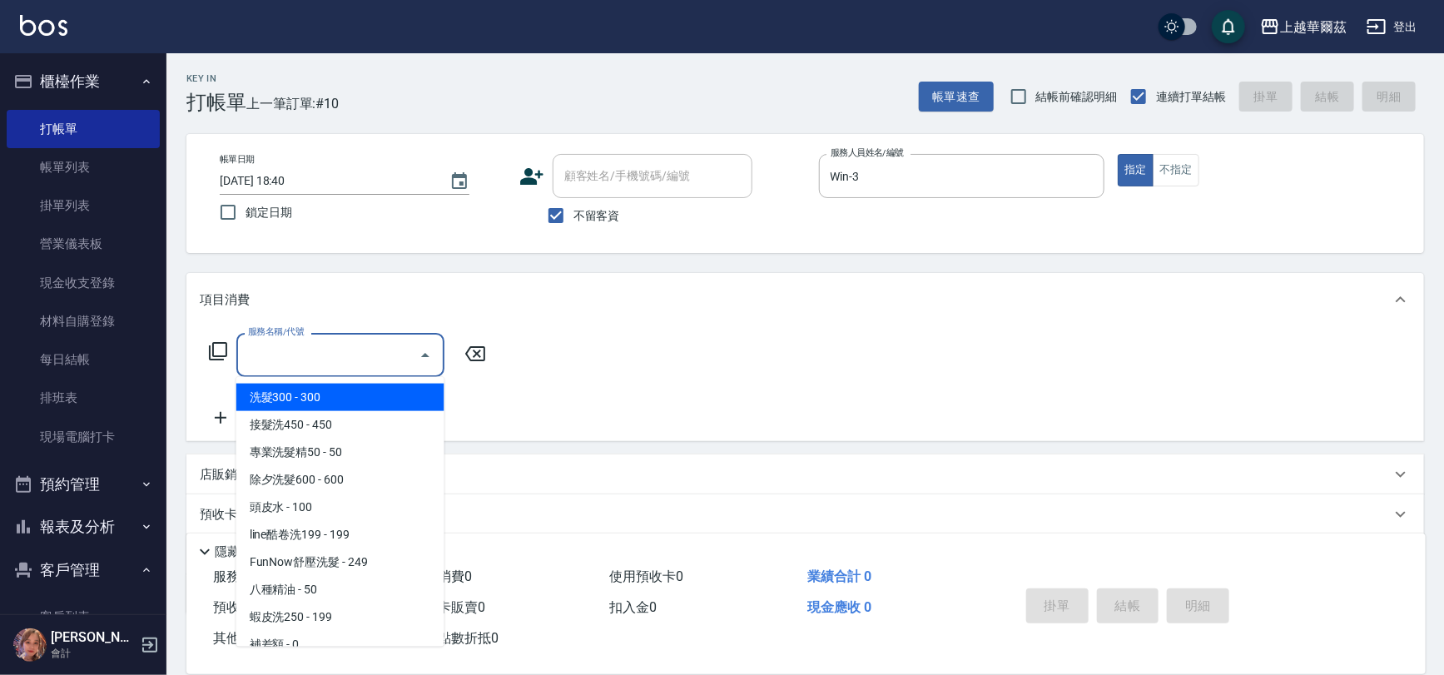
drag, startPoint x: 302, startPoint y: 399, endPoint x: 500, endPoint y: 390, distance: 198.3
click at [303, 399] on span "洗髮300 - 300" at bounding box center [340, 397] width 208 height 27
type input "洗髮300(101)"
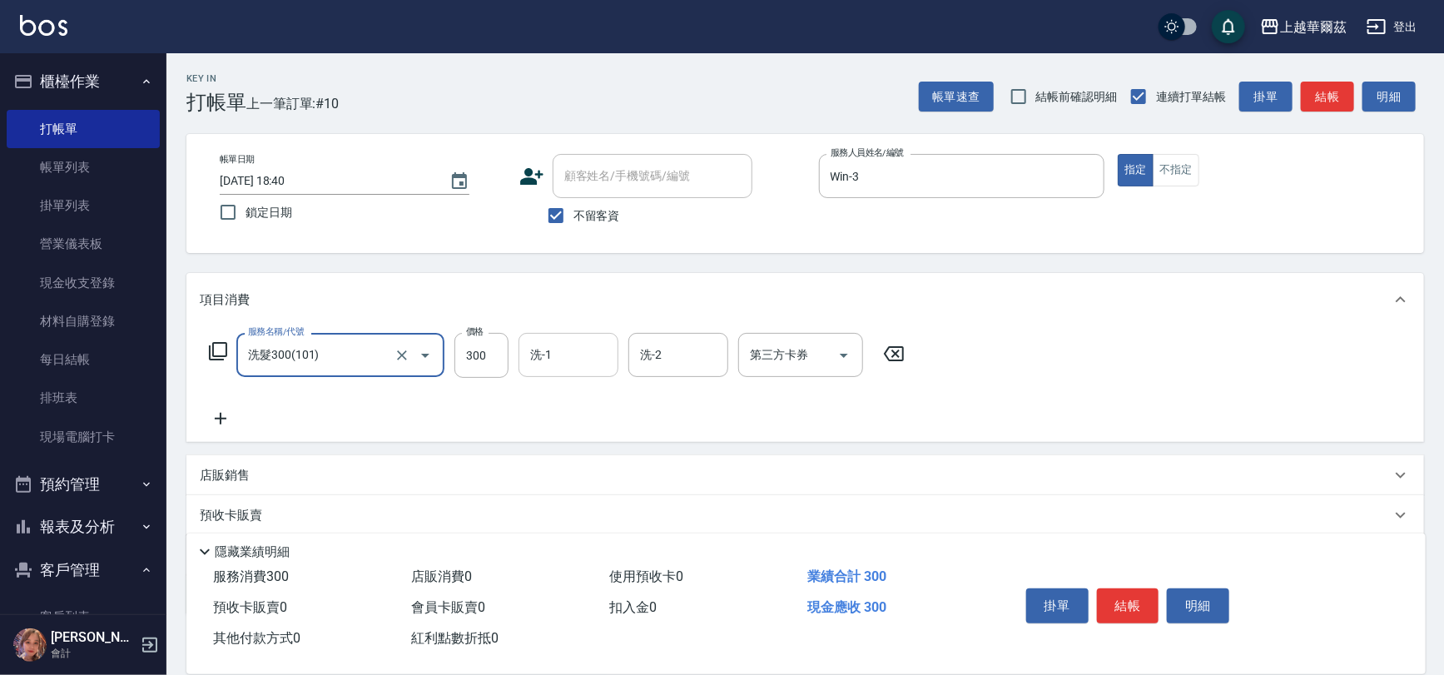
click at [609, 360] on input "洗-1" at bounding box center [568, 354] width 85 height 29
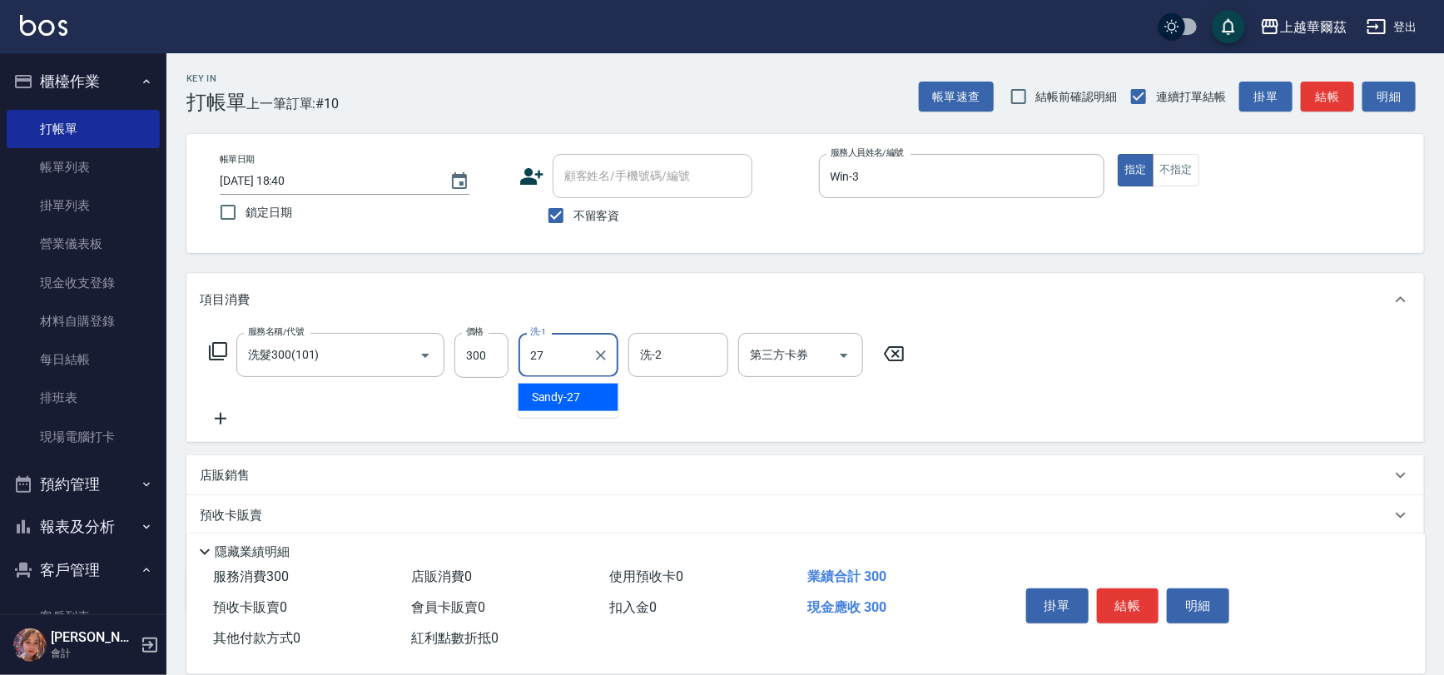
type input "Sandy-27"
drag, startPoint x: 224, startPoint y: 419, endPoint x: 319, endPoint y: 394, distance: 98.1
click at [223, 419] on icon at bounding box center [221, 419] width 12 height 12
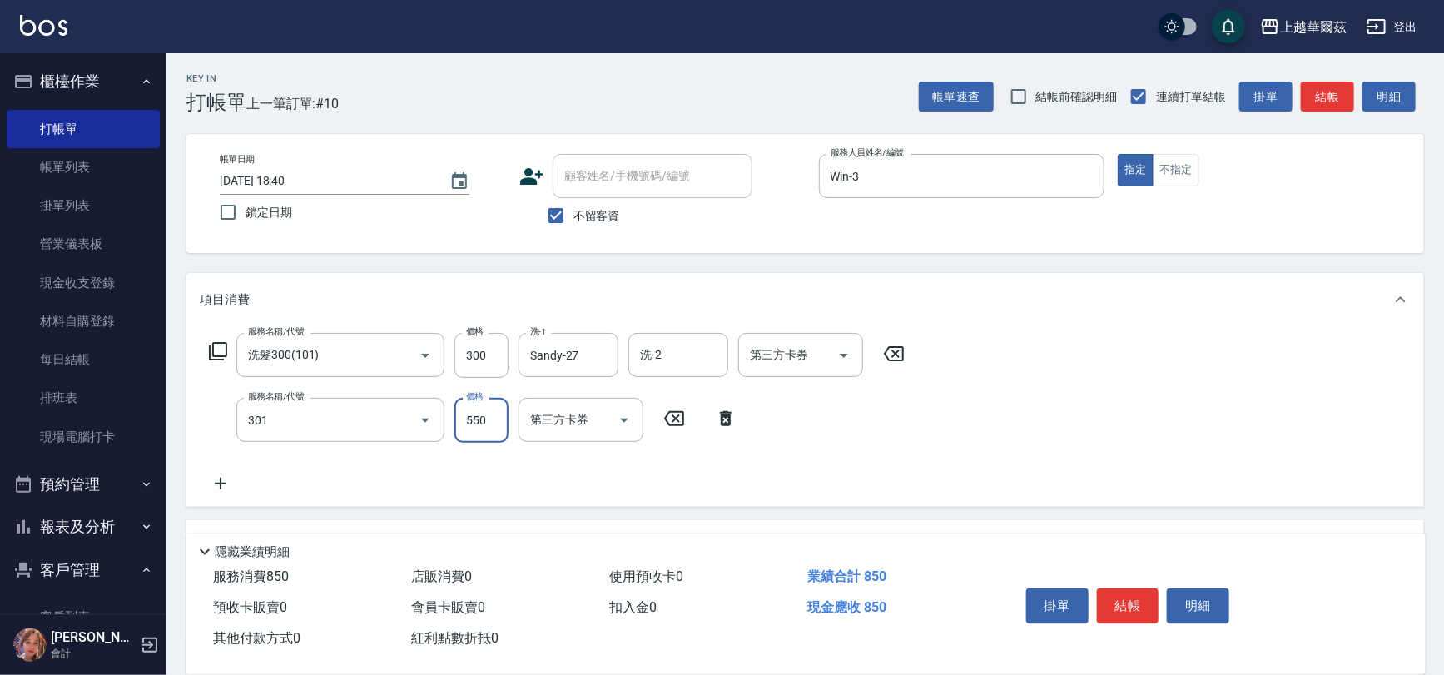
type input "剪髮550(301)"
click at [1143, 597] on button "結帳" at bounding box center [1128, 606] width 62 height 35
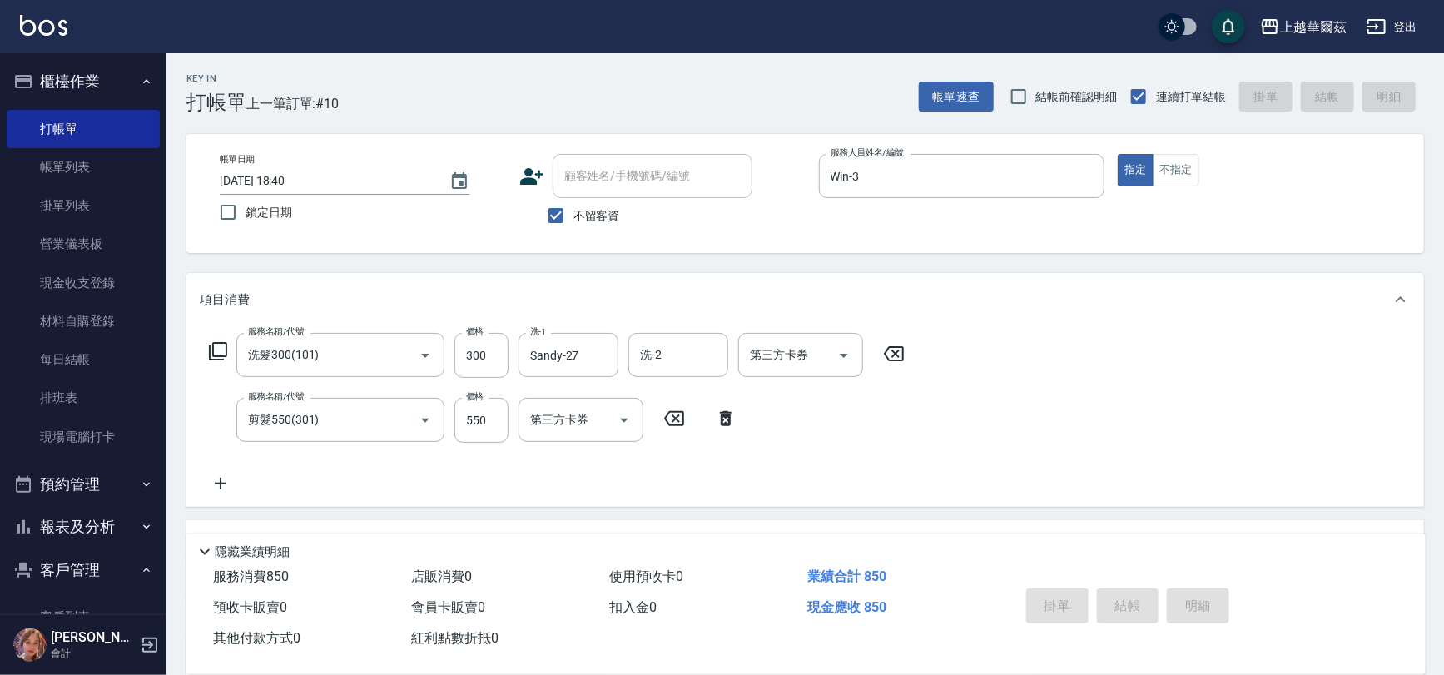
type input "[DATE] 18:41"
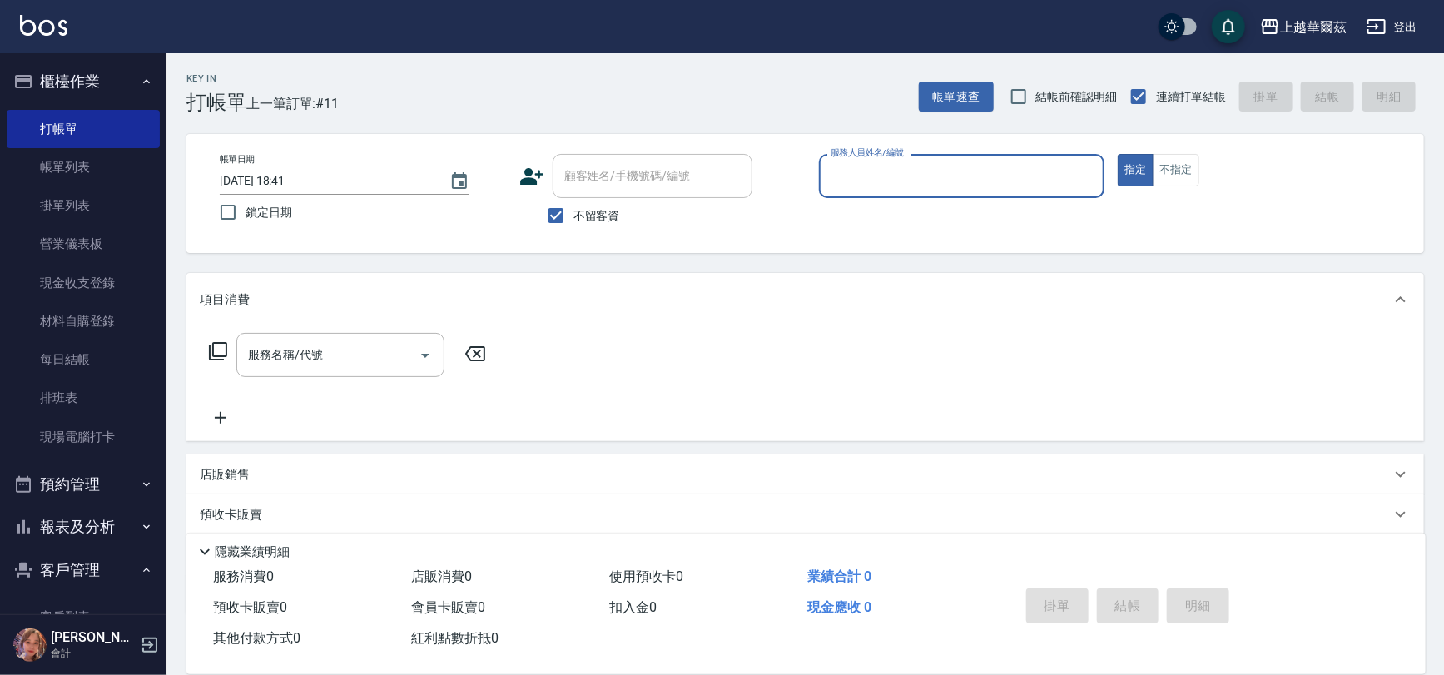
click at [864, 166] on input "服務人員姓名/編號" at bounding box center [962, 176] width 271 height 29
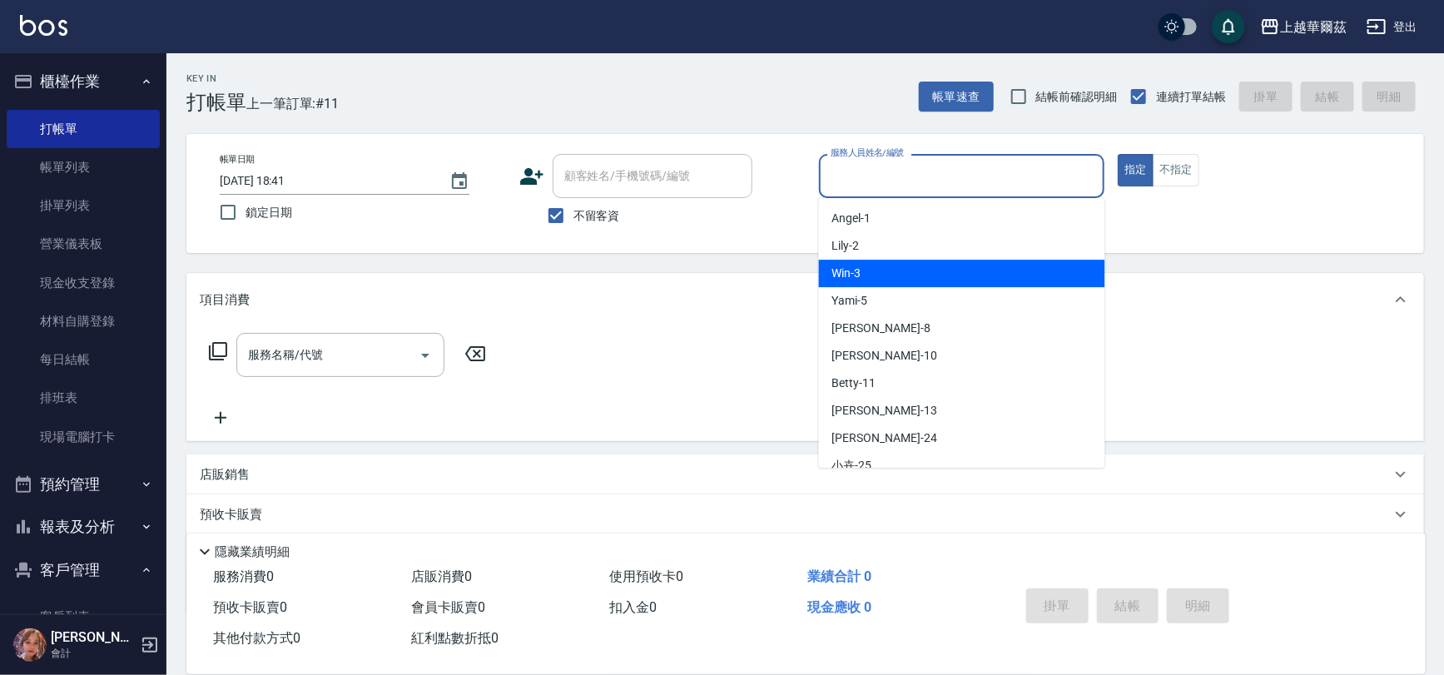
click at [876, 271] on div "Win -3" at bounding box center [962, 273] width 286 height 27
type input "Win-3"
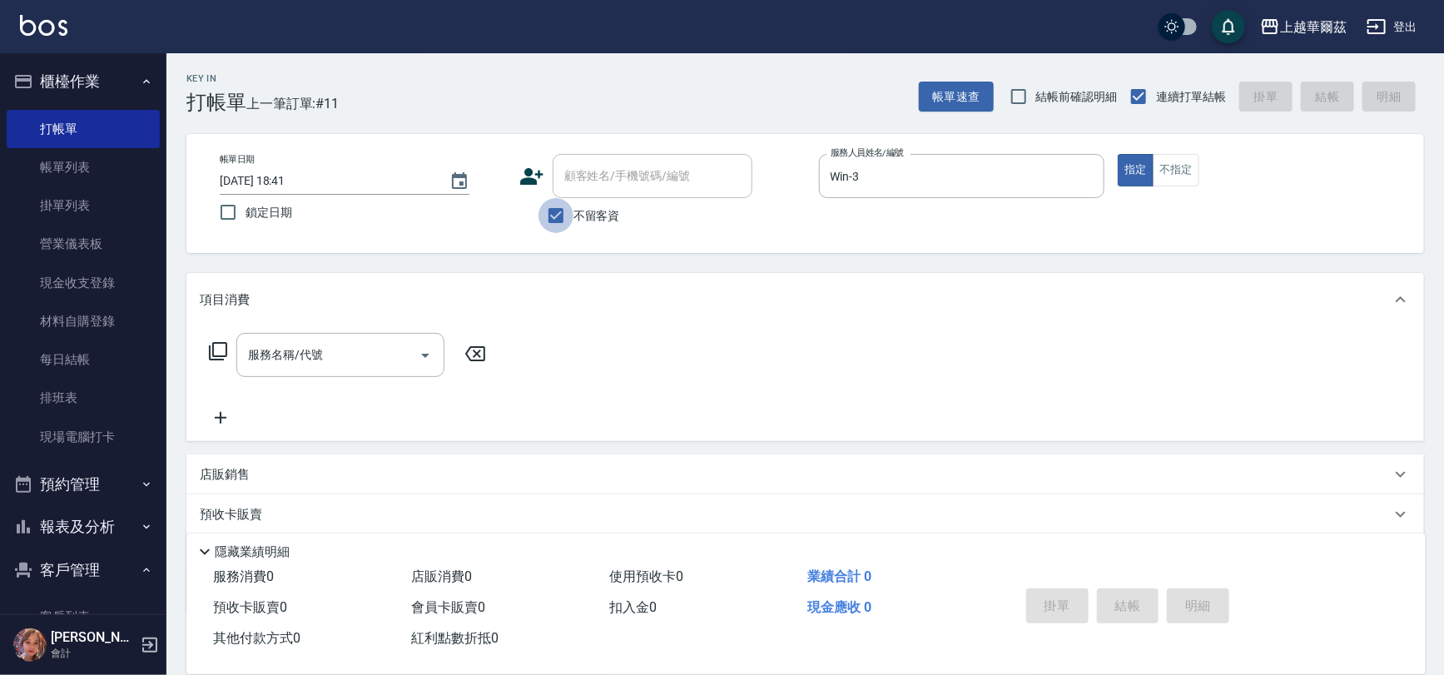
click at [539, 223] on input "不留客資" at bounding box center [556, 215] width 35 height 35
checkbox input "false"
click at [589, 169] on div "顧客姓名/手機號碼/編號 顧客姓名/手機號碼/編號" at bounding box center [653, 176] width 200 height 44
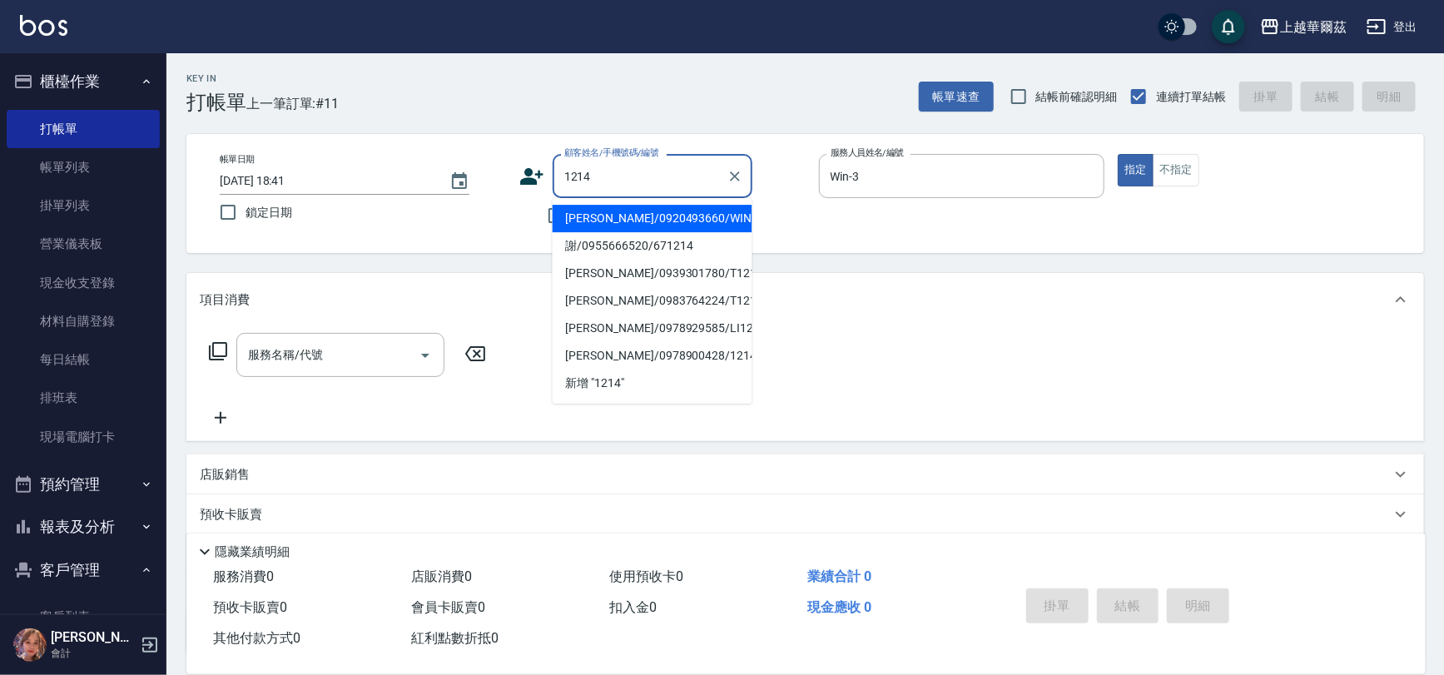
click at [638, 216] on li "[PERSON_NAME]/0920493660/WIN1214" at bounding box center [653, 218] width 200 height 27
type input "[PERSON_NAME]/0920493660/WIN1214"
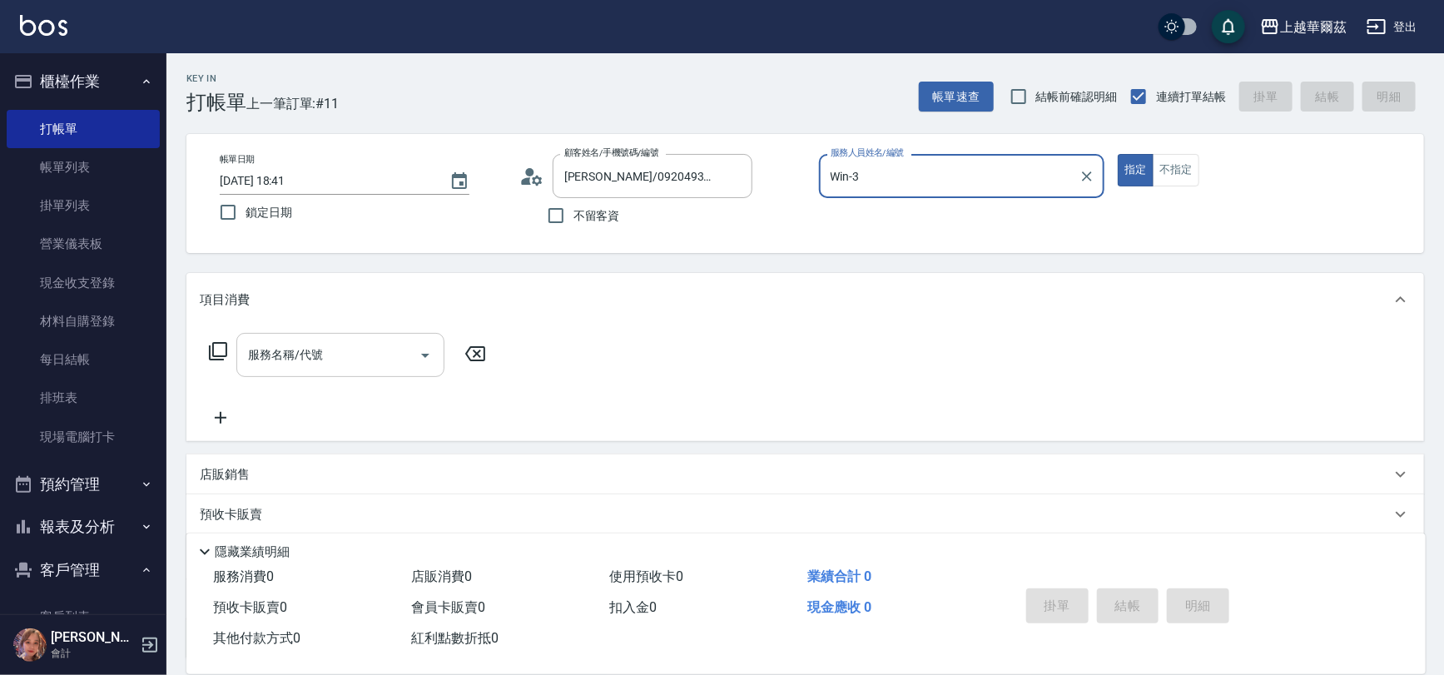
click at [316, 357] on div "服務名稱/代號 服務名稱/代號" at bounding box center [340, 355] width 208 height 44
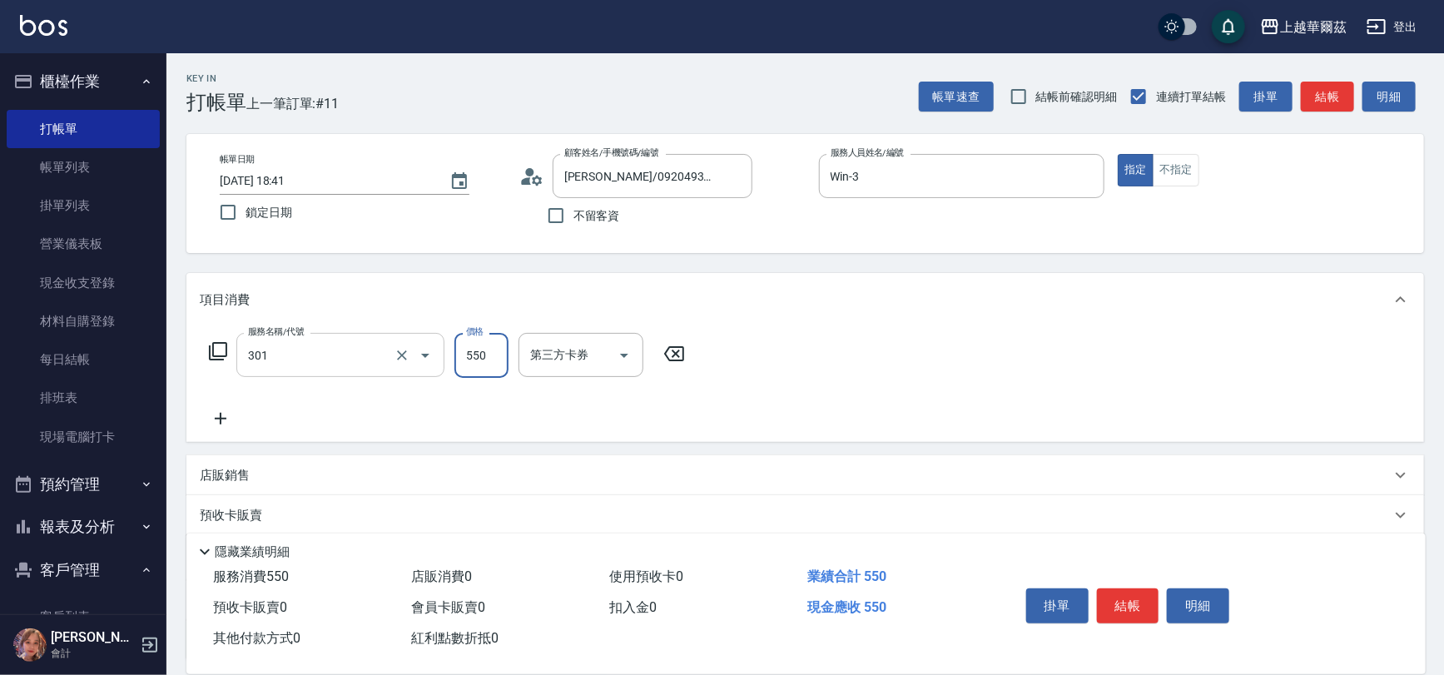
type input "剪髮550(301)"
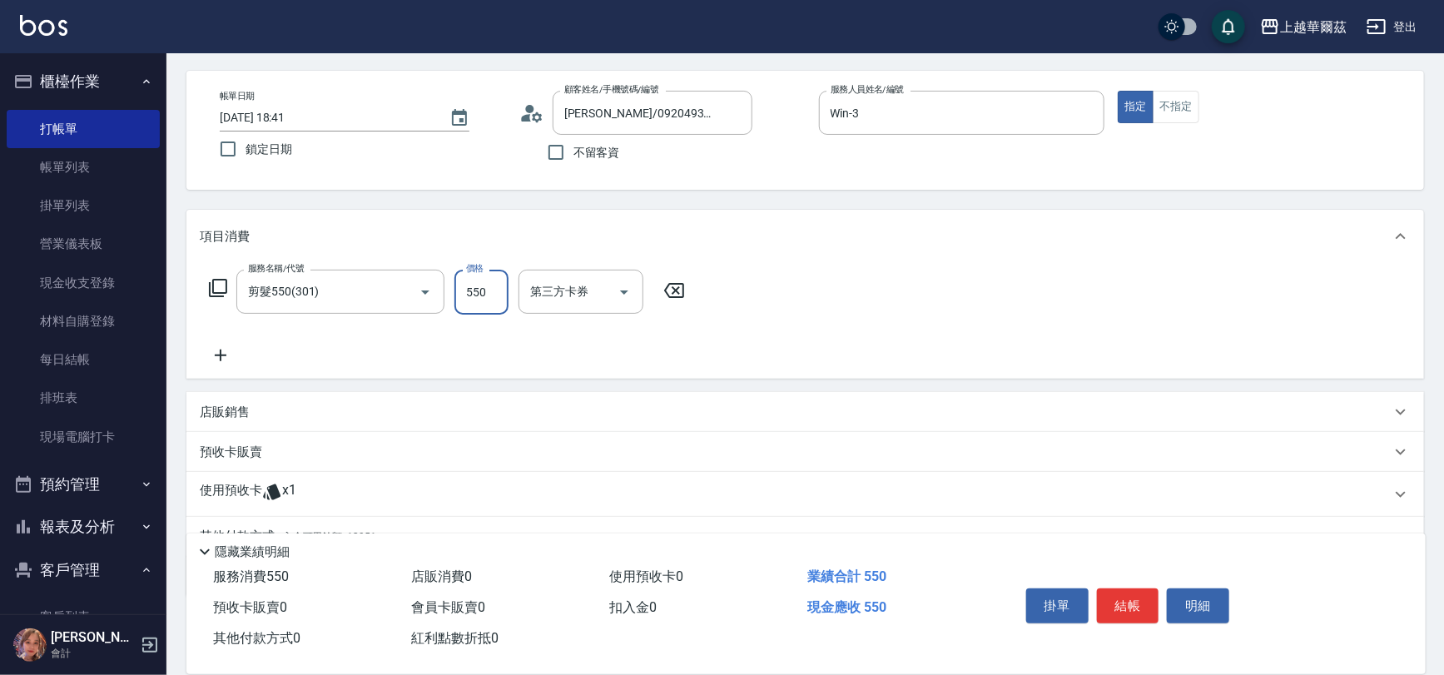
scroll to position [119, 0]
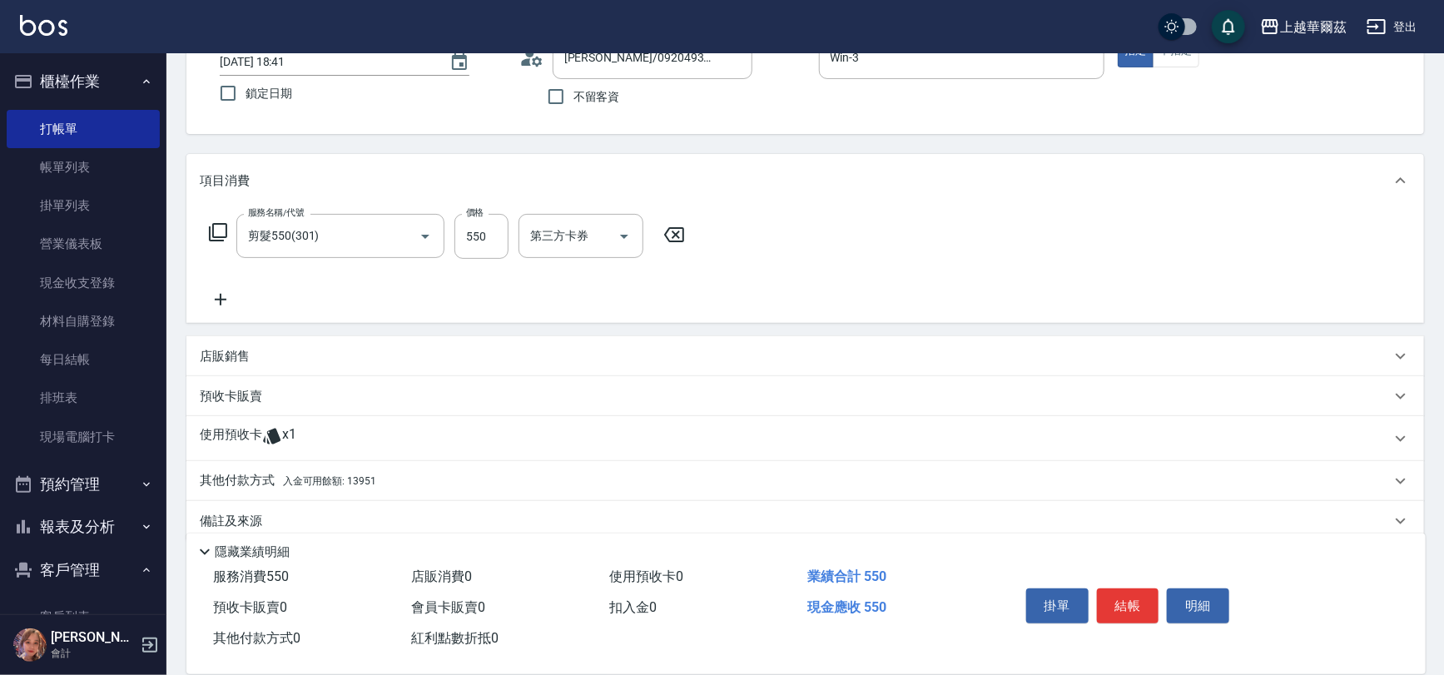
click at [482, 461] on div "其他付款方式 入金可用餘額: 13951" at bounding box center [805, 481] width 1238 height 40
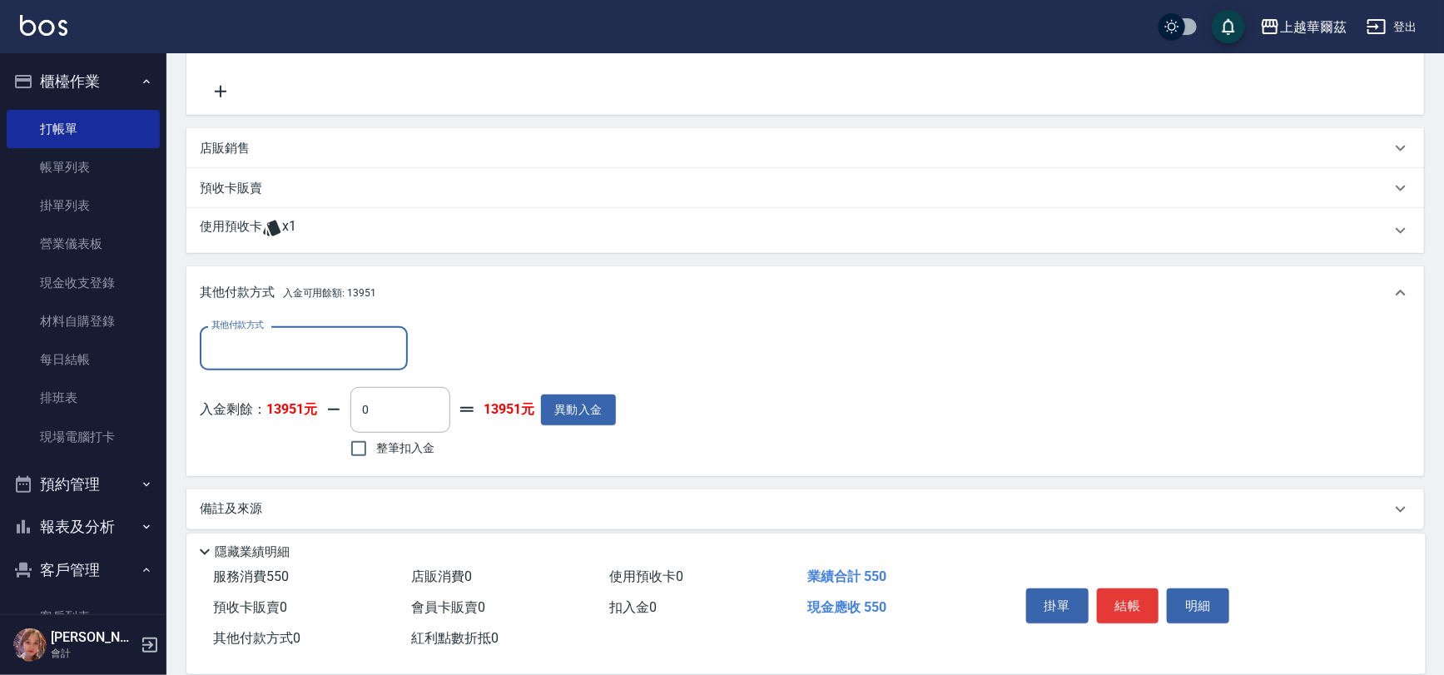
scroll to position [330, 0]
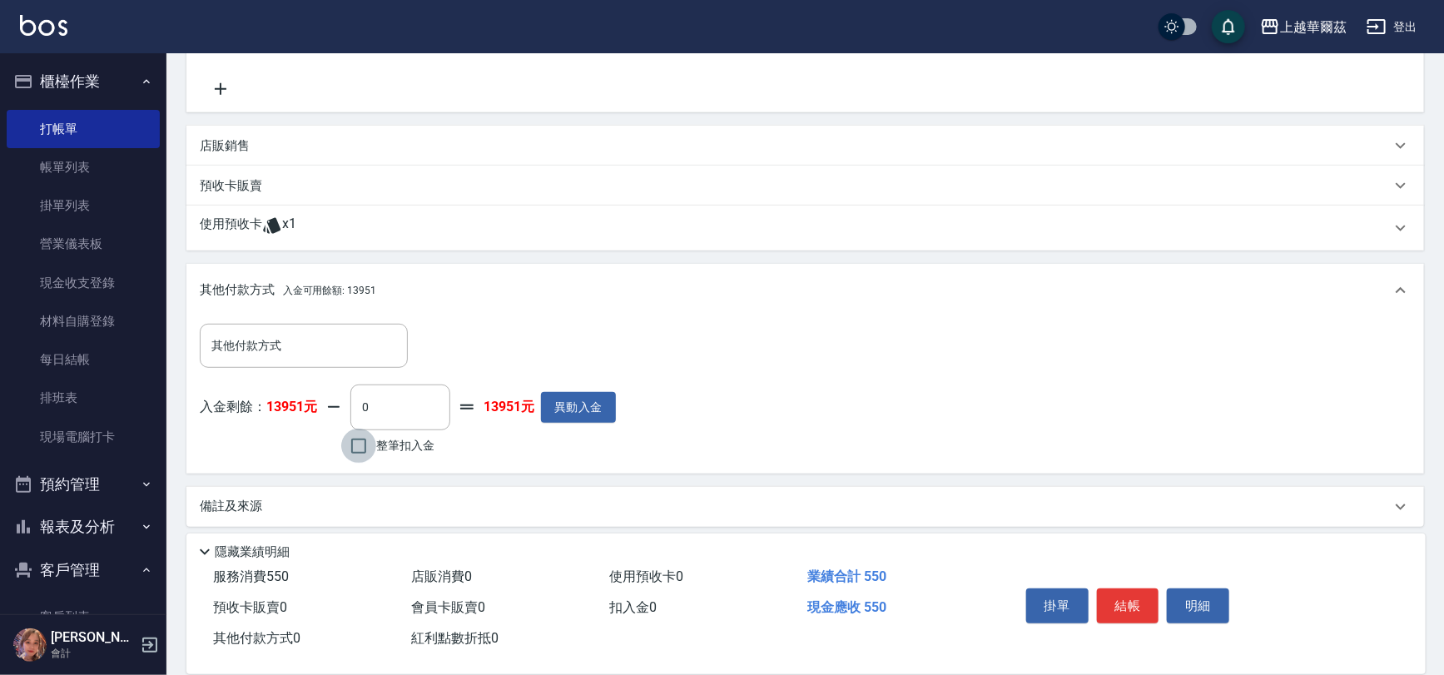
click at [352, 447] on input "整筆扣入金" at bounding box center [358, 446] width 35 height 35
checkbox input "true"
type input "550"
click at [1114, 598] on button "結帳" at bounding box center [1128, 606] width 62 height 35
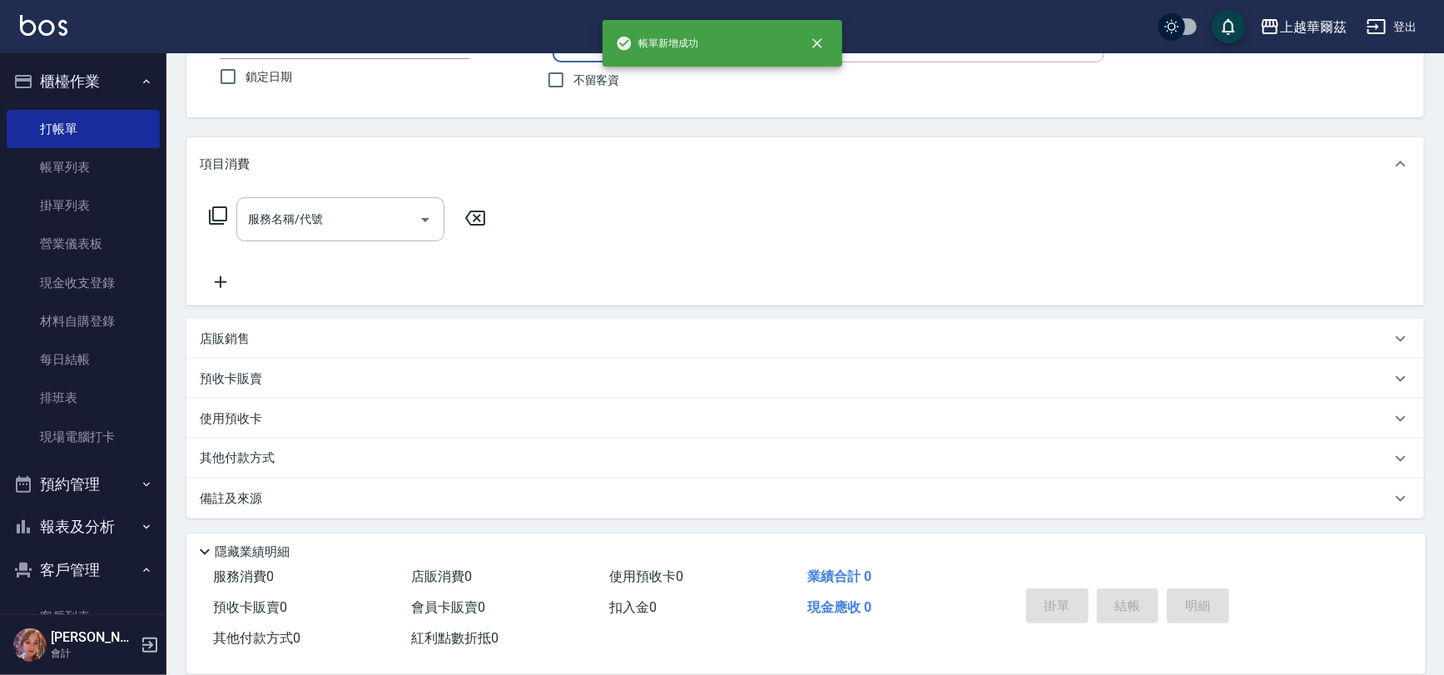
scroll to position [0, 0]
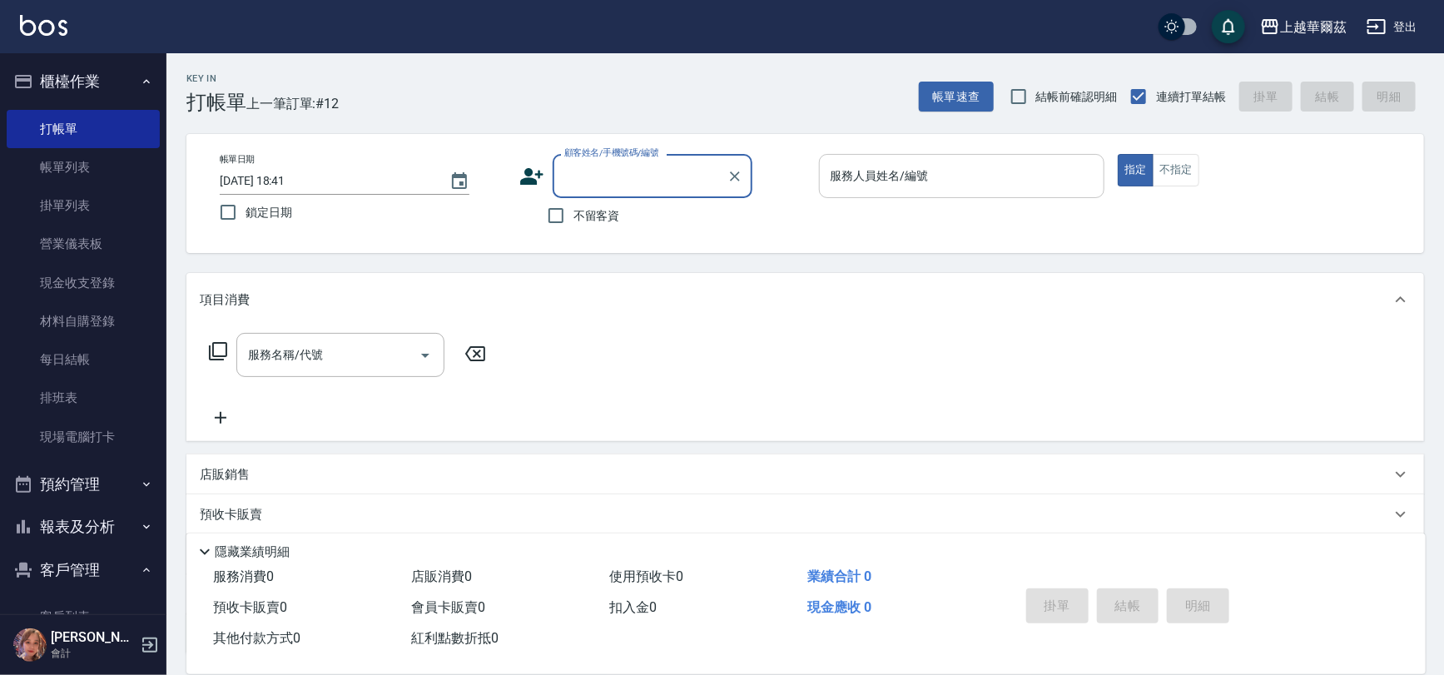
click at [860, 183] on input "服務人員姓名/編號" at bounding box center [962, 176] width 271 height 29
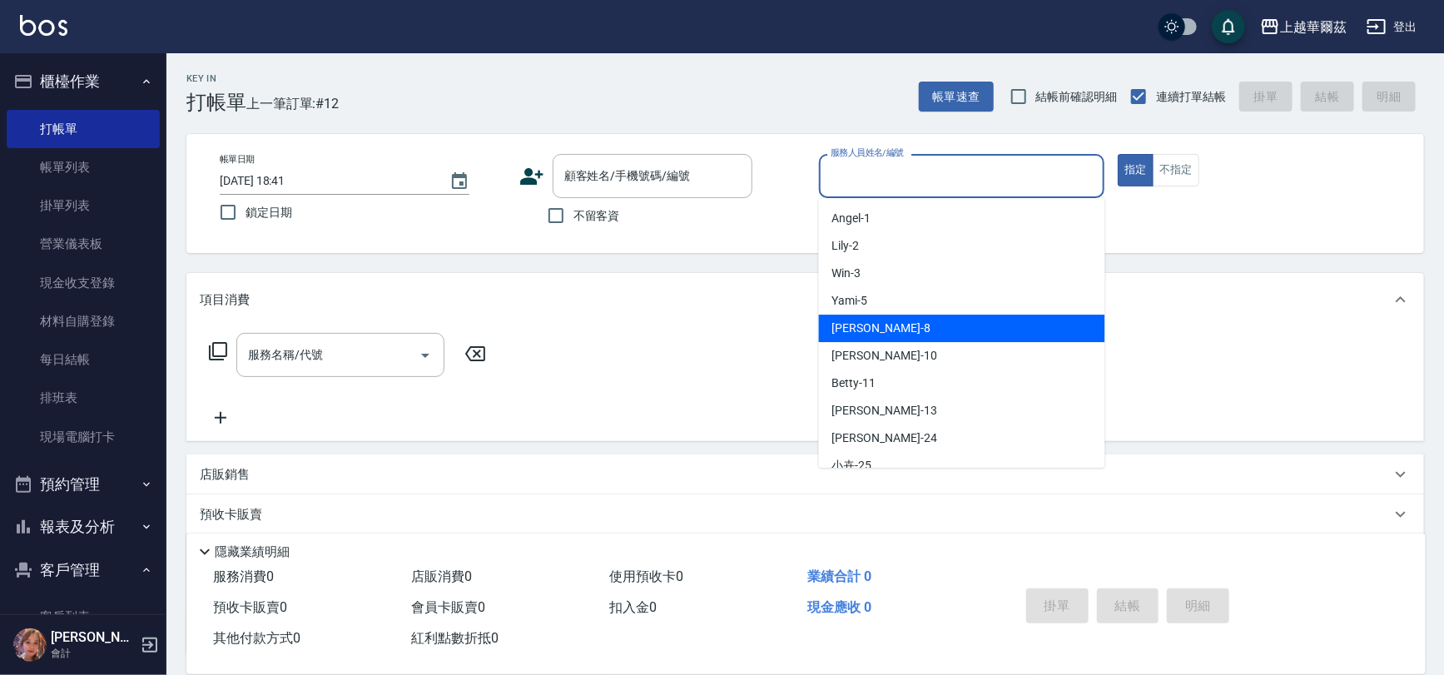
drag, startPoint x: 856, startPoint y: 325, endPoint x: 699, endPoint y: 220, distance: 188.9
click at [857, 325] on span "[PERSON_NAME] -8" at bounding box center [881, 328] width 98 height 17
type input "[PERSON_NAME]-8"
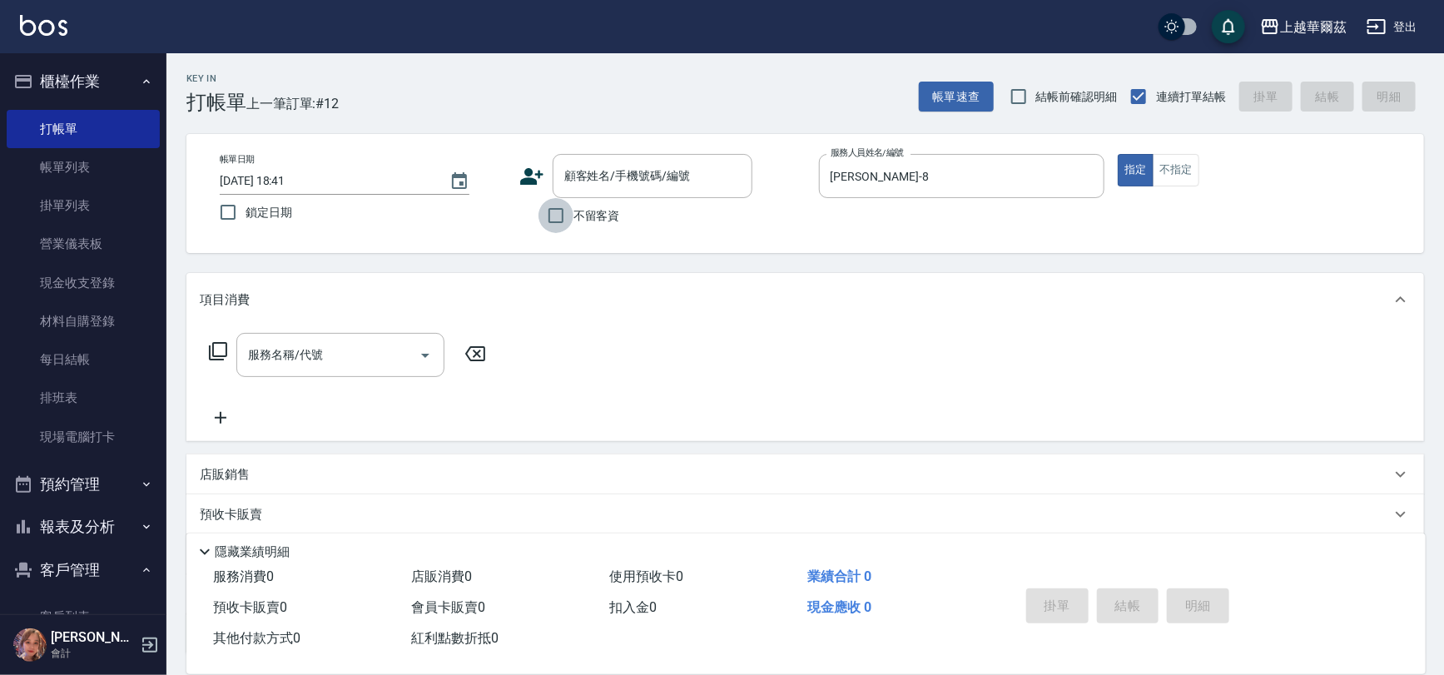
click at [558, 219] on input "不留客資" at bounding box center [556, 215] width 35 height 35
checkbox input "true"
click at [356, 352] on input "服務名稱/代號" at bounding box center [328, 354] width 168 height 29
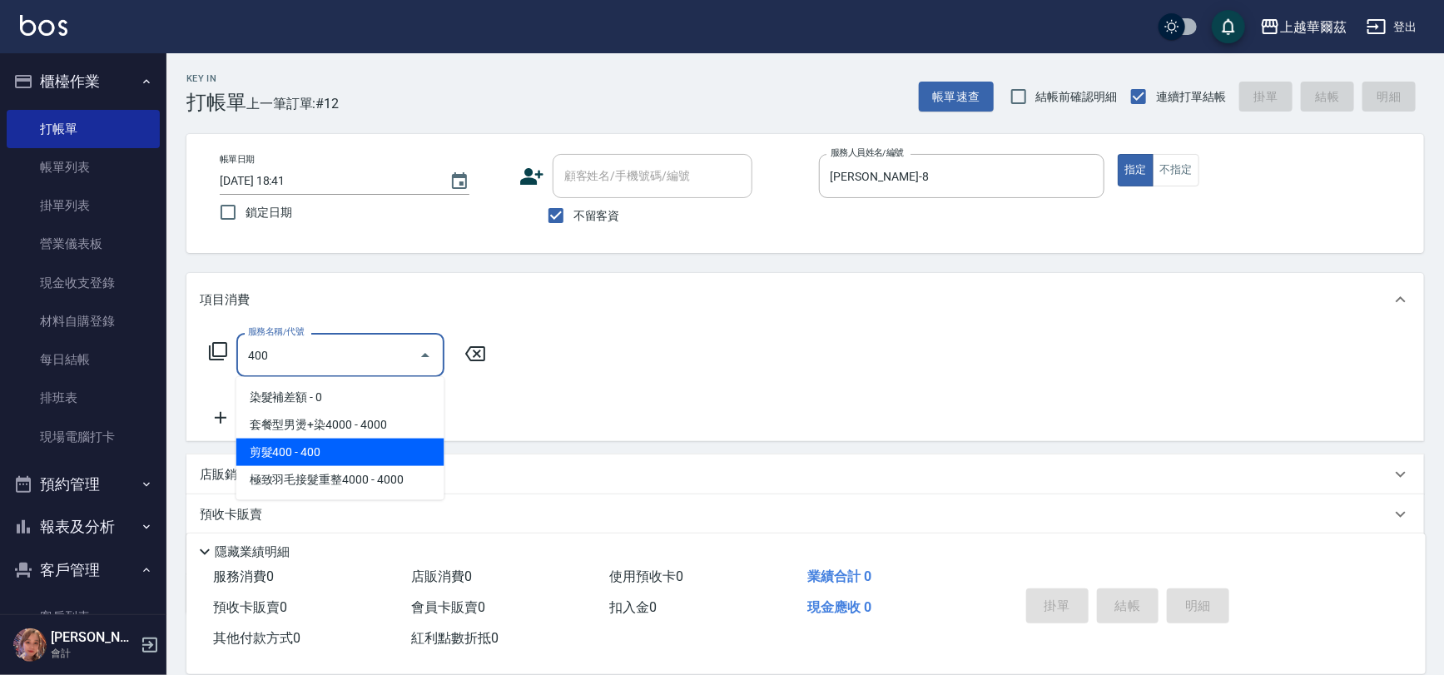
click at [343, 450] on span "剪髮400 - 400" at bounding box center [340, 452] width 208 height 27
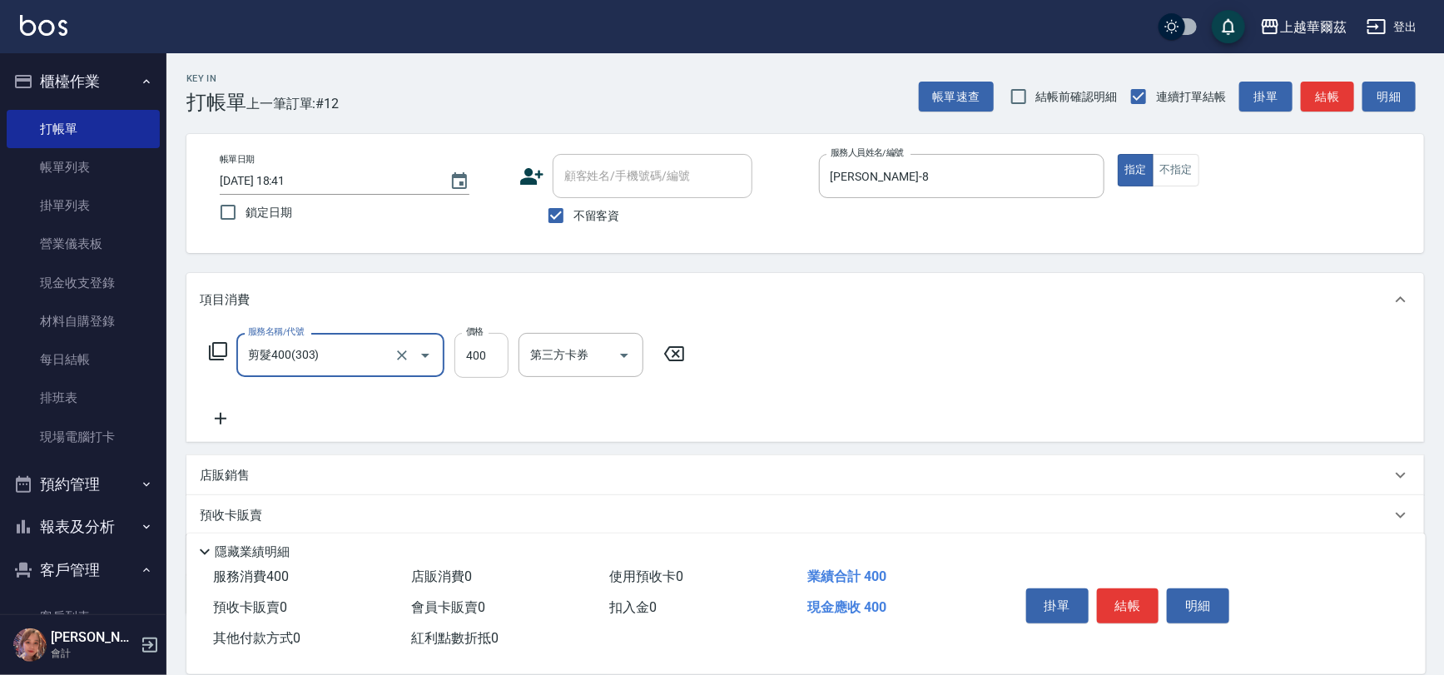
type input "剪髮400(303)"
click at [487, 346] on input "400" at bounding box center [482, 355] width 54 height 45
type input "450"
click at [213, 414] on icon at bounding box center [221, 419] width 42 height 20
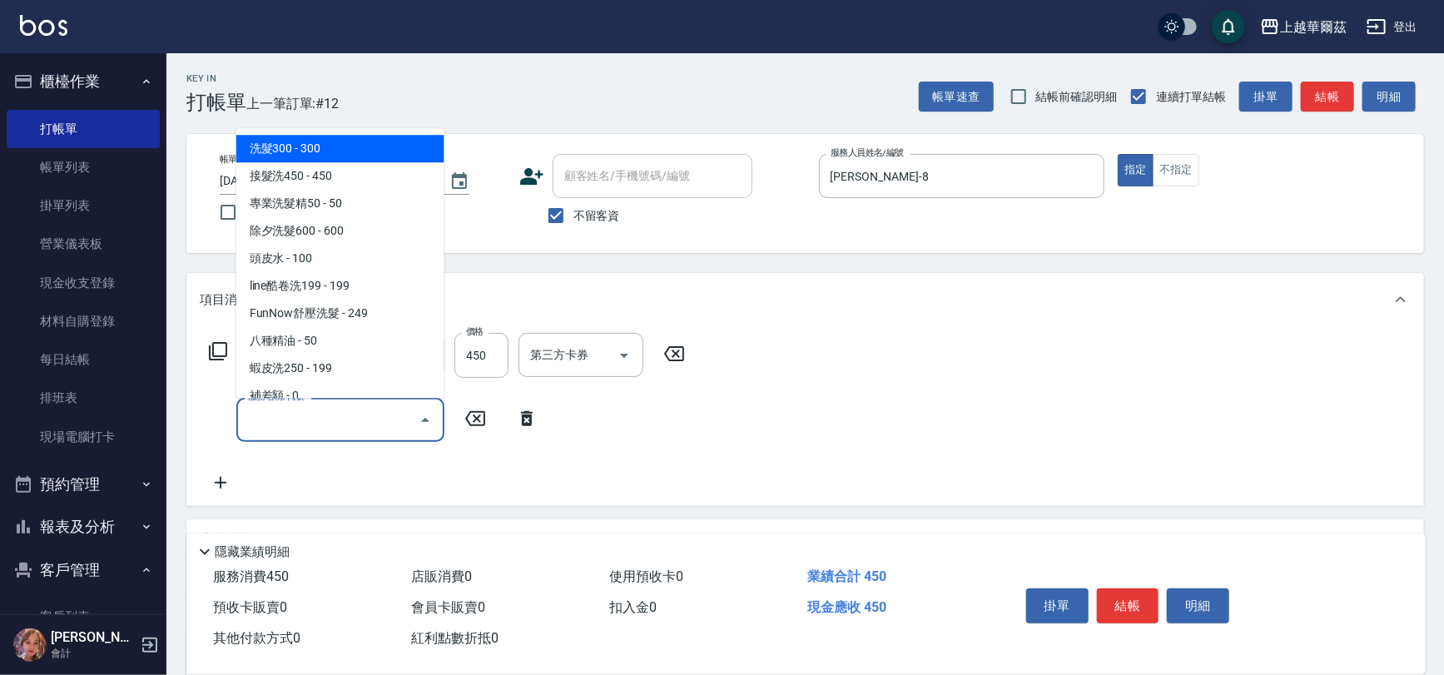
click at [262, 423] on input "服務名稱/代號" at bounding box center [328, 419] width 168 height 29
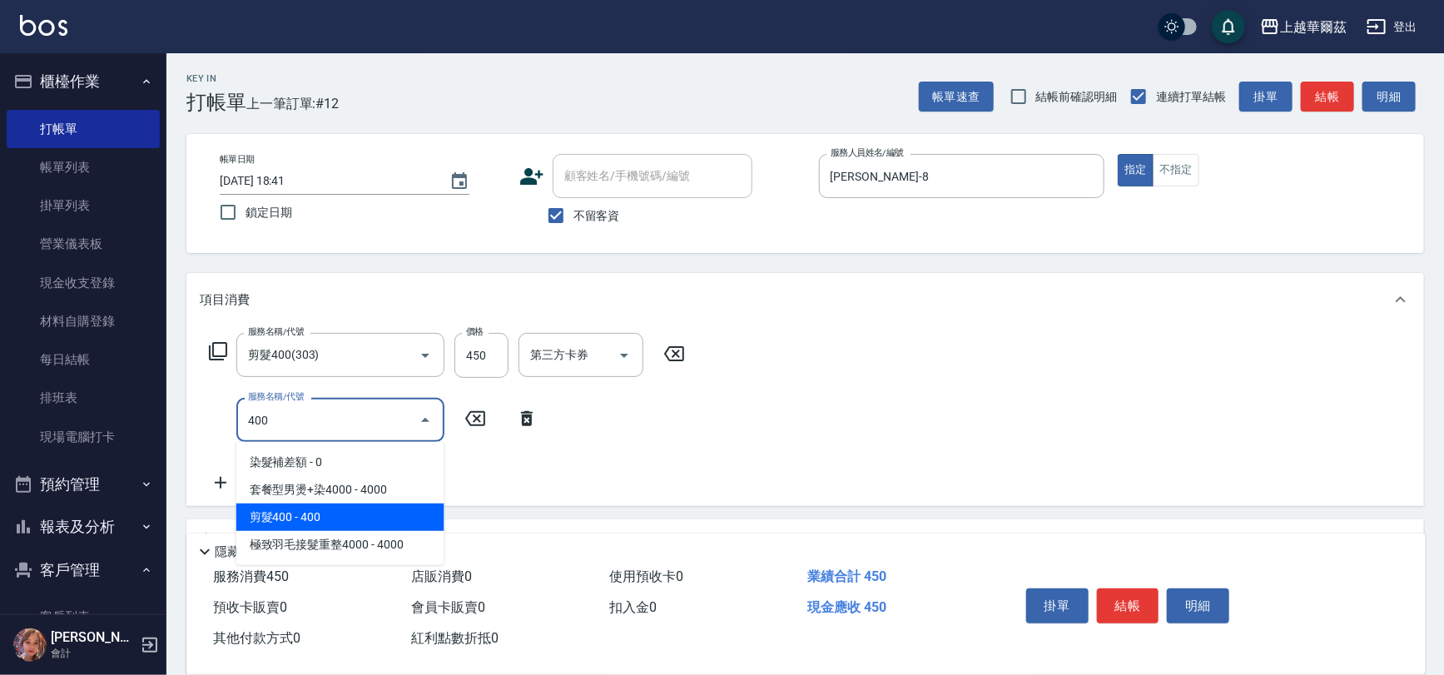
click at [318, 512] on span "剪髮400 - 400" at bounding box center [340, 517] width 208 height 27
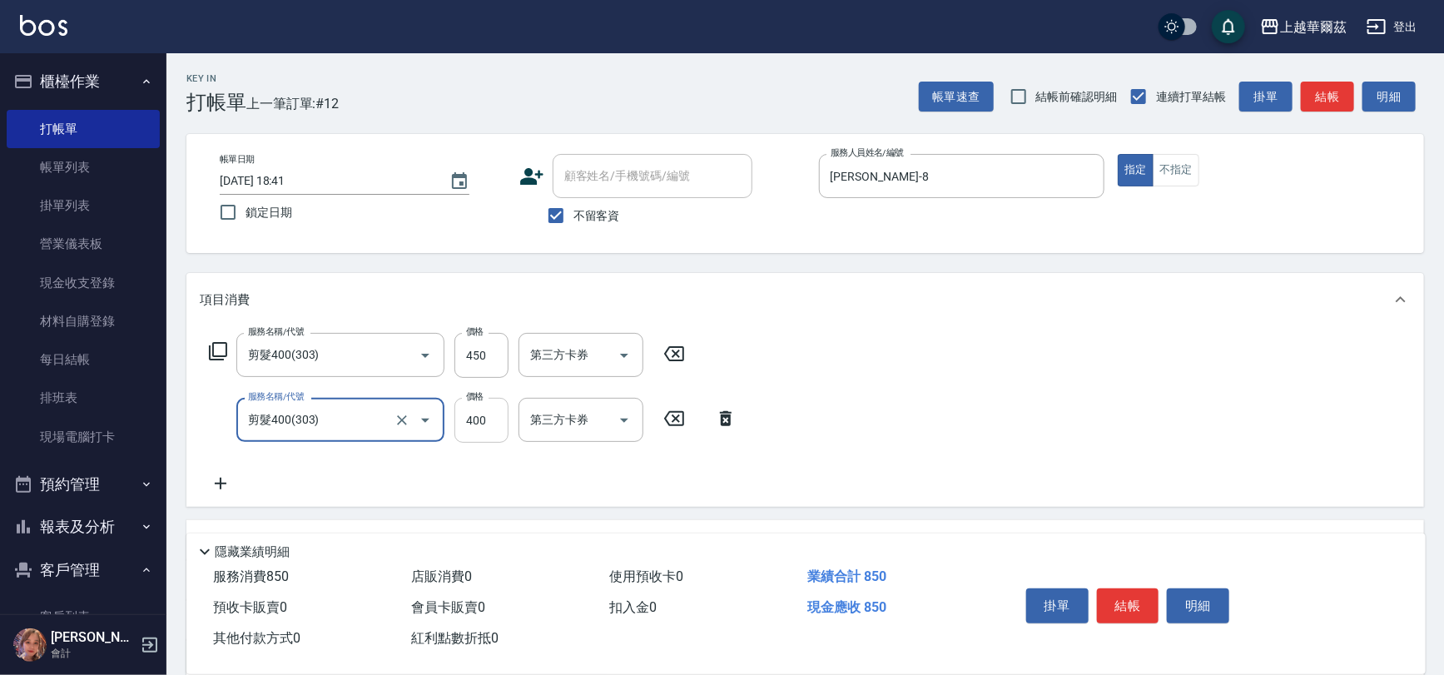
type input "剪髮400(303)"
click at [494, 433] on input "400" at bounding box center [482, 420] width 54 height 45
type input "450"
click at [1141, 602] on button "結帳" at bounding box center [1128, 606] width 62 height 35
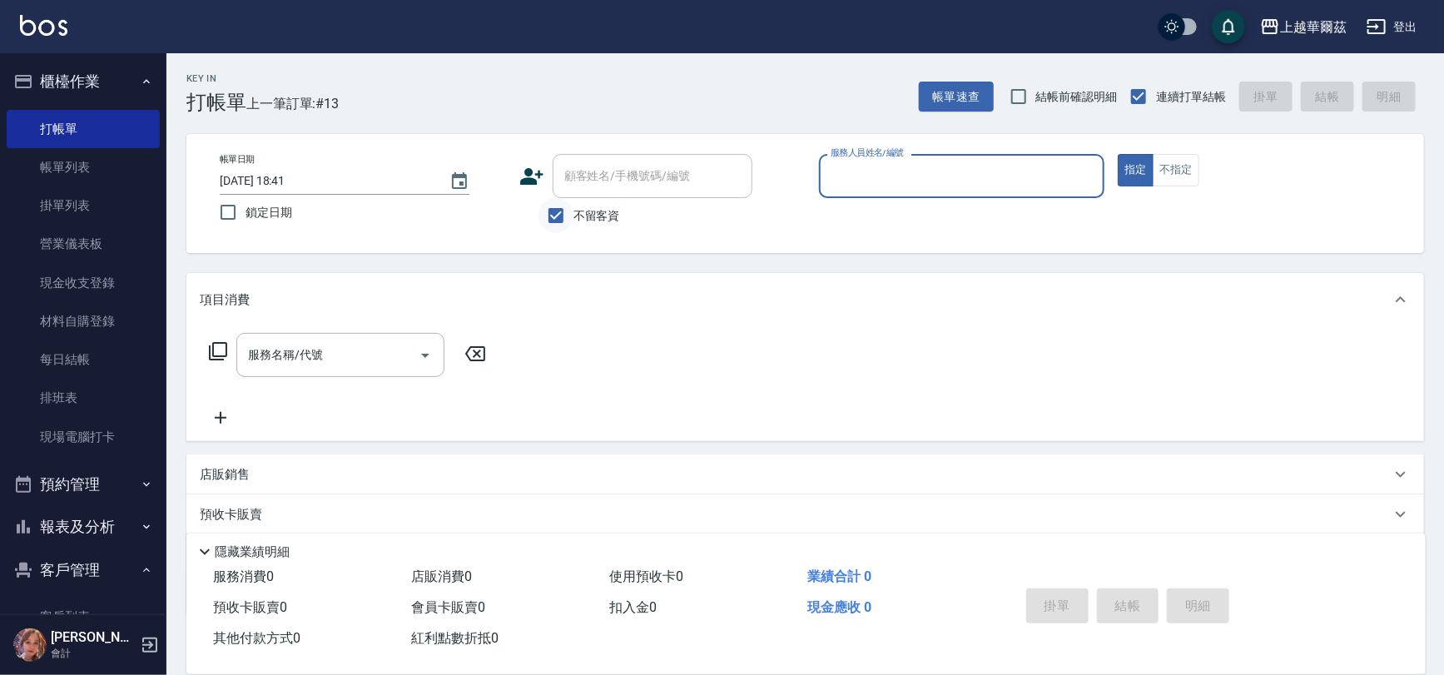
click at [554, 216] on input "不留客資" at bounding box center [556, 215] width 35 height 35
checkbox input "false"
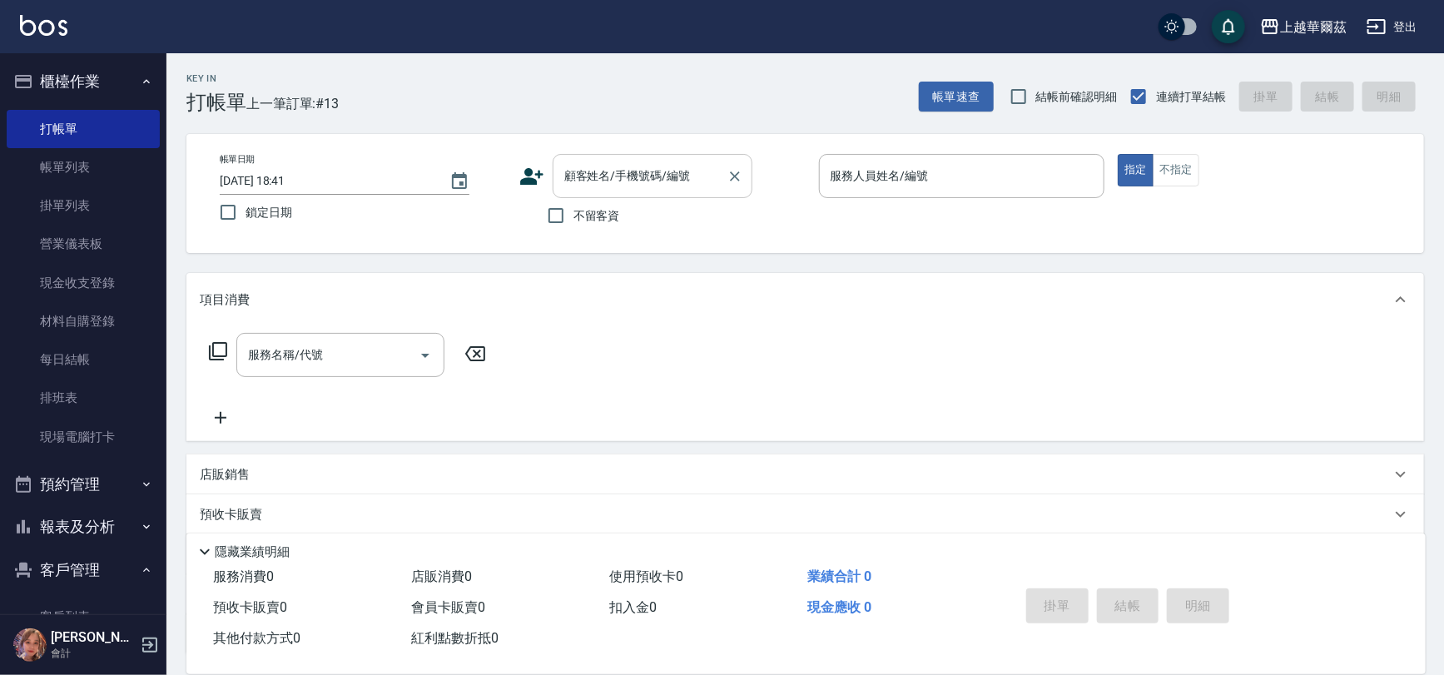
click at [585, 172] on div "顧客姓名/手機號碼/編號 顧客姓名/手機號碼/編號" at bounding box center [653, 176] width 200 height 44
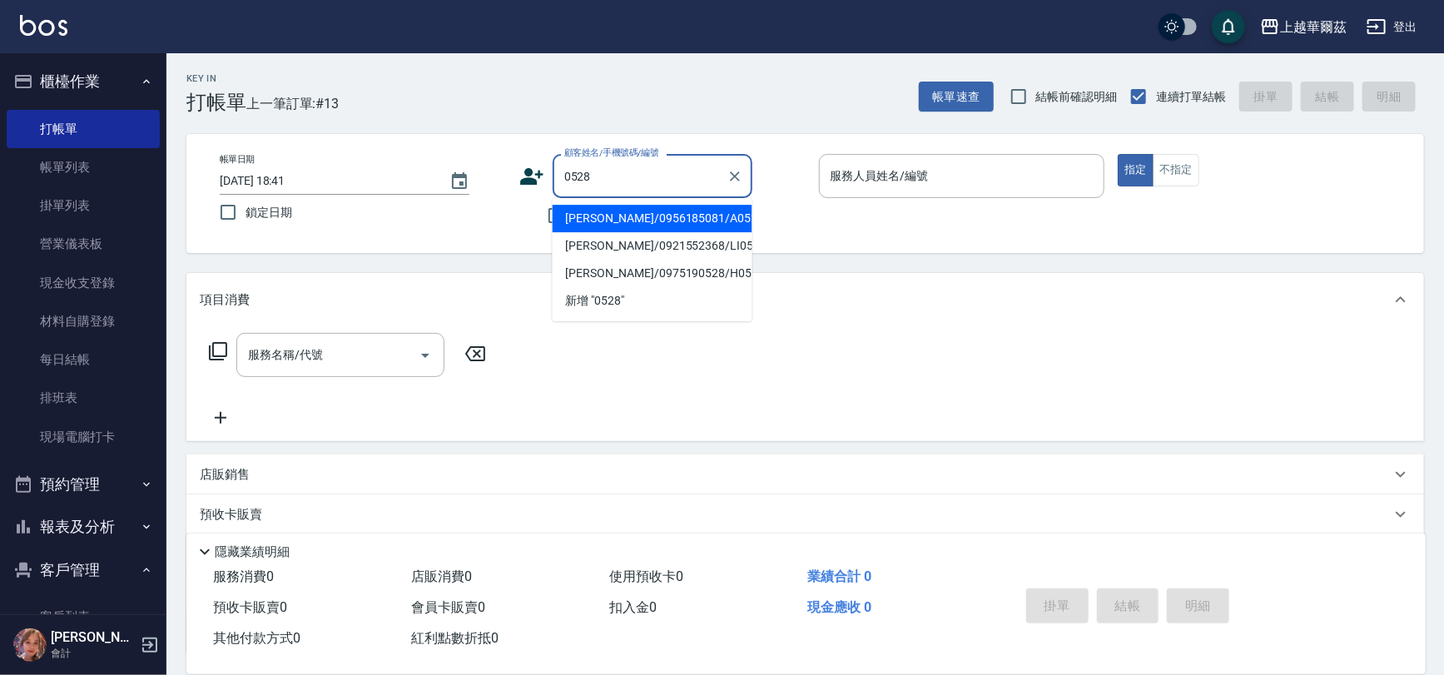
click at [614, 221] on li "[PERSON_NAME]/0956185081/A052821" at bounding box center [653, 218] width 200 height 27
type input "[PERSON_NAME]/0956185081/A052821"
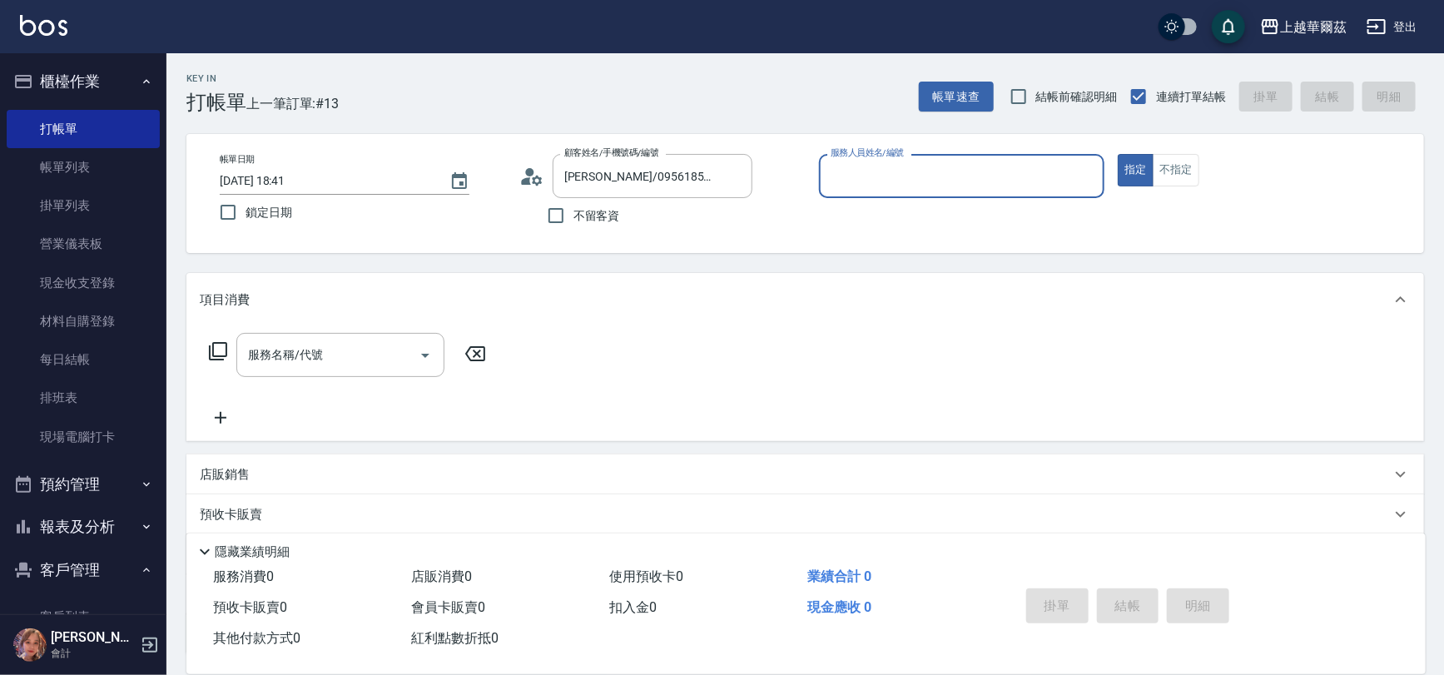
click at [862, 175] on div "服務人員姓名/編號 服務人員姓名/編號" at bounding box center [962, 176] width 286 height 44
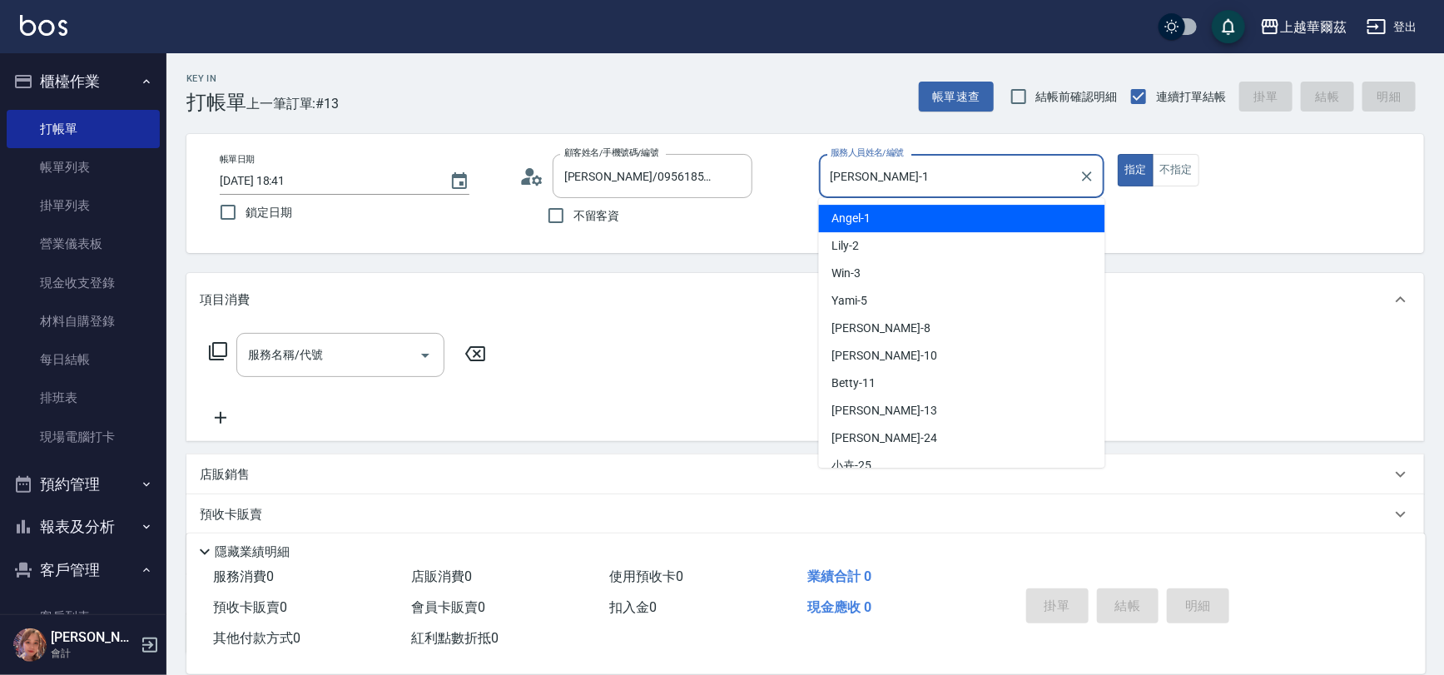
click at [868, 181] on input "[PERSON_NAME]-1" at bounding box center [950, 176] width 246 height 29
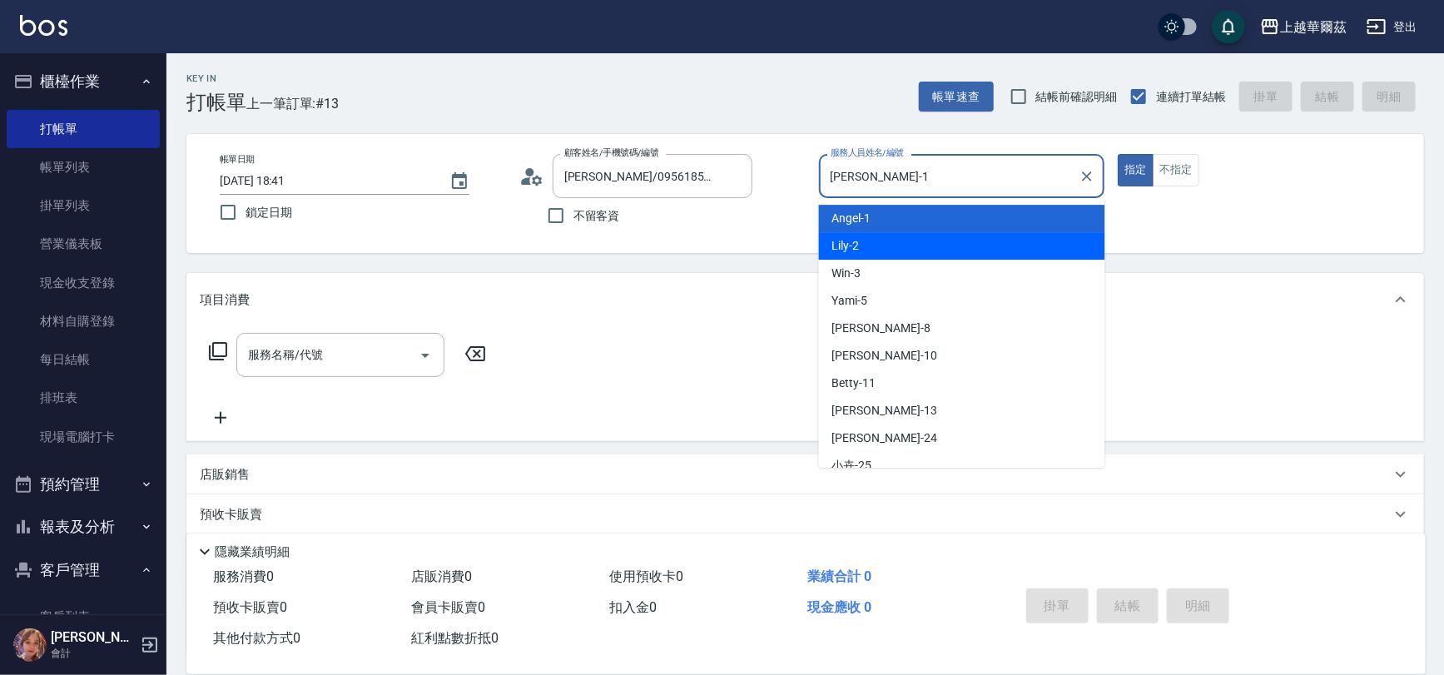
click at [867, 250] on div "Lily -2" at bounding box center [962, 245] width 286 height 27
type input "Lily-2"
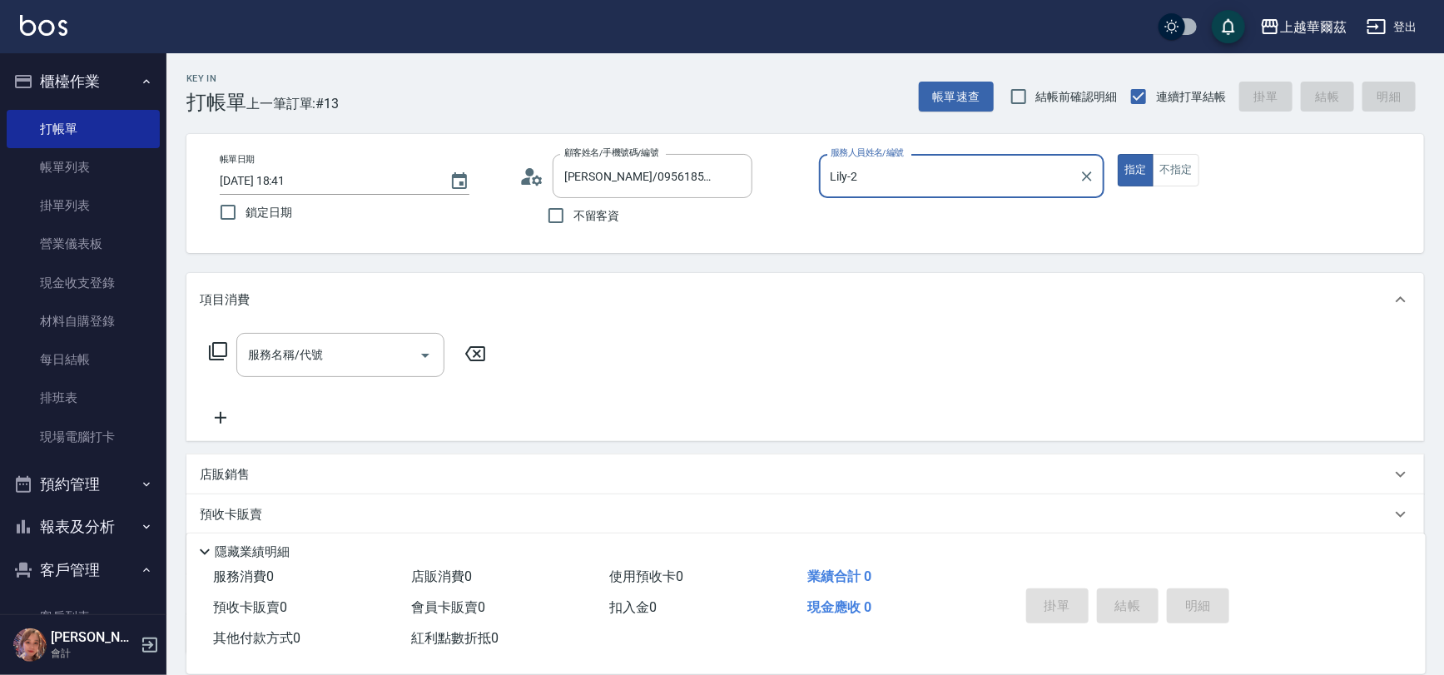
click at [316, 356] on div "服務名稱/代號 服務名稱/代號" at bounding box center [340, 355] width 208 height 44
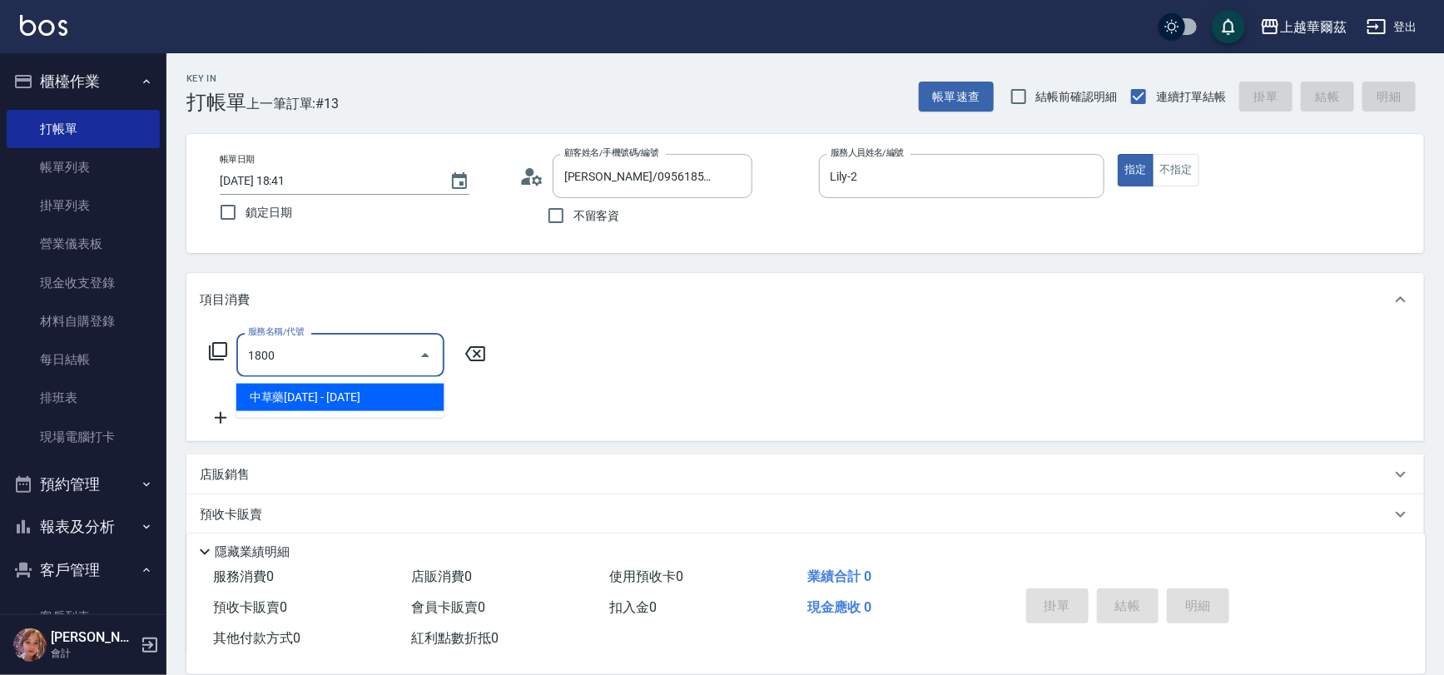
click at [314, 405] on span "中草藥[DATE] - [DATE]" at bounding box center [340, 397] width 208 height 27
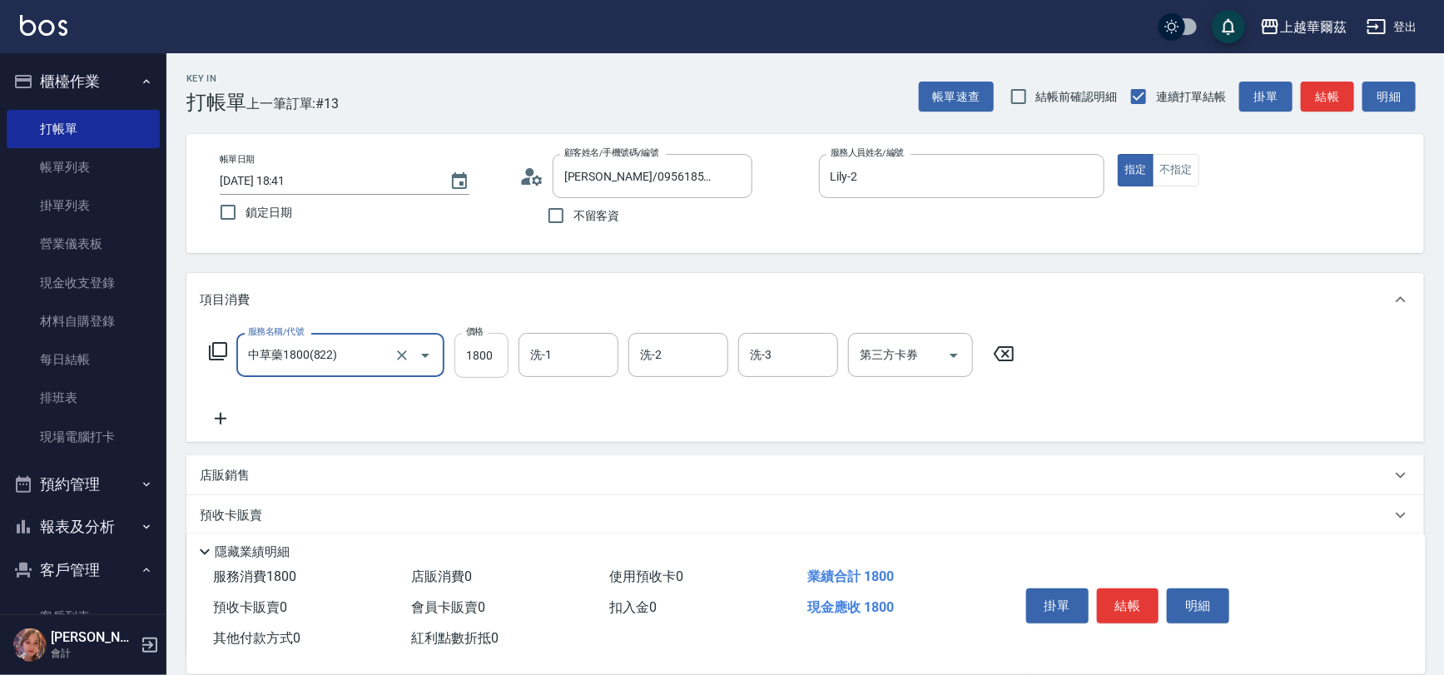
type input "中草藥1800(822)"
drag, startPoint x: 485, startPoint y: 362, endPoint x: 475, endPoint y: 387, distance: 26.9
click at [483, 362] on input "1800" at bounding box center [482, 355] width 54 height 45
drag, startPoint x: 579, startPoint y: 443, endPoint x: 533, endPoint y: 360, distance: 95.0
click at [577, 433] on div "項目消費 服務名稱/代號 中草藥1800(822) 服務名稱/代號 價格 1800 價格 洗-1 洗-1 洗-2 洗-2 洗-3 洗-3 第三方卡券 第三方卡…" at bounding box center [805, 464] width 1238 height 382
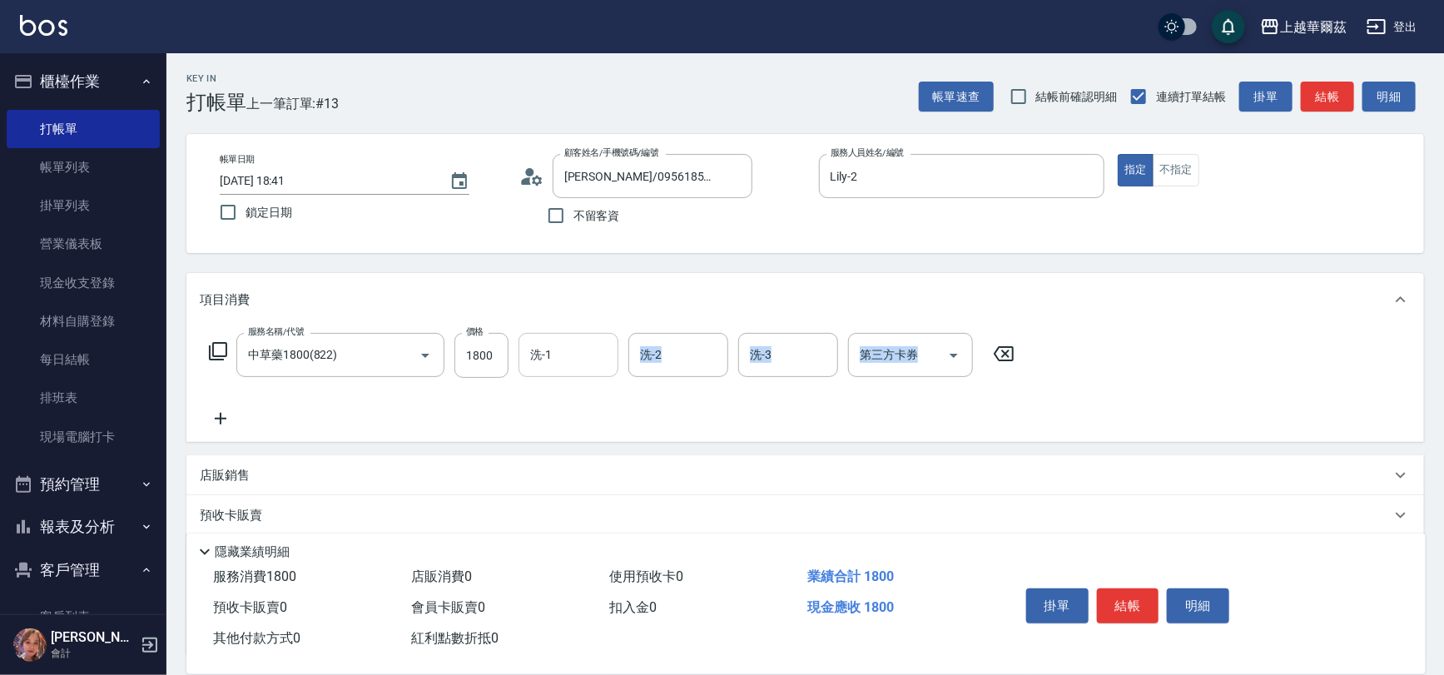
click at [545, 345] on input "洗-1" at bounding box center [568, 354] width 85 height 29
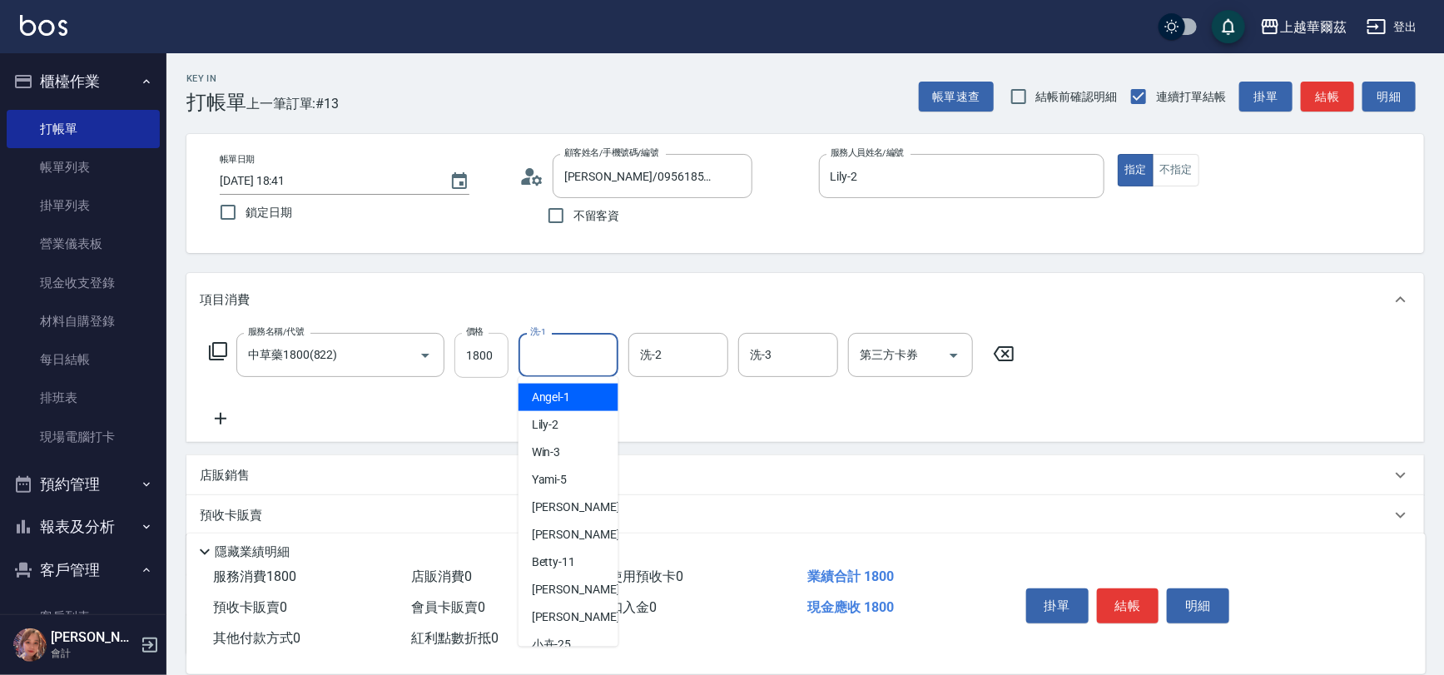
click at [460, 355] on input "1800" at bounding box center [482, 355] width 54 height 45
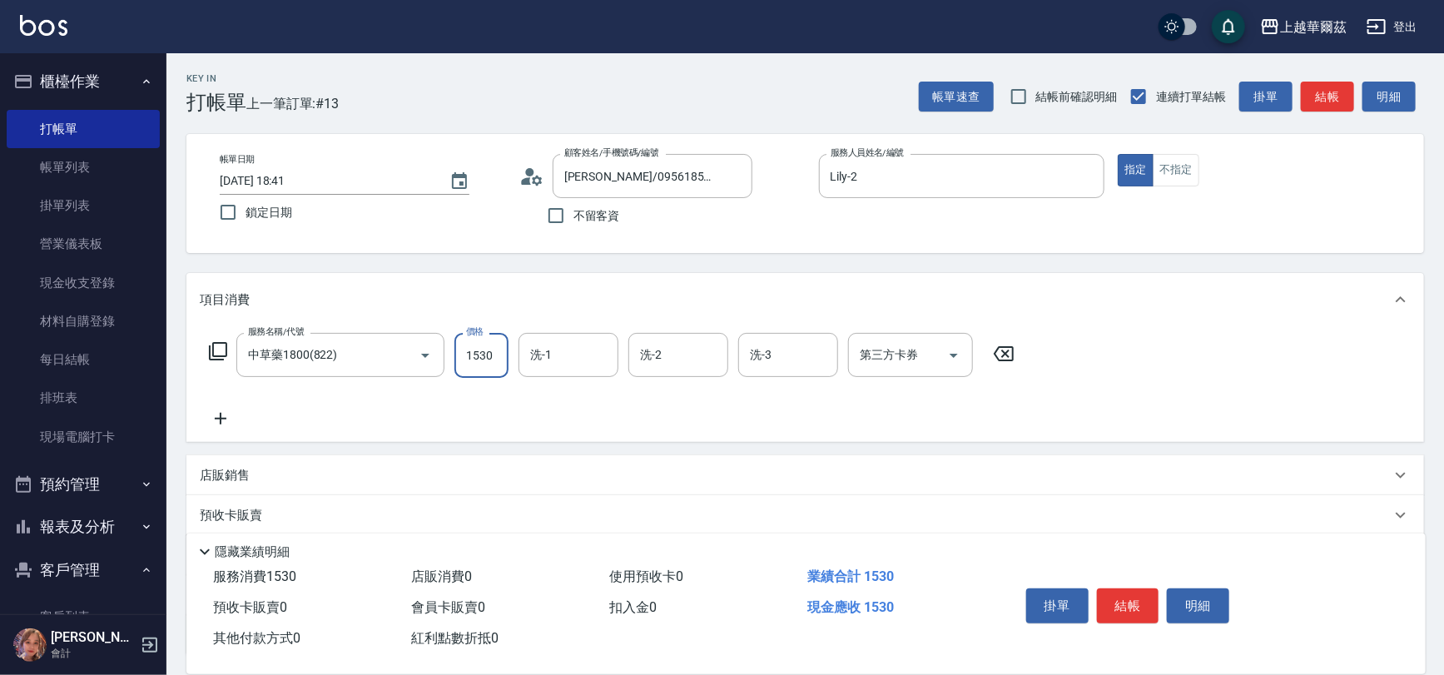
type input "1530"
type input "[PERSON_NAME]-29"
click at [212, 411] on icon at bounding box center [221, 419] width 42 height 20
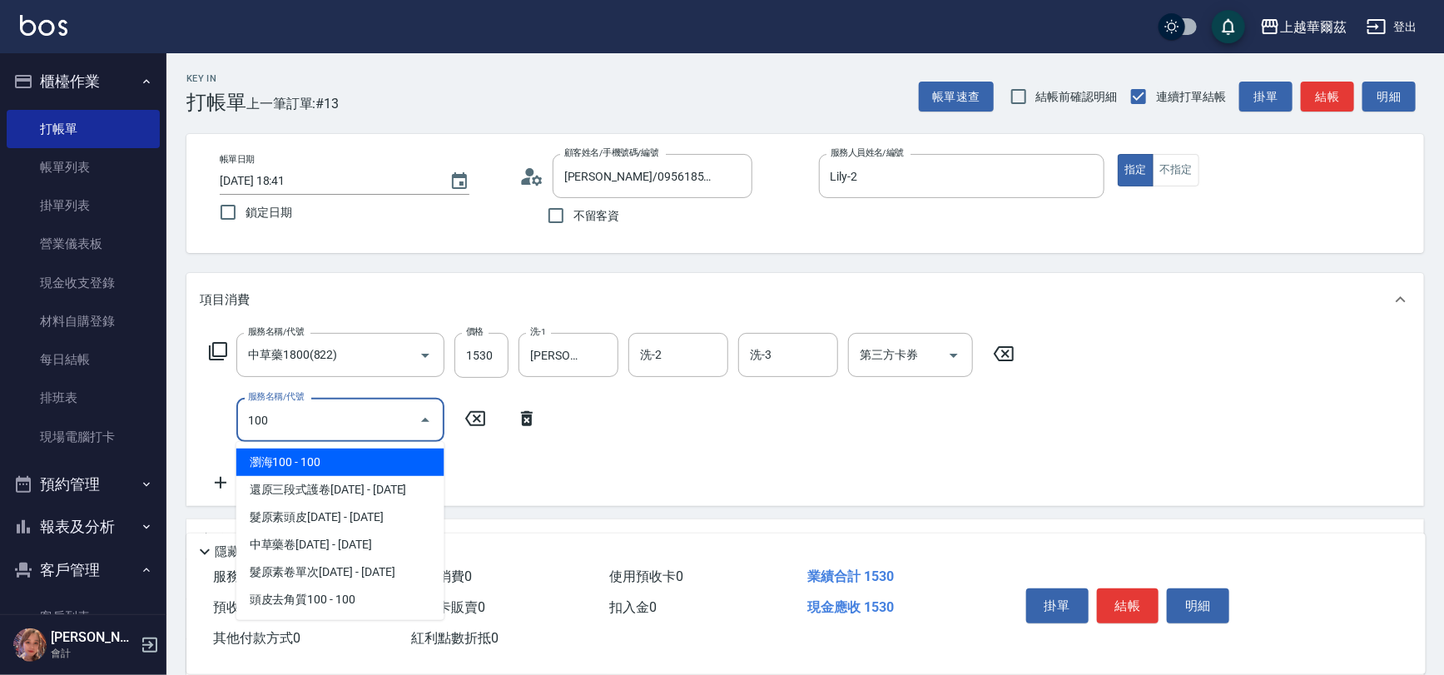
click at [344, 456] on span "瀏海100 - 100" at bounding box center [340, 462] width 208 height 27
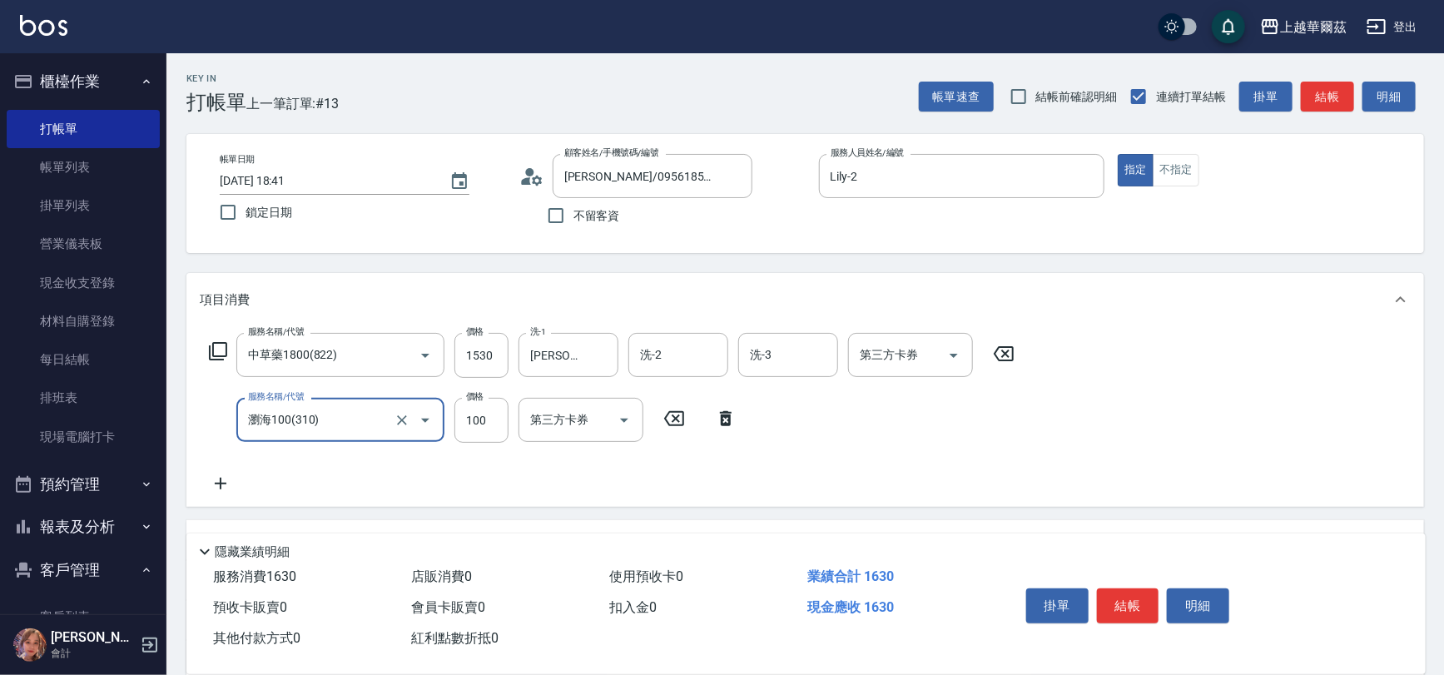
scroll to position [201, 0]
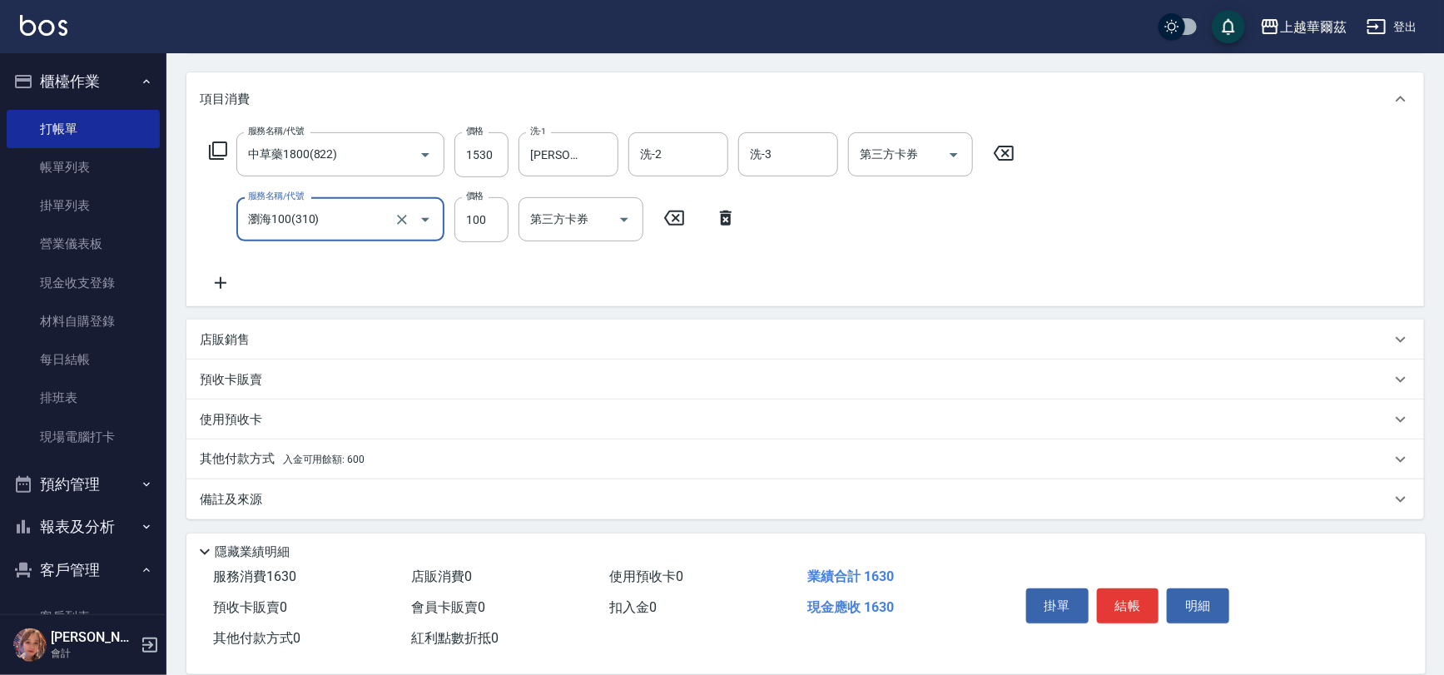
type input "瀏海100(310)"
click at [468, 464] on div "其他付款方式 入金可用餘額: 600" at bounding box center [795, 459] width 1191 height 18
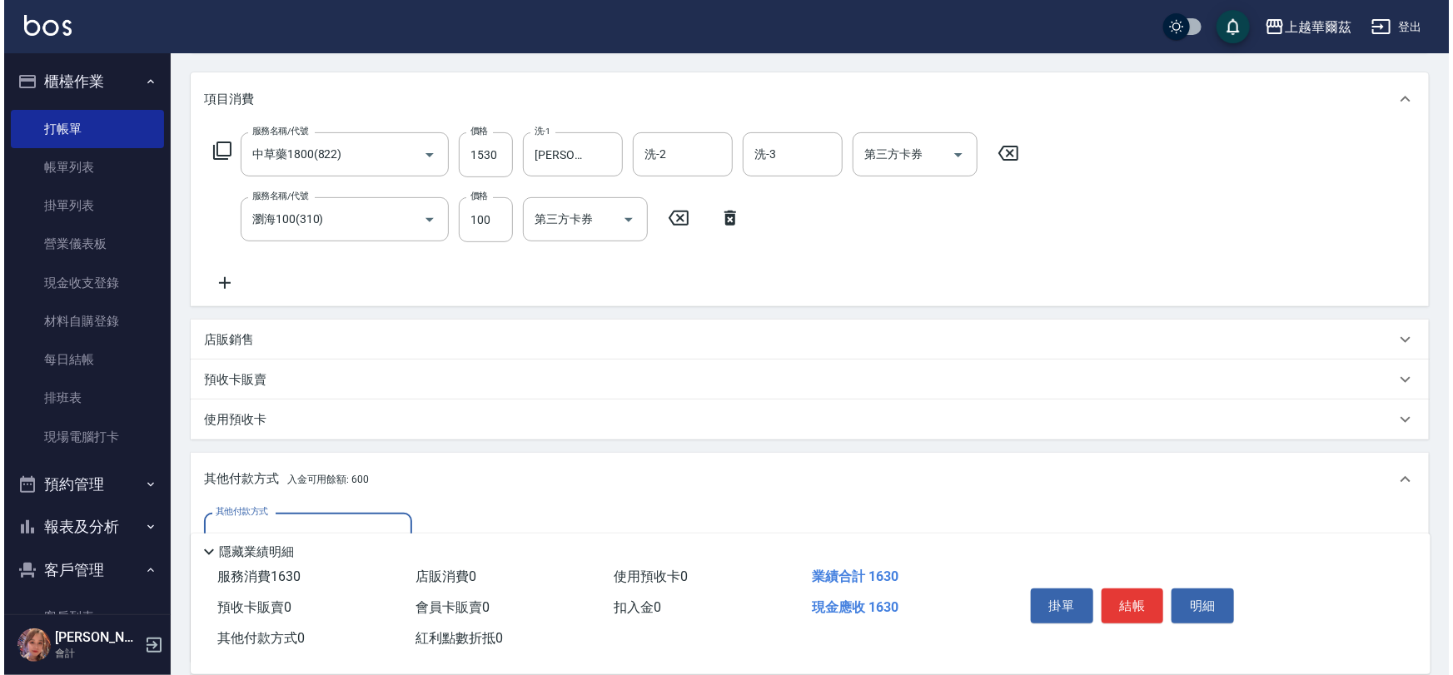
scroll to position [0, 0]
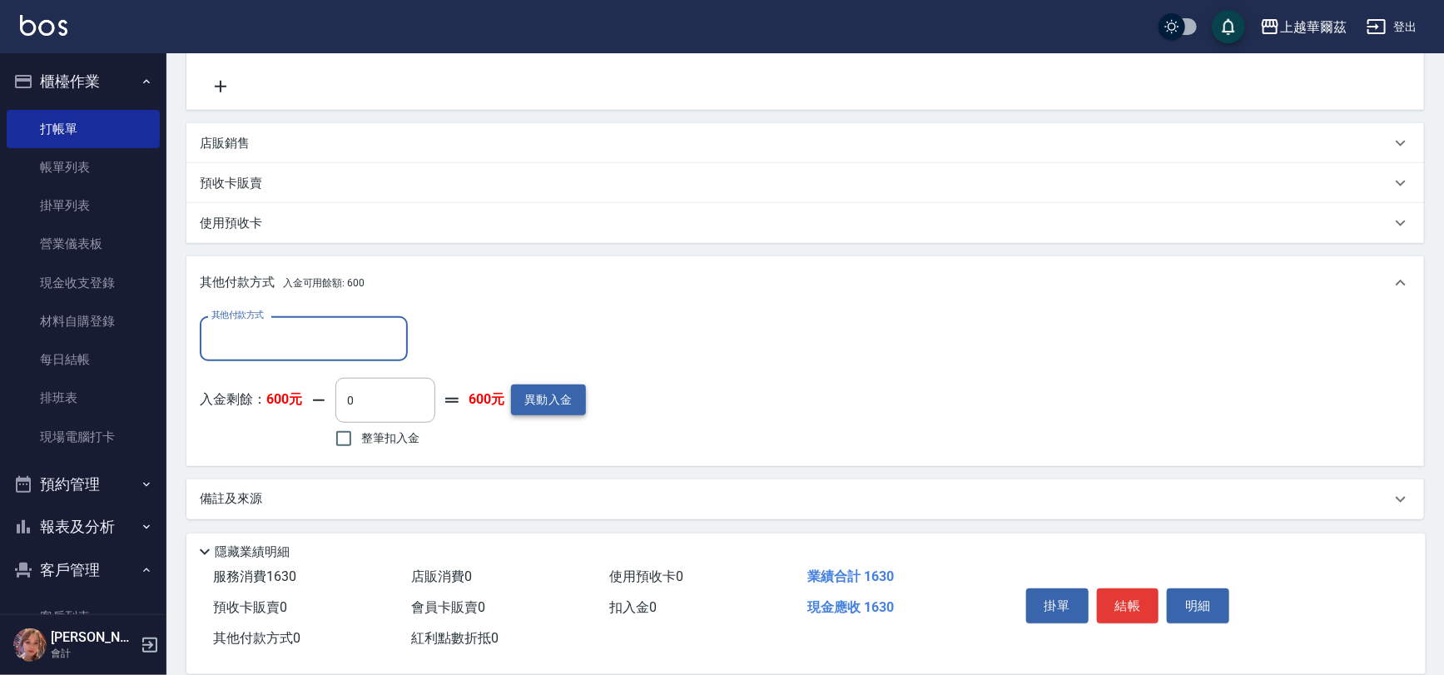
click at [544, 403] on button "異動入金" at bounding box center [548, 400] width 75 height 31
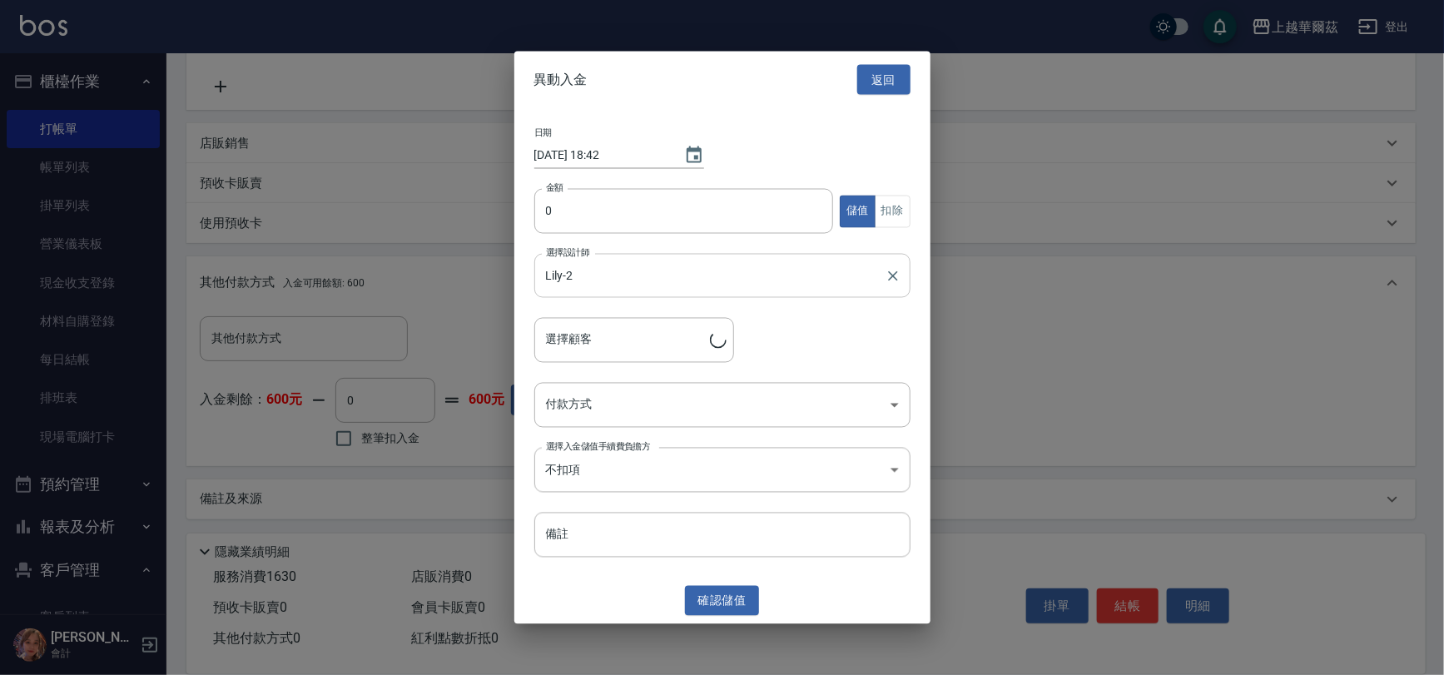
type input "[PERSON_NAME]/0956185081/A052821"
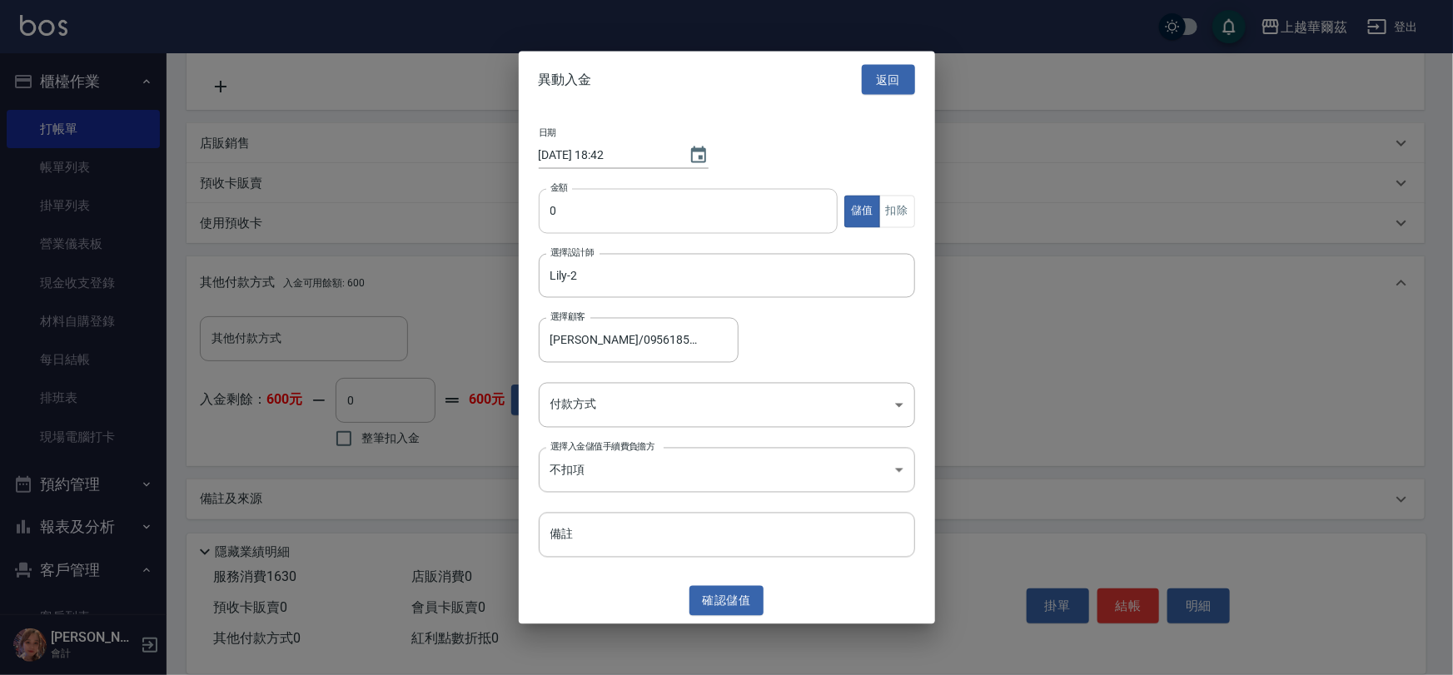
click at [558, 221] on input "0" at bounding box center [689, 211] width 300 height 45
type input "6000"
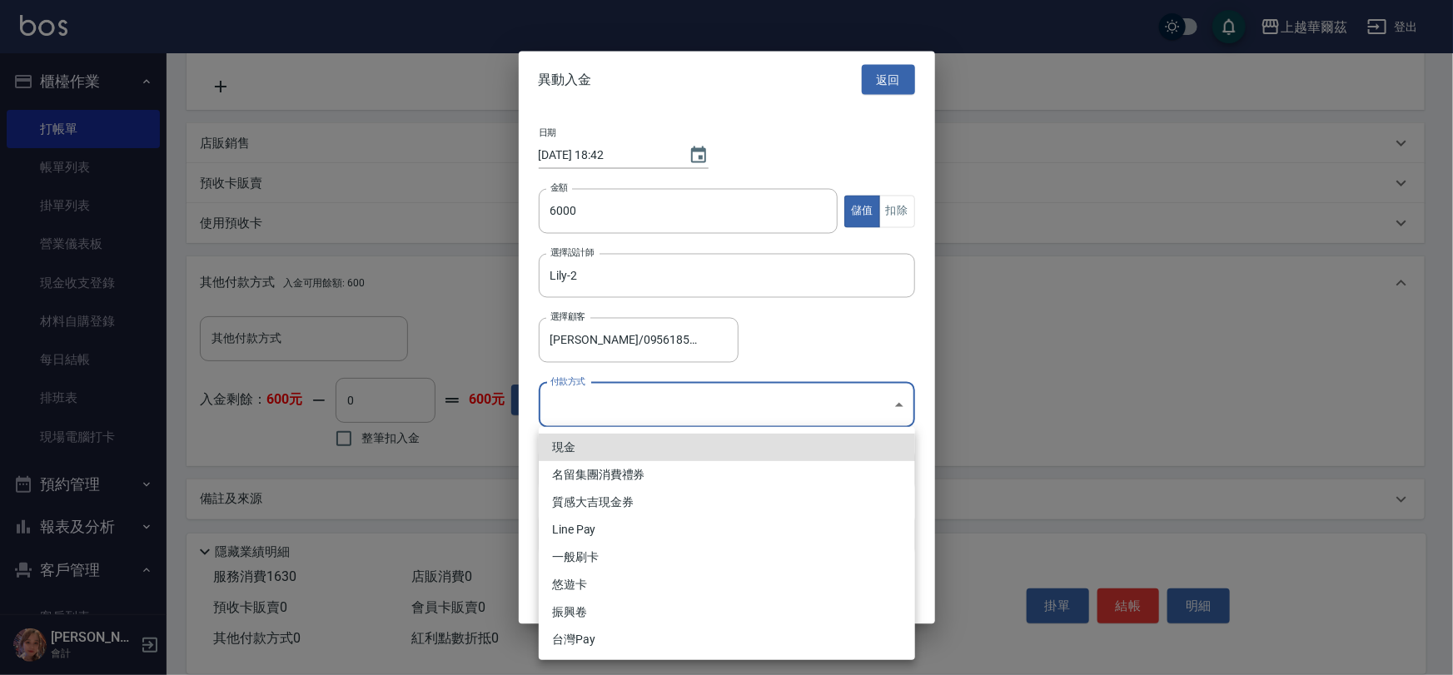
click at [624, 395] on body "上越華爾茲 登出 櫃檯作業 打帳單 帳單列表 掛單列表 營業儀表板 現金收支登錄 材料自購登錄 每日結帳 排班表 現場電腦打卡 預約管理 預約管理 單日預約紀…" at bounding box center [726, 139] width 1453 height 1073
click at [631, 440] on li "現金" at bounding box center [727, 447] width 376 height 27
type input "現金"
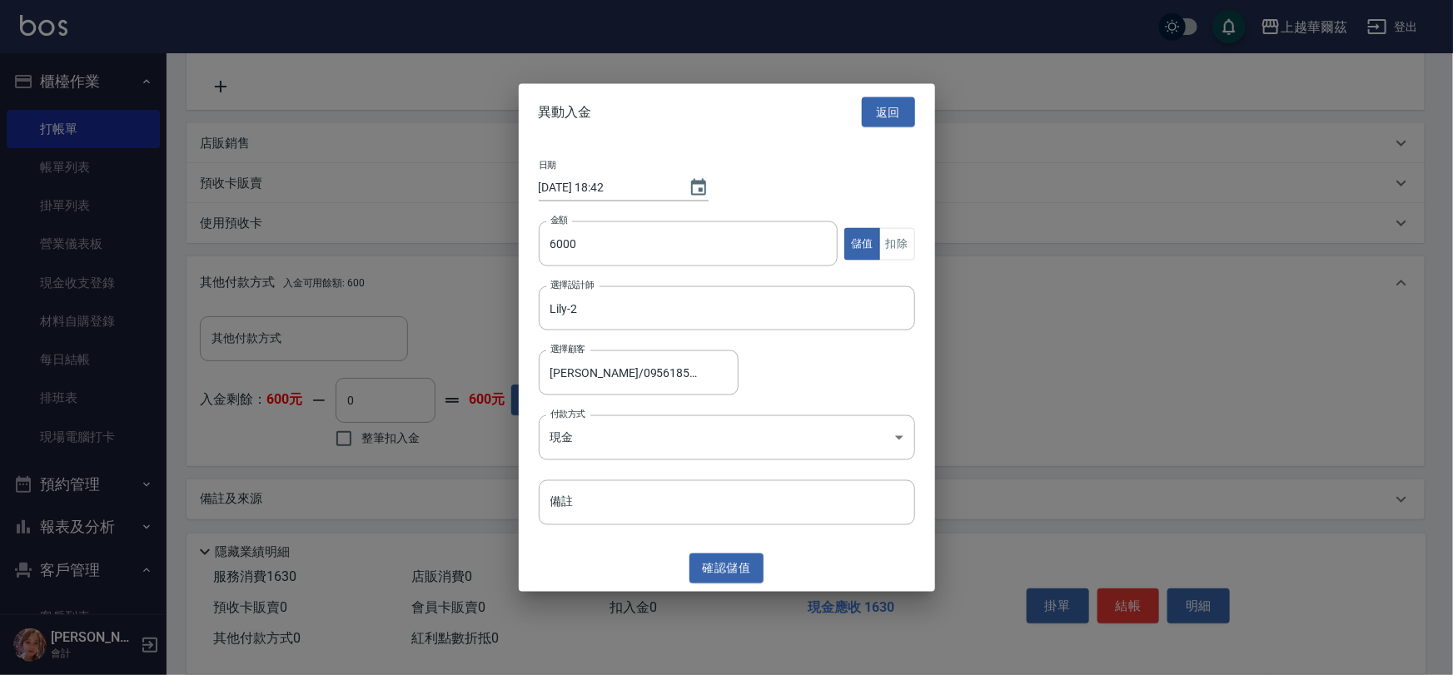
click at [729, 549] on div "異動入金 返回 日期 [DATE] 18:42 金額 6000 金額 儲值 扣除 選擇設計師 [PERSON_NAME]-2 選擇設計師 選擇顧客 [PERS…" at bounding box center [727, 337] width 416 height 509
click at [728, 564] on button "確認 儲值" at bounding box center [726, 568] width 75 height 31
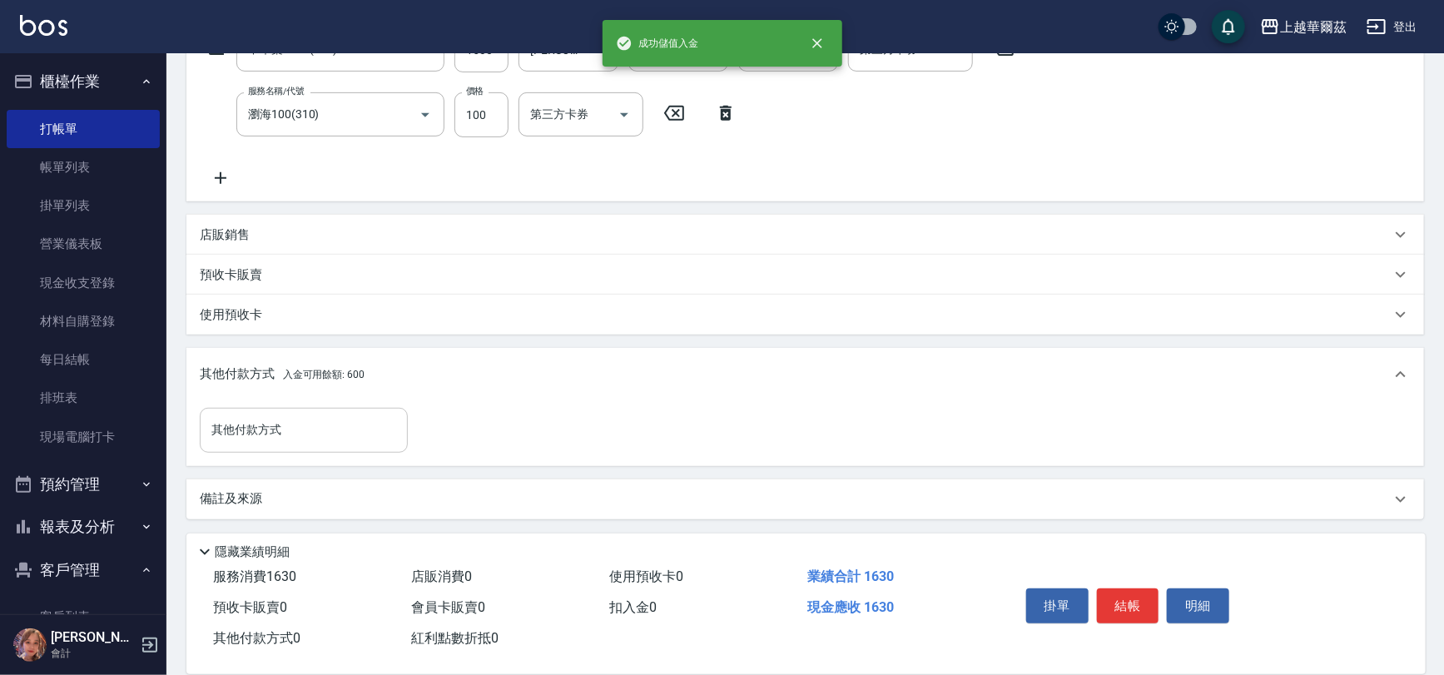
scroll to position [397, 0]
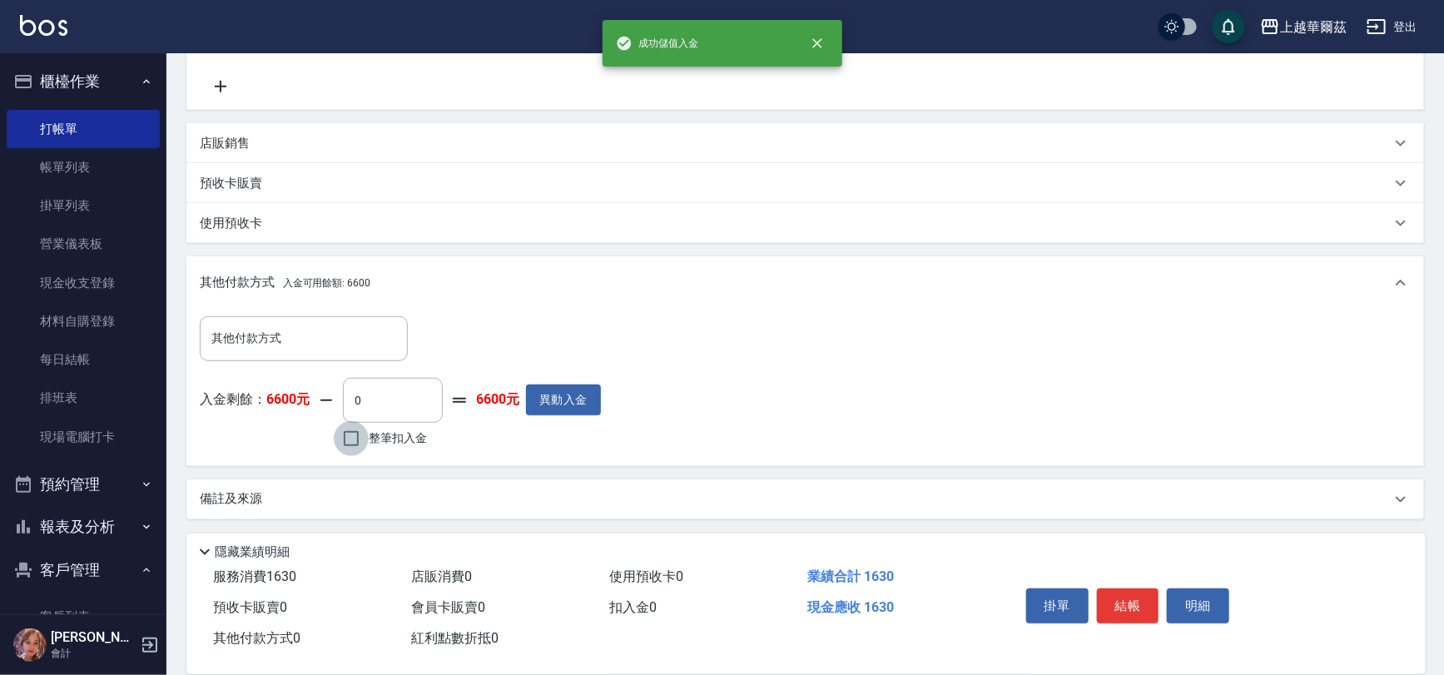
click at [346, 428] on input "整筆扣入金" at bounding box center [351, 438] width 35 height 35
checkbox input "true"
type input "1630"
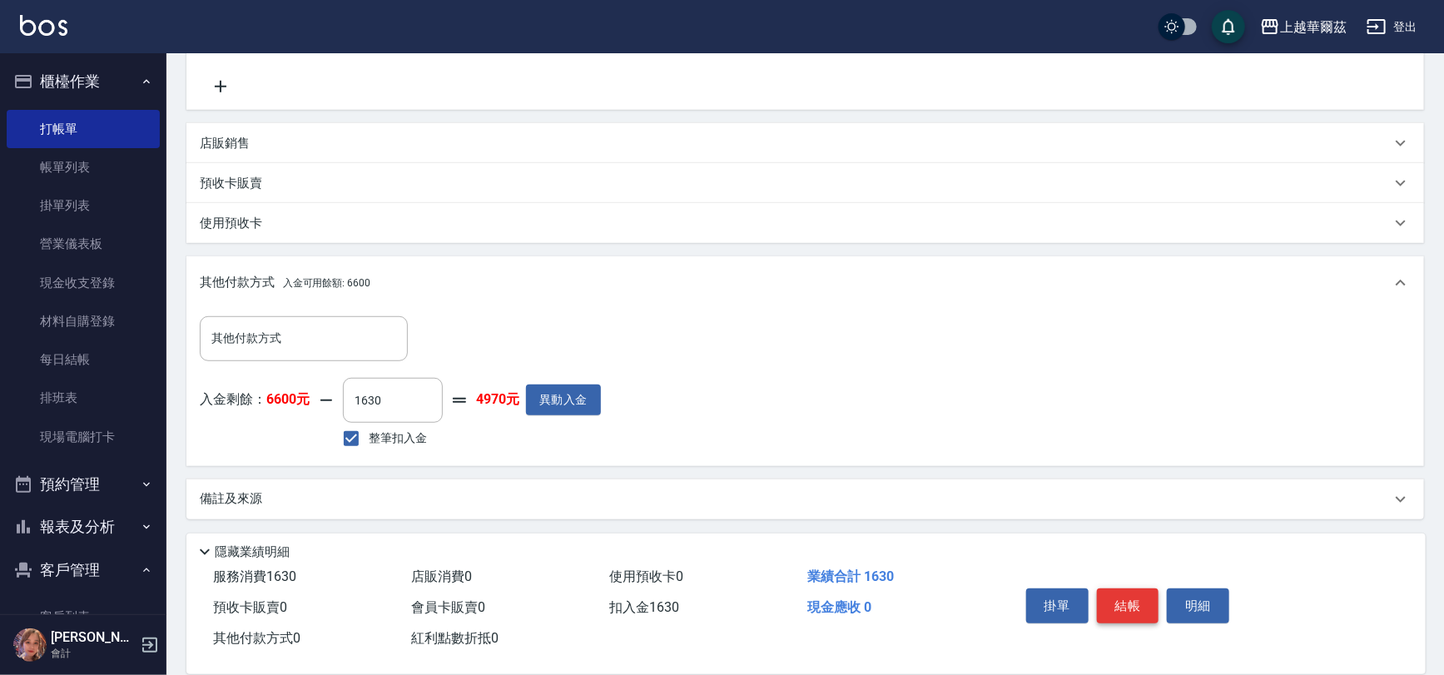
click at [1130, 604] on button "結帳" at bounding box center [1128, 606] width 62 height 35
type input "[DATE] 18:42"
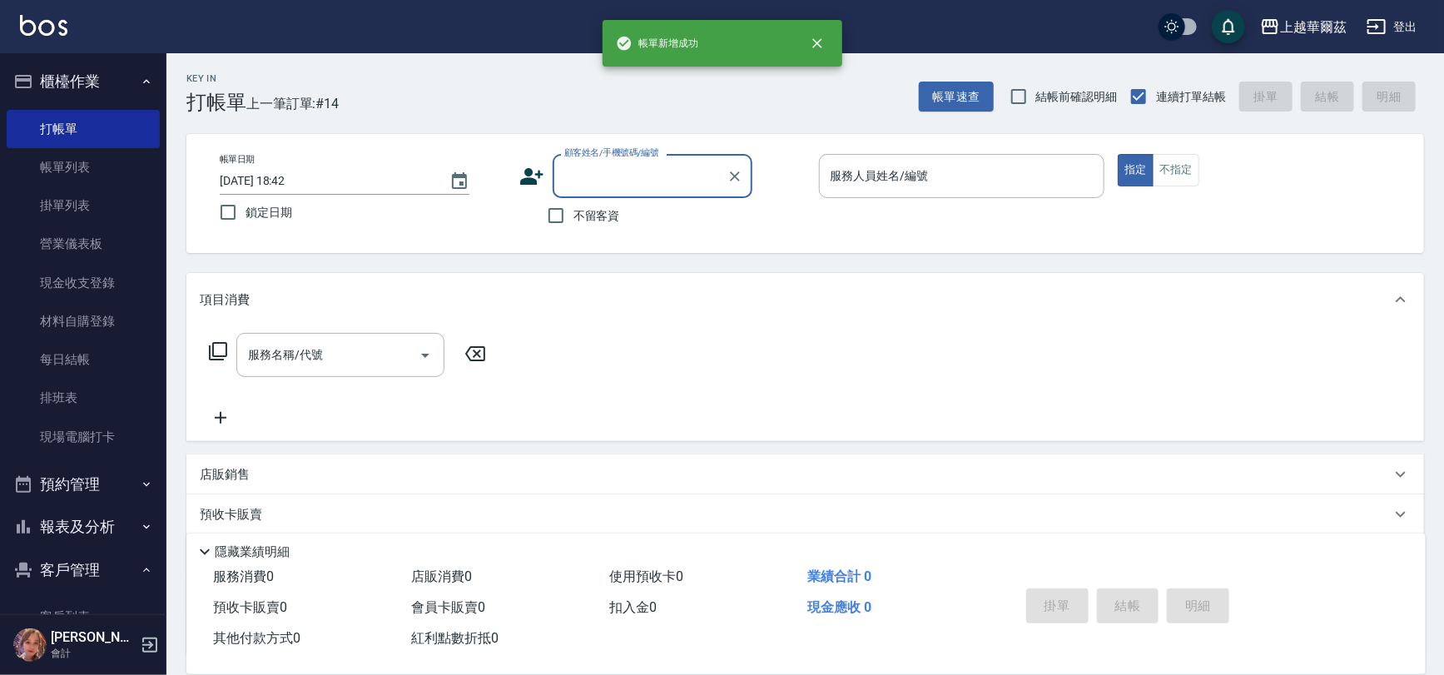
scroll to position [0, 0]
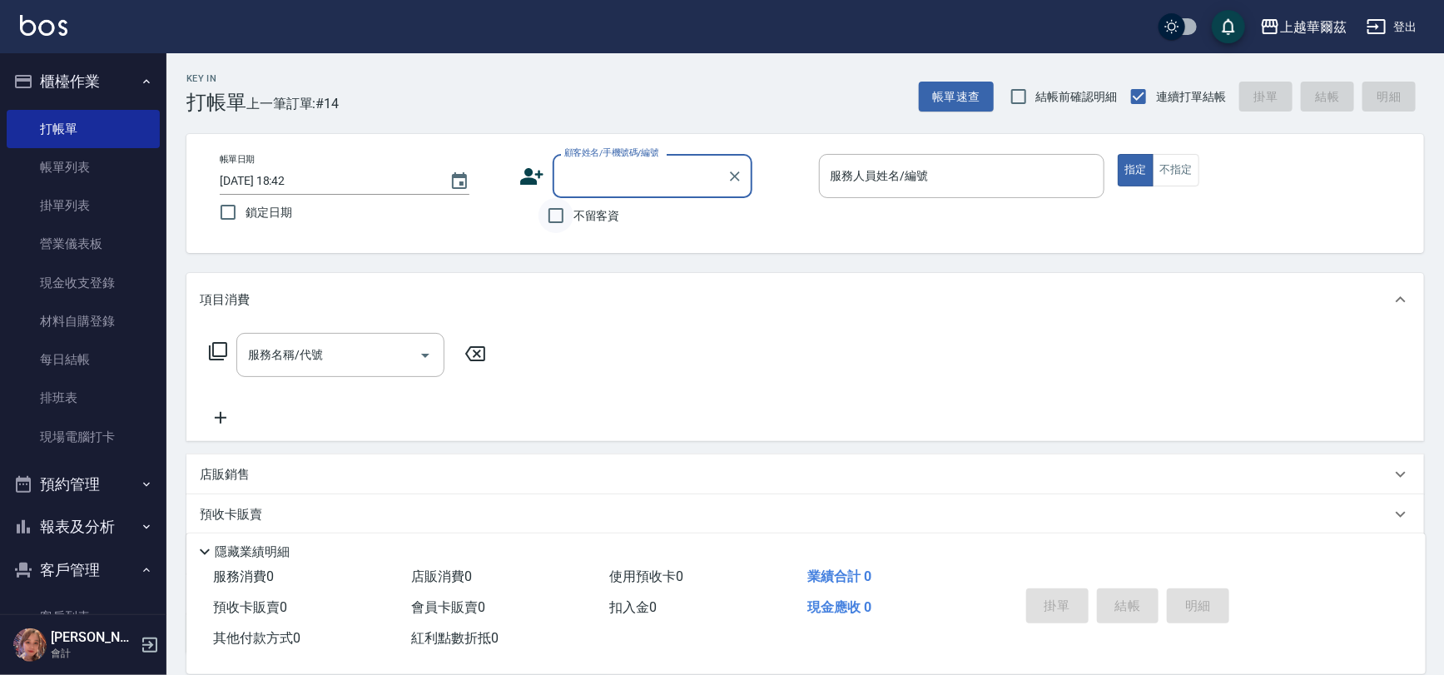
click at [569, 216] on input "不留客資" at bounding box center [556, 215] width 35 height 35
checkbox input "true"
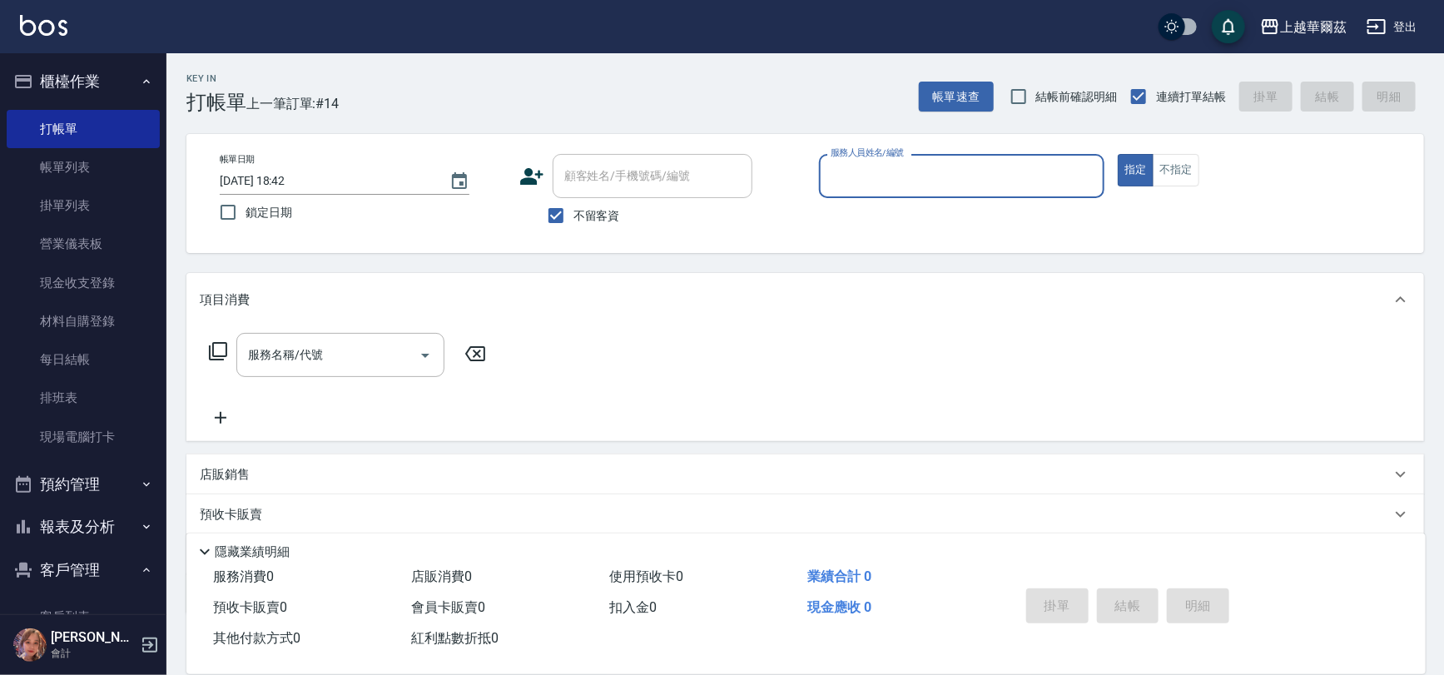
drag, startPoint x: 842, startPoint y: 169, endPoint x: 857, endPoint y: 187, distance: 23.7
click at [845, 170] on input "服務人員姓名/編號" at bounding box center [962, 176] width 271 height 29
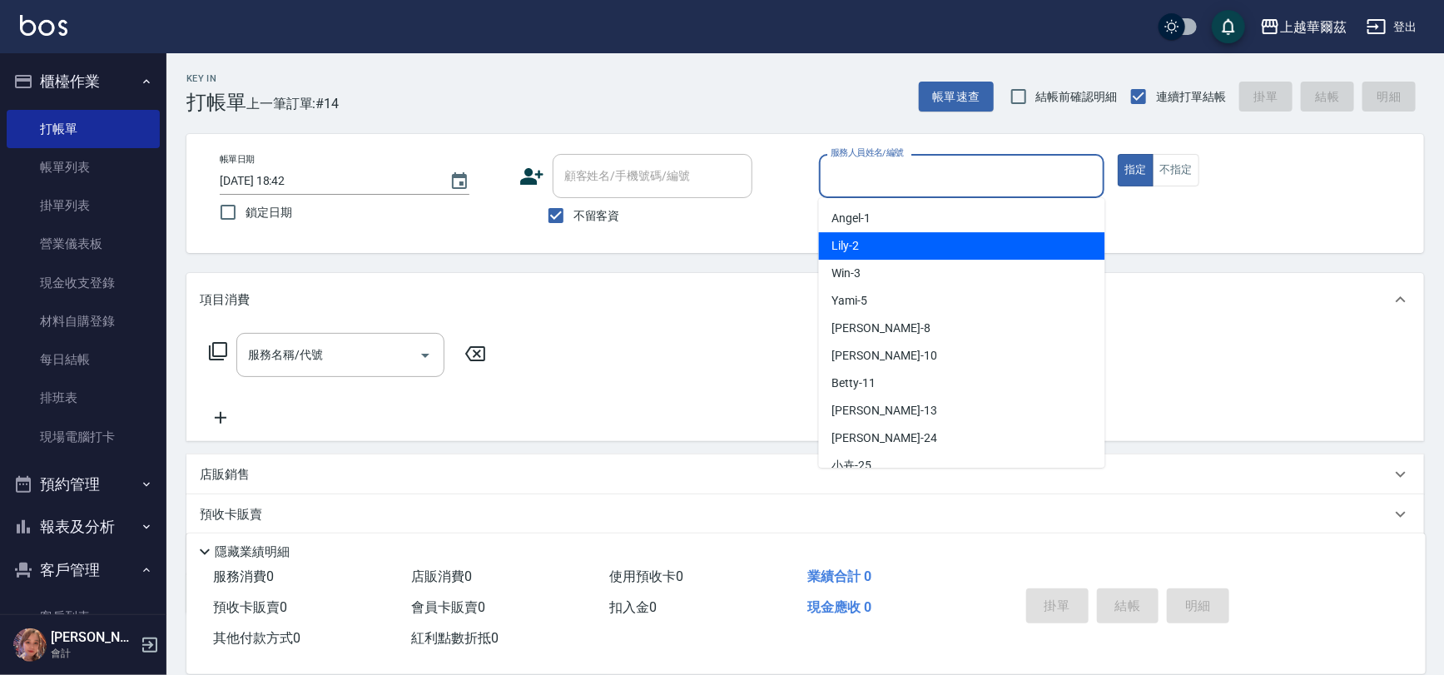
click at [872, 238] on div "Lily -2" at bounding box center [962, 245] width 286 height 27
type input "Lily-2"
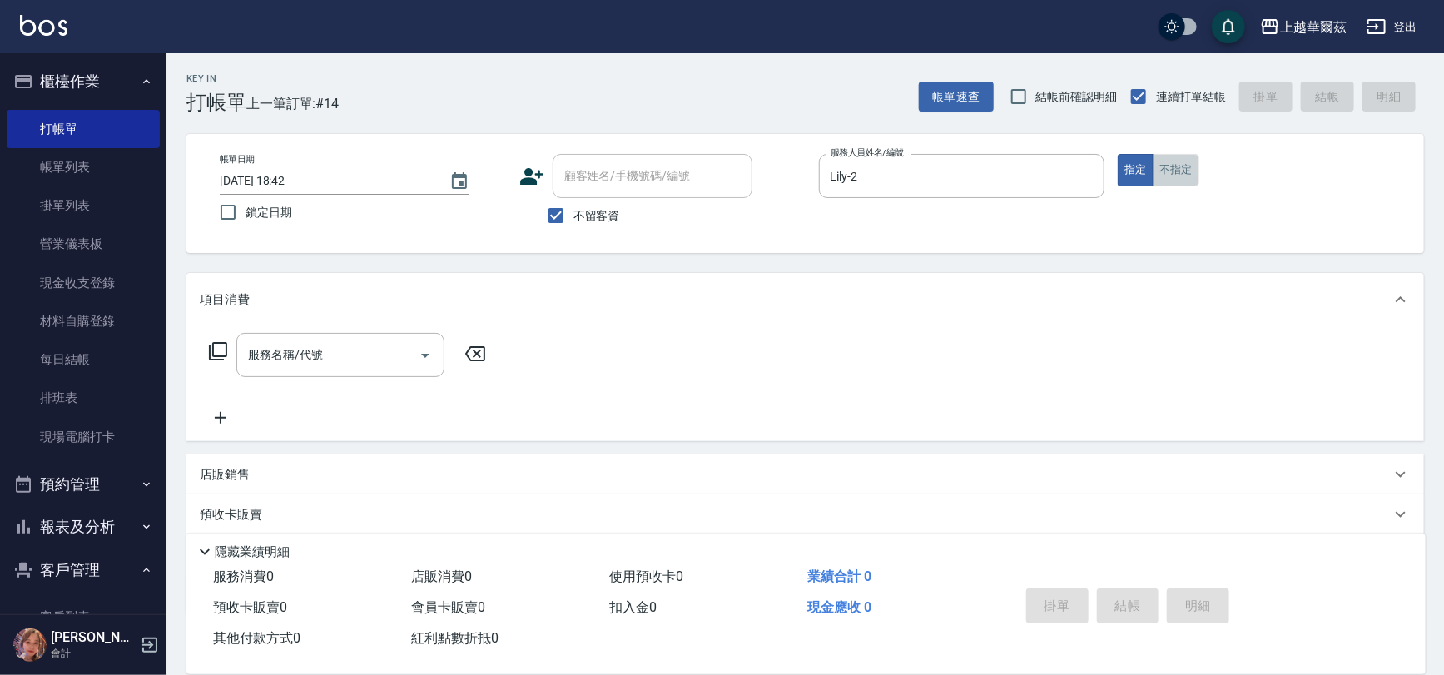
drag, startPoint x: 1174, startPoint y: 175, endPoint x: 939, endPoint y: 272, distance: 254.2
click at [1175, 179] on button "不指定" at bounding box center [1176, 170] width 47 height 32
click at [336, 365] on input "服務名稱/代號" at bounding box center [328, 354] width 168 height 29
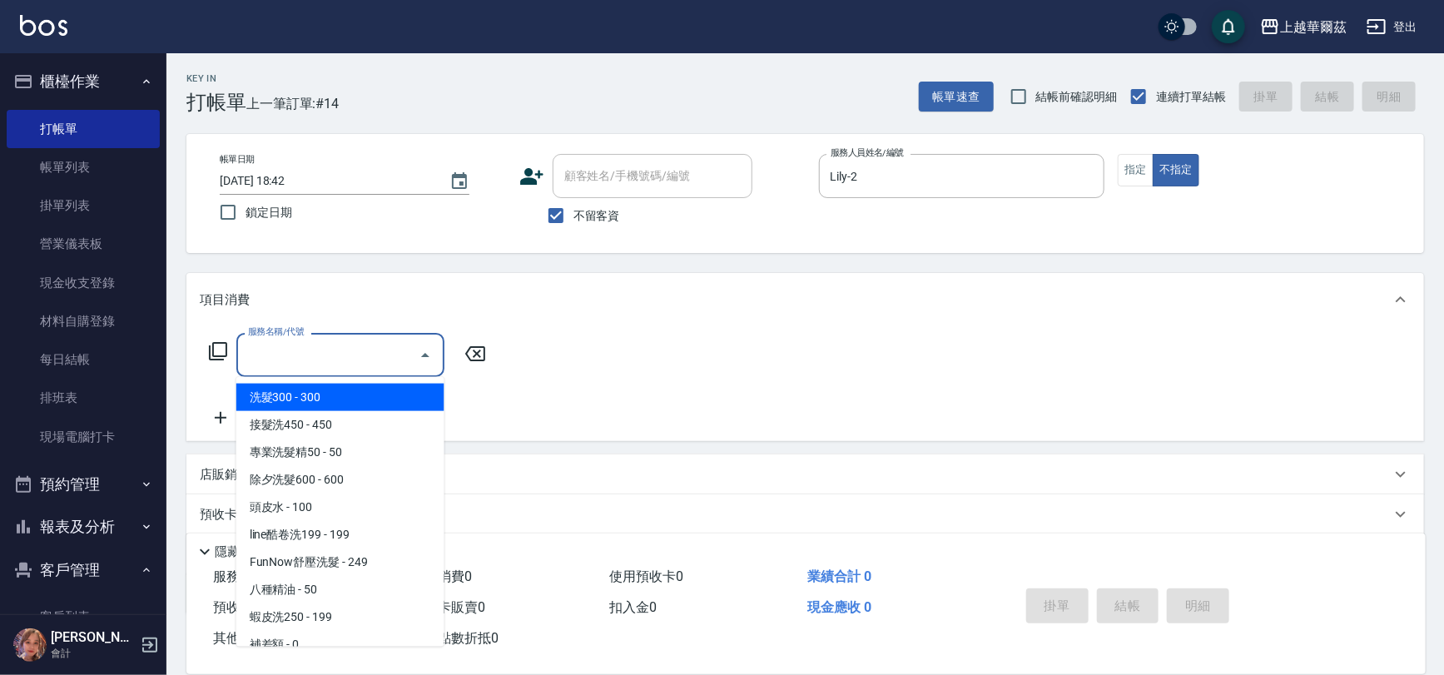
click at [341, 392] on span "洗髮300 - 300" at bounding box center [340, 397] width 208 height 27
type input "洗髮300(101)"
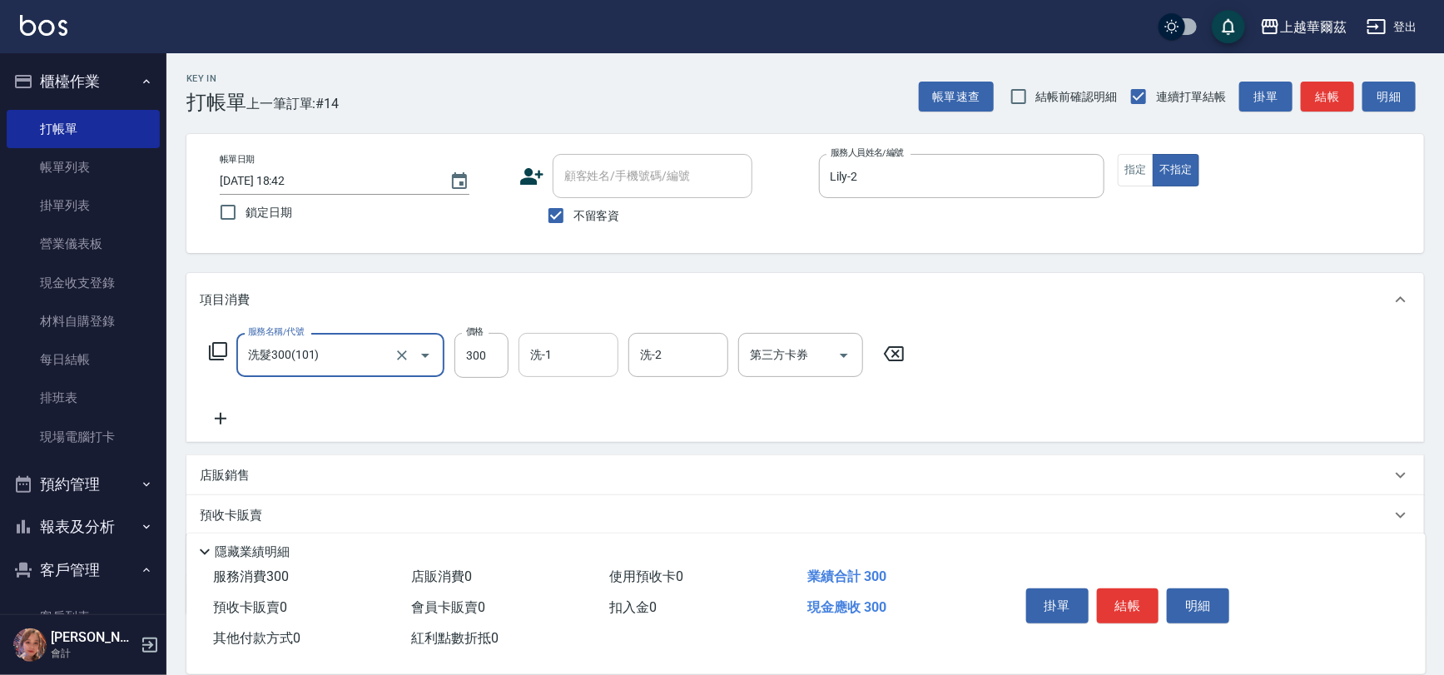
click at [571, 353] on input "洗-1" at bounding box center [568, 354] width 85 height 29
type input "[PERSON_NAME]-29"
click at [208, 422] on icon at bounding box center [221, 419] width 42 height 20
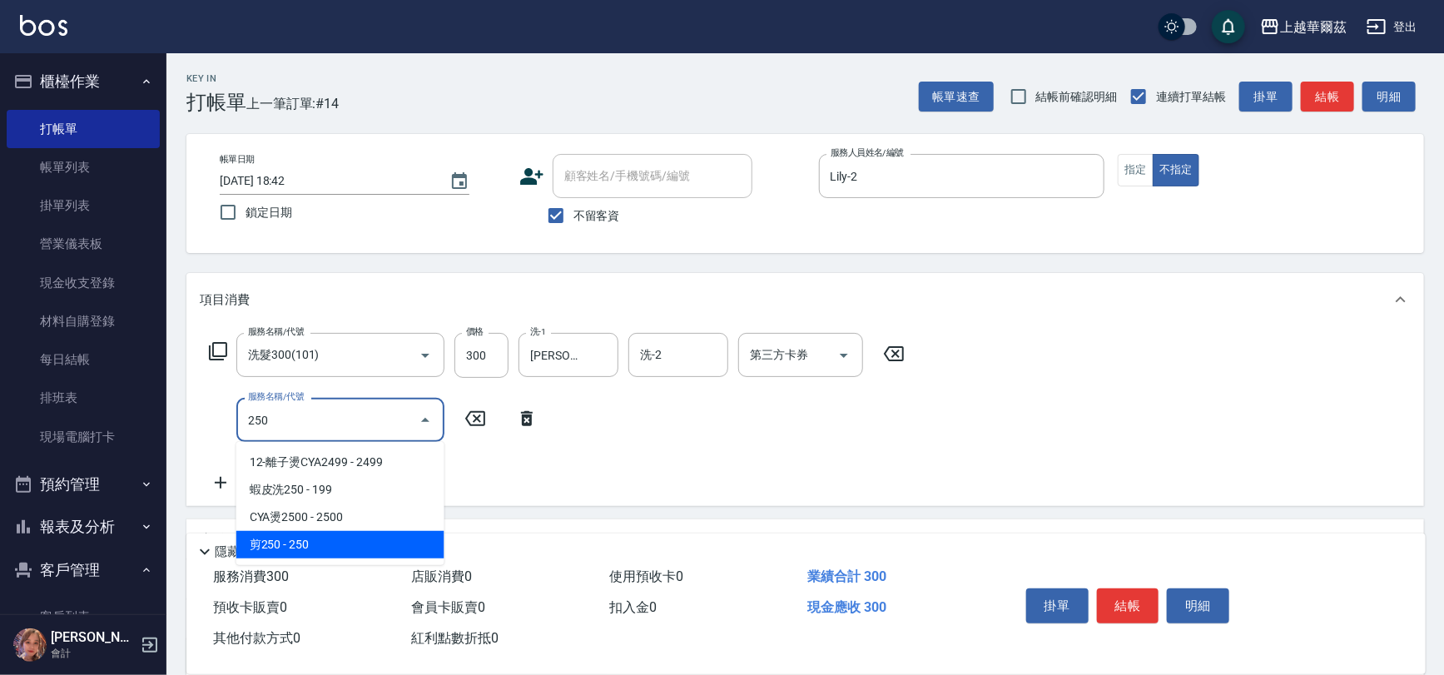
click at [285, 535] on span "剪250 - 250" at bounding box center [340, 544] width 208 height 27
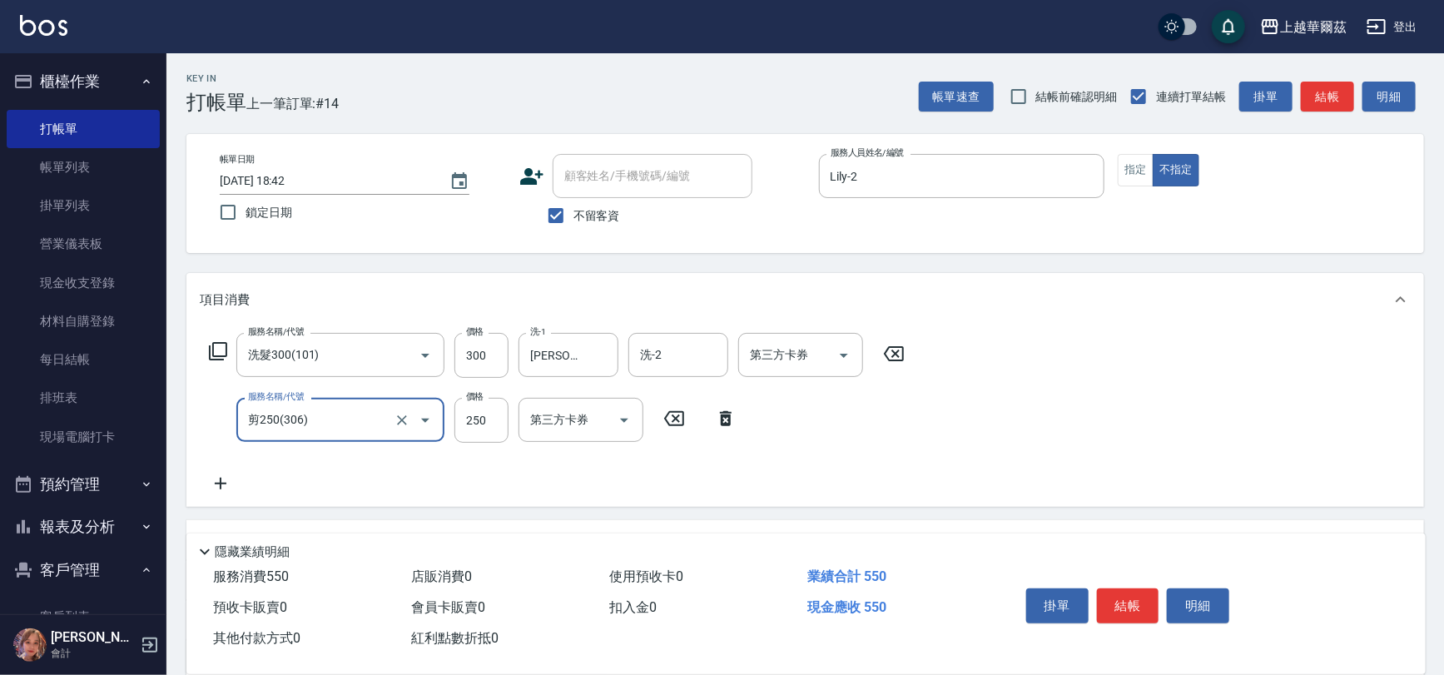
scroll to position [55, 0]
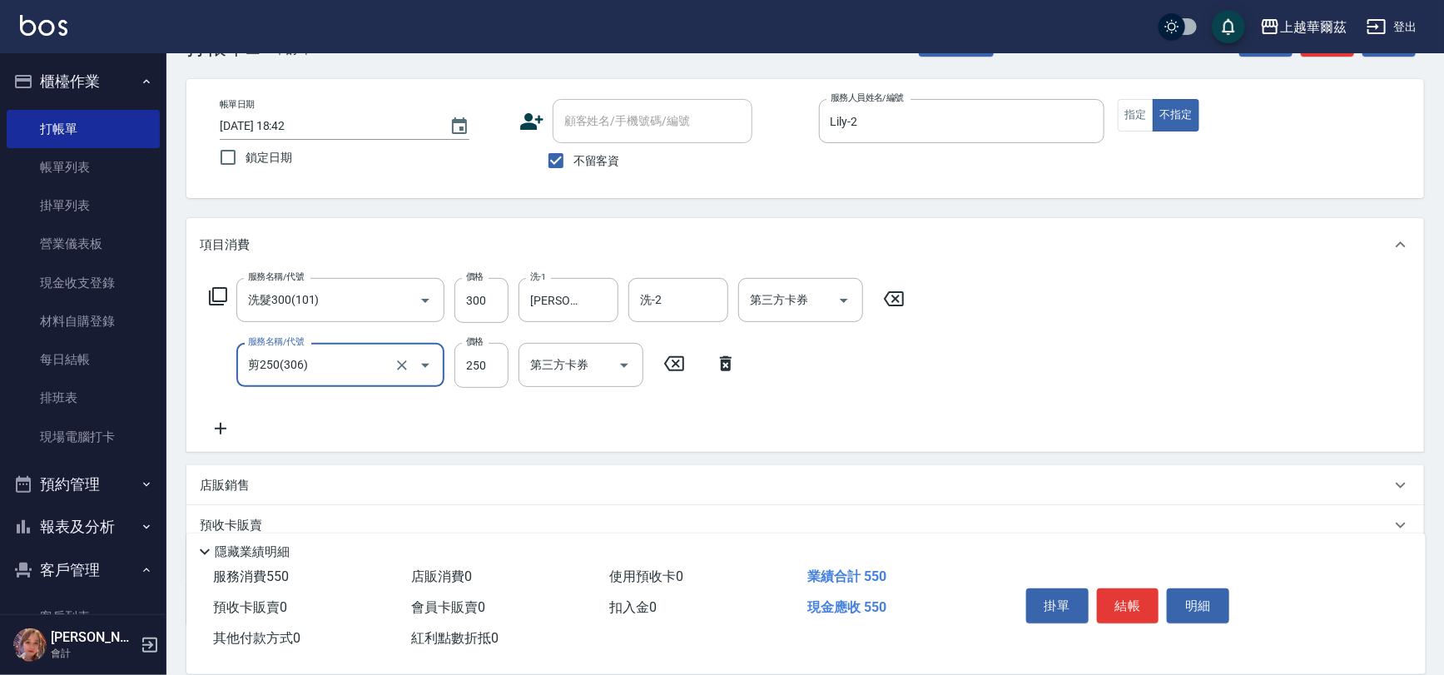
type input "剪250(306)"
click at [393, 480] on div "店販銷售" at bounding box center [795, 485] width 1191 height 17
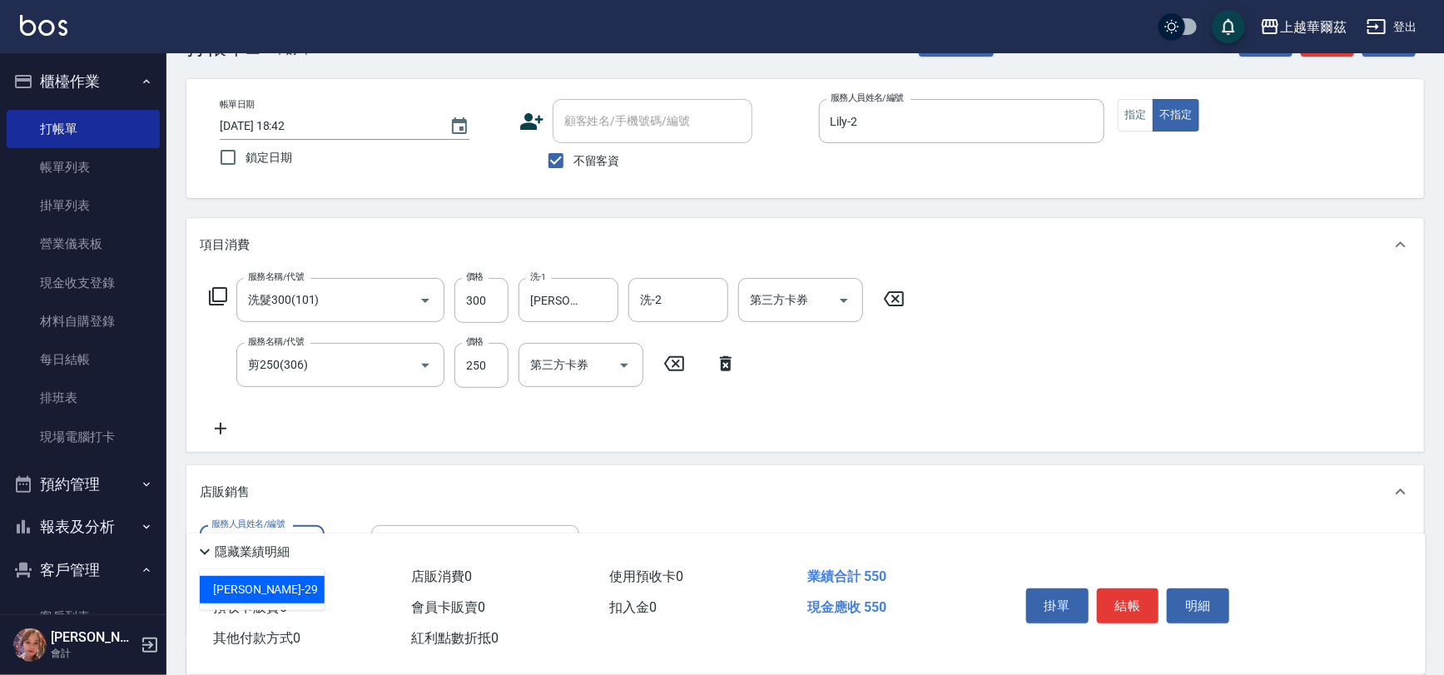
type input "[PERSON_NAME]-29"
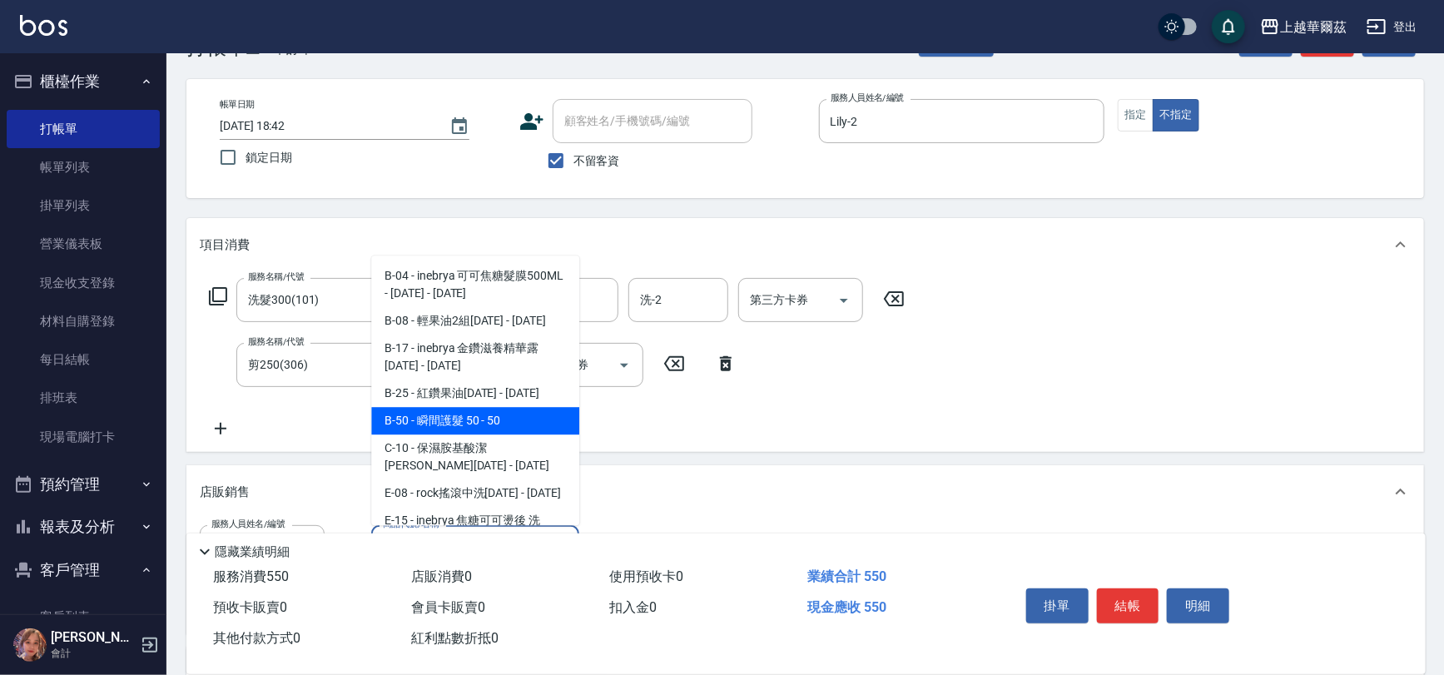
click at [450, 418] on span "B-50 - 瞬間護髮 50 - 50" at bounding box center [475, 420] width 208 height 27
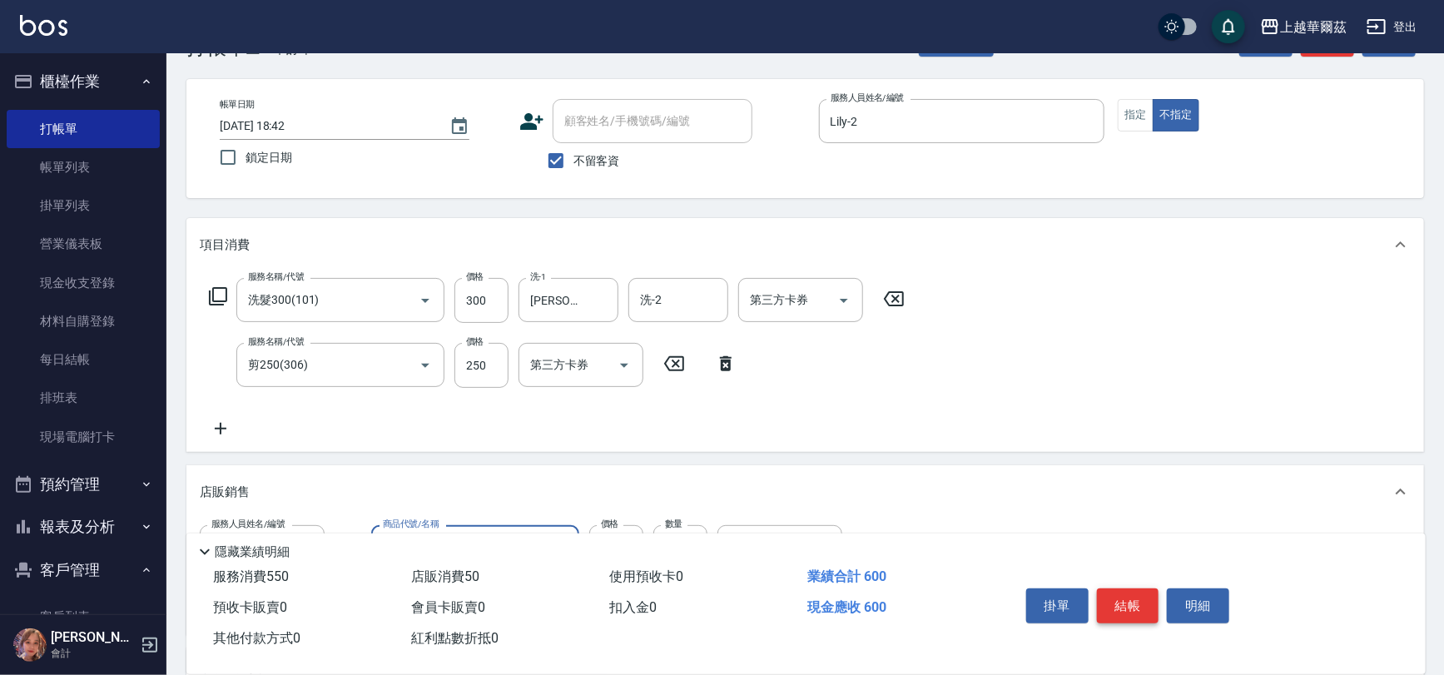
type input "瞬間護髮 50"
drag, startPoint x: 1129, startPoint y: 613, endPoint x: 1143, endPoint y: 599, distance: 20.0
click at [1130, 613] on button "結帳" at bounding box center [1128, 606] width 62 height 35
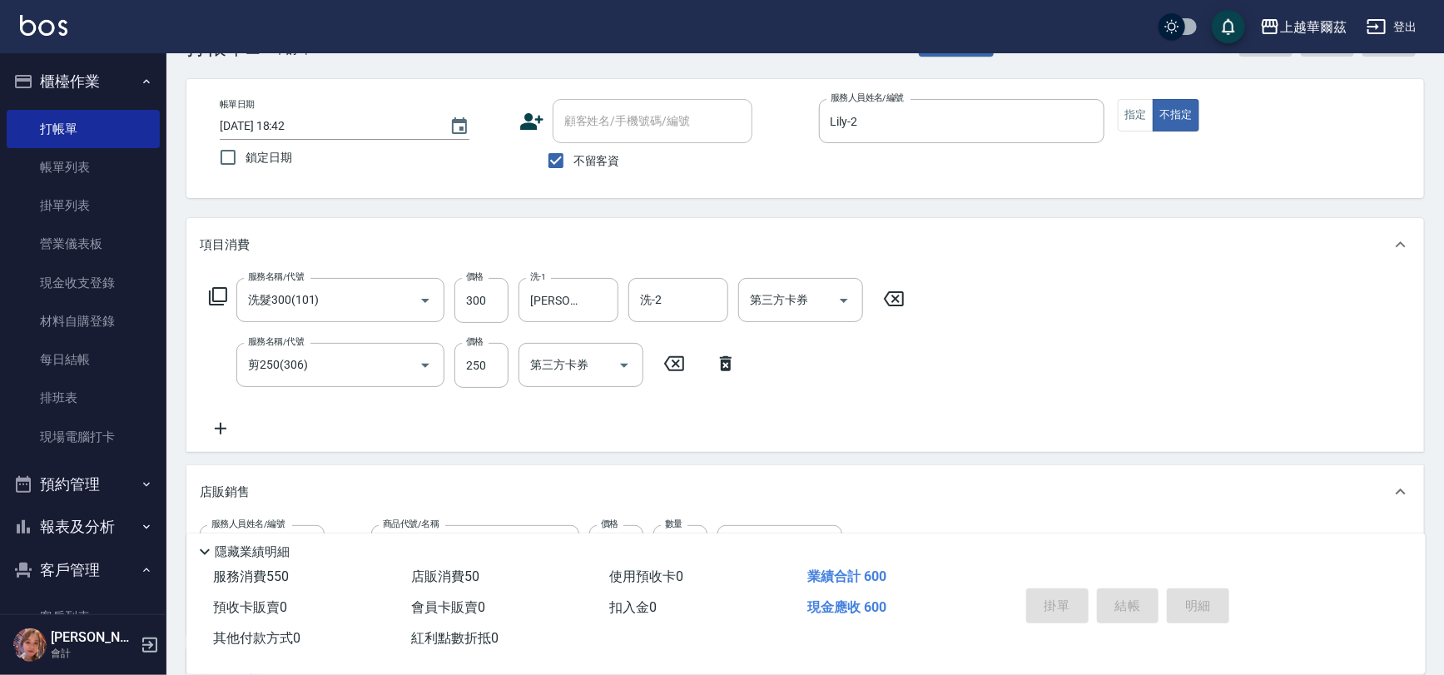
type input "[DATE] 18:43"
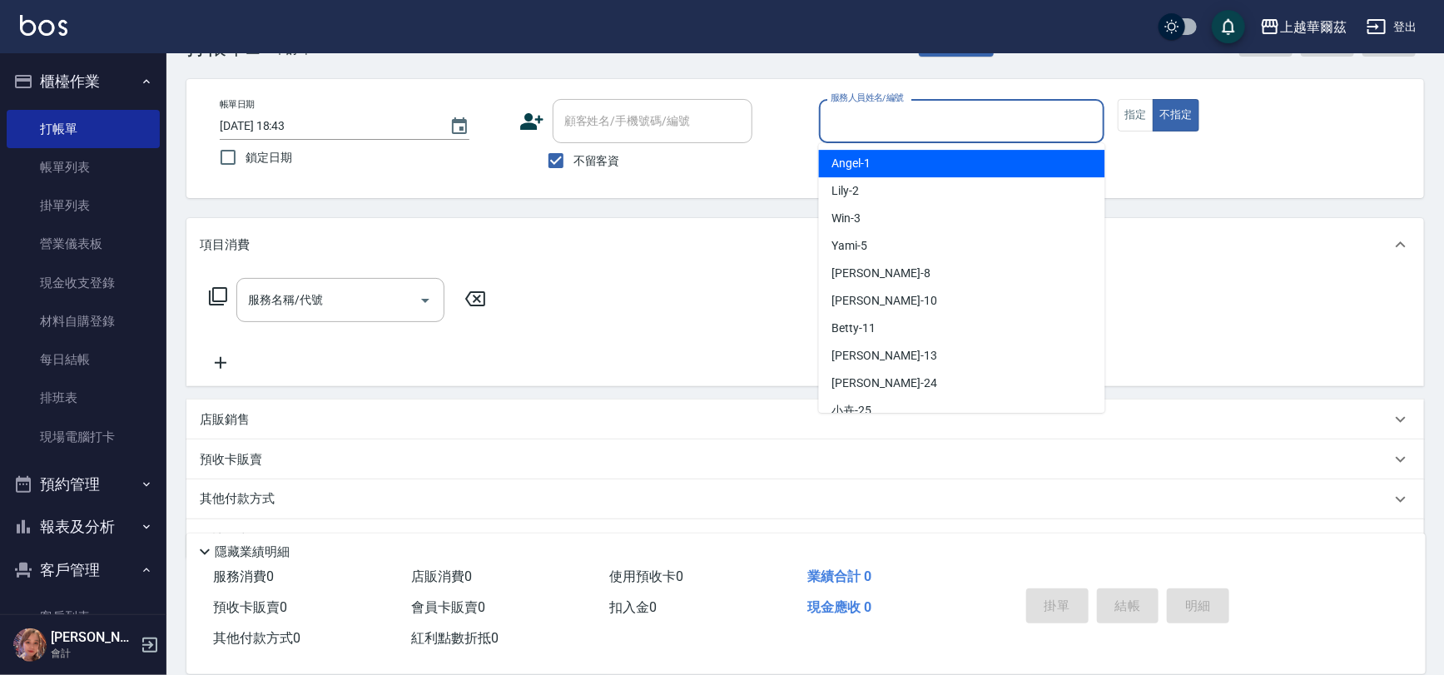
click at [855, 126] on input "服務人員姓名/編號" at bounding box center [962, 121] width 271 height 29
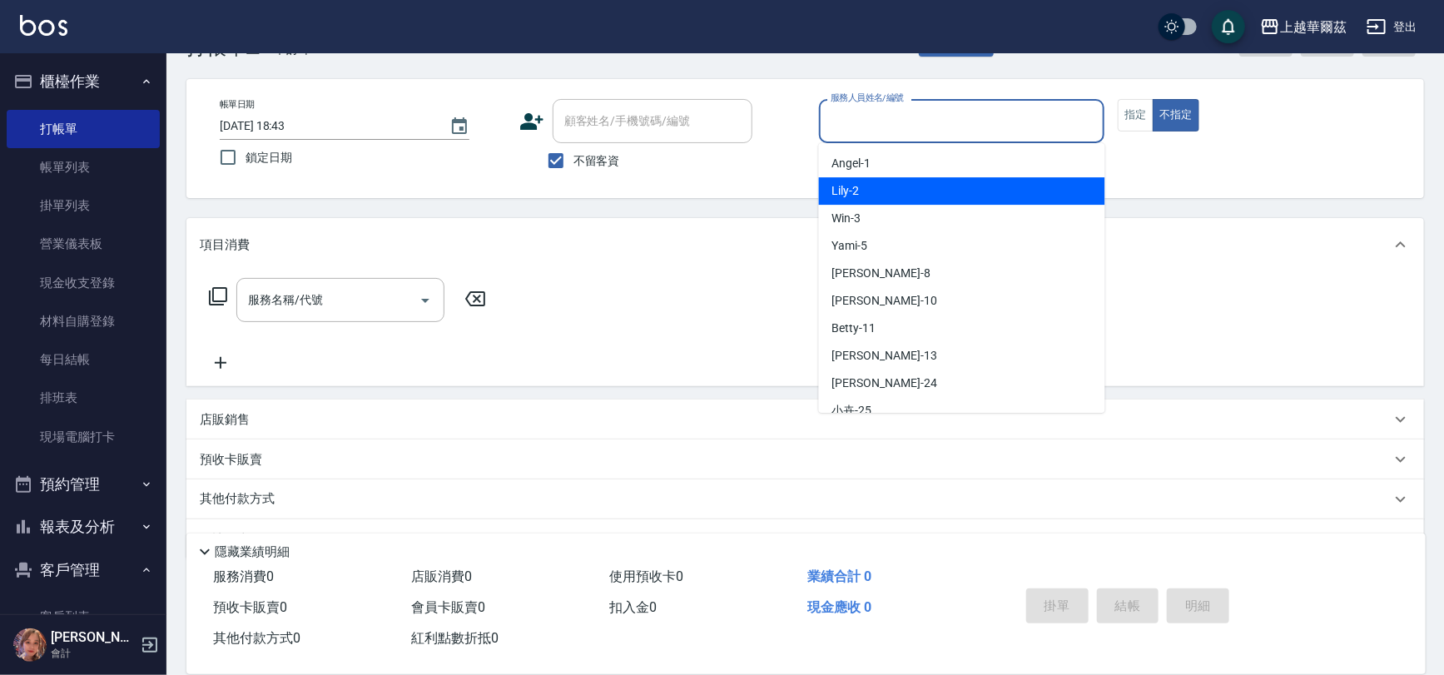
click at [841, 177] on div "Lily -2" at bounding box center [962, 190] width 286 height 27
type input "Lily-2"
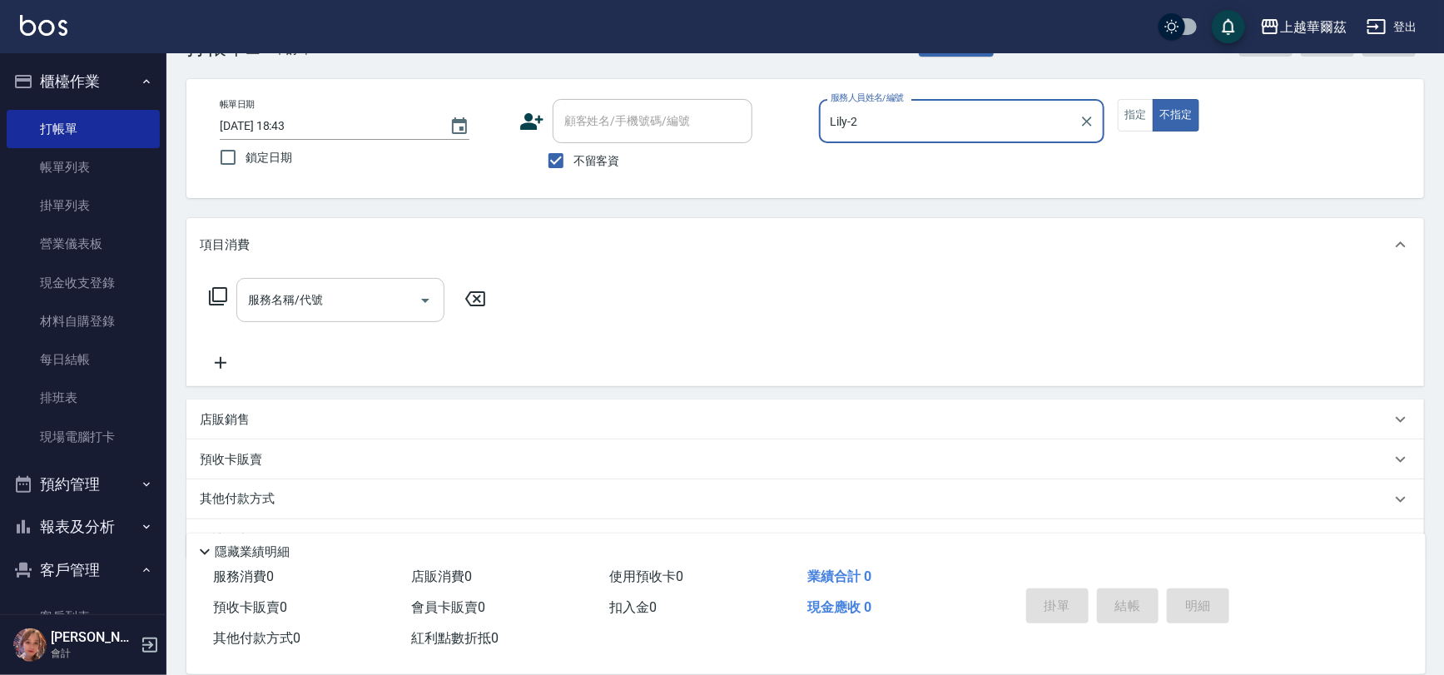
click at [296, 293] on div "服務名稱/代號 服務名稱/代號" at bounding box center [340, 300] width 208 height 44
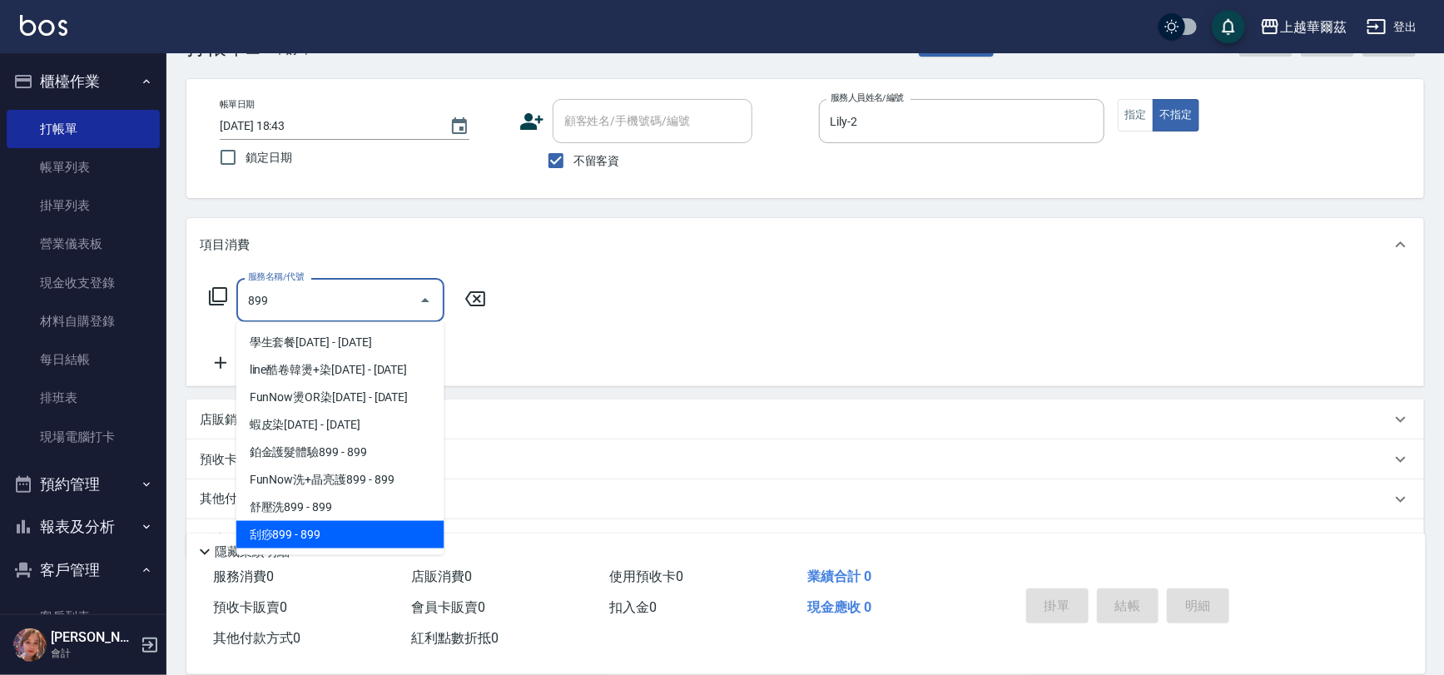
click at [422, 534] on span "刮痧899 - 899" at bounding box center [340, 534] width 208 height 27
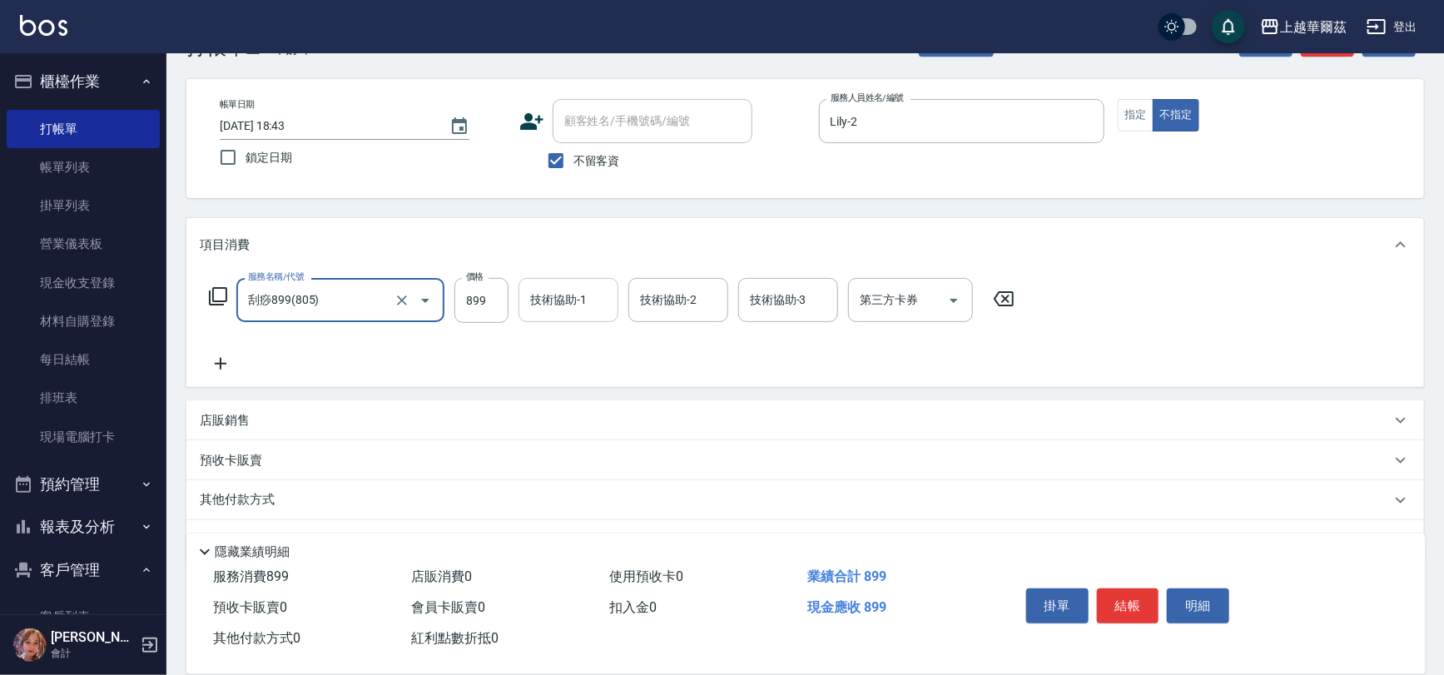
type input "刮痧899(805)"
click at [549, 308] on input "技術協助-1" at bounding box center [568, 300] width 85 height 29
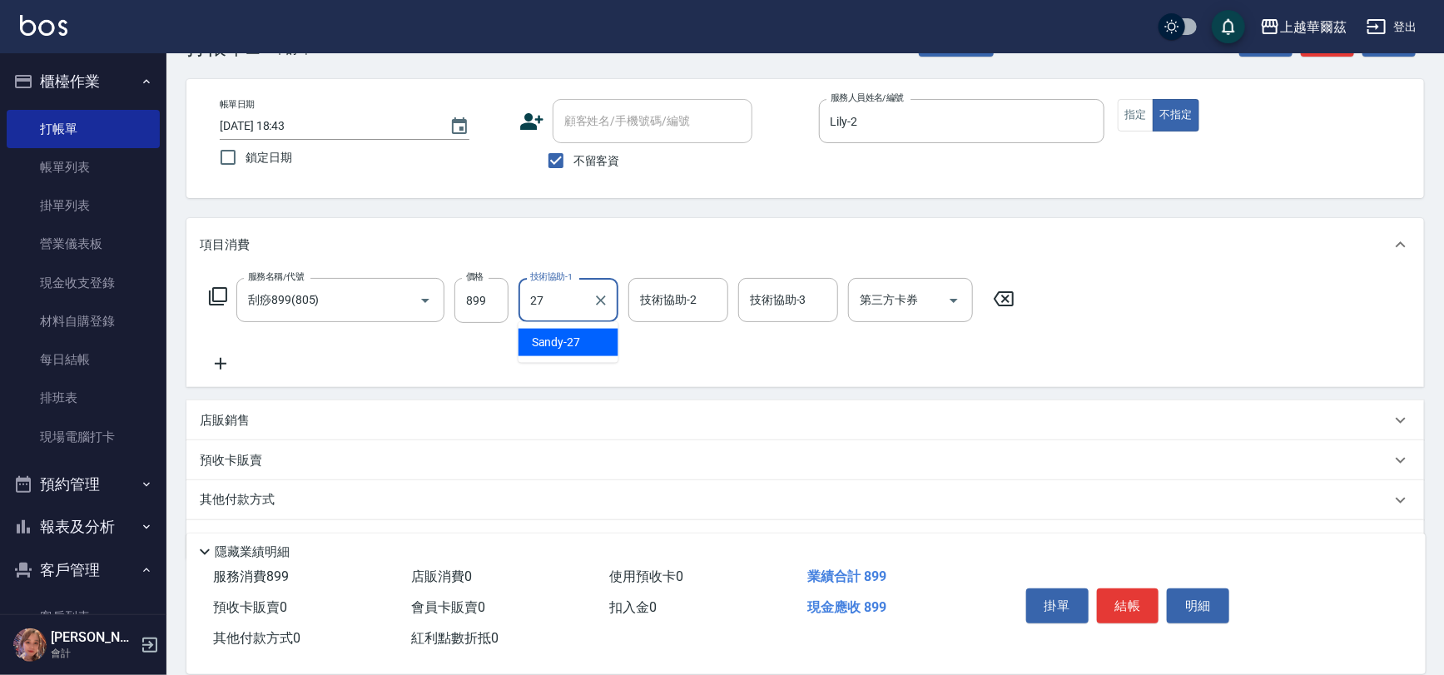
type input "Sandy-27"
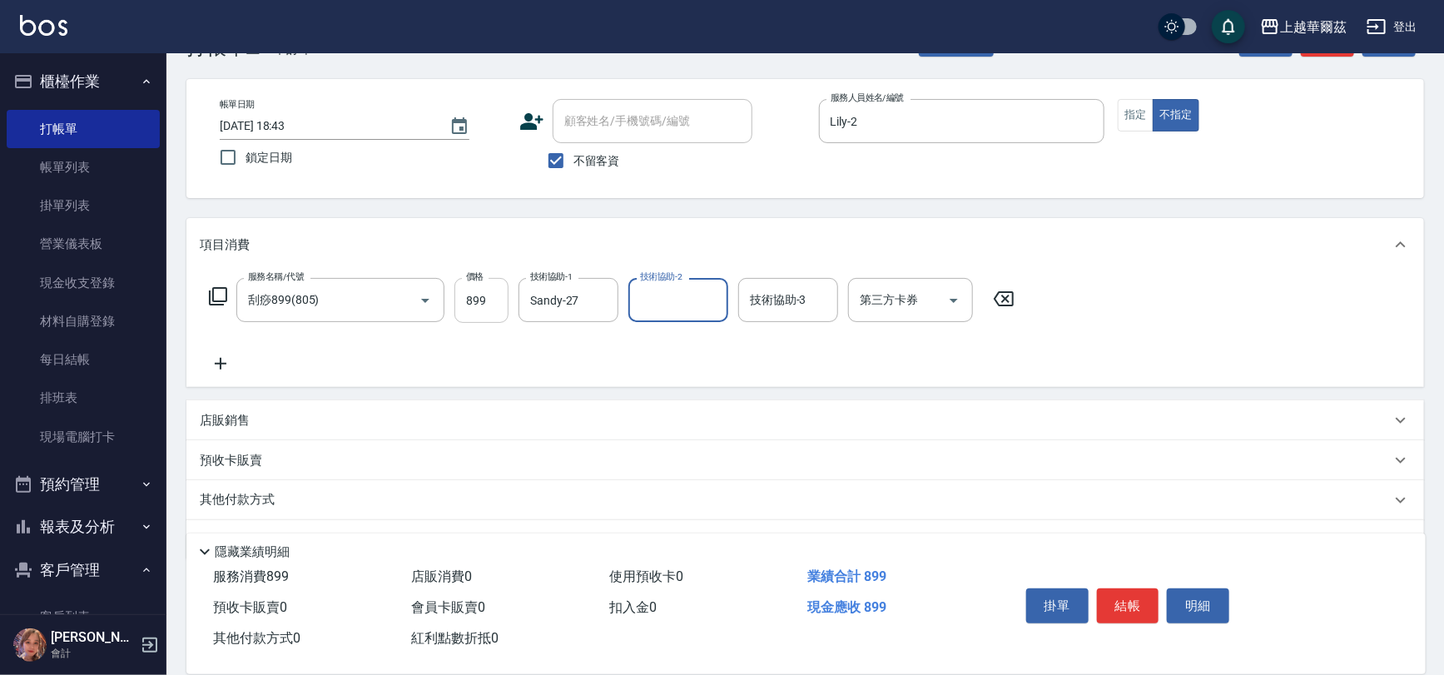
click at [479, 303] on input "899" at bounding box center [482, 300] width 54 height 45
type input "1099"
click at [212, 362] on icon at bounding box center [221, 364] width 42 height 20
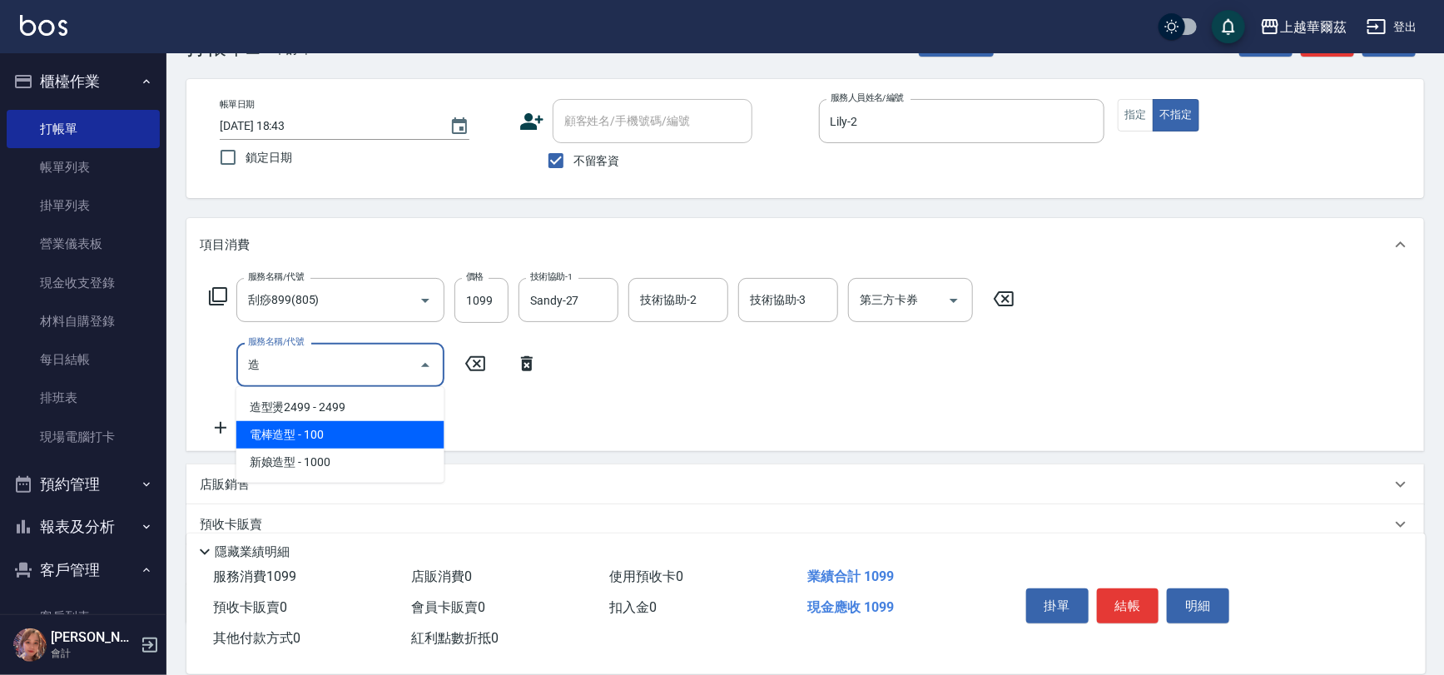
click at [273, 435] on span "電棒造型 - 100" at bounding box center [340, 434] width 208 height 27
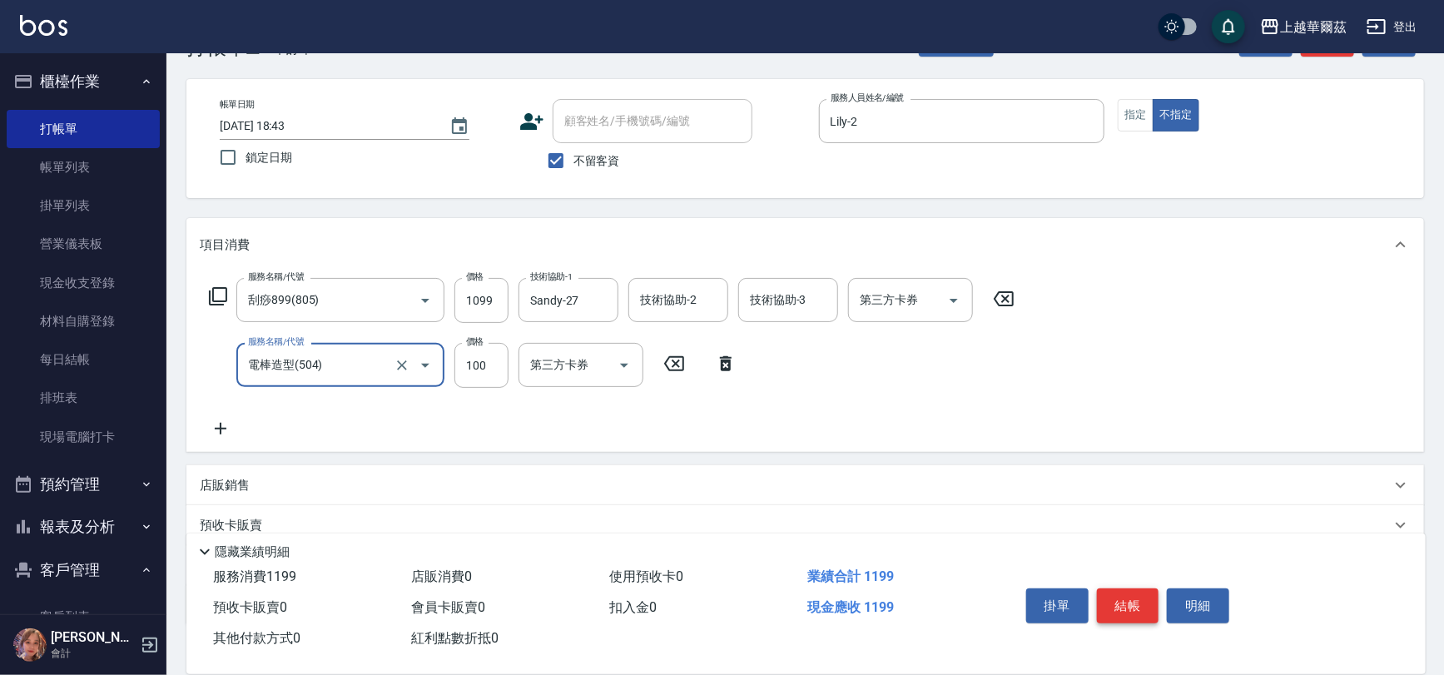
type input "電棒造型(504)"
click at [1111, 592] on button "結帳" at bounding box center [1128, 606] width 62 height 35
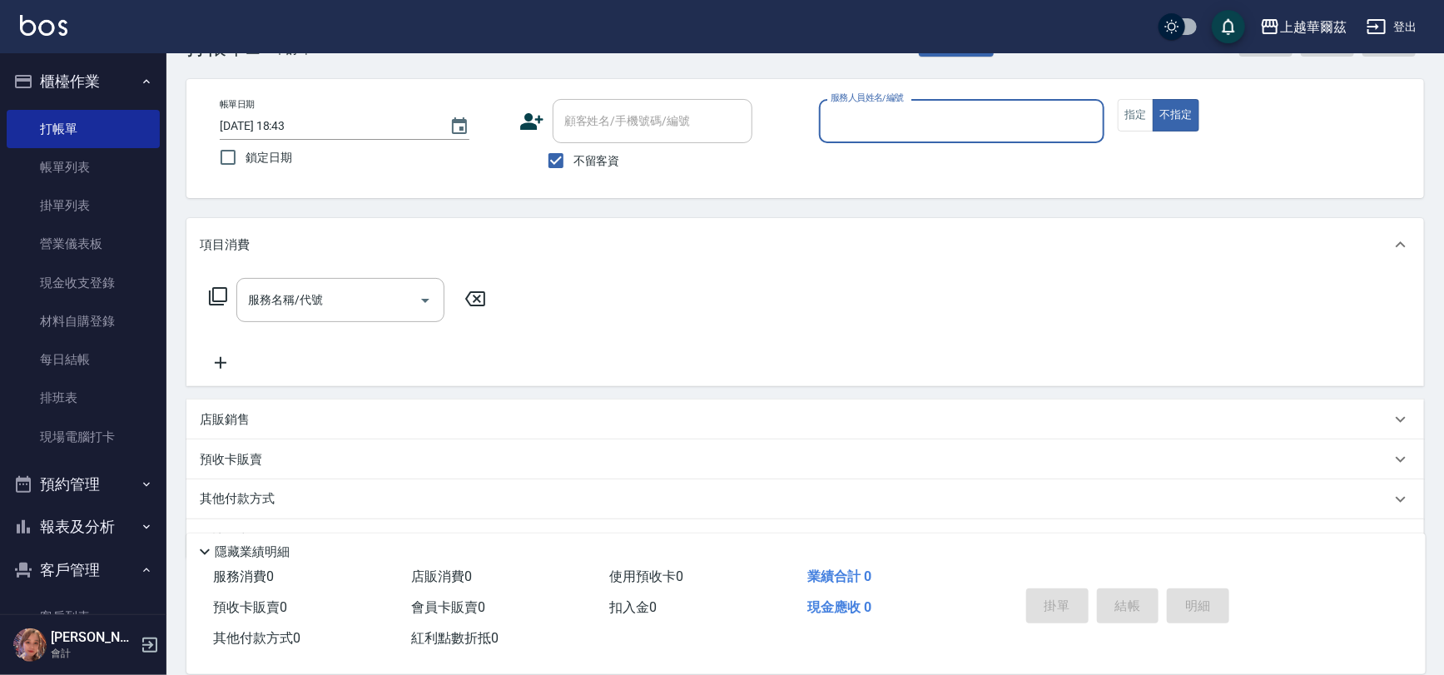
click at [862, 123] on input "服務人員姓名/編號" at bounding box center [962, 121] width 271 height 29
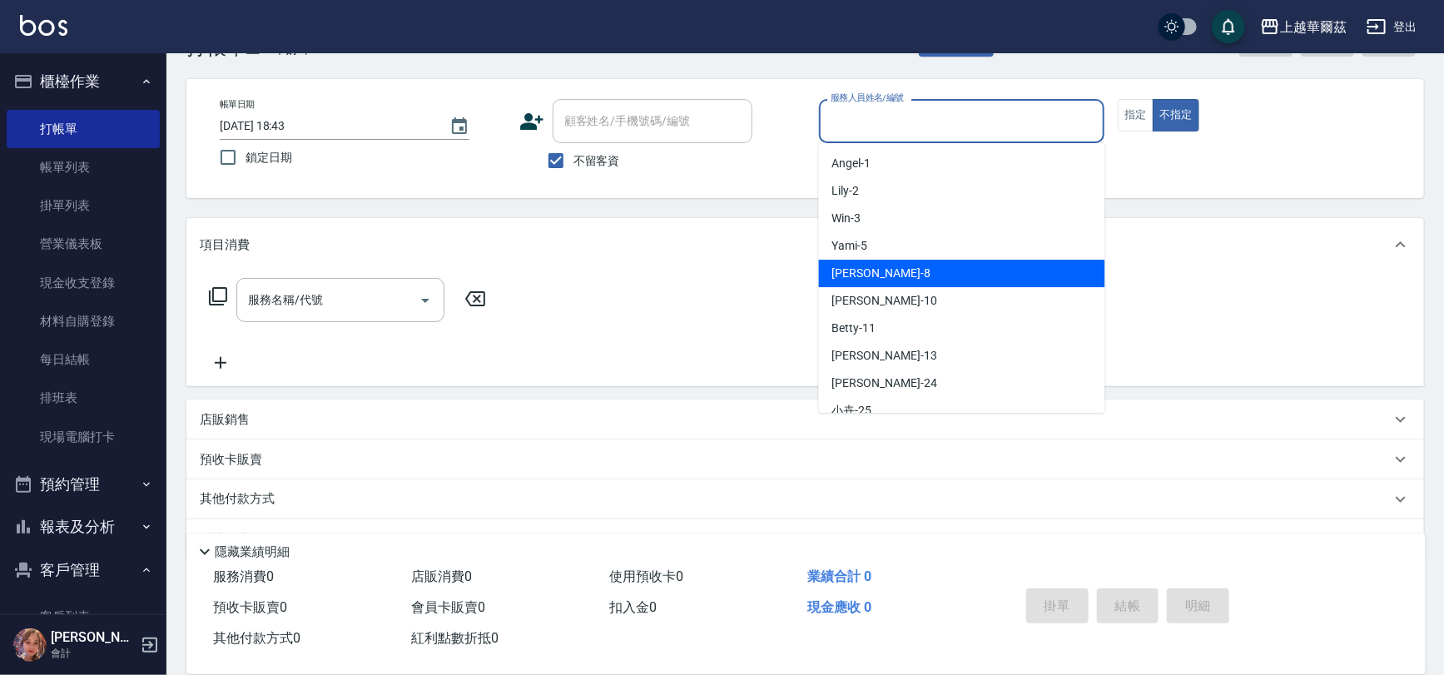
click at [862, 266] on span "[PERSON_NAME] -8" at bounding box center [881, 273] width 98 height 17
type input "[PERSON_NAME]-8"
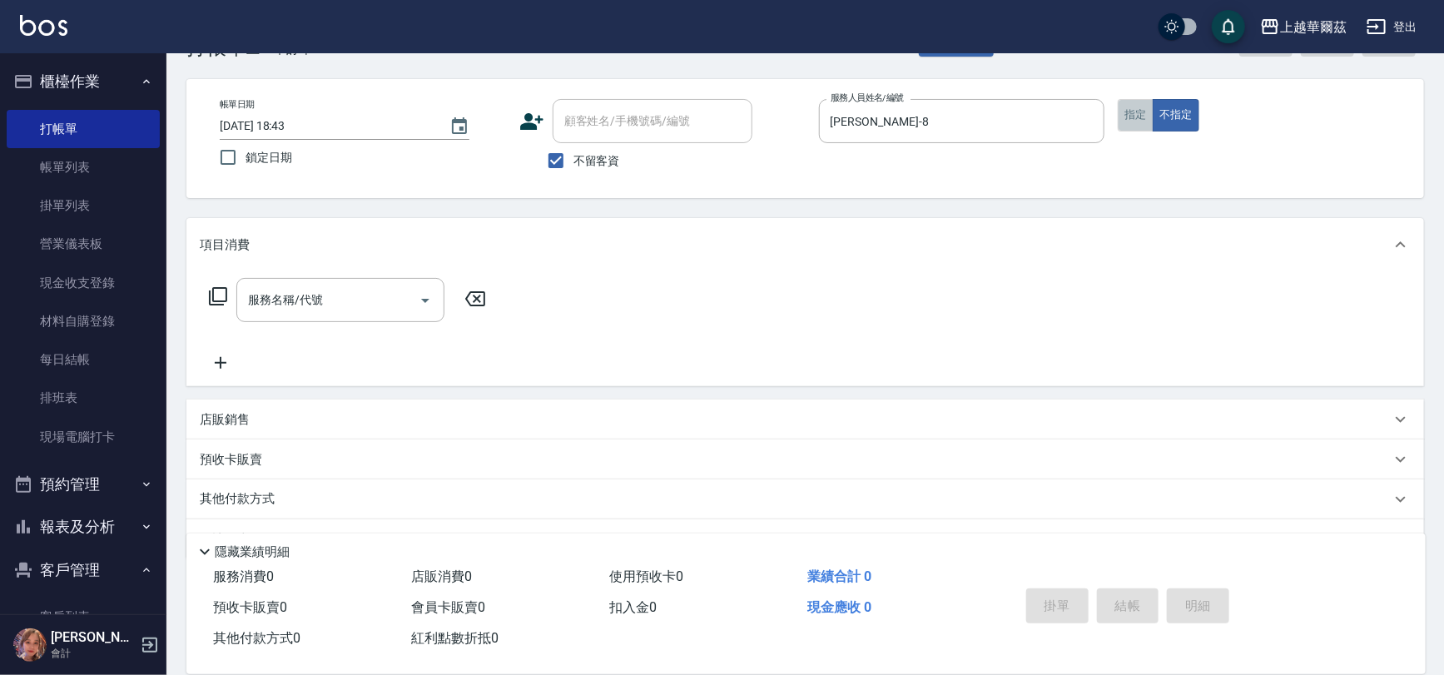
click at [1147, 107] on button "指定" at bounding box center [1136, 115] width 36 height 32
click at [292, 309] on input "服務名稱/代號" at bounding box center [328, 300] width 168 height 29
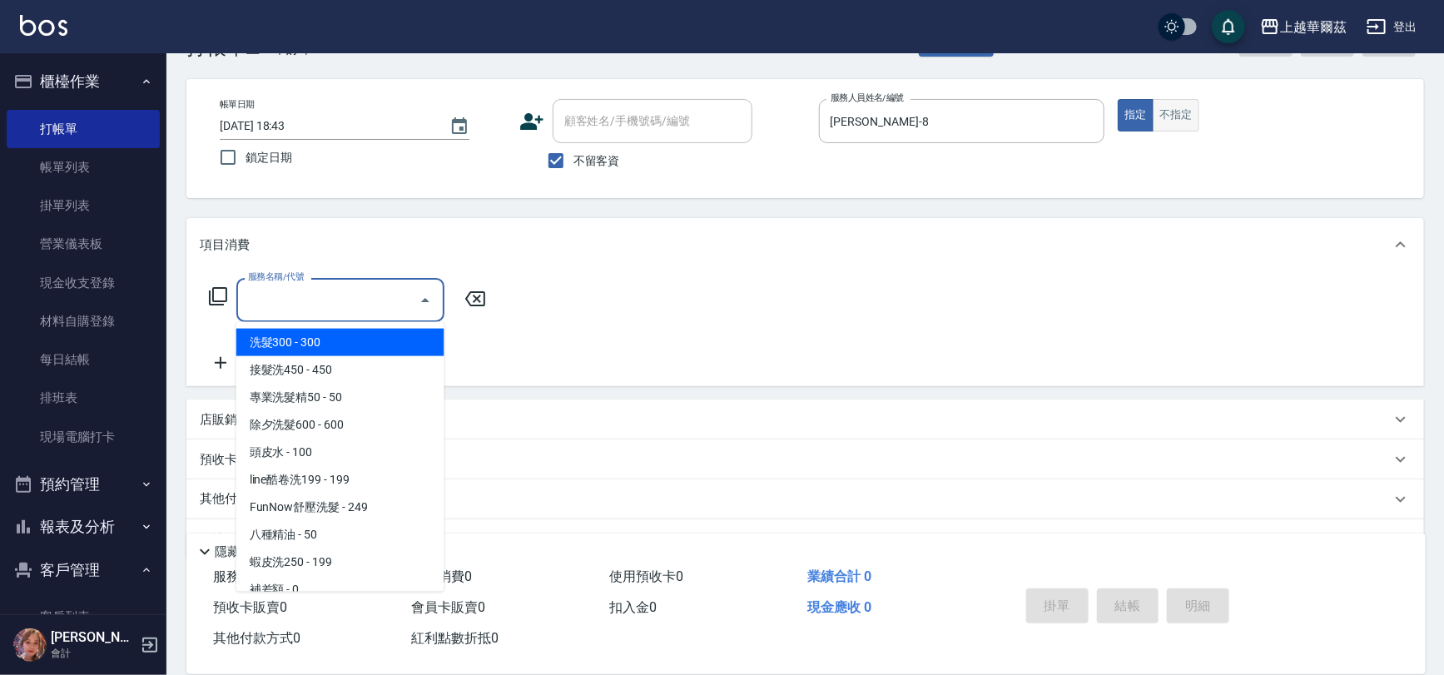
click at [1182, 122] on button "不指定" at bounding box center [1176, 115] width 47 height 32
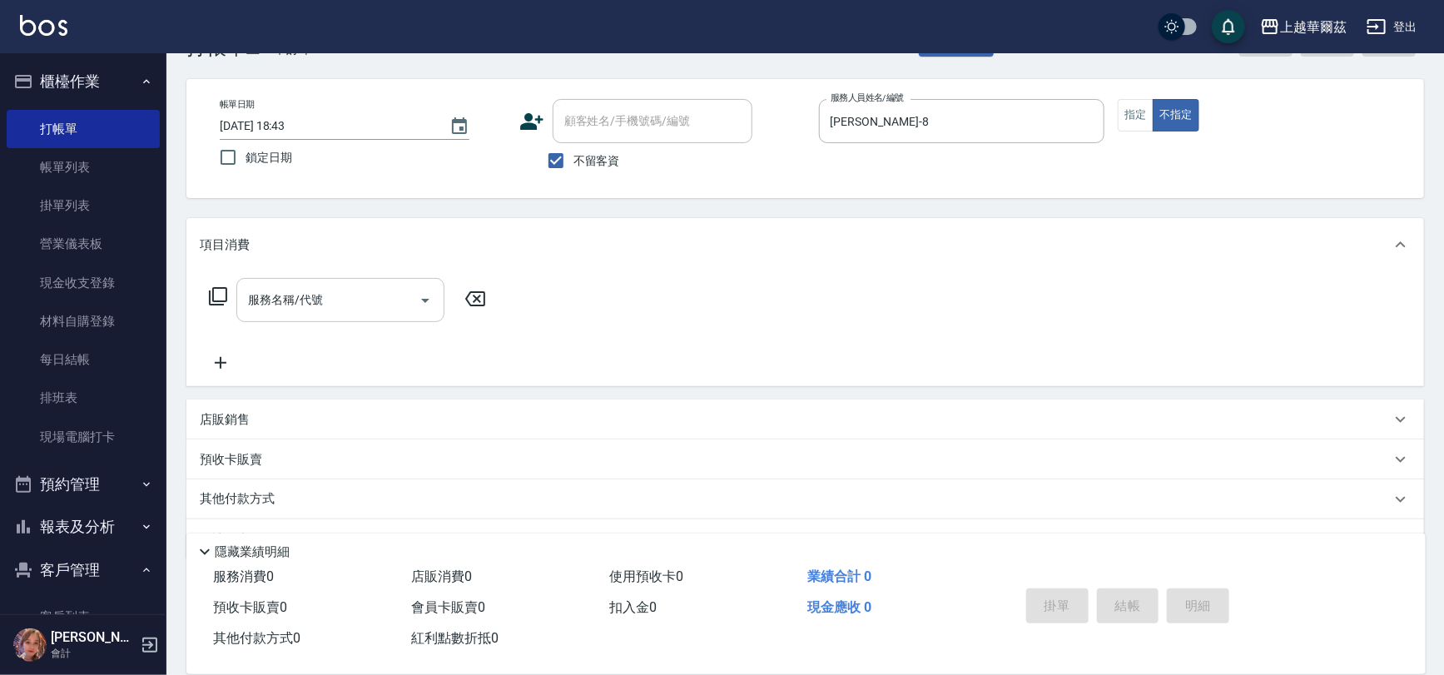
drag, startPoint x: 268, startPoint y: 301, endPoint x: 270, endPoint y: 311, distance: 10.9
click at [269, 301] on div "服務名稱/代號 服務名稱/代號" at bounding box center [340, 300] width 208 height 44
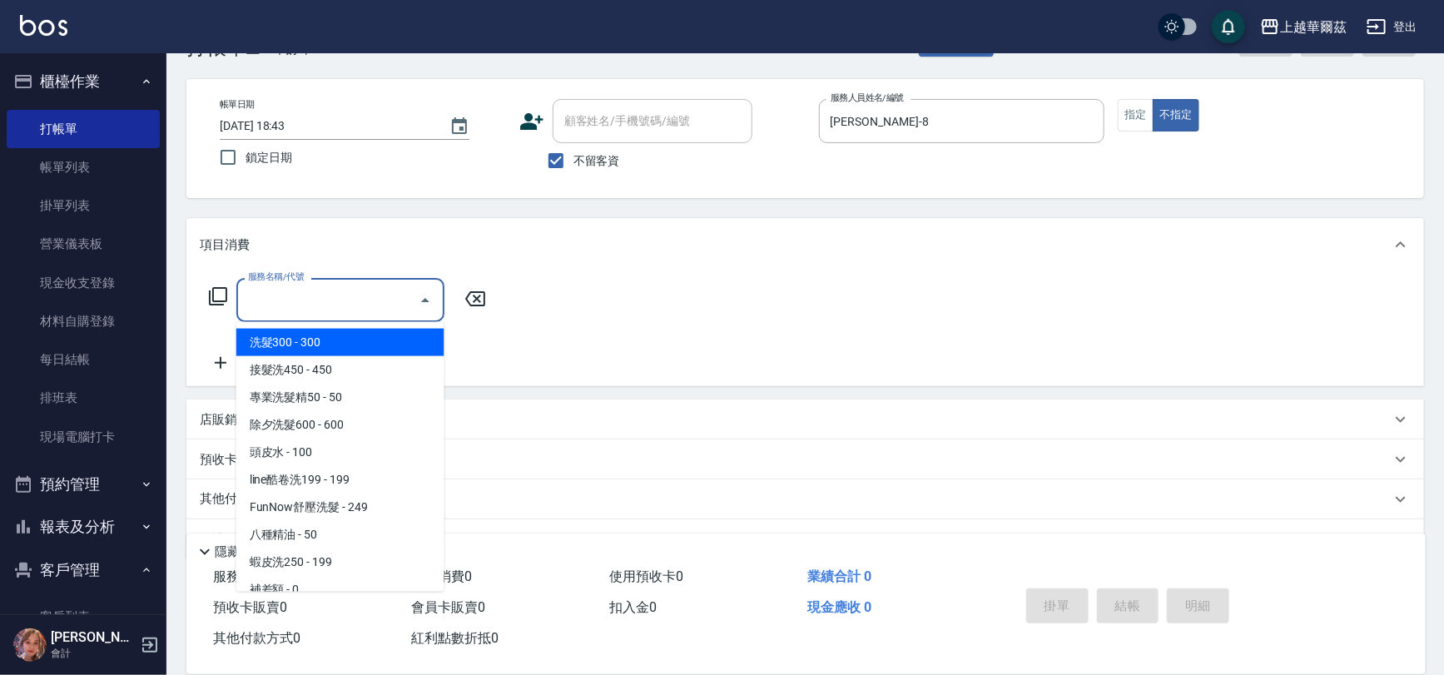
click at [270, 338] on span "洗髮300 - 300" at bounding box center [340, 342] width 208 height 27
type input "洗髮300(101)"
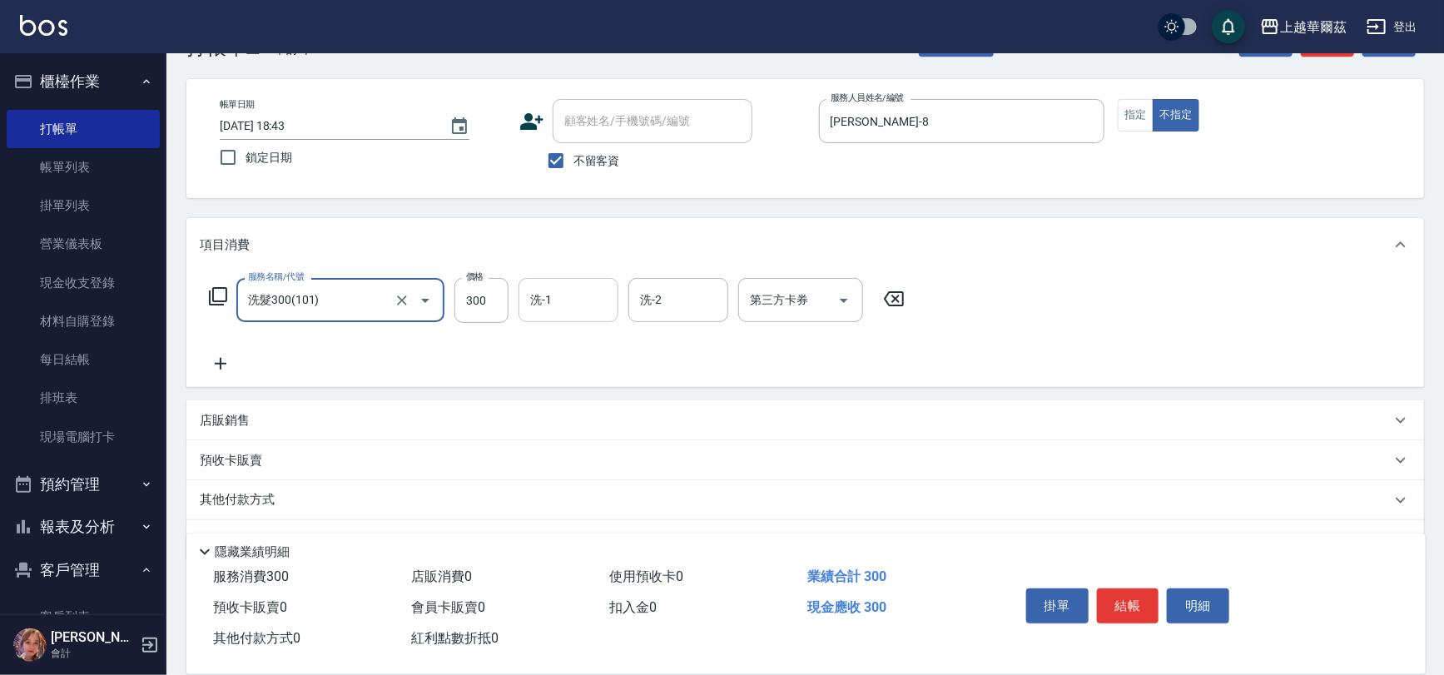
drag, startPoint x: 549, startPoint y: 306, endPoint x: 587, endPoint y: 289, distance: 41.0
click at [565, 300] on input "洗-1" at bounding box center [568, 300] width 85 height 29
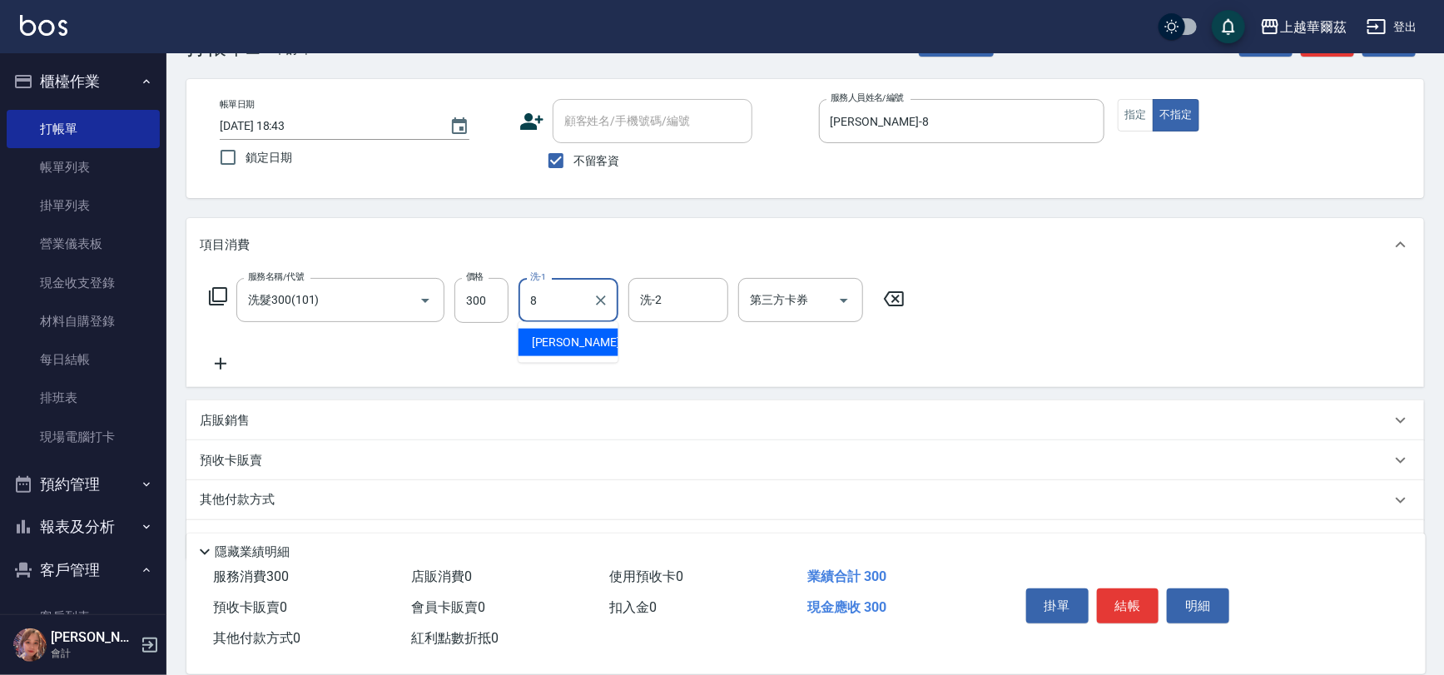
type input "[PERSON_NAME]-8"
click at [209, 363] on icon at bounding box center [221, 364] width 42 height 20
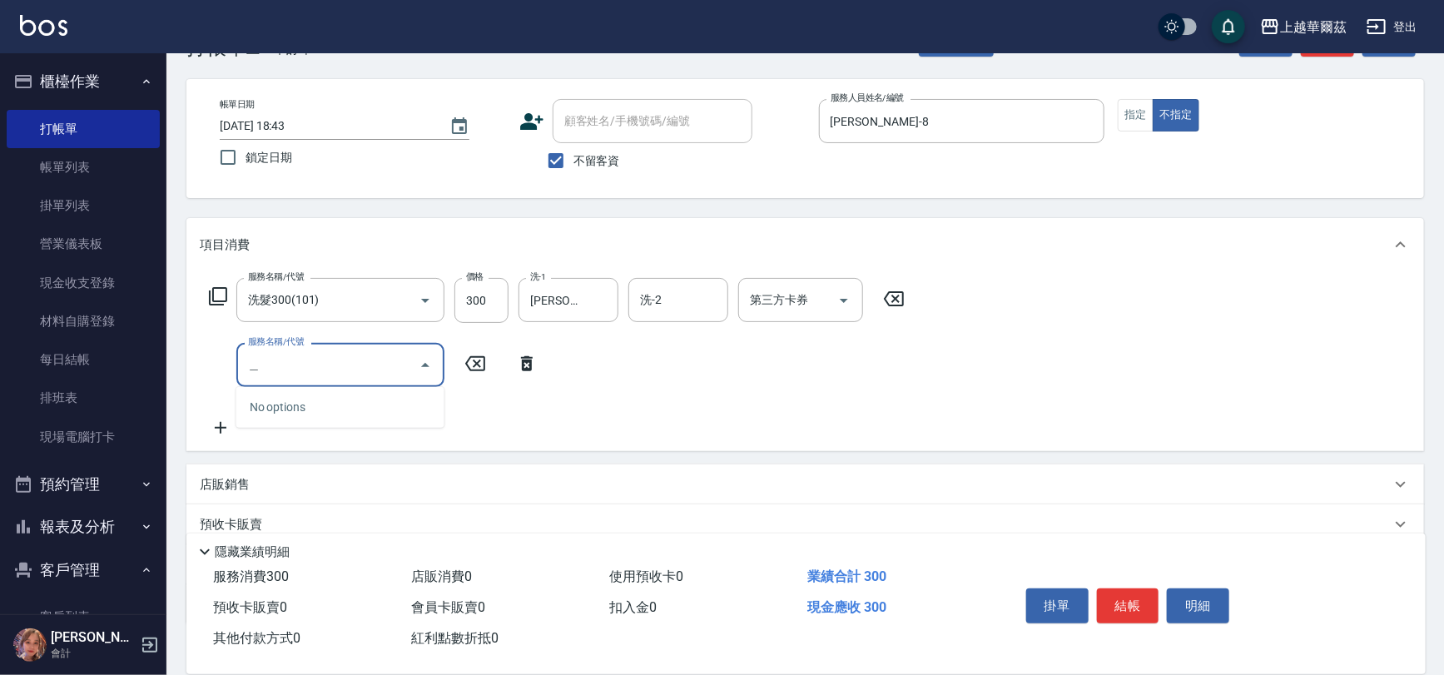
type input "[PERSON_NAME]"
click at [282, 397] on span "專業洗髮精50 - 50" at bounding box center [340, 407] width 208 height 27
type input "專業洗髮精50(103)"
click at [479, 366] on input "50" at bounding box center [482, 365] width 54 height 45
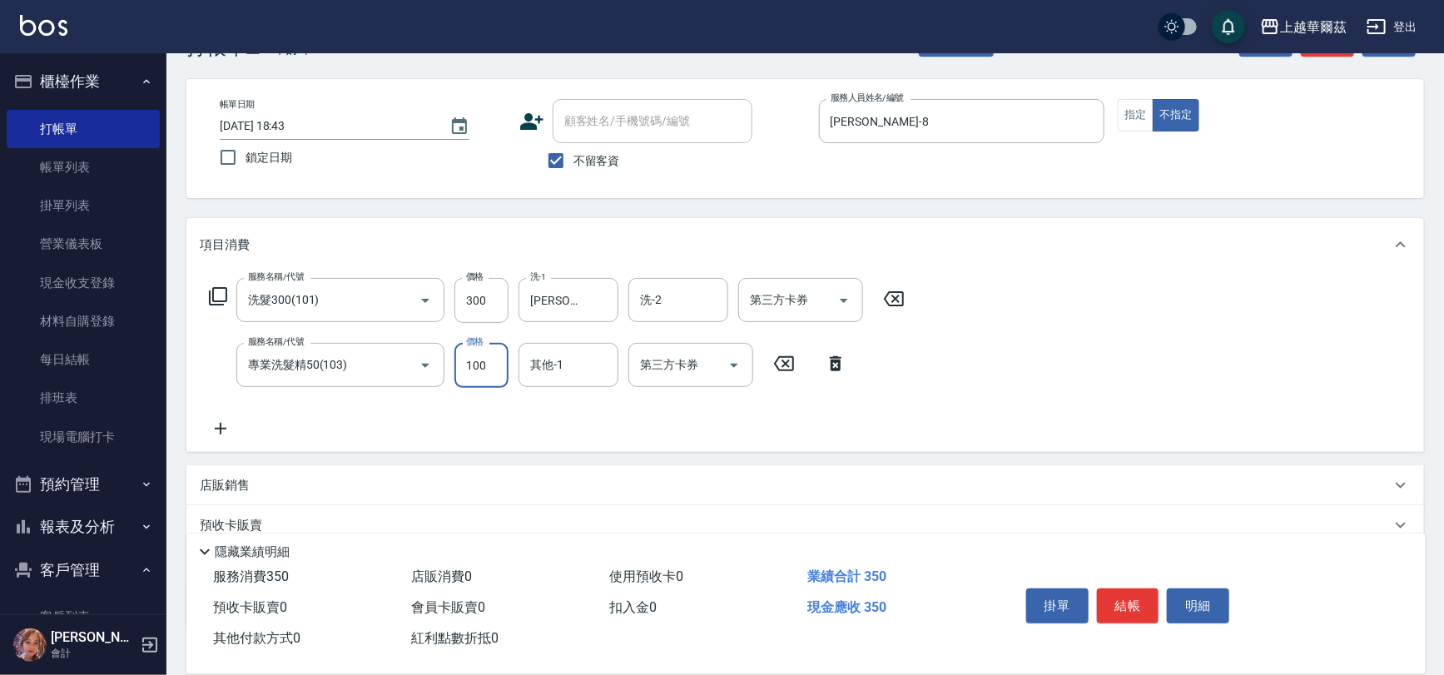
type input "100"
click at [223, 478] on p "店販銷售" at bounding box center [225, 485] width 50 height 17
type input "[PERSON_NAME]-8"
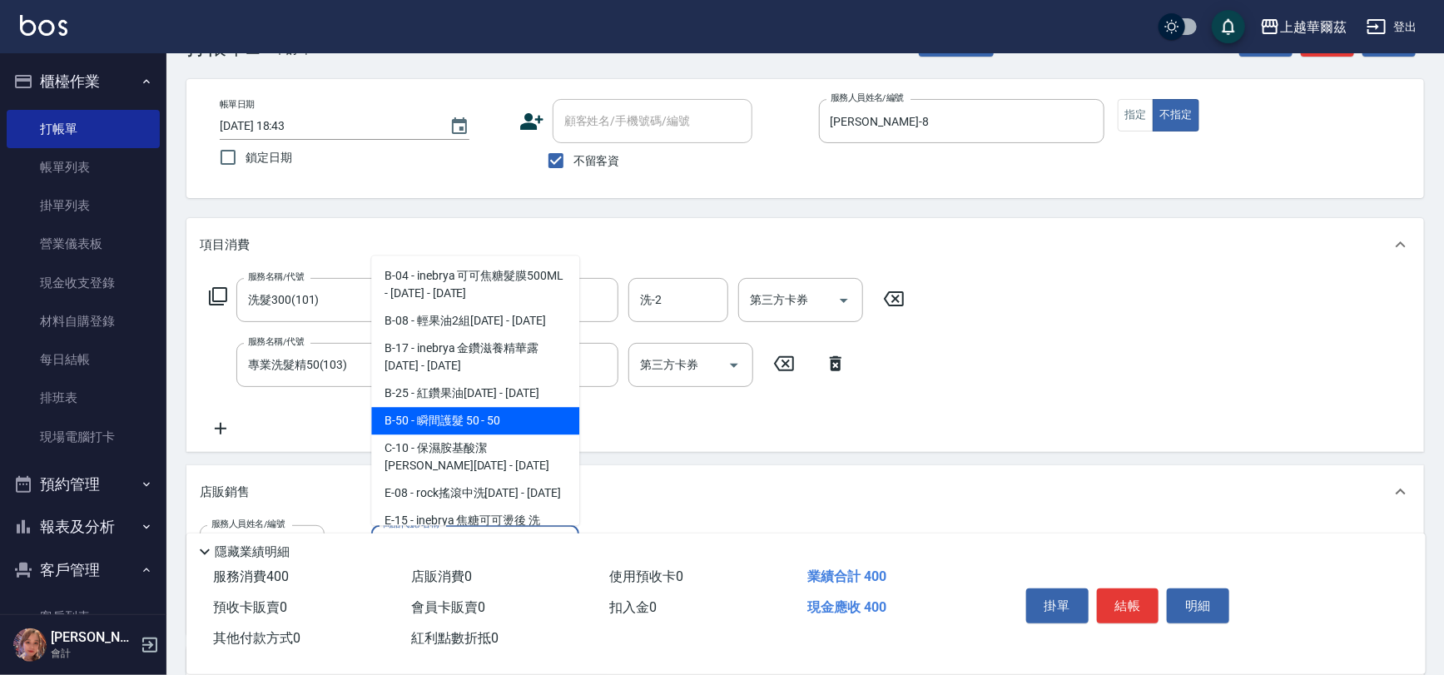
click at [430, 432] on span "B-50 - 瞬間護髮 50 - 50" at bounding box center [475, 420] width 208 height 27
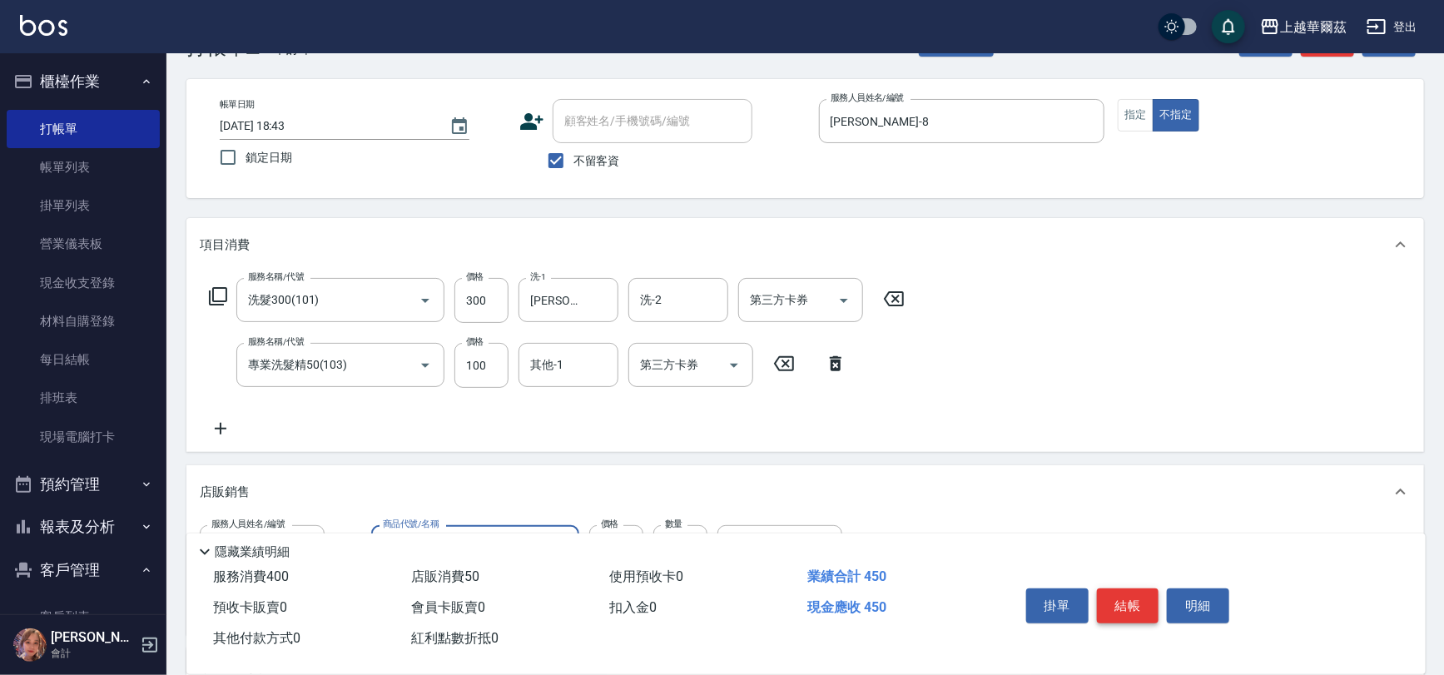
type input "瞬間護髮 50"
click at [1125, 605] on button "結帳" at bounding box center [1128, 606] width 62 height 35
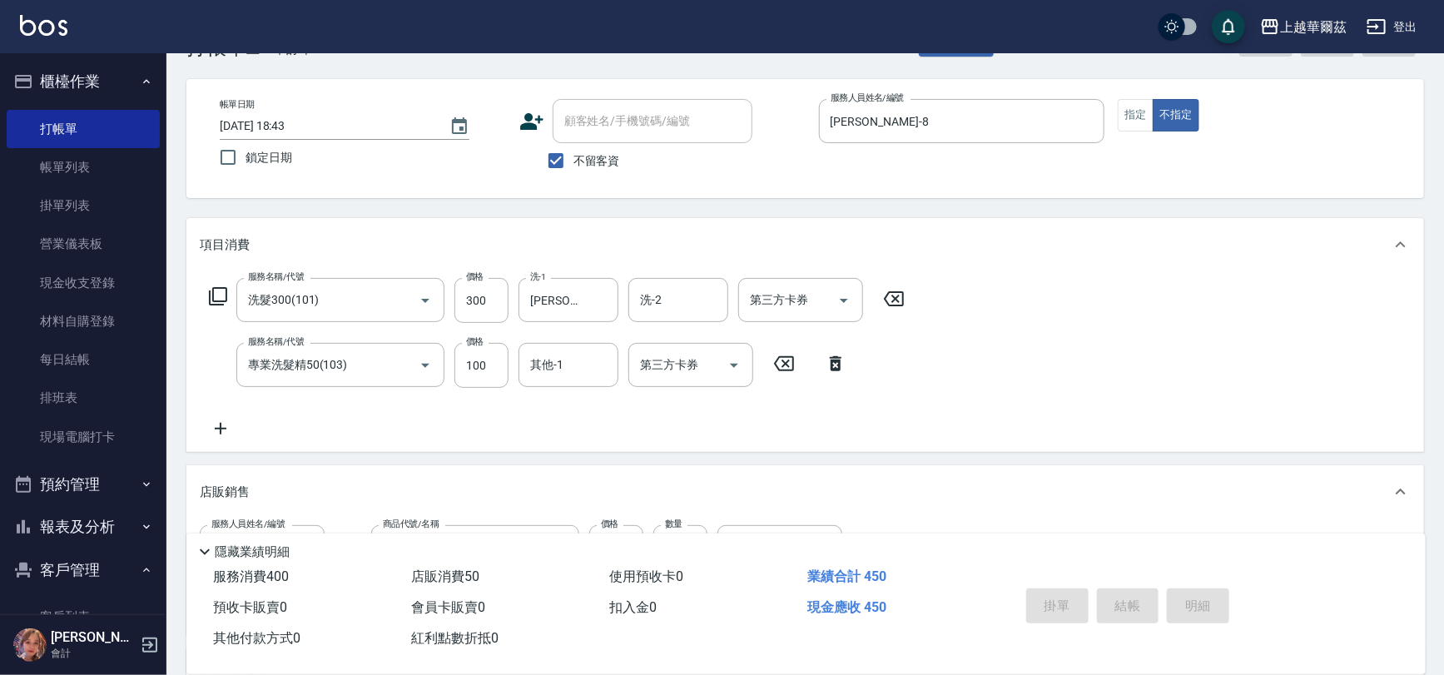
type input "[DATE] 18:44"
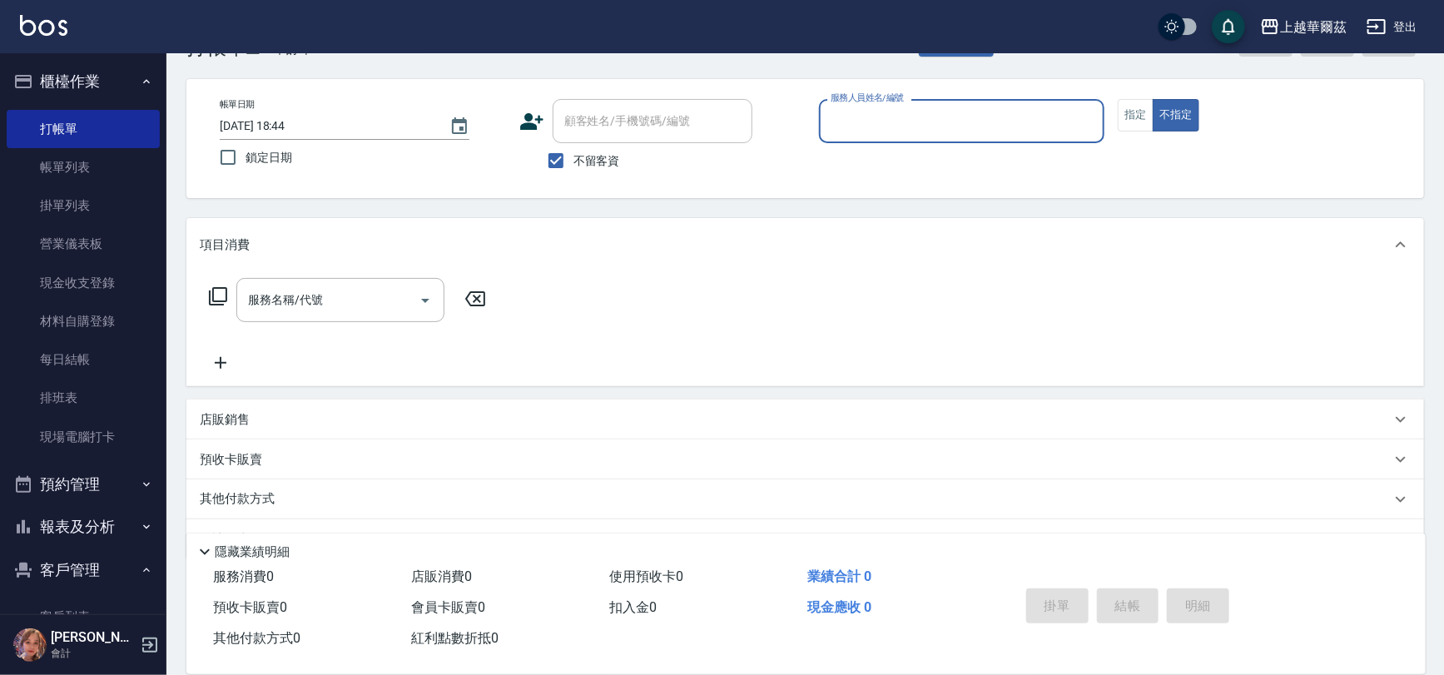
drag, startPoint x: 549, startPoint y: 154, endPoint x: 593, endPoint y: 125, distance: 52.9
click at [549, 153] on input "不留客資" at bounding box center [556, 160] width 35 height 35
checkbox input "false"
click at [593, 125] on div "顧客姓名/手機號碼/編號 顧客姓名/手機號碼/編號" at bounding box center [653, 121] width 200 height 44
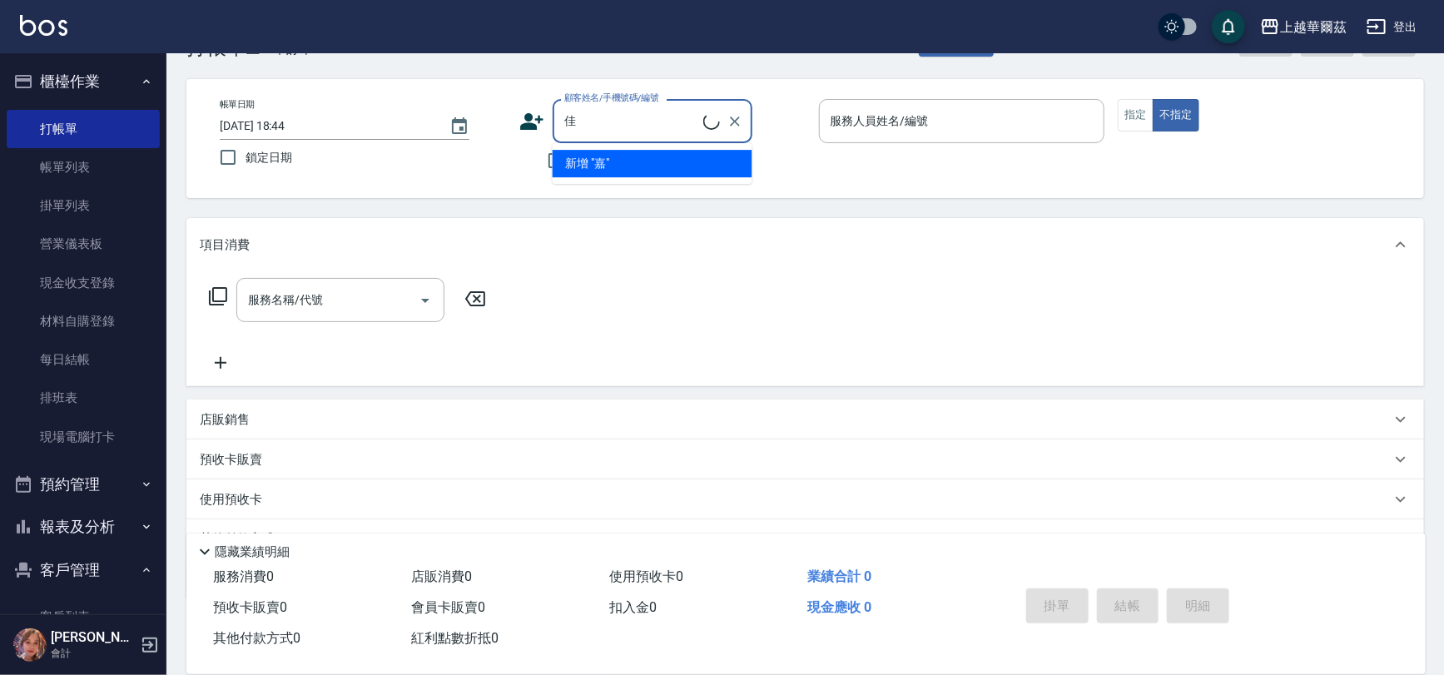
type input "嘉"
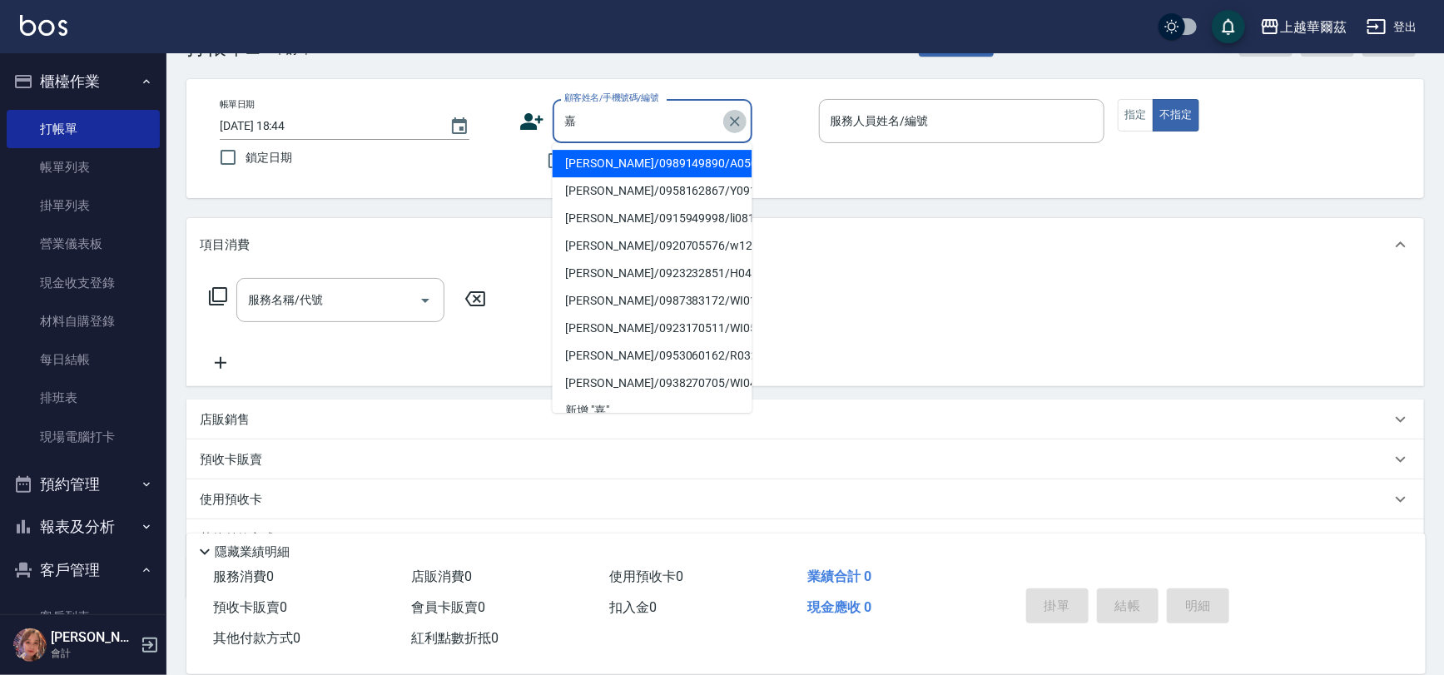
click at [738, 121] on icon "Clear" at bounding box center [735, 121] width 17 height 17
click at [466, 174] on label "鎖定日期" at bounding box center [352, 157] width 282 height 35
click at [246, 174] on input "鎖定日期" at bounding box center [228, 157] width 35 height 35
checkbox input "true"
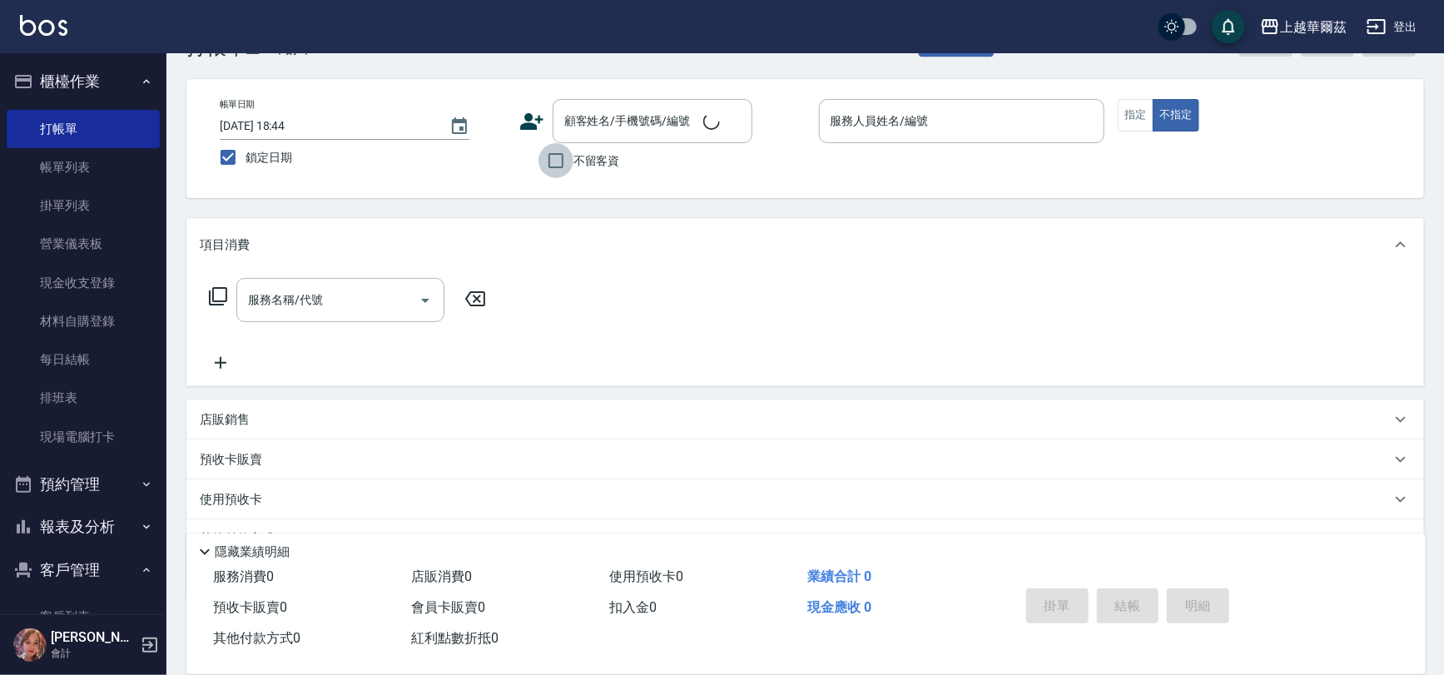
click at [559, 164] on input "不留客資" at bounding box center [556, 160] width 35 height 35
checkbox input "true"
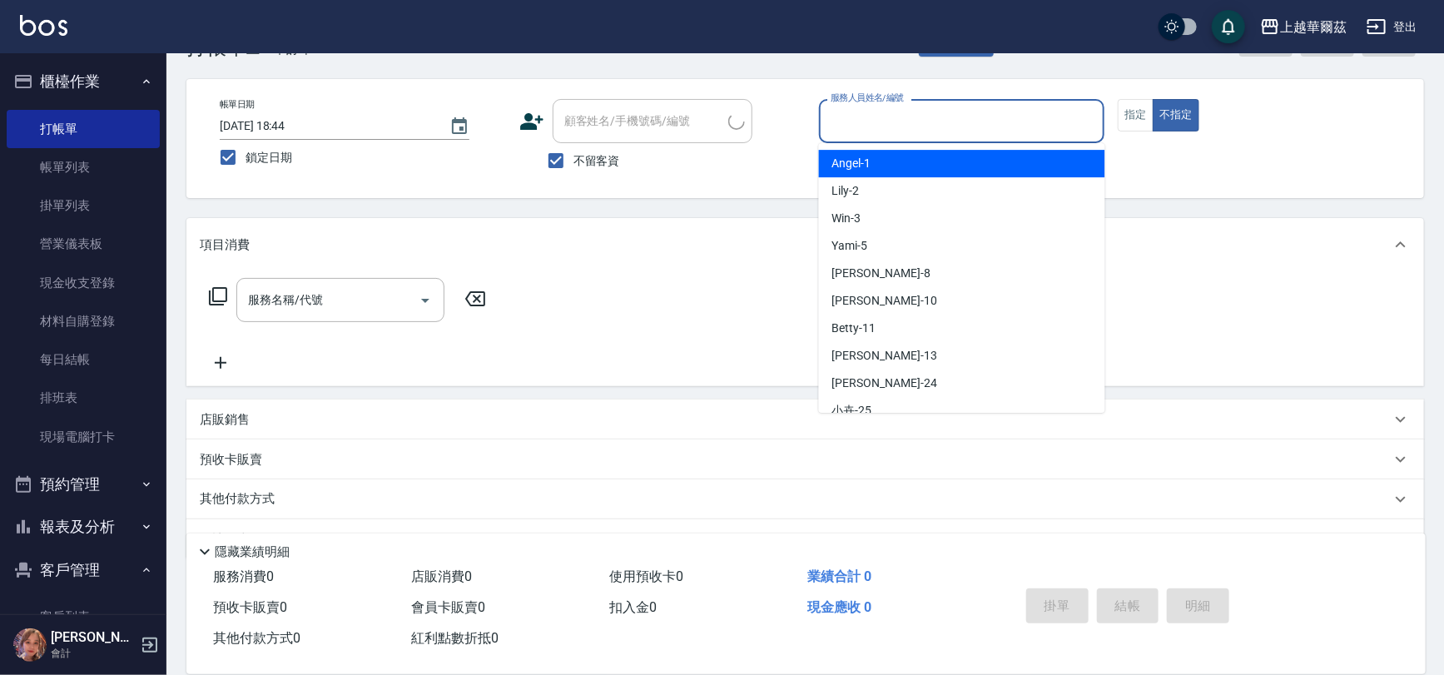
click at [884, 128] on input "服務人員姓名/編號" at bounding box center [962, 121] width 271 height 29
click at [236, 159] on input "鎖定日期" at bounding box center [228, 157] width 35 height 35
checkbox input "false"
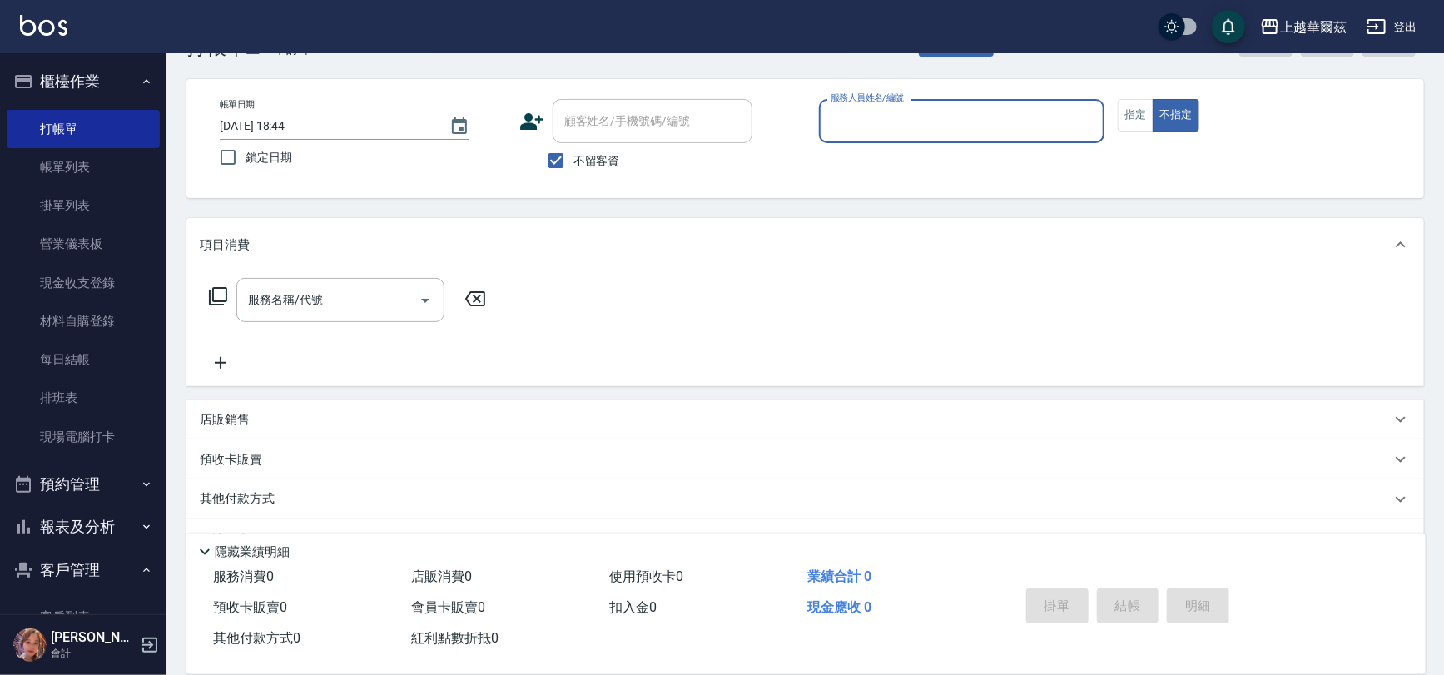
click at [967, 133] on input "服務人員姓名/編號" at bounding box center [962, 121] width 271 height 29
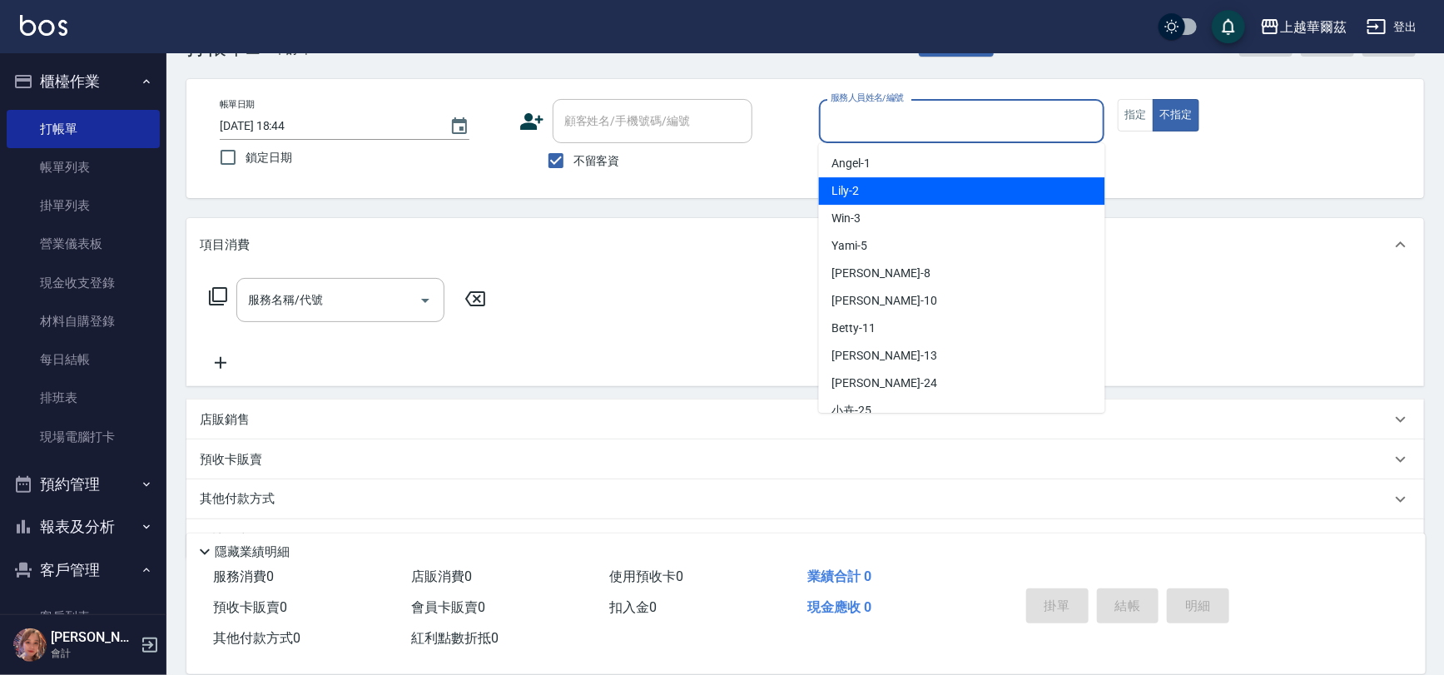
drag, startPoint x: 923, startPoint y: 205, endPoint x: 931, endPoint y: 184, distance: 22.1
click at [931, 184] on ul "[PERSON_NAME] -1 Lily -2 Win -3 Yami -5 [PERSON_NAME] -8 Polly -10 Betty -11 St…" at bounding box center [962, 278] width 286 height 270
click at [931, 184] on div "Lily -2" at bounding box center [962, 190] width 286 height 27
type input "Lily-2"
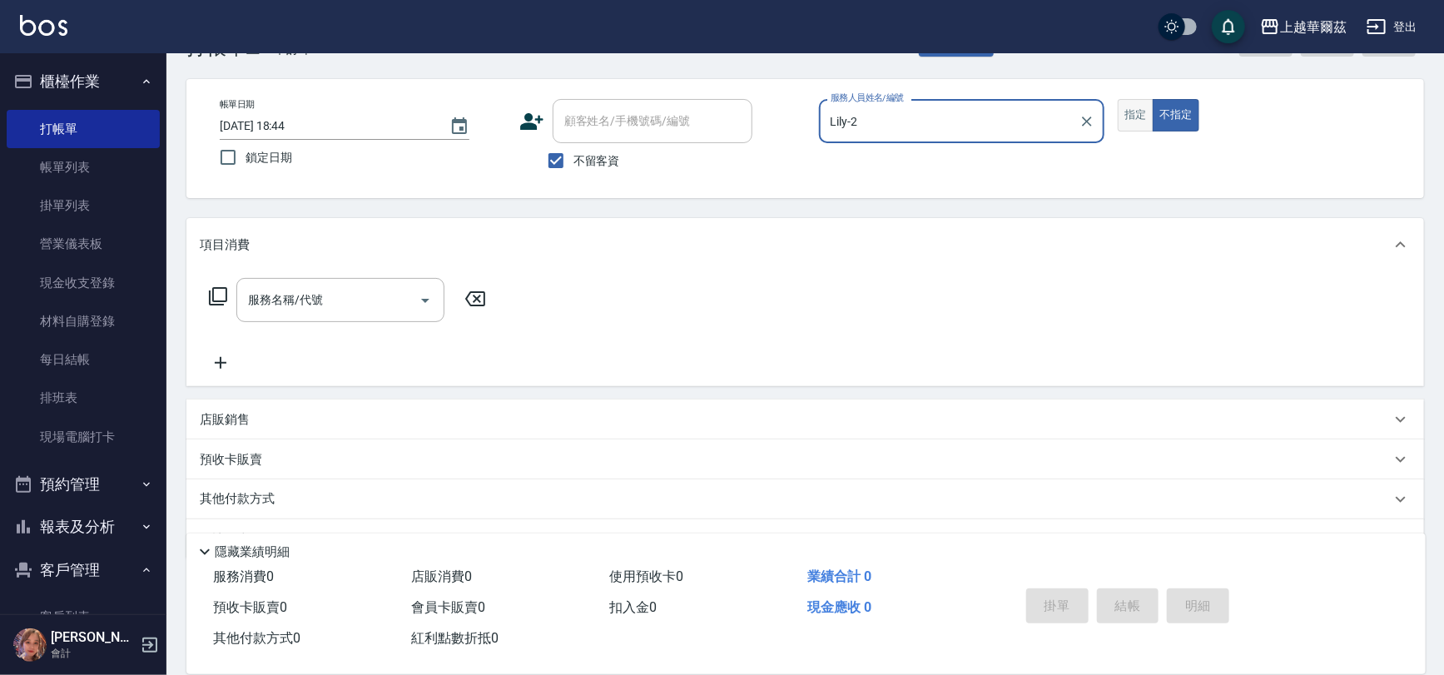
click at [1126, 108] on button "指定" at bounding box center [1136, 115] width 36 height 32
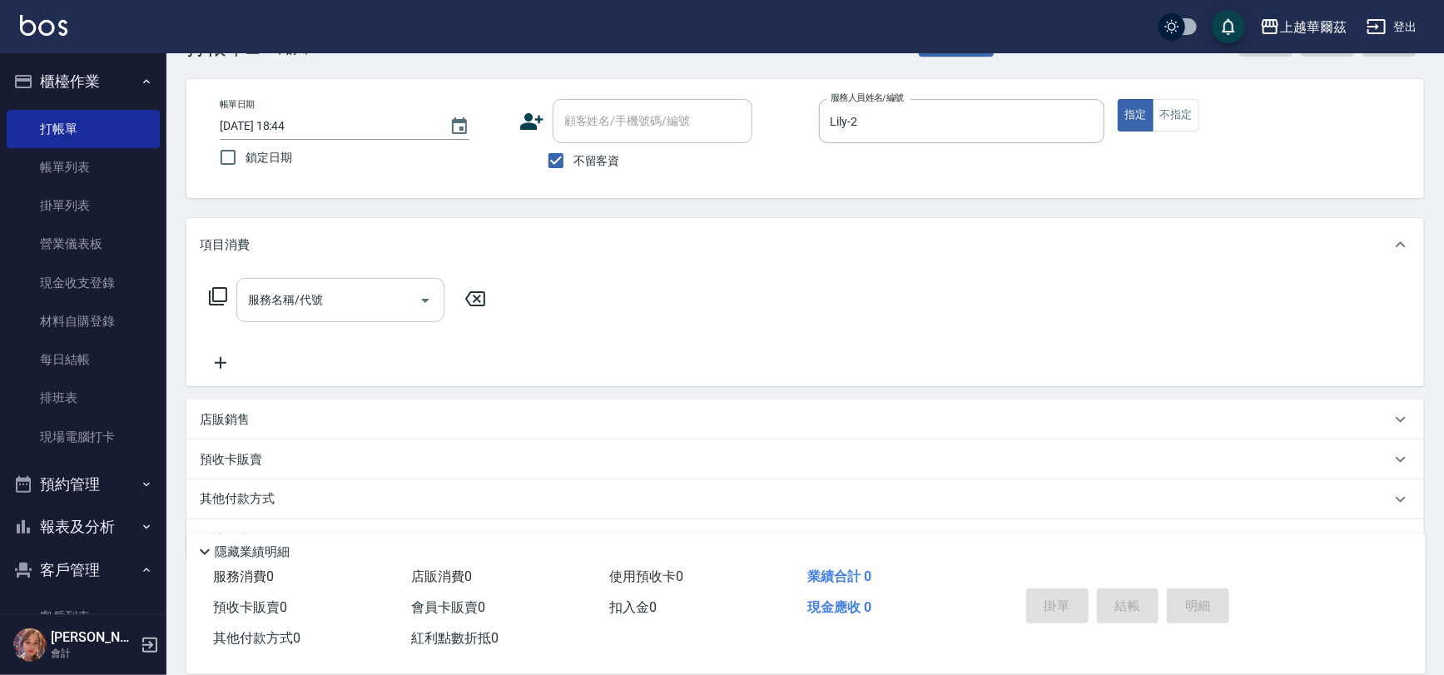
click at [312, 316] on div "服務名稱/代號" at bounding box center [340, 300] width 208 height 44
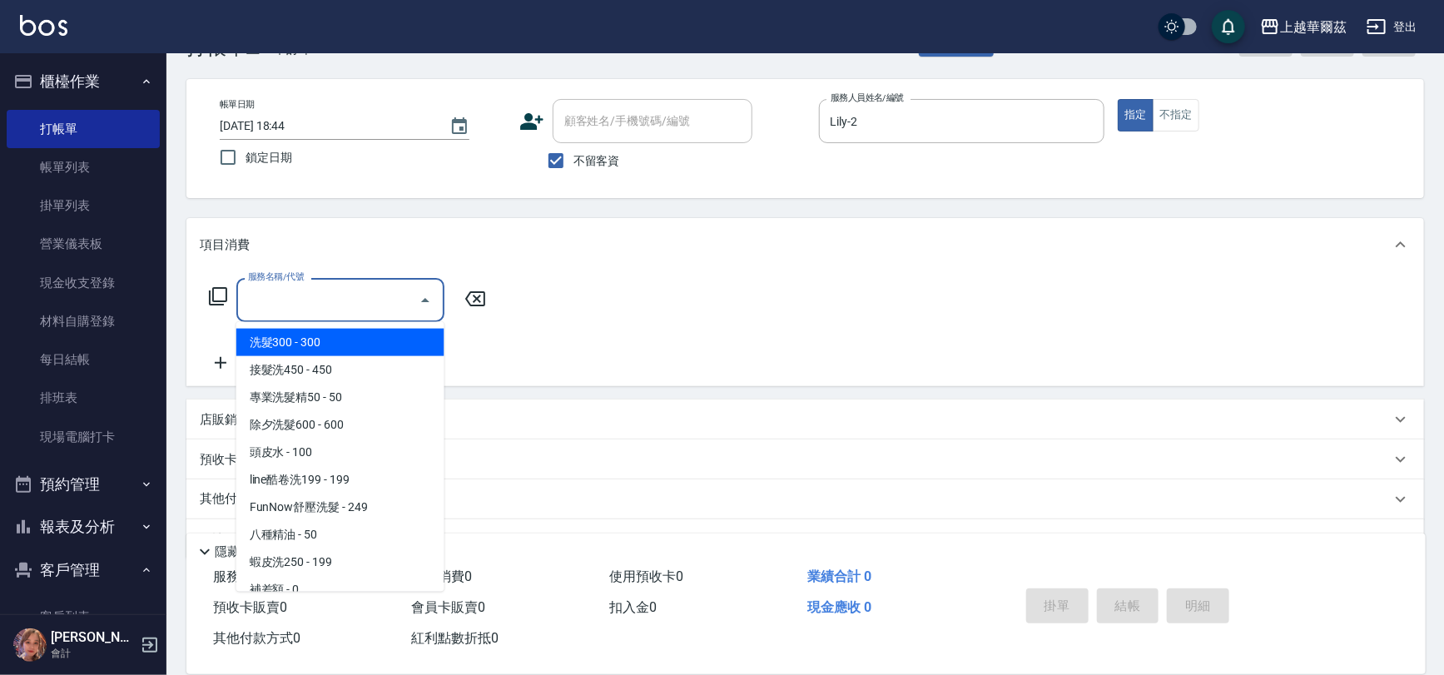
click at [299, 340] on span "洗髮300 - 300" at bounding box center [340, 342] width 208 height 27
type input "洗髮300(101)"
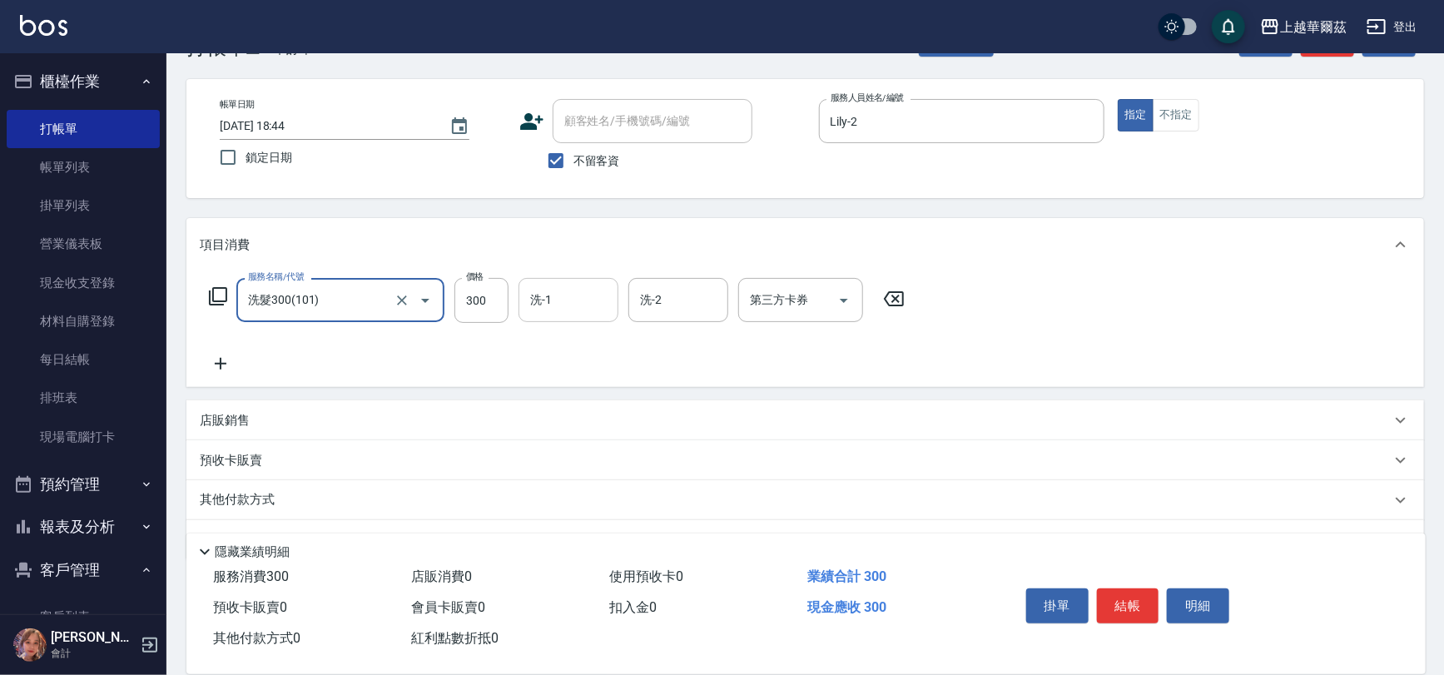
click at [568, 302] on input "洗-1" at bounding box center [568, 300] width 85 height 29
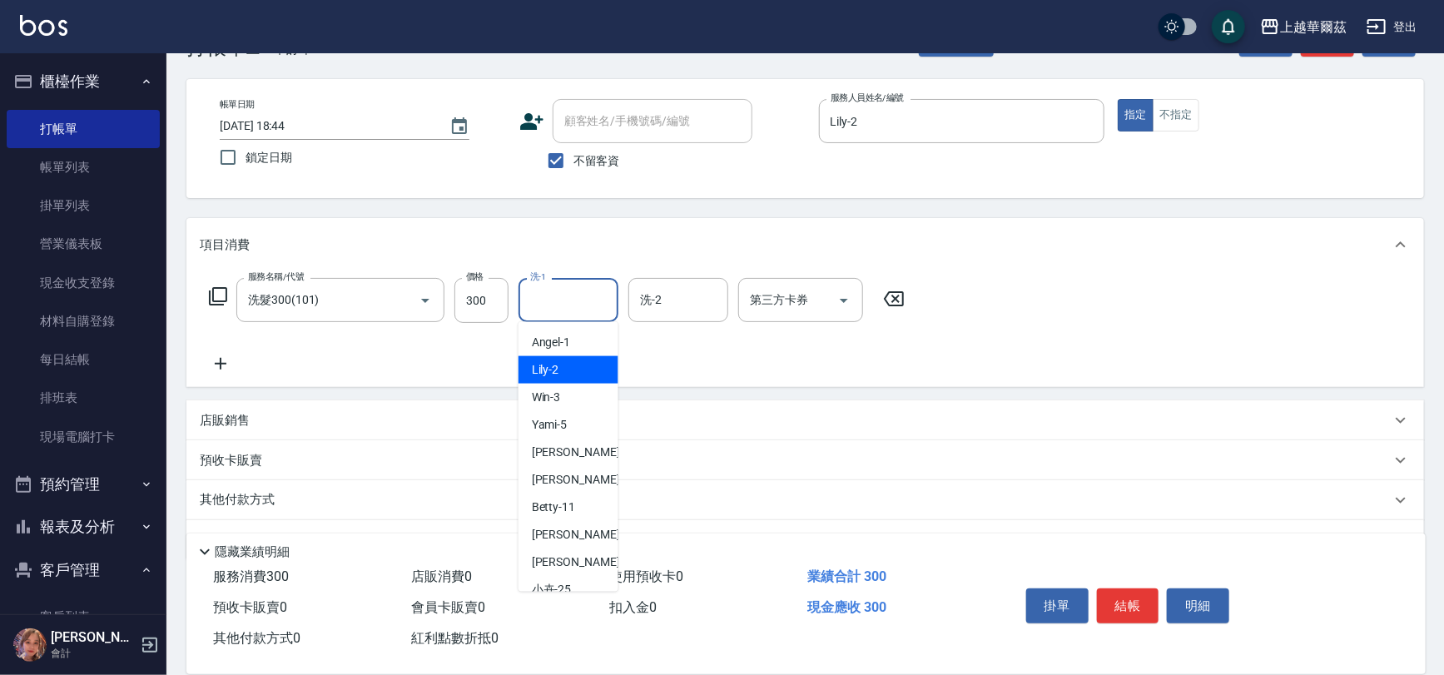
drag, startPoint x: 566, startPoint y: 361, endPoint x: 307, endPoint y: 360, distance: 258.9
click at [566, 361] on div "Lily -2" at bounding box center [569, 369] width 100 height 27
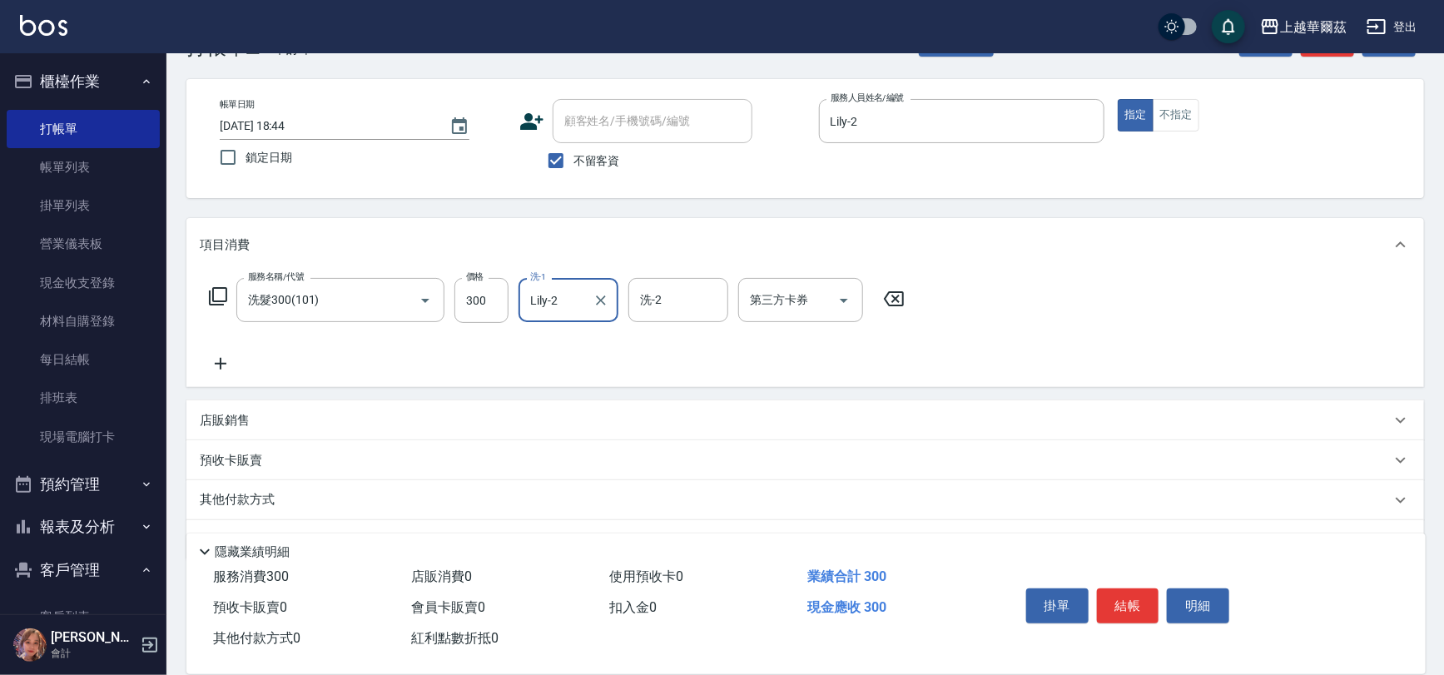
type input "Lily-2"
click at [217, 357] on icon at bounding box center [221, 364] width 42 height 20
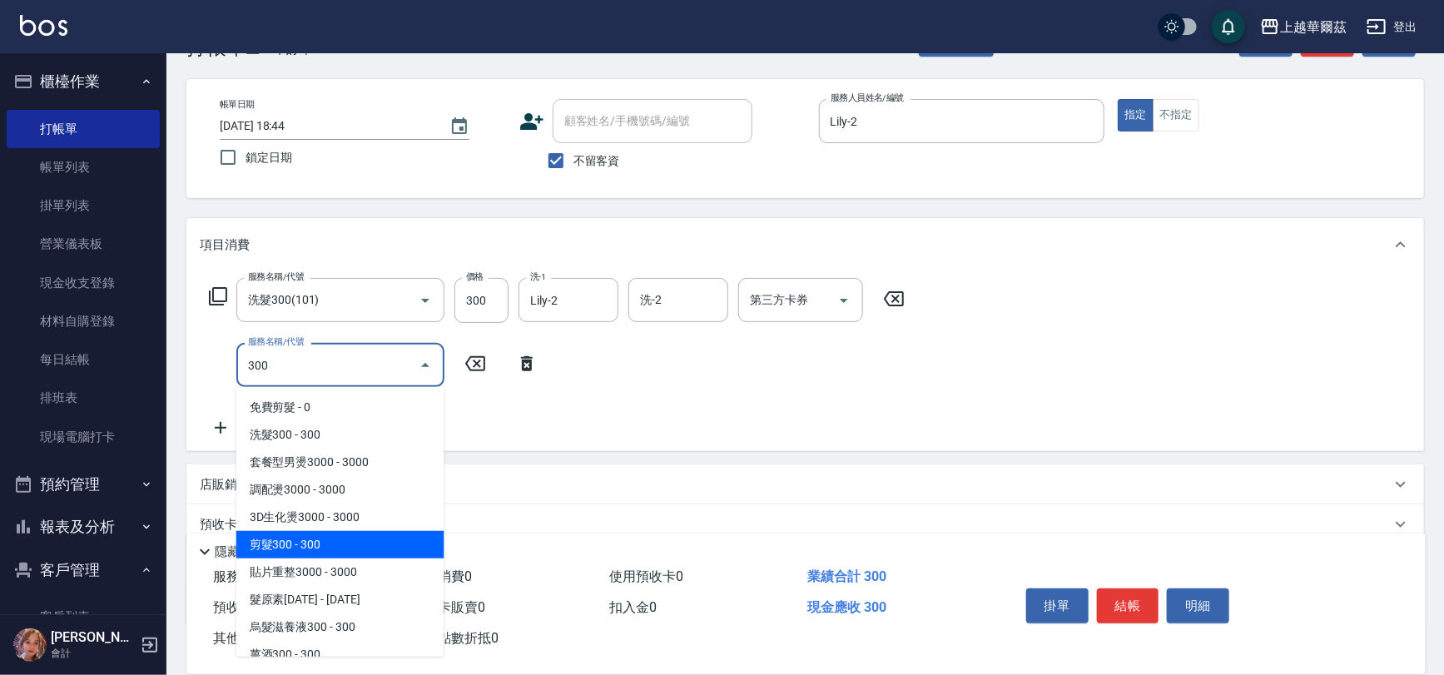
click at [325, 543] on span "剪髮300 - 300" at bounding box center [340, 544] width 208 height 27
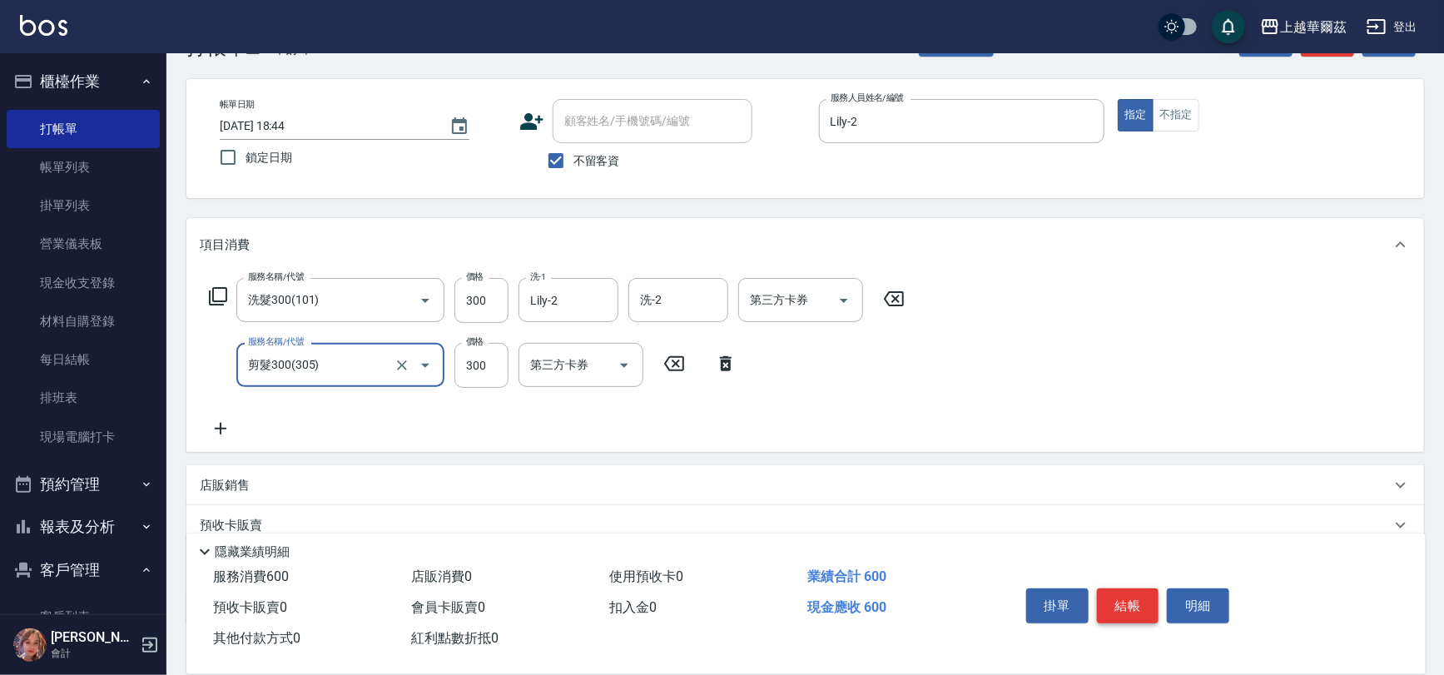
type input "剪髮300(305)"
click at [1119, 595] on button "結帳" at bounding box center [1128, 606] width 62 height 35
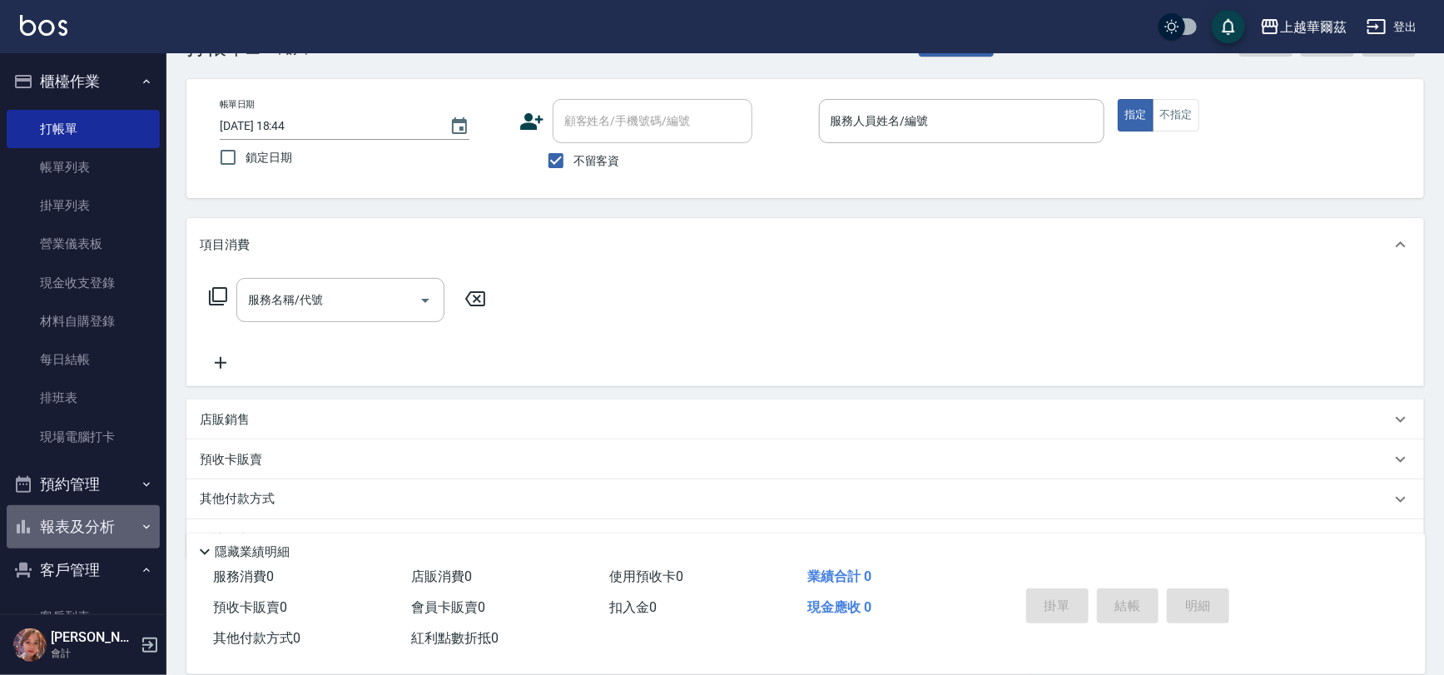
click at [106, 534] on button "報表及分析" at bounding box center [83, 526] width 153 height 43
click at [157, 519] on nav "櫃檯作業 打帳單 帳單列表 掛單列表 營業儀表板 現金收支登錄 材料自購登錄 每日結帳 排班表 現場電腦打卡 預約管理 預約管理 單日預約紀錄 單週預約紀錄 …" at bounding box center [83, 333] width 166 height 561
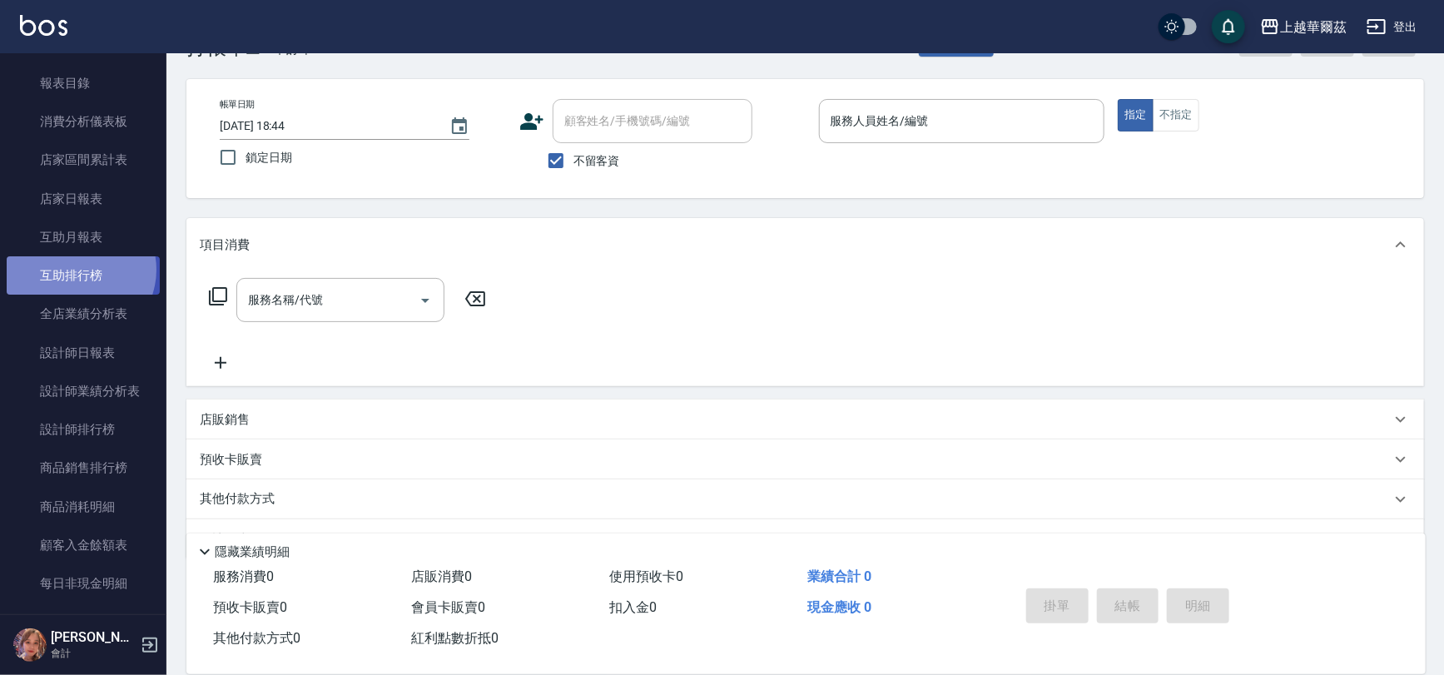
click at [76, 270] on link "互助排行榜" at bounding box center [83, 275] width 153 height 38
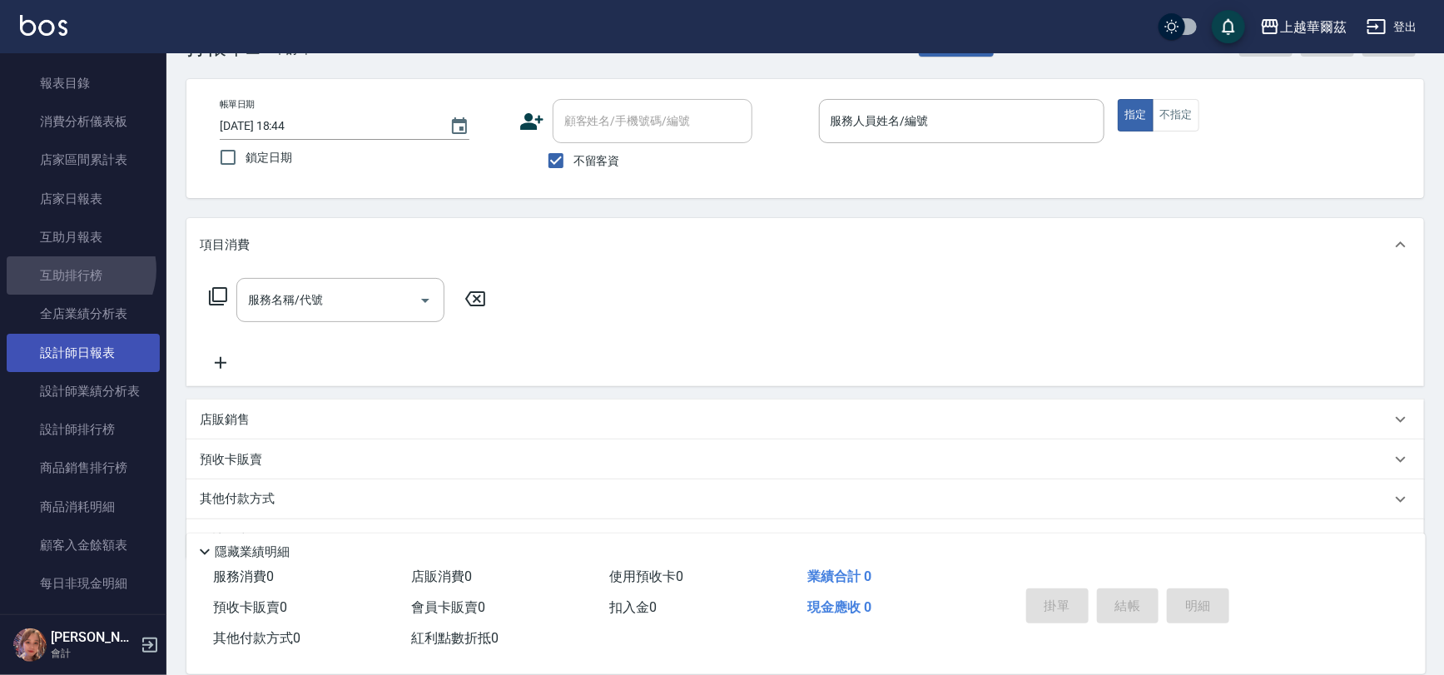
click at [96, 325] on link "全店業績分析表" at bounding box center [83, 314] width 153 height 38
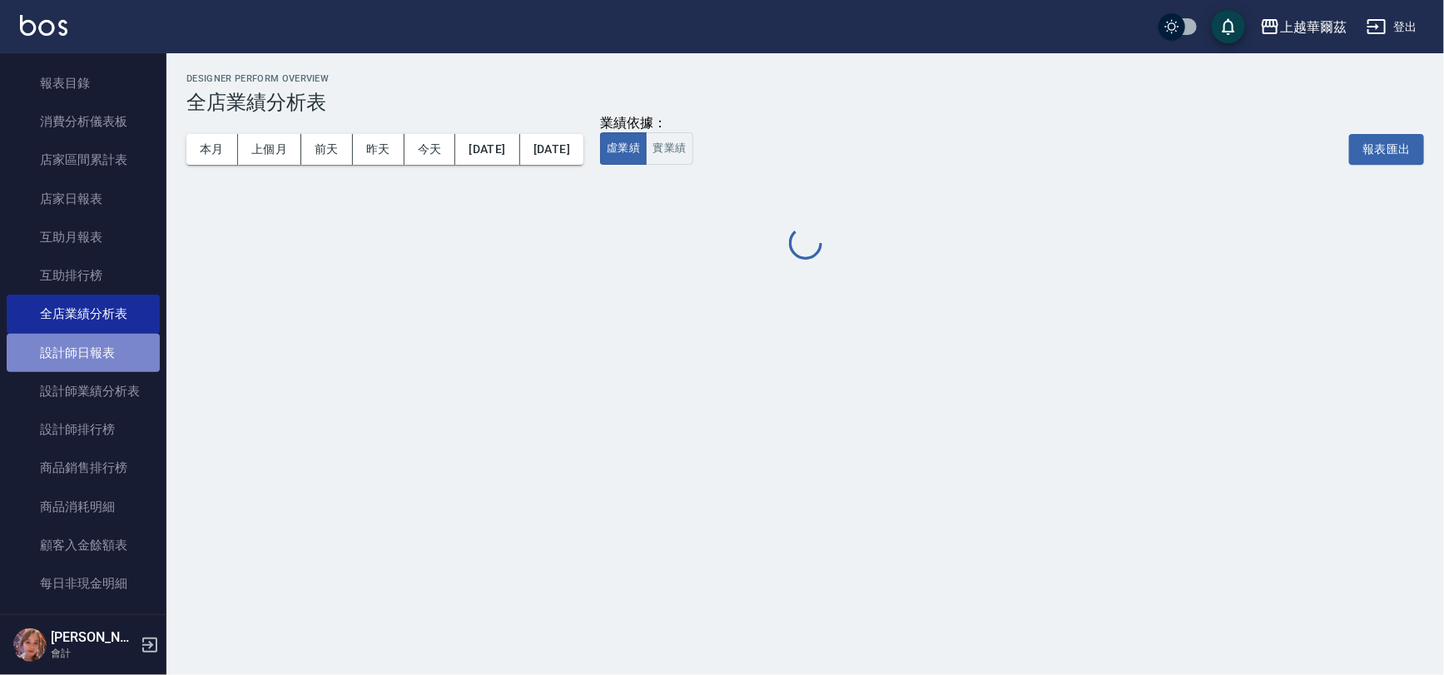
click at [107, 364] on link "設計師日報表" at bounding box center [83, 353] width 153 height 38
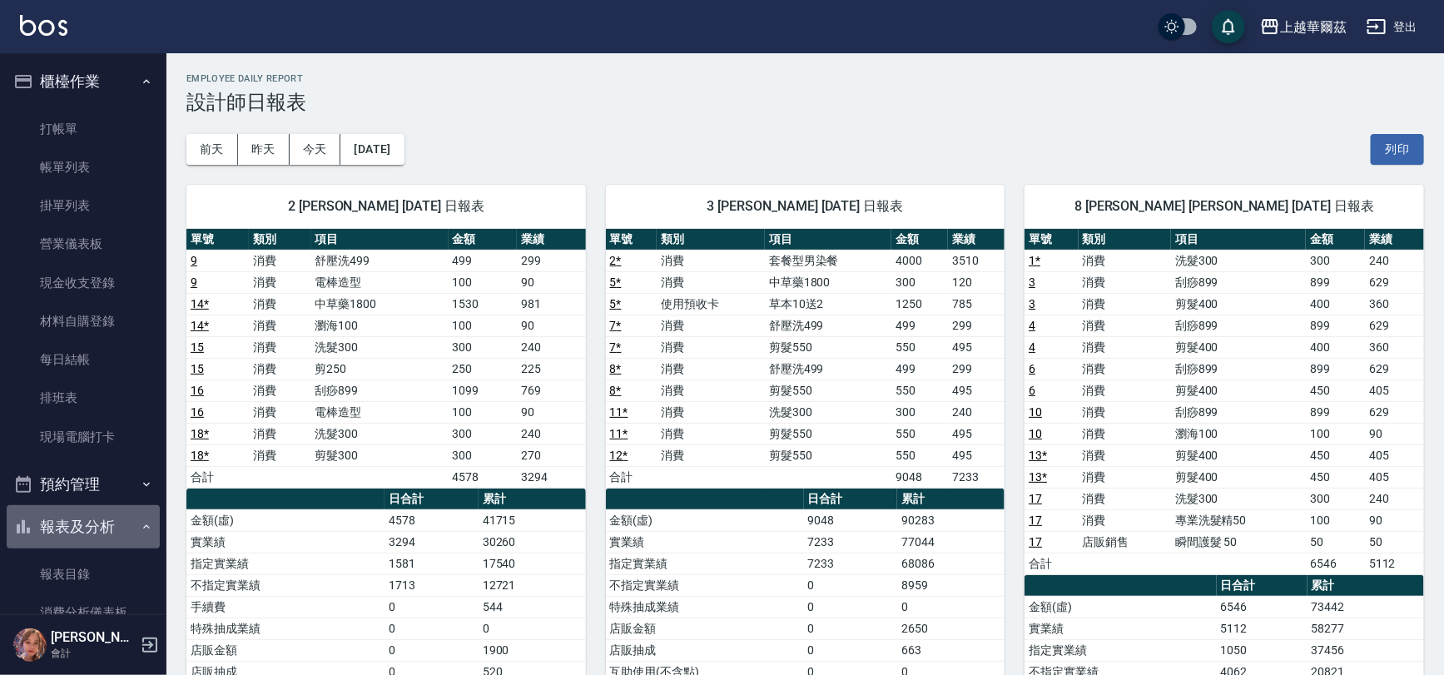
click at [106, 529] on button "報表及分析" at bounding box center [83, 526] width 153 height 43
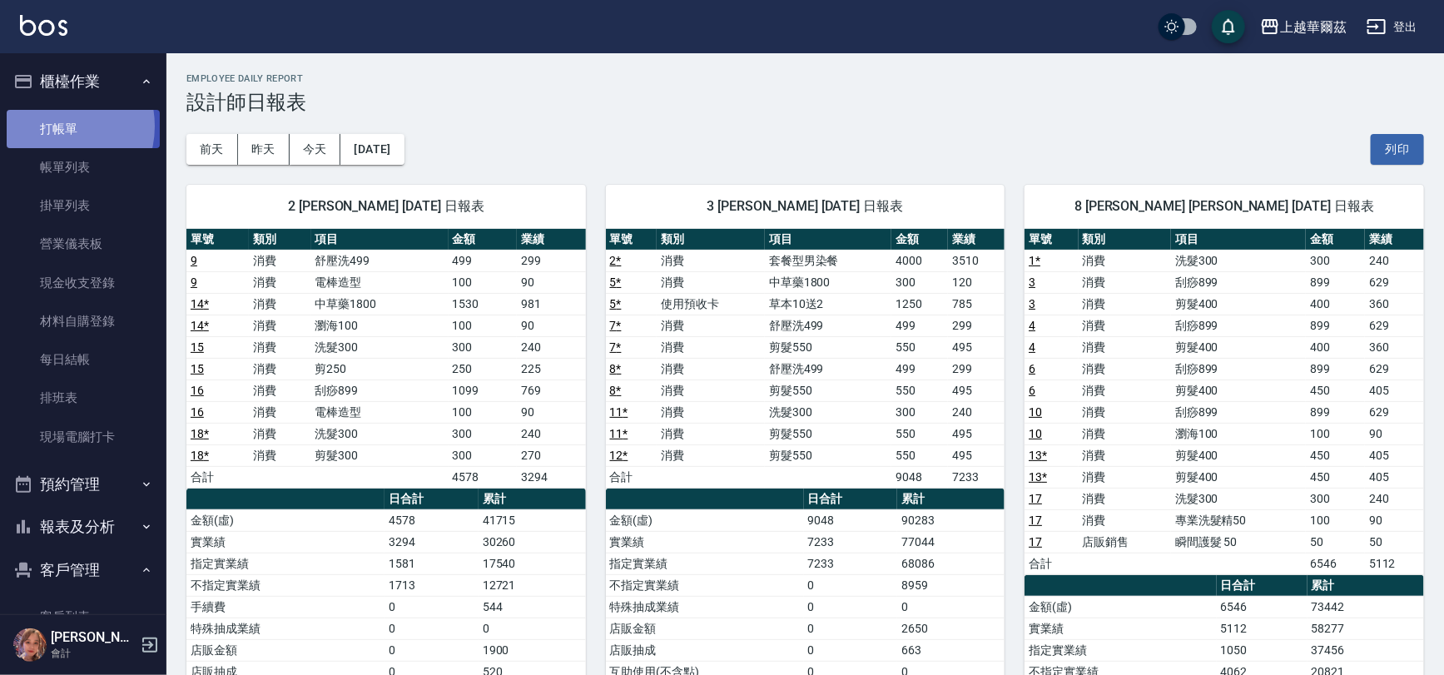
click at [56, 126] on link "打帳單" at bounding box center [83, 129] width 153 height 38
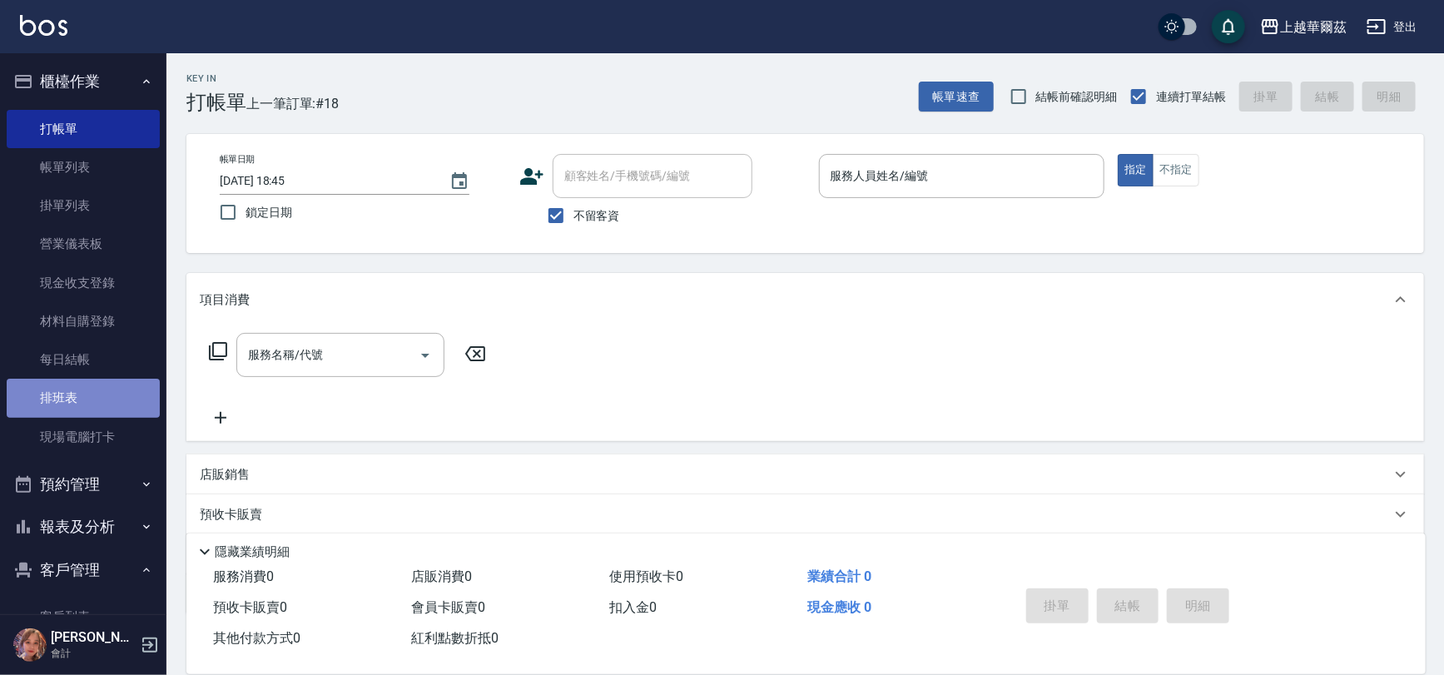
click at [85, 410] on link "排班表" at bounding box center [83, 398] width 153 height 38
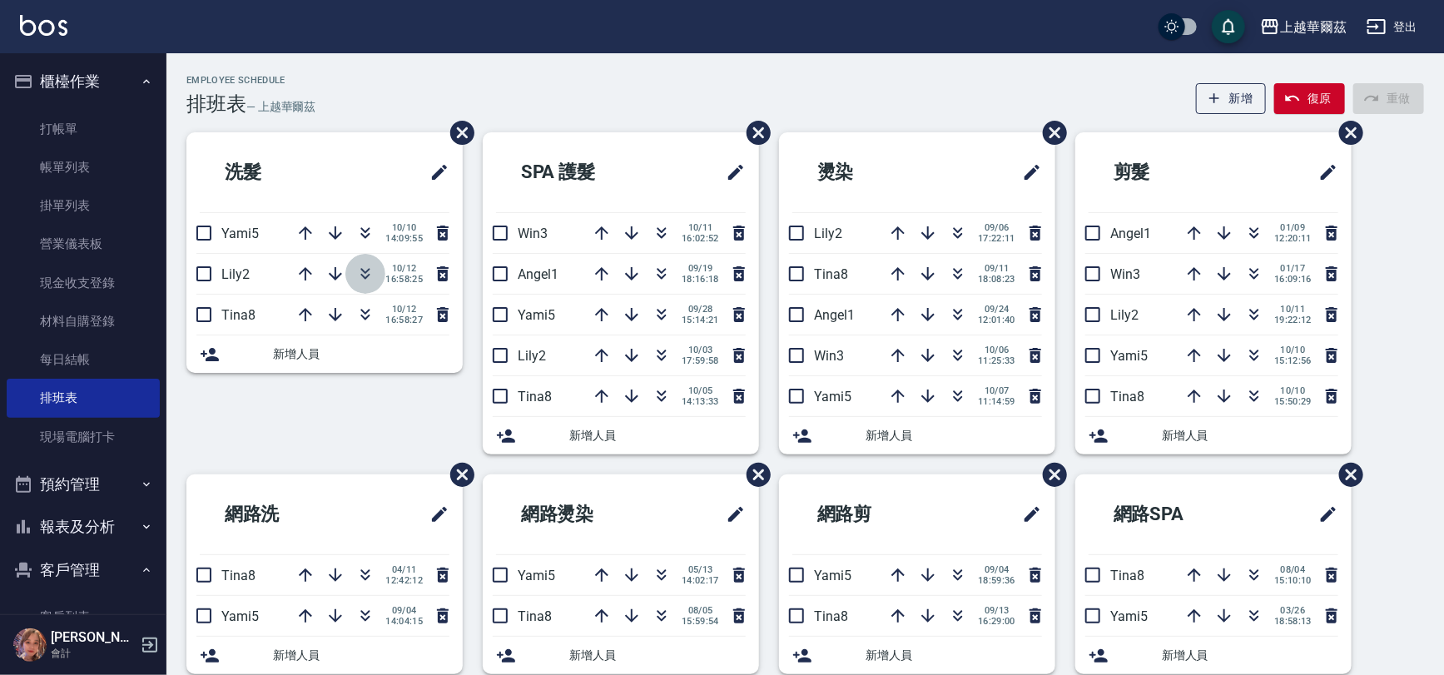
click at [357, 280] on icon "button" at bounding box center [365, 274] width 20 height 20
click at [105, 433] on link "現場電腦打卡" at bounding box center [83, 437] width 153 height 38
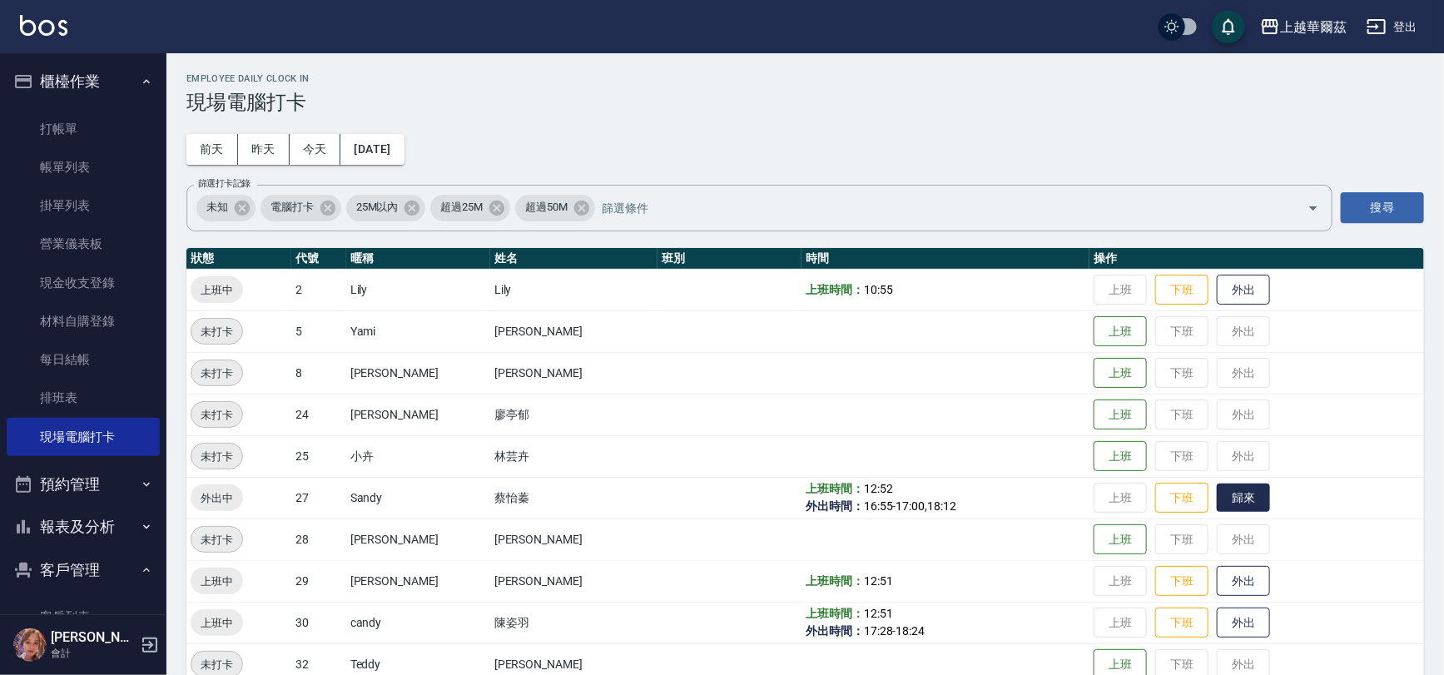
click at [1217, 491] on button "歸來" at bounding box center [1243, 498] width 53 height 29
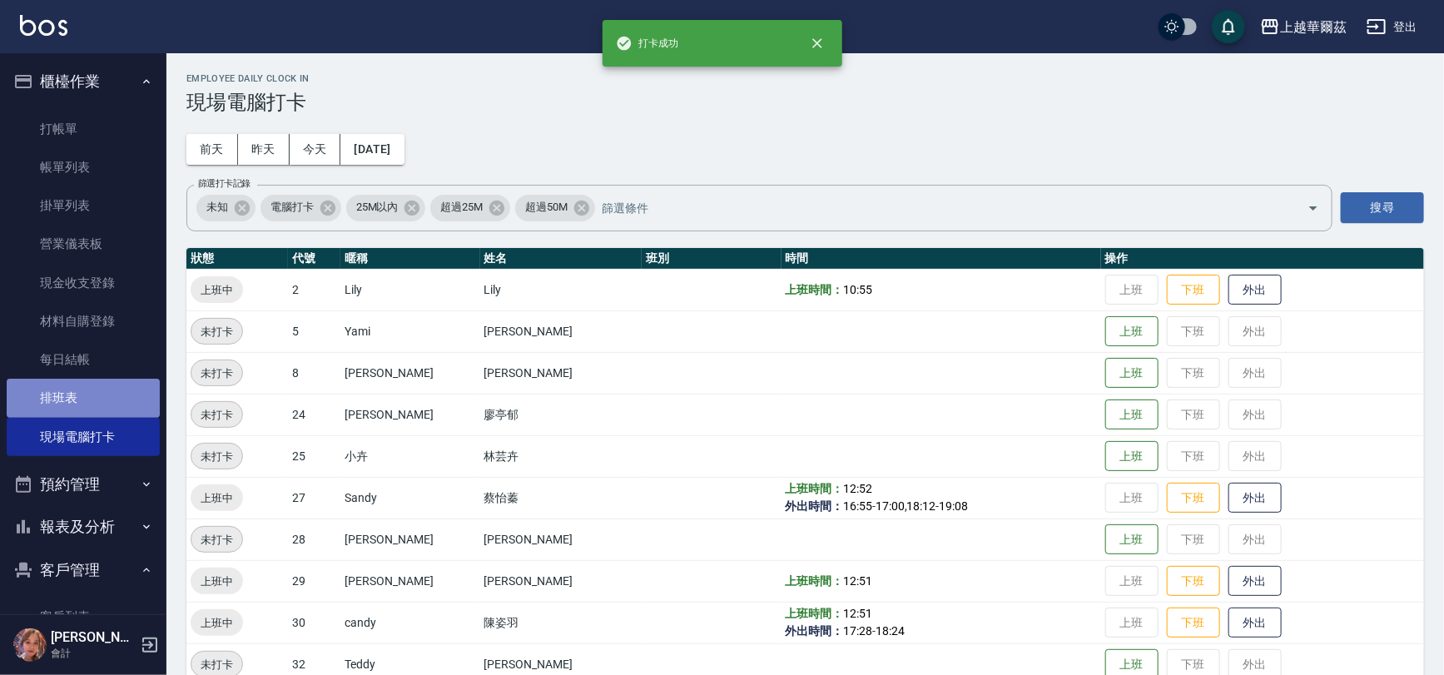
click at [102, 411] on link "排班表" at bounding box center [83, 398] width 153 height 38
